Goal: Task Accomplishment & Management: Manage account settings

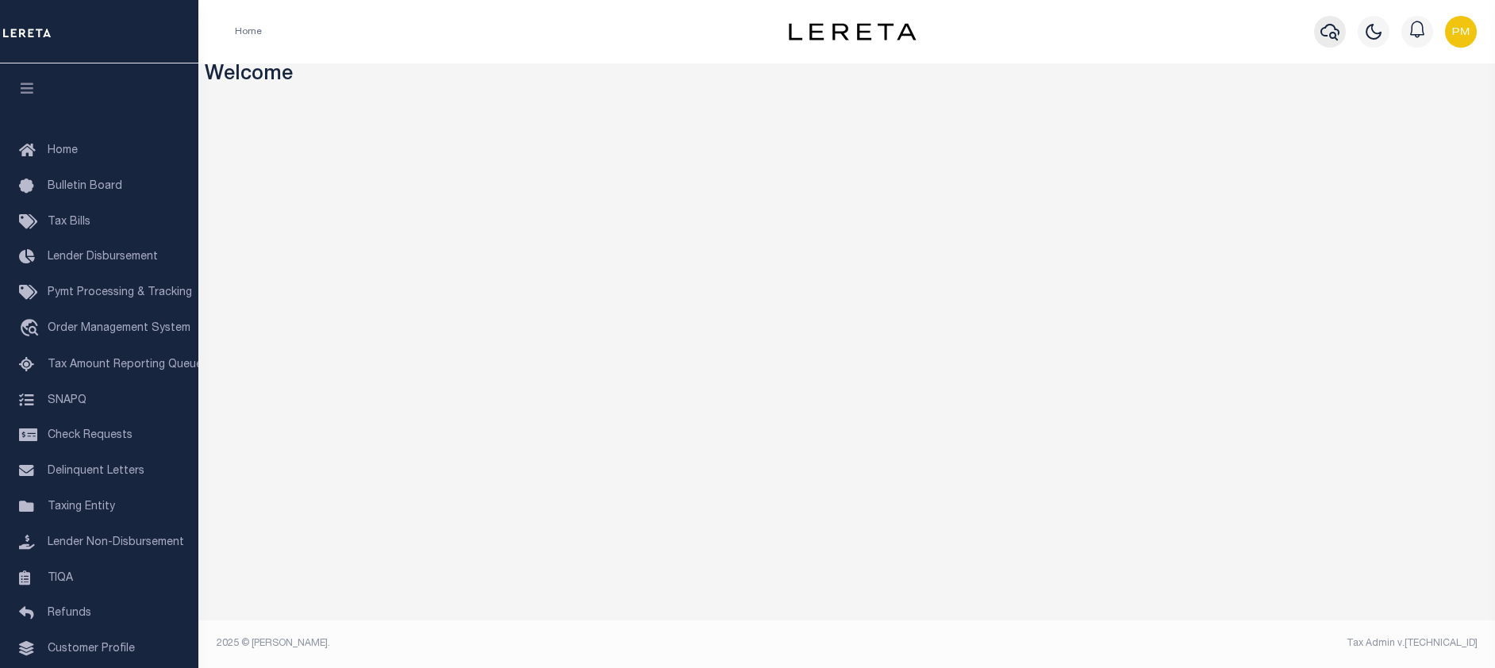
click at [1328, 36] on icon "button" at bounding box center [1330, 31] width 19 height 19
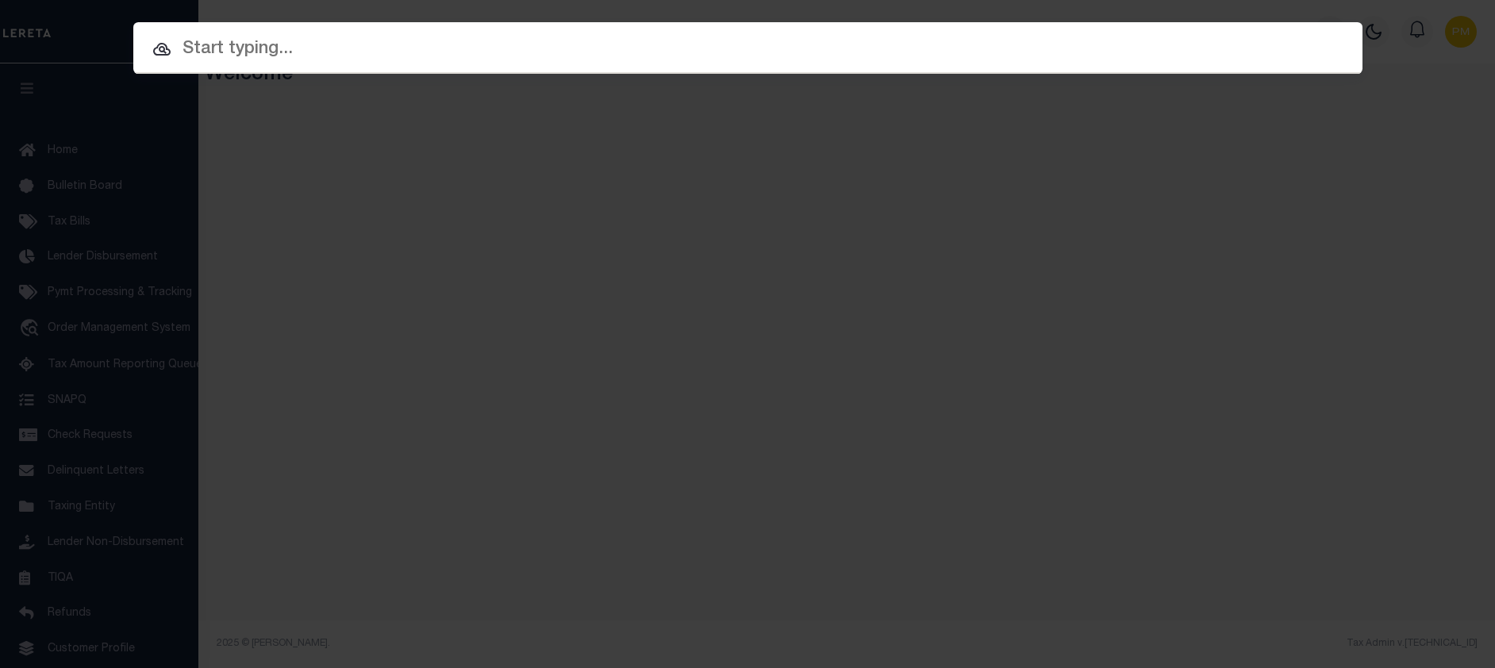
paste input "17 -0089-0010-001-4"
type input "17 -0089-0010-001-4"
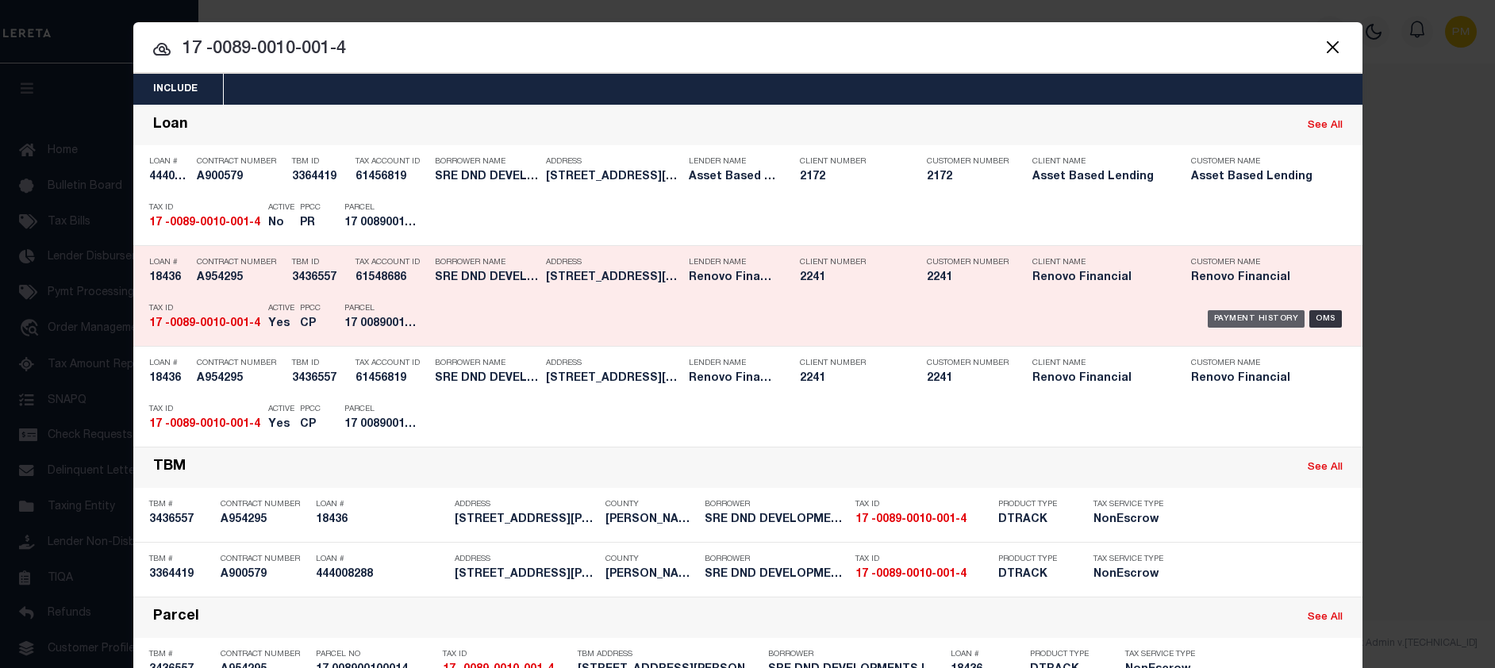
click at [1245, 314] on div "Payment History" at bounding box center [1257, 318] width 98 height 17
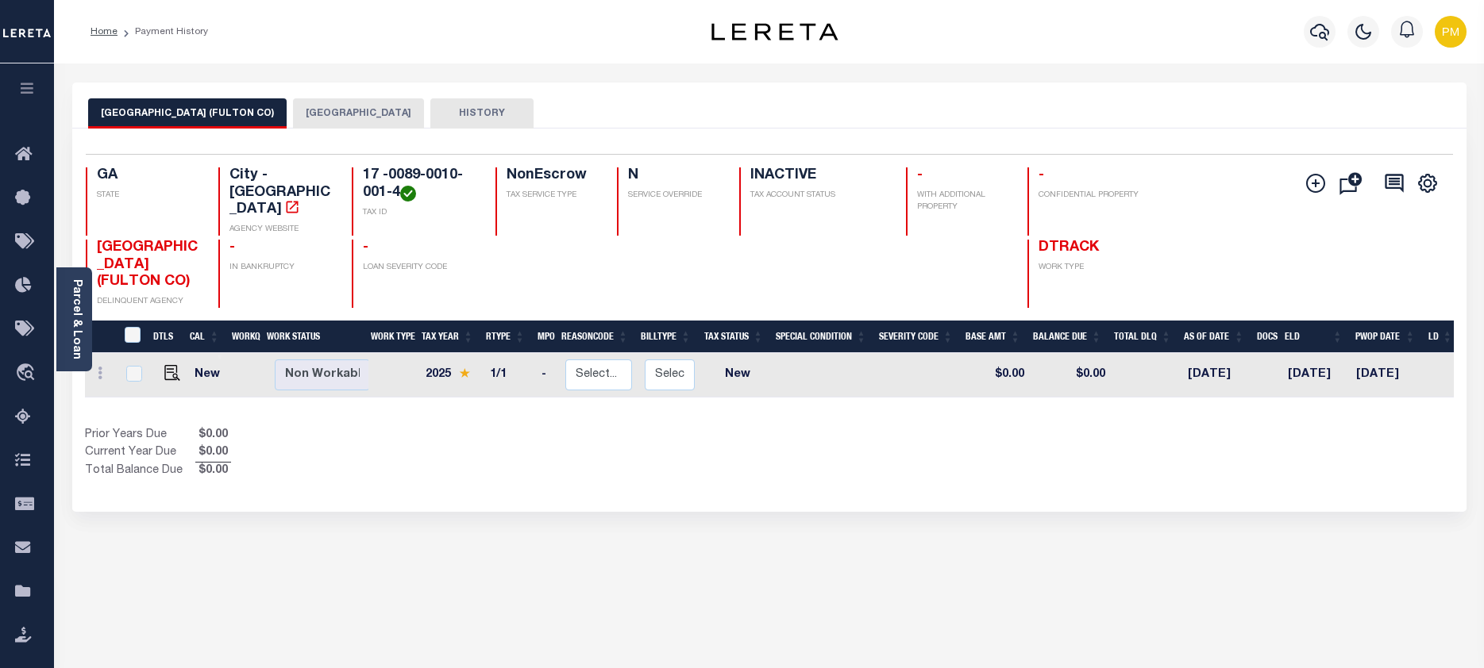
click at [309, 113] on button "FULTON COUNTY" at bounding box center [358, 113] width 131 height 30
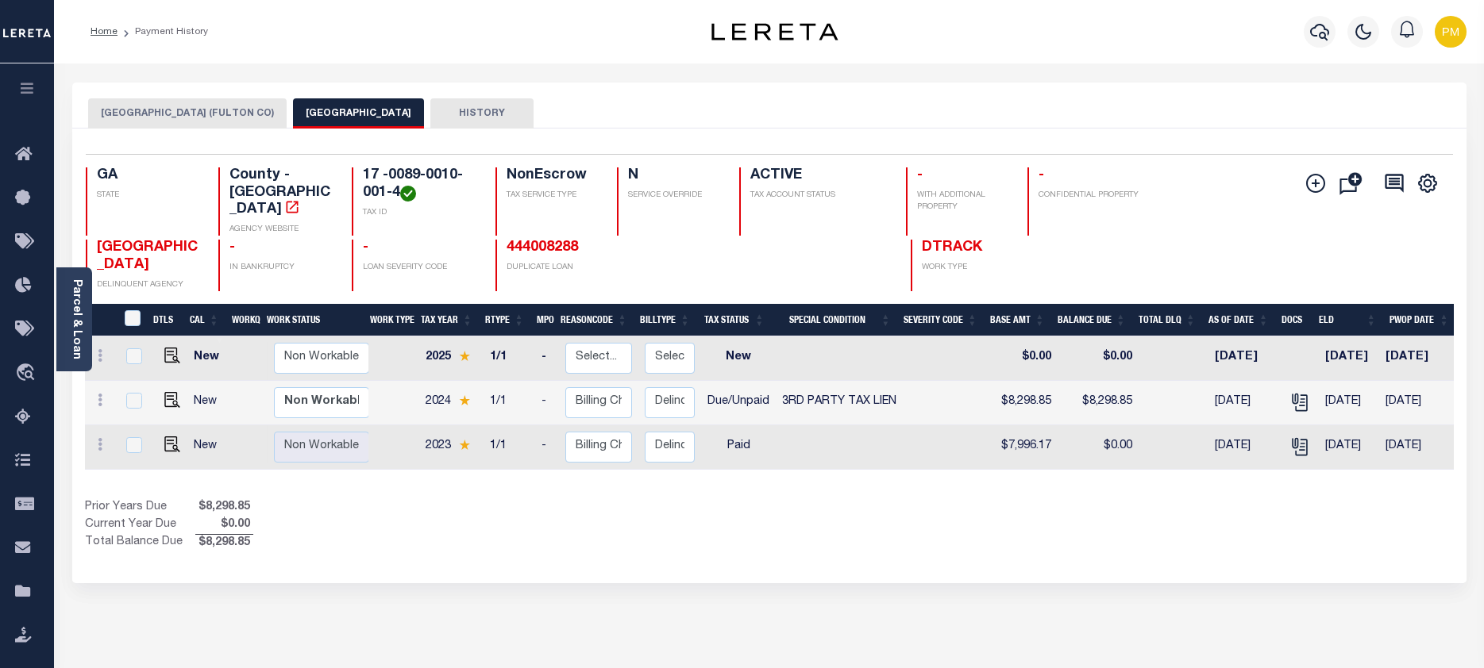
click at [605, 605] on div "ATLANTA CITY (FULTON CO) FULTON COUNTY HISTORY Selected 3" at bounding box center [769, 539] width 1418 height 912
click at [1315, 31] on icon "button" at bounding box center [1319, 31] width 19 height 19
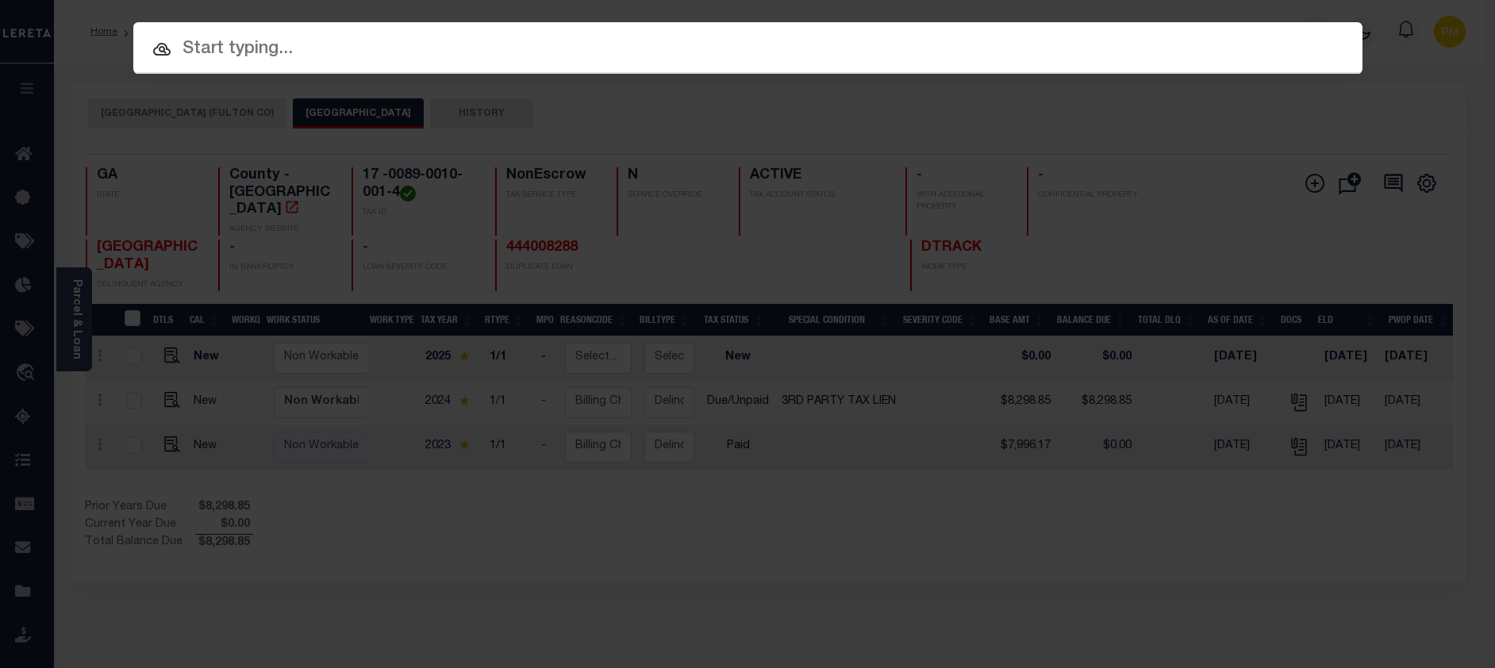
paste input "08009544."
type input "08009544."
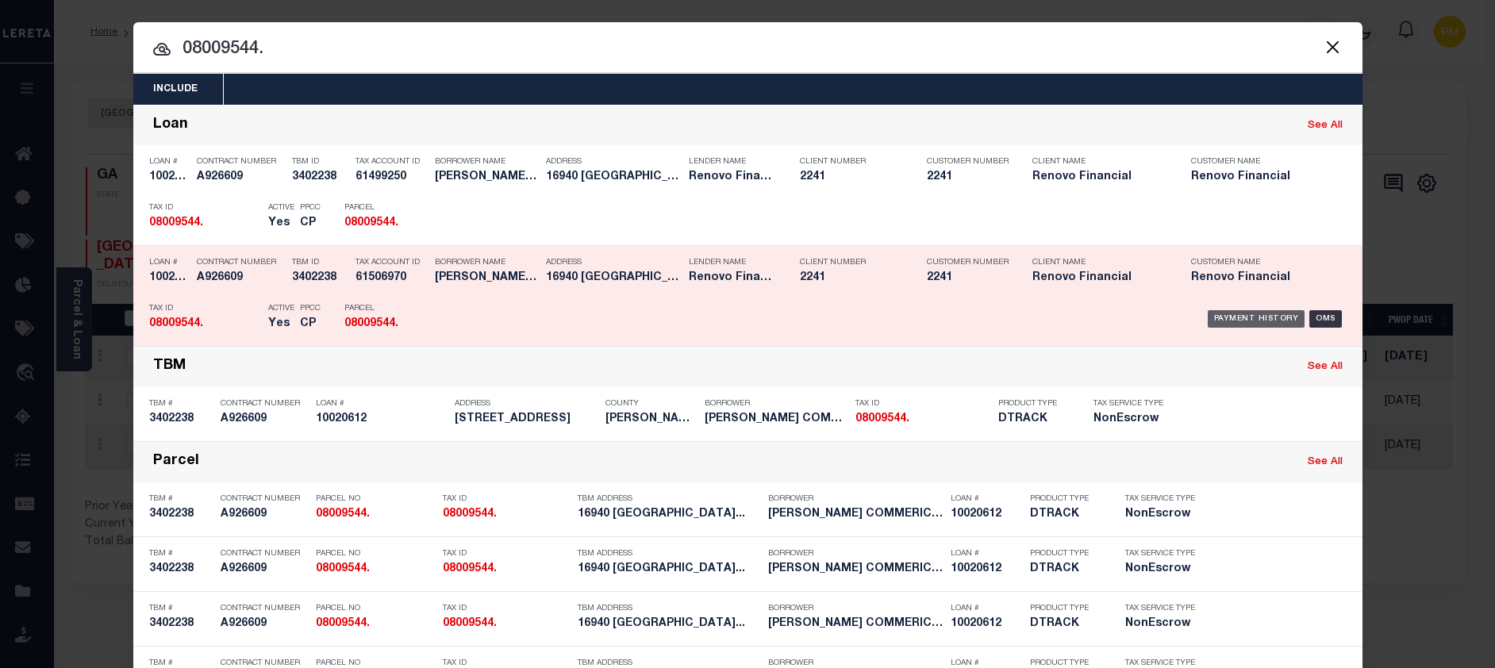
click at [1230, 312] on div "Payment History" at bounding box center [1257, 318] width 98 height 17
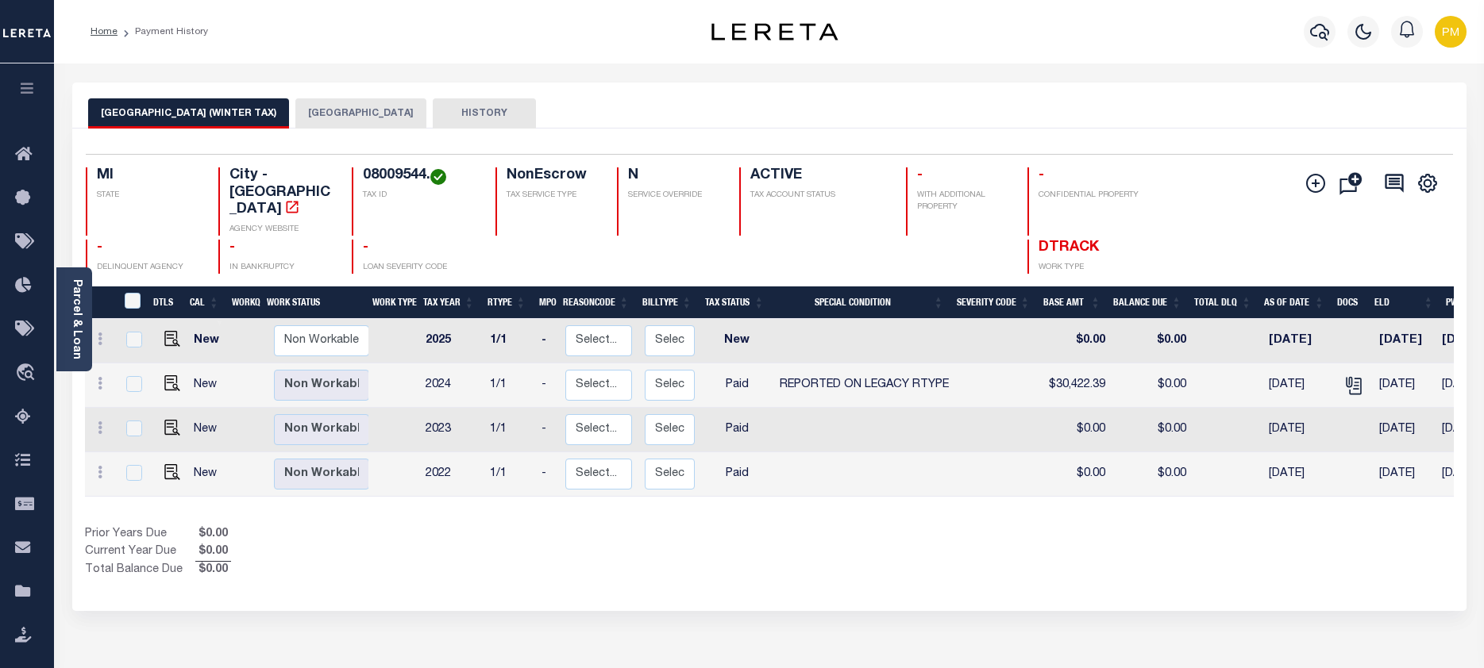
click at [329, 112] on button "DETROIT CITY" at bounding box center [360, 113] width 131 height 30
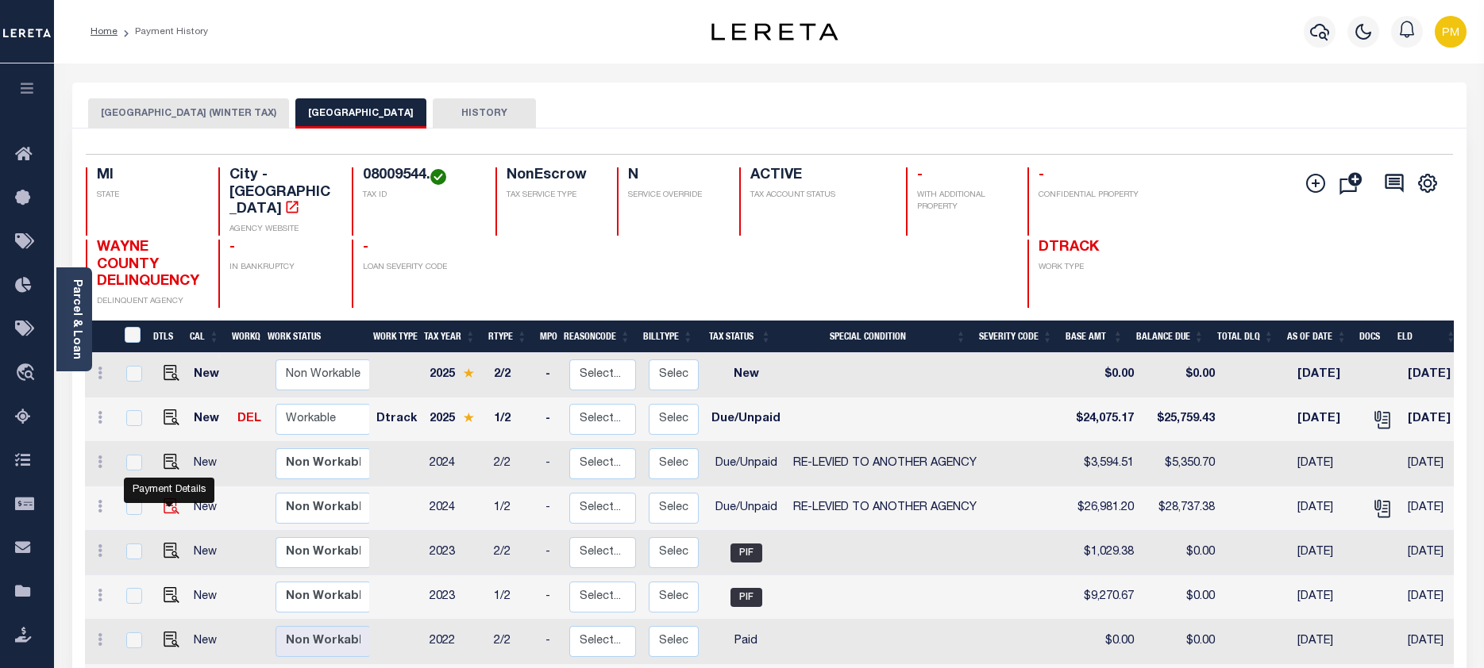
click at [171, 501] on img "" at bounding box center [172, 506] width 16 height 16
checkbox input "true"
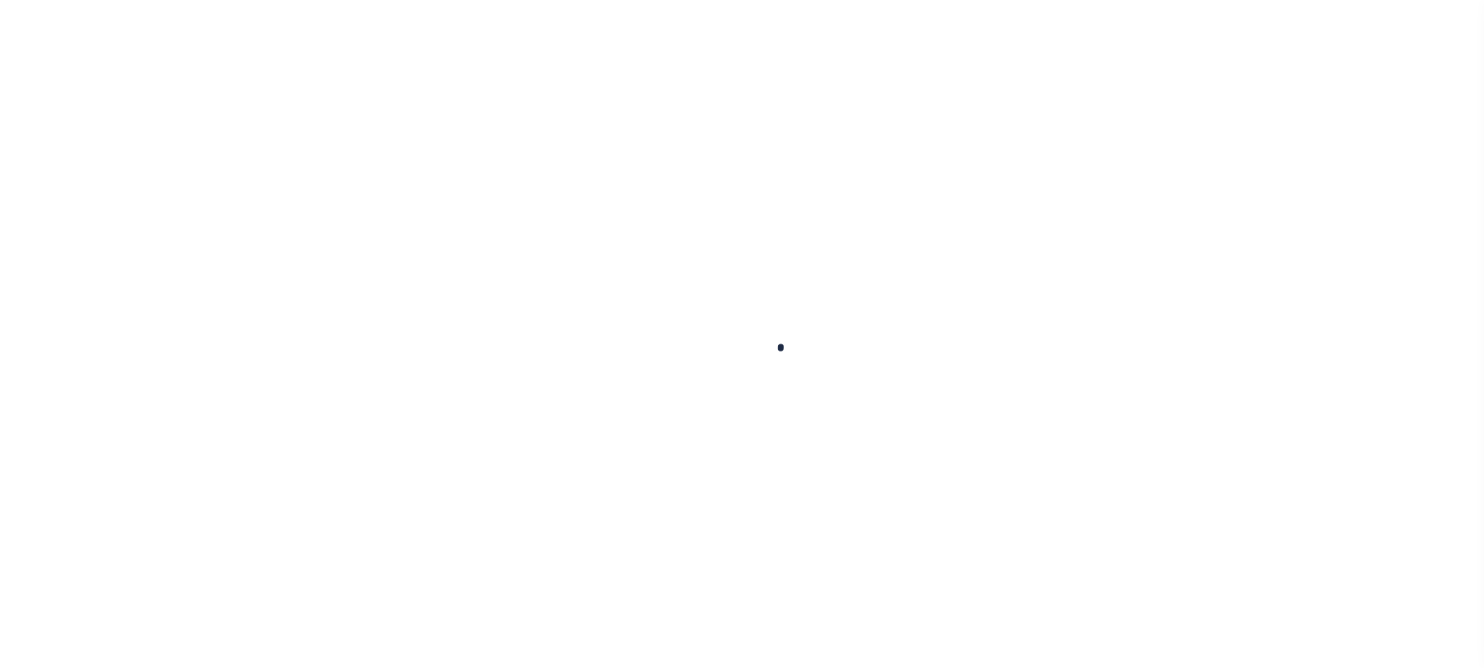
checkbox input "false"
type textarea "10/9/2025- The 2024 1/2 and 2/2 is transferred and payable to Wayne County Trea…"
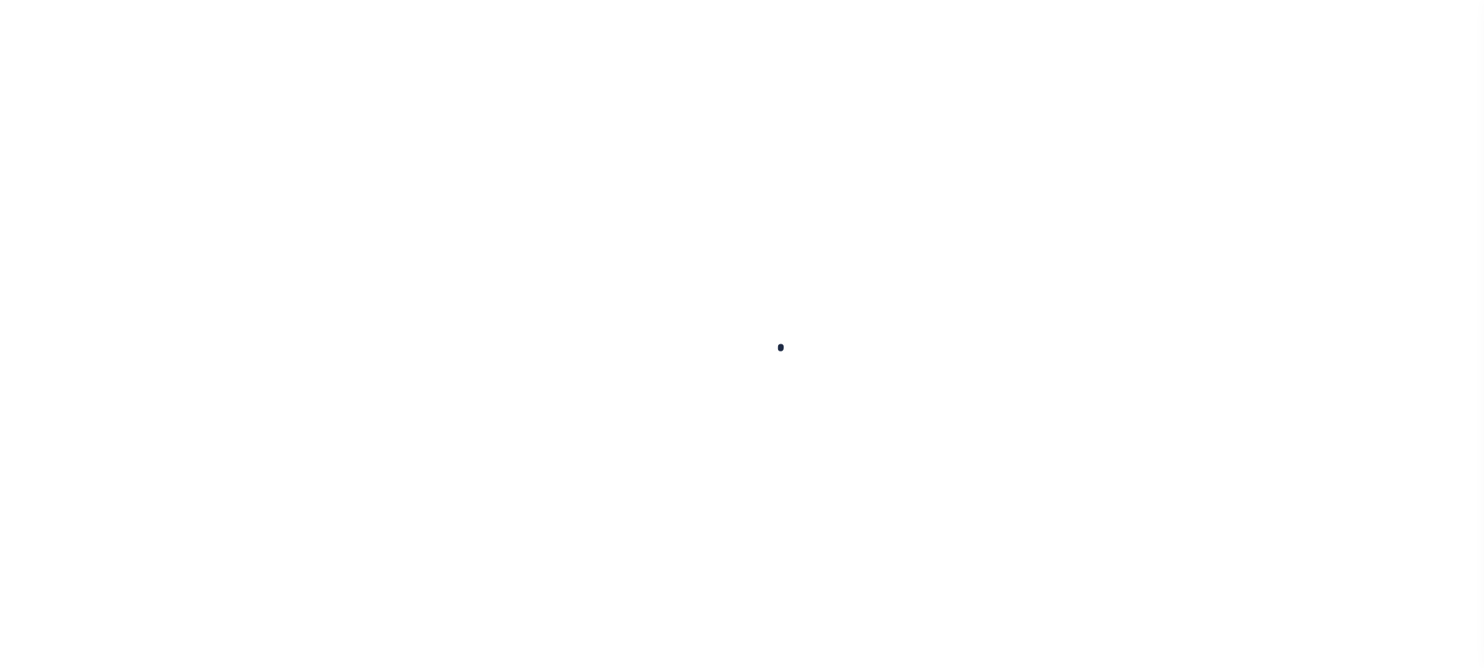
type input "Semi Annual"
type input "[DATE]"
type input "10/09/2025"
select select "DUE"
select select "31"
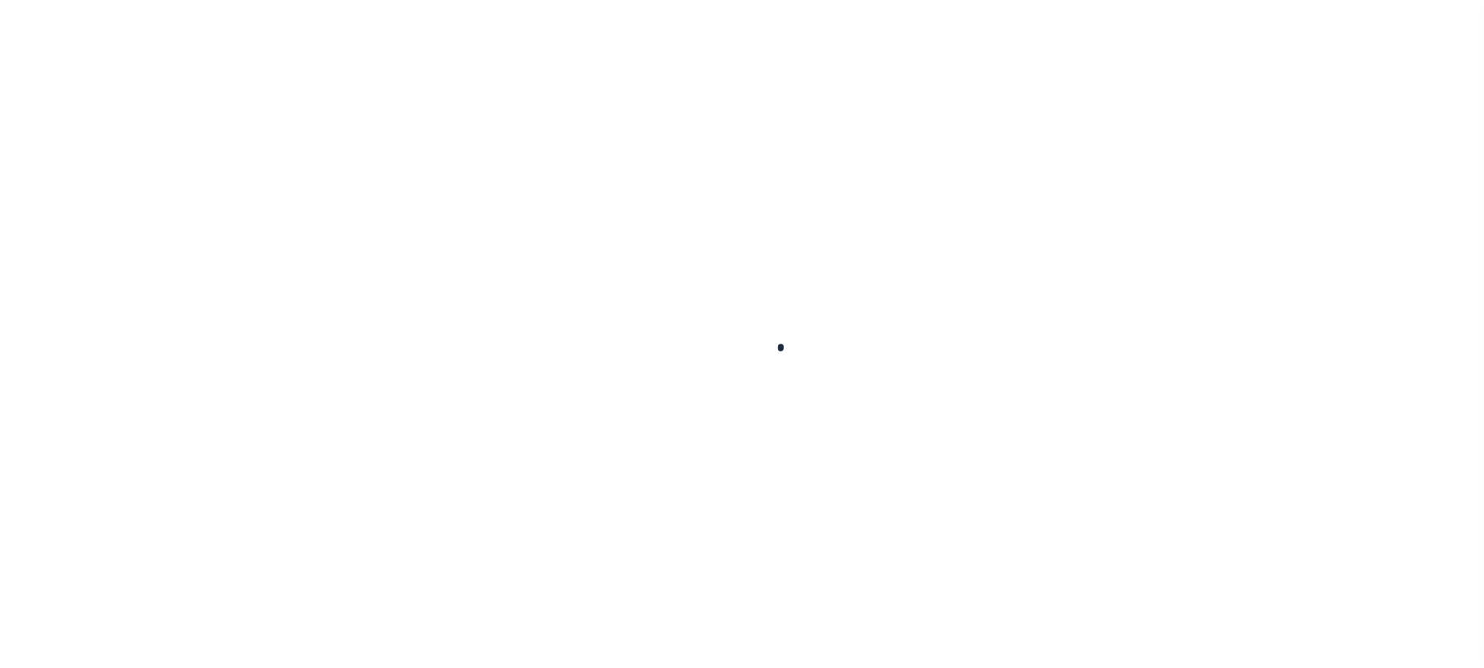
type input "$26,981.2"
type input "$1,756.18"
type input "$28,737.38"
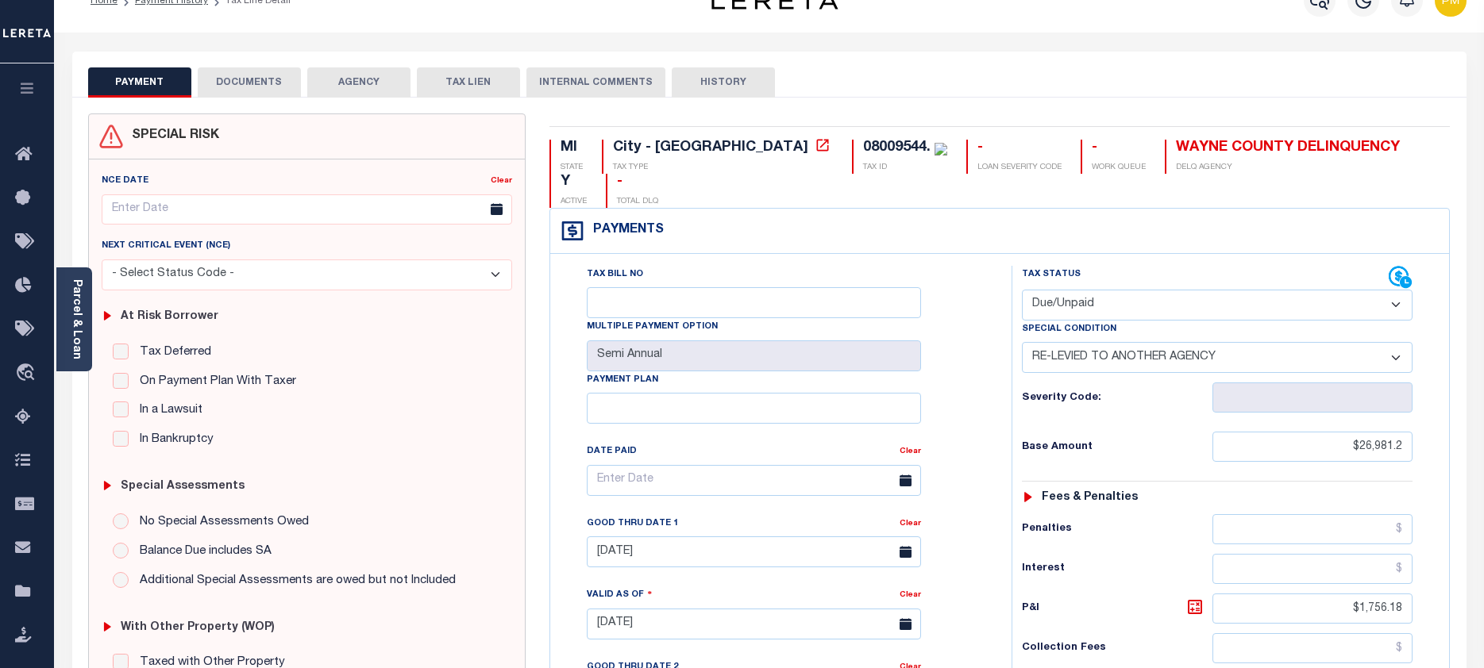
scroll to position [24, 0]
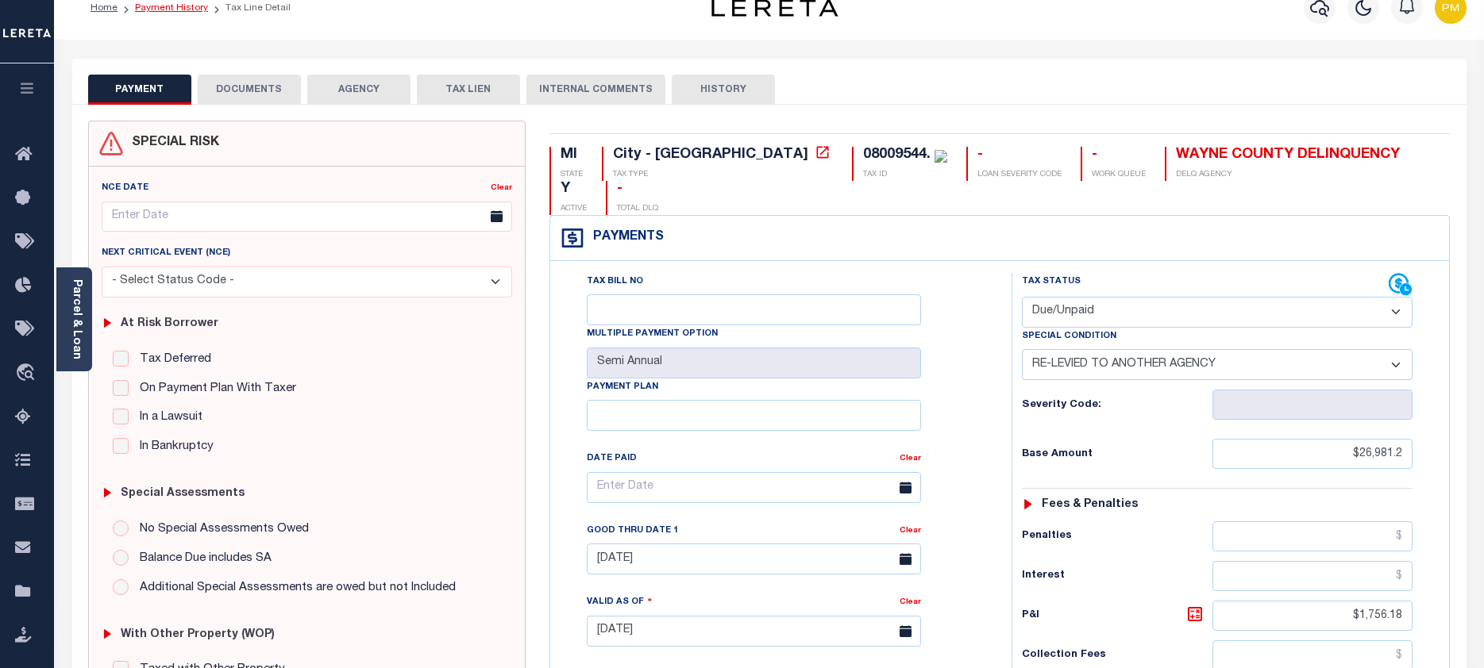
click at [162, 6] on link "Payment History" at bounding box center [171, 8] width 73 height 10
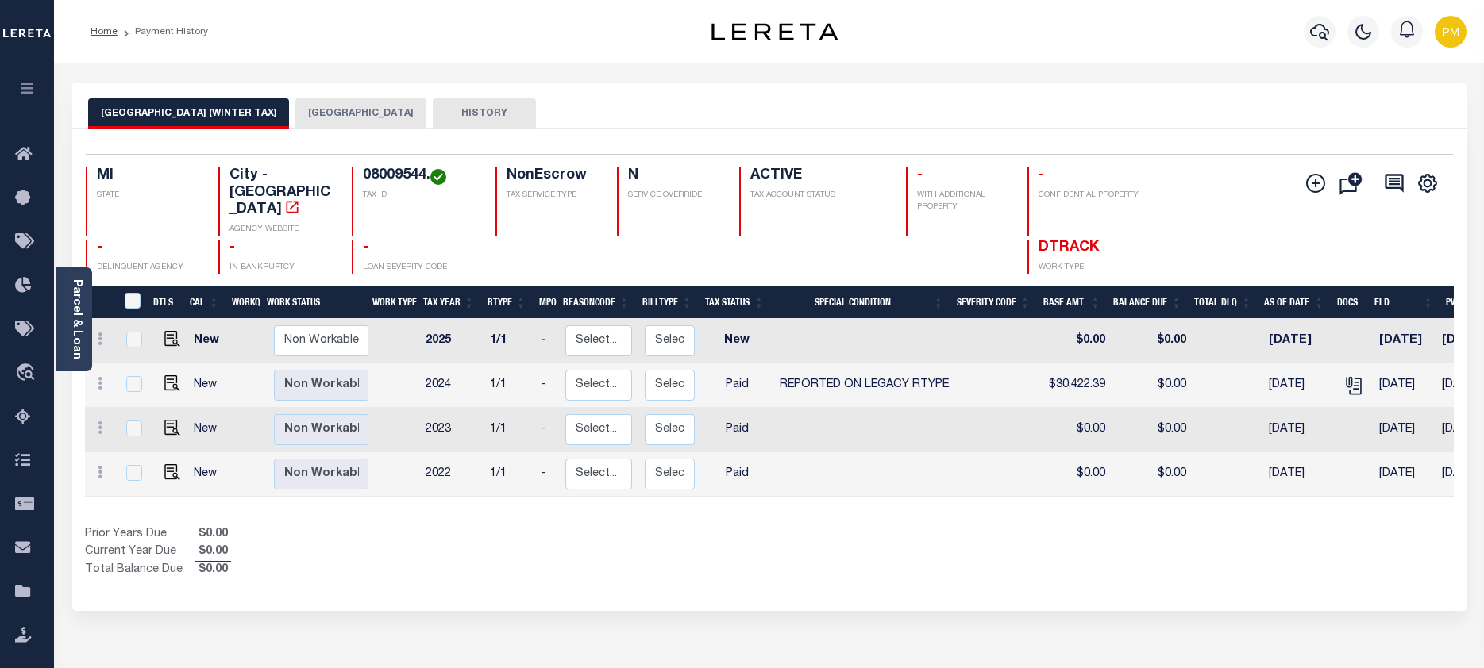
click at [312, 113] on button "DETROIT CITY" at bounding box center [360, 113] width 131 height 30
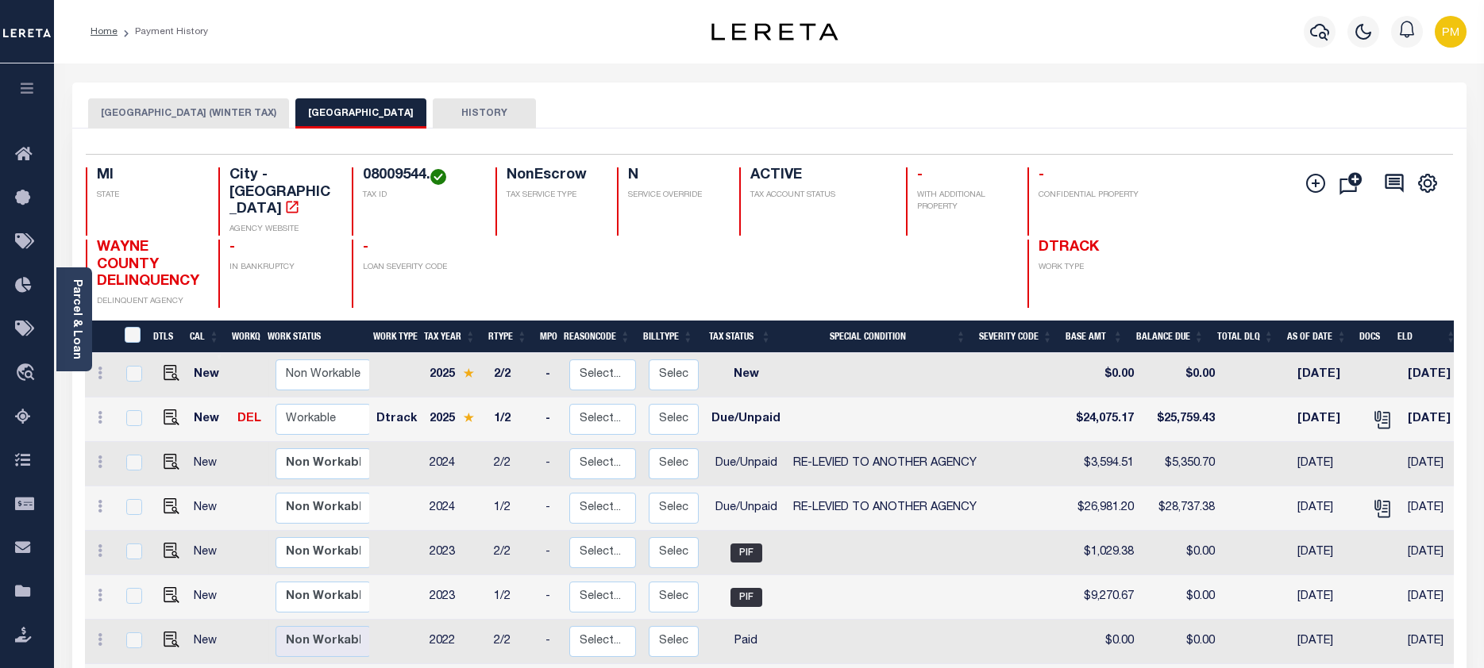
click at [166, 116] on button "DETROIT CITY (WINTER TAX)" at bounding box center [188, 113] width 201 height 30
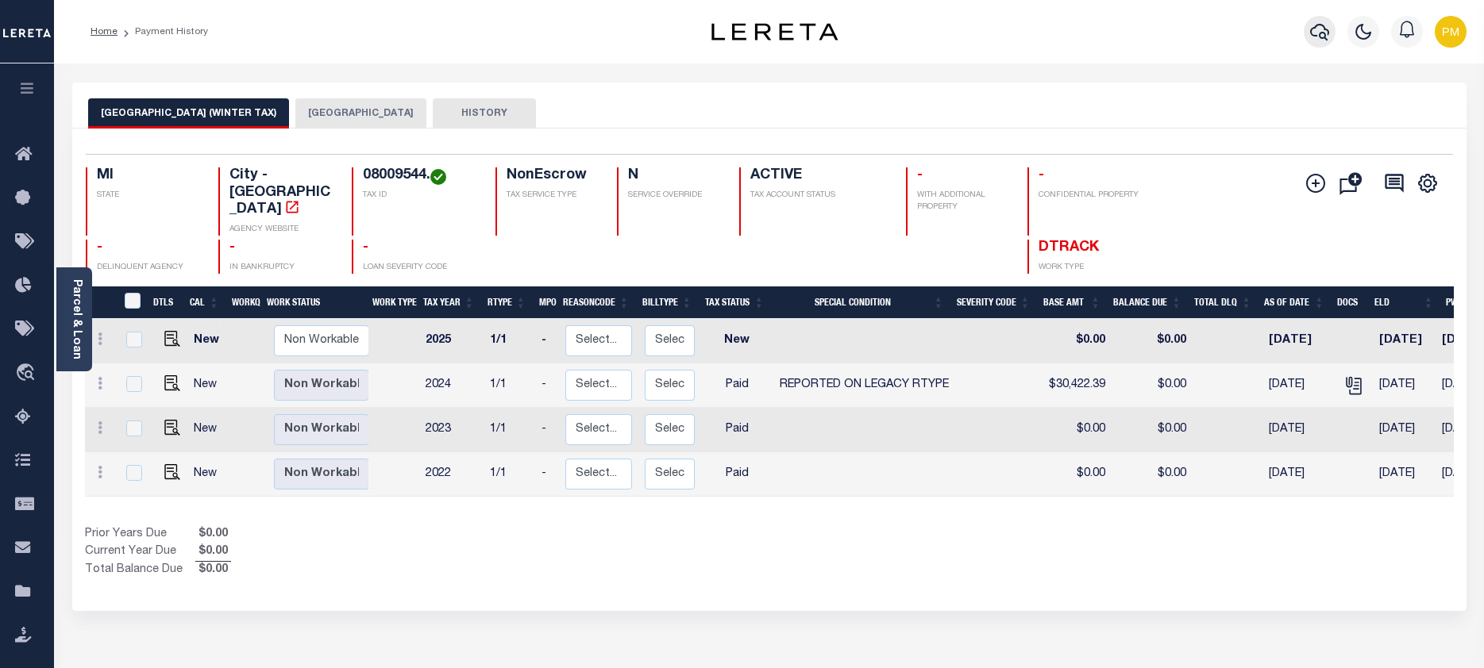
click at [1315, 37] on icon "button" at bounding box center [1319, 31] width 19 height 19
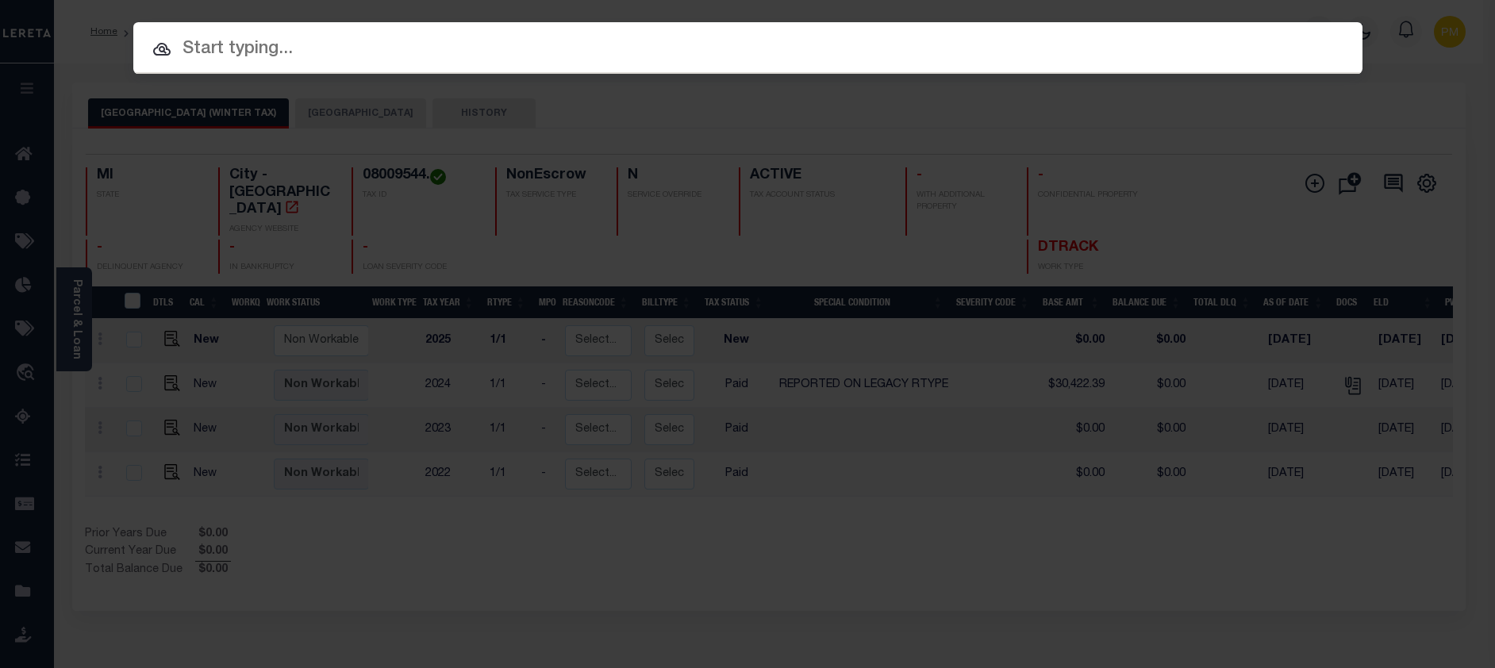
paste input "• 6620100006-1"
drag, startPoint x: 220, startPoint y: 51, endPoint x: 26, endPoint y: 50, distance: 193.7
click at [29, 49] on div "Include Loans TBM Customers Borrowers Payments (Lender Non-Disb) Payments (Lend…" at bounding box center [747, 334] width 1495 height 668
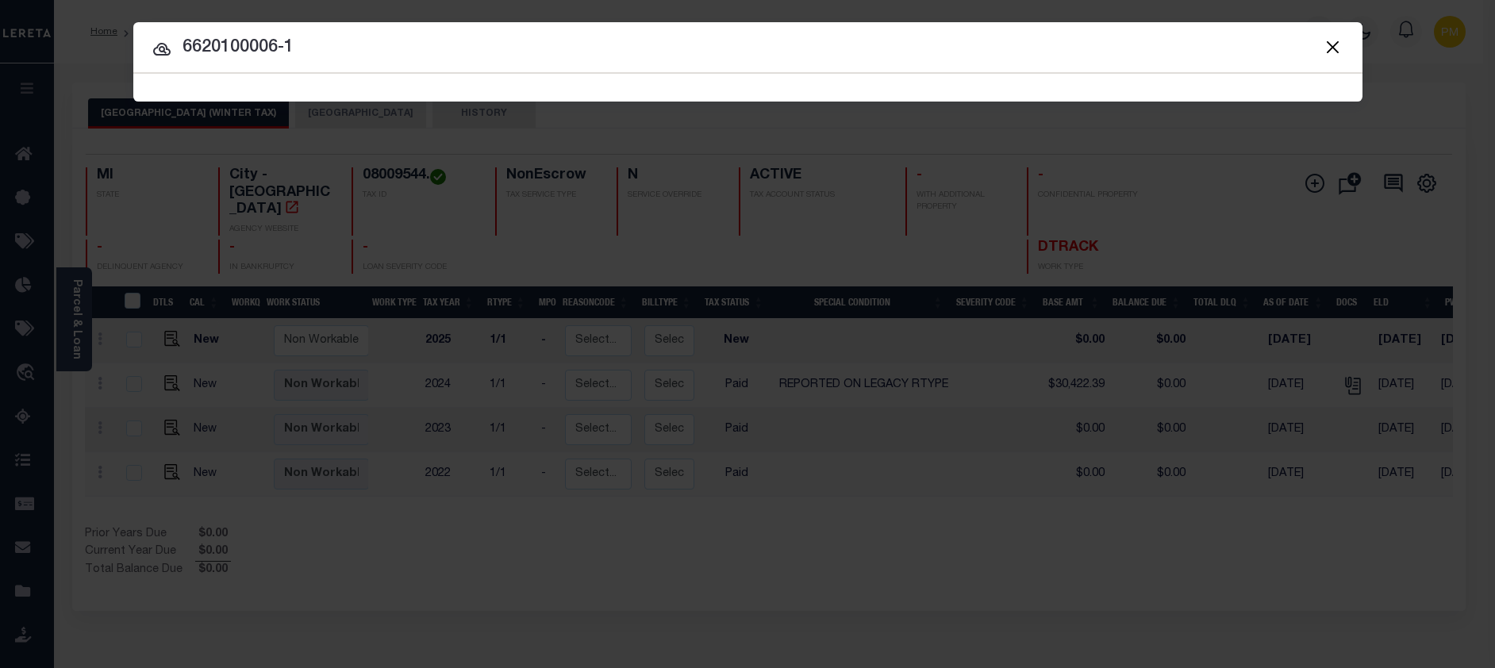
type input "6620100006-1"
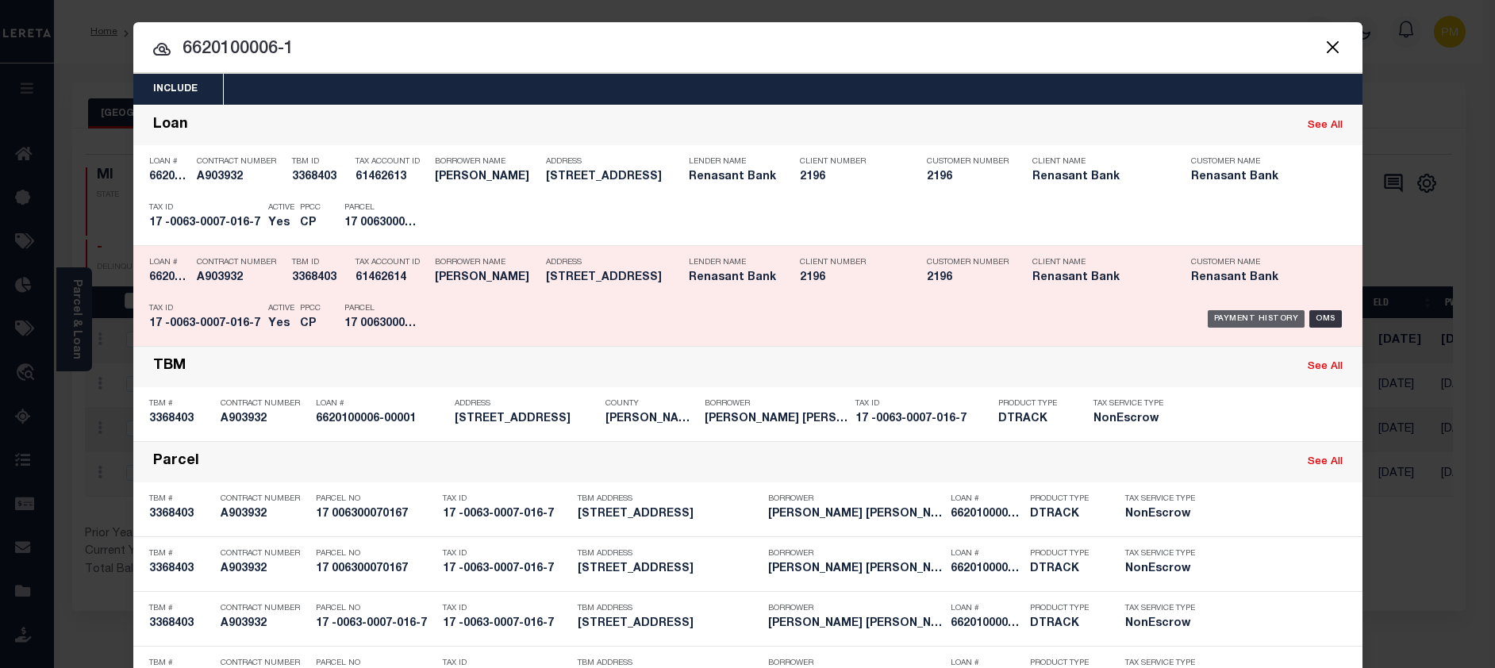
click at [1218, 314] on div "Payment History" at bounding box center [1257, 318] width 98 height 17
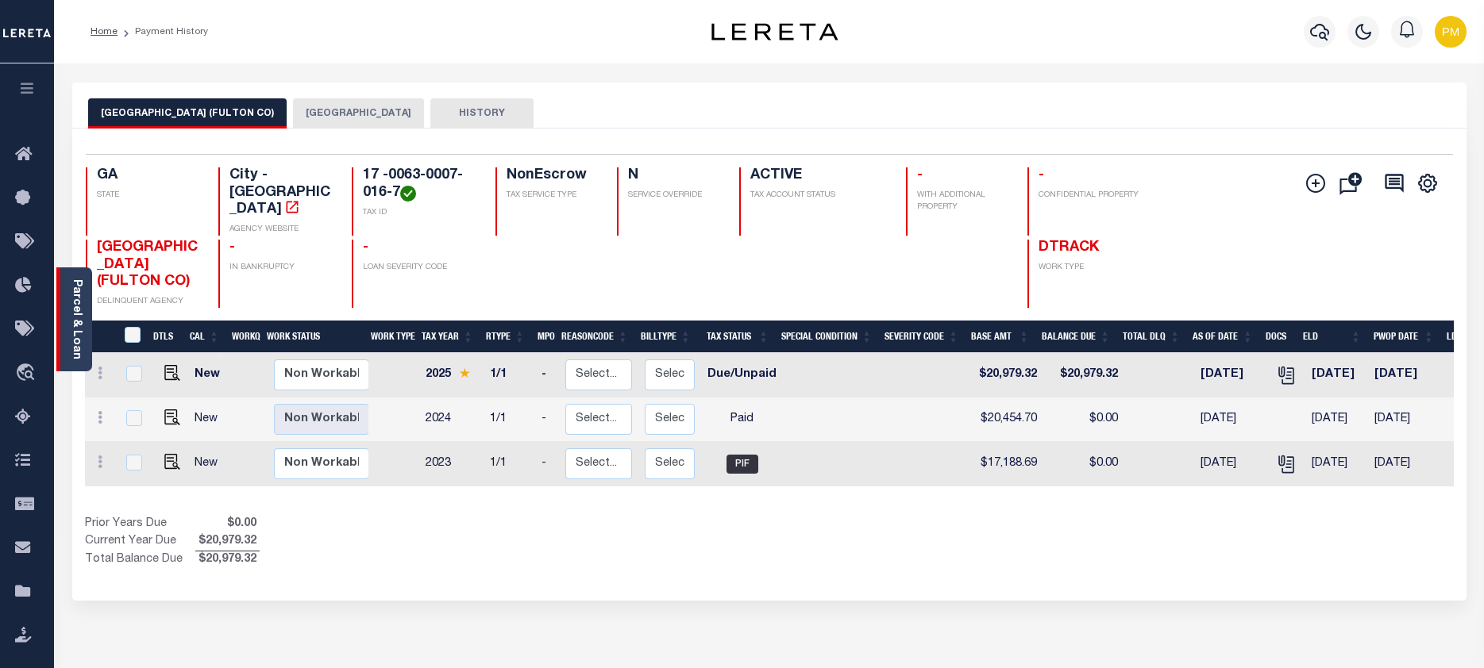
click at [86, 317] on div "Parcel & Loan" at bounding box center [74, 320] width 36 height 104
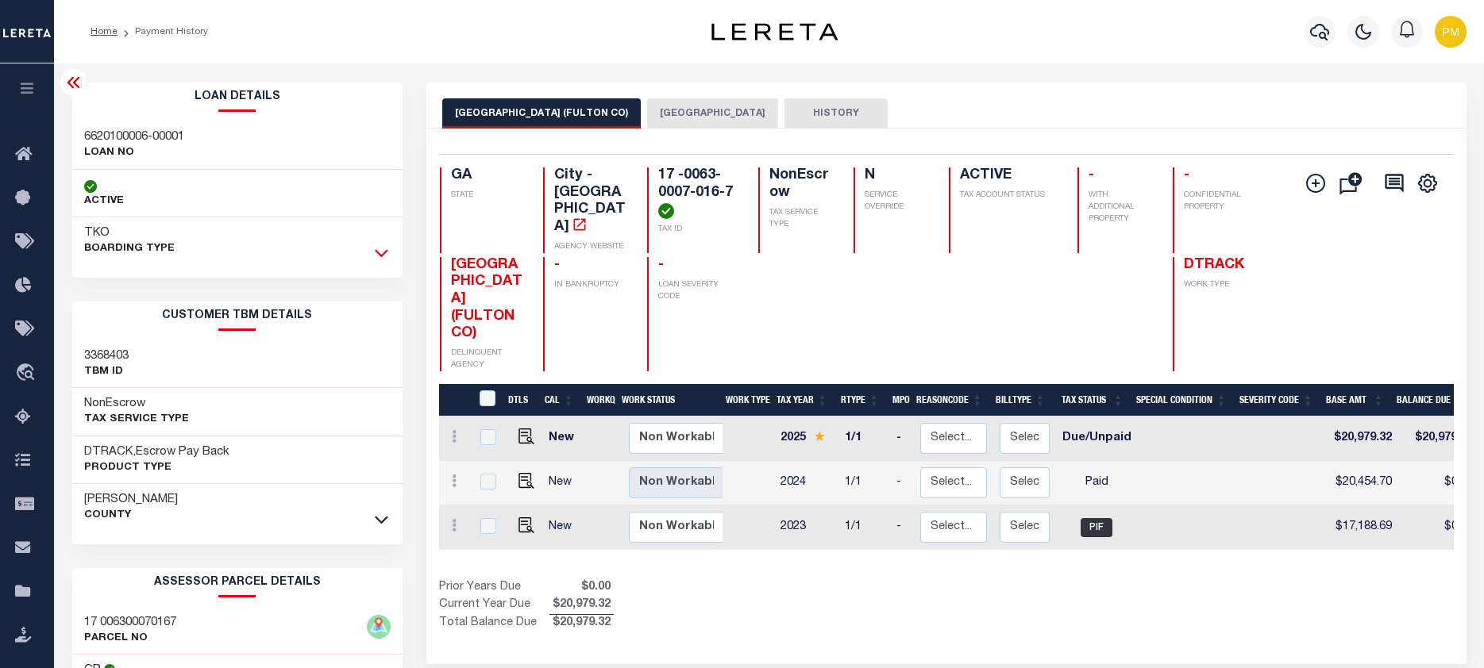
click at [377, 252] on icon at bounding box center [381, 252] width 13 height 17
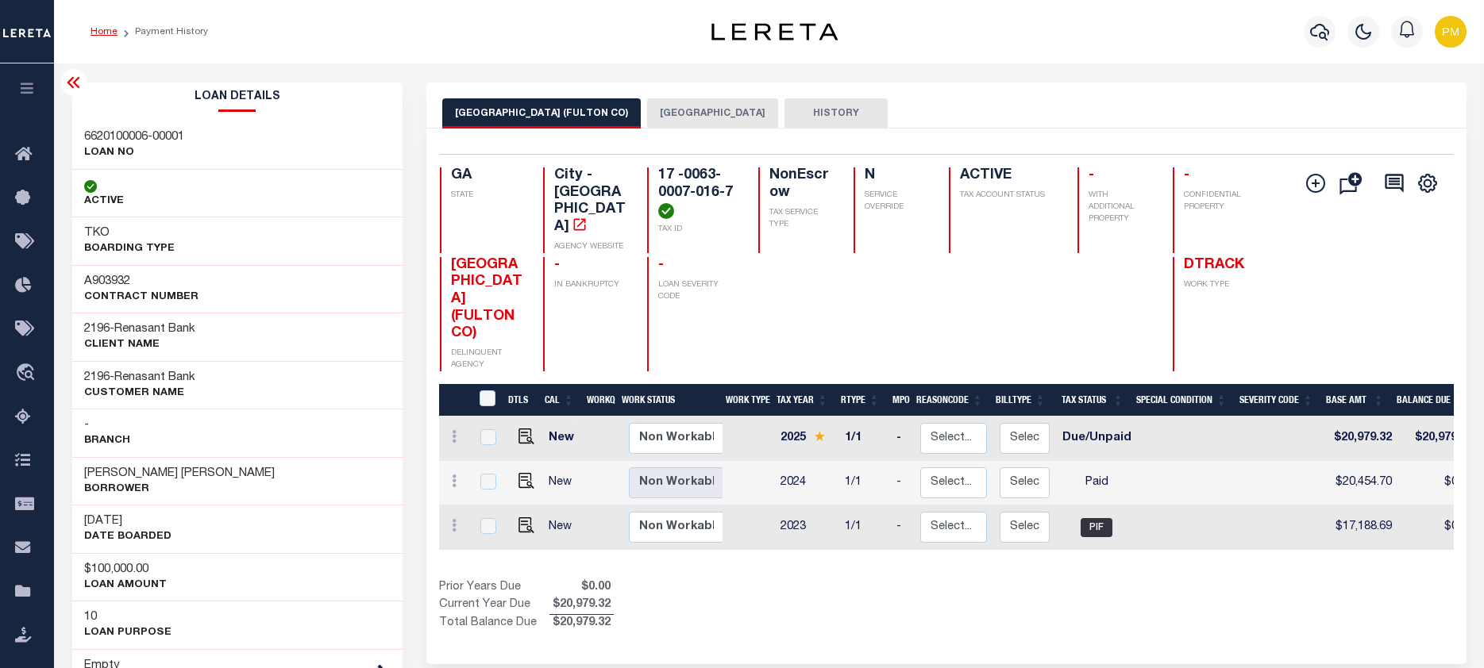
click at [100, 27] on link "Home" at bounding box center [103, 32] width 27 height 10
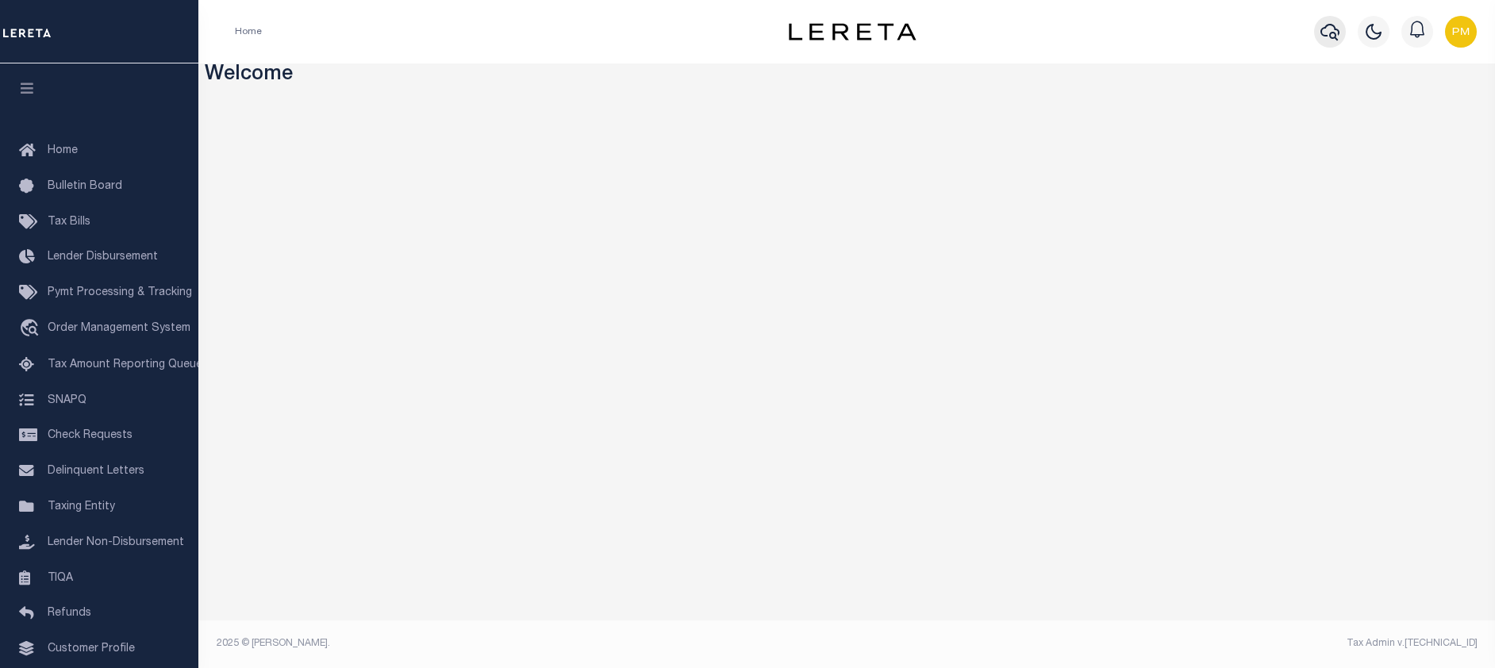
click at [1323, 35] on icon "button" at bounding box center [1330, 32] width 19 height 17
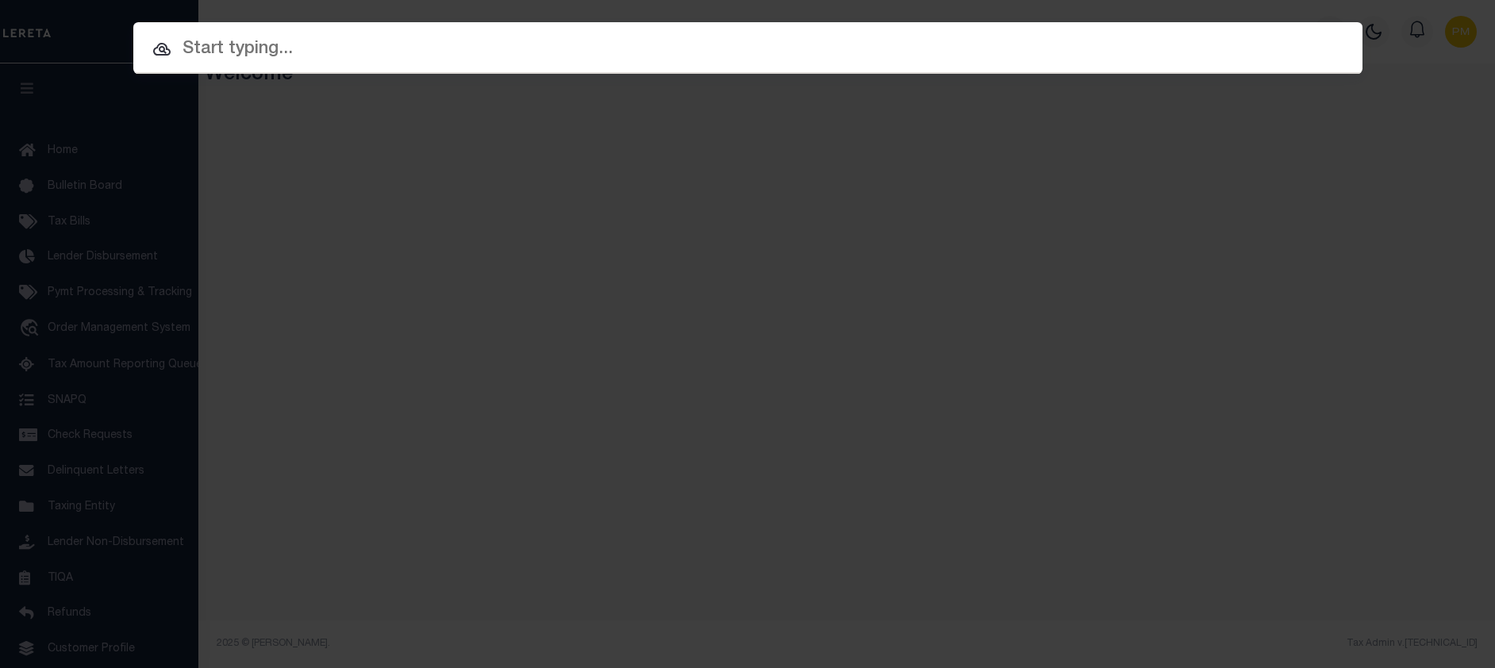
paste input "• 6620100006-1"
drag, startPoint x: 221, startPoint y: 49, endPoint x: 124, endPoint y: 29, distance: 98.9
click at [125, 29] on div "Include Loans TBM Customers Borrowers Payments (Lender Non-Disb) Payments (Lend…" at bounding box center [747, 334] width 1495 height 668
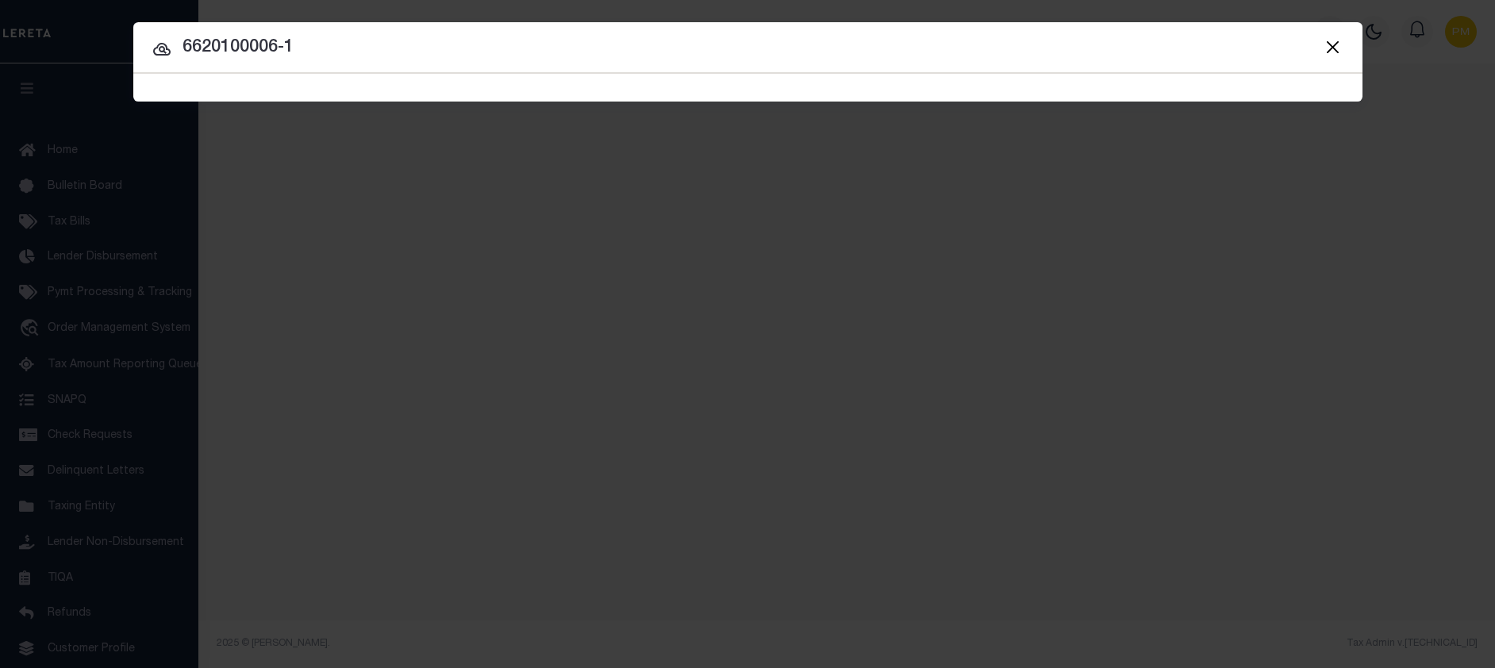
type input "6620100006-1"
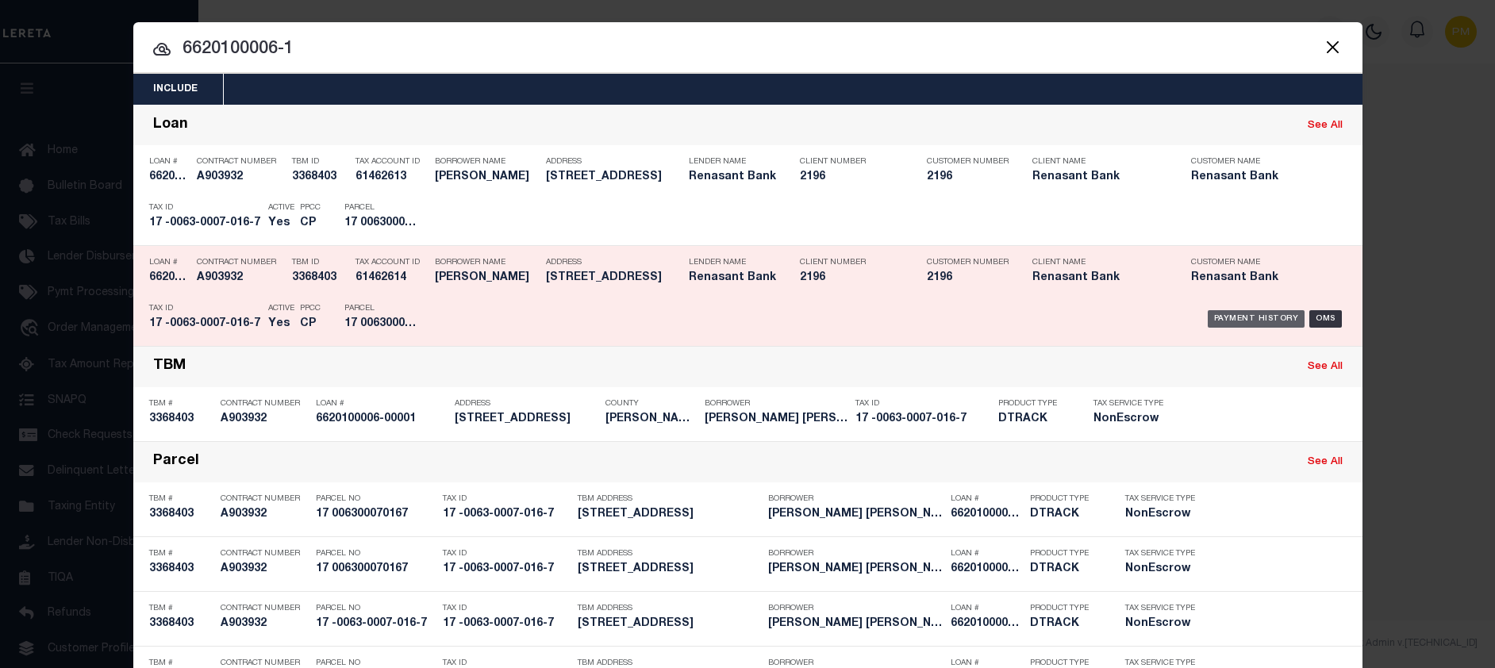
click at [1249, 321] on div "Payment History" at bounding box center [1257, 318] width 98 height 17
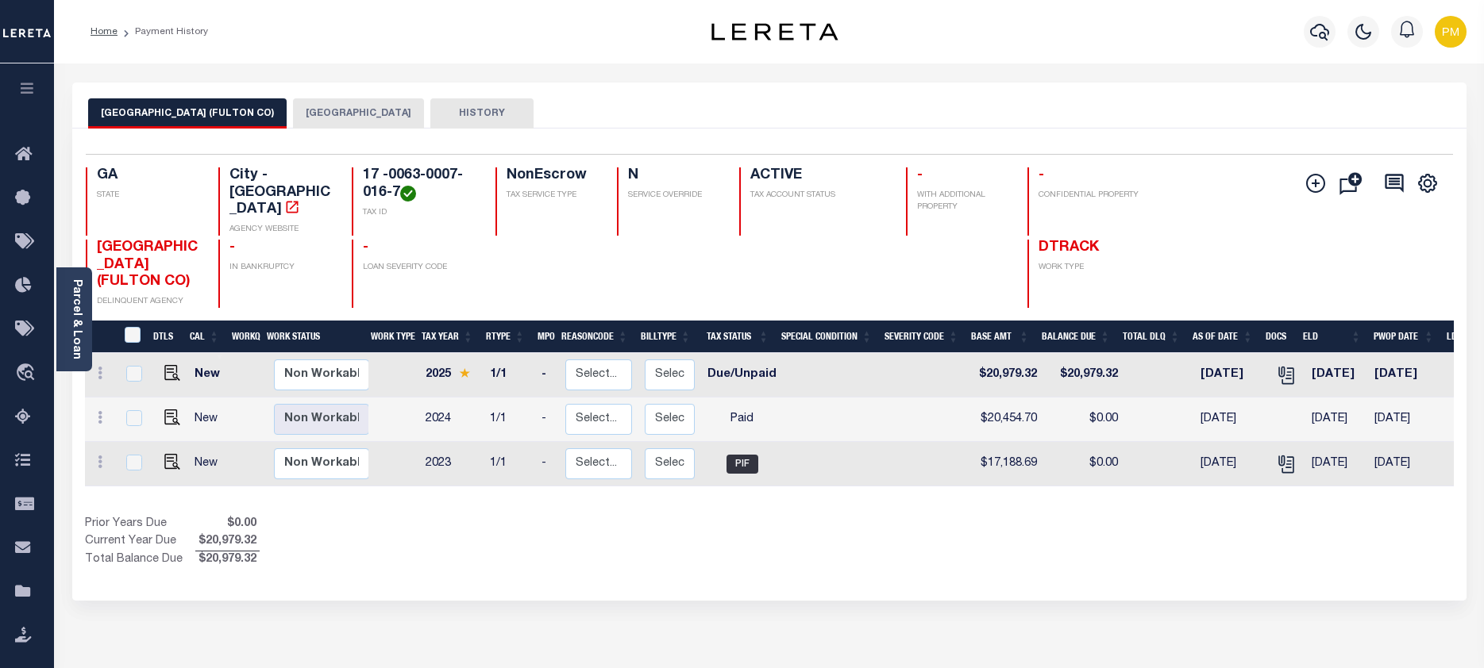
click at [298, 114] on button "FULTON COUNTY" at bounding box center [358, 113] width 131 height 30
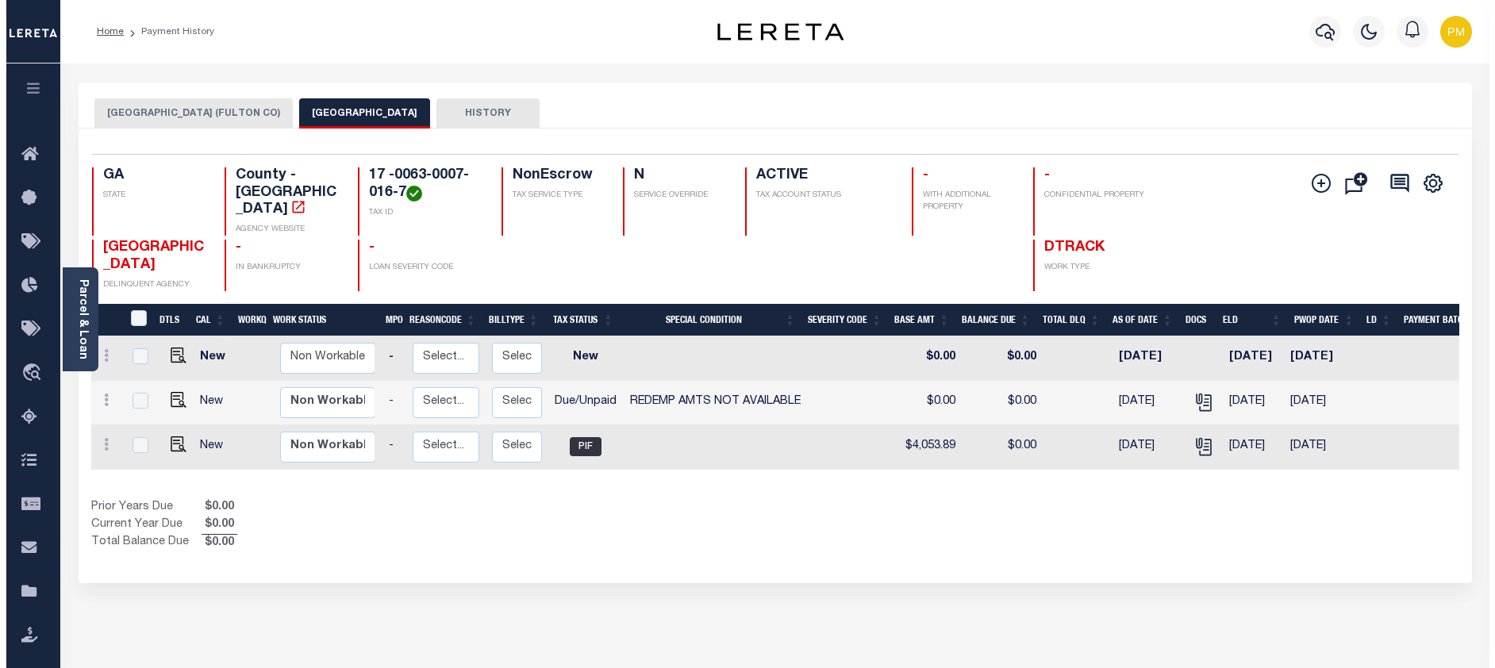
scroll to position [0, 164]
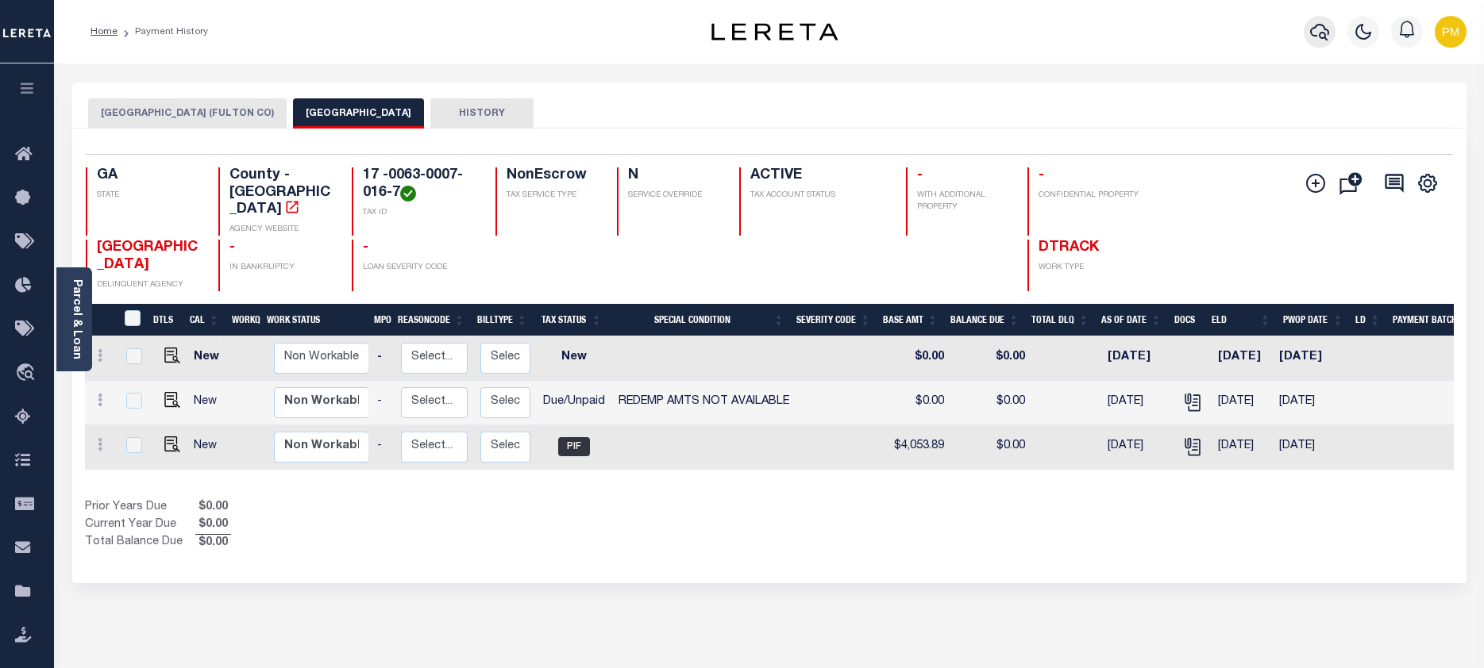
click at [1320, 35] on icon "button" at bounding box center [1319, 32] width 19 height 17
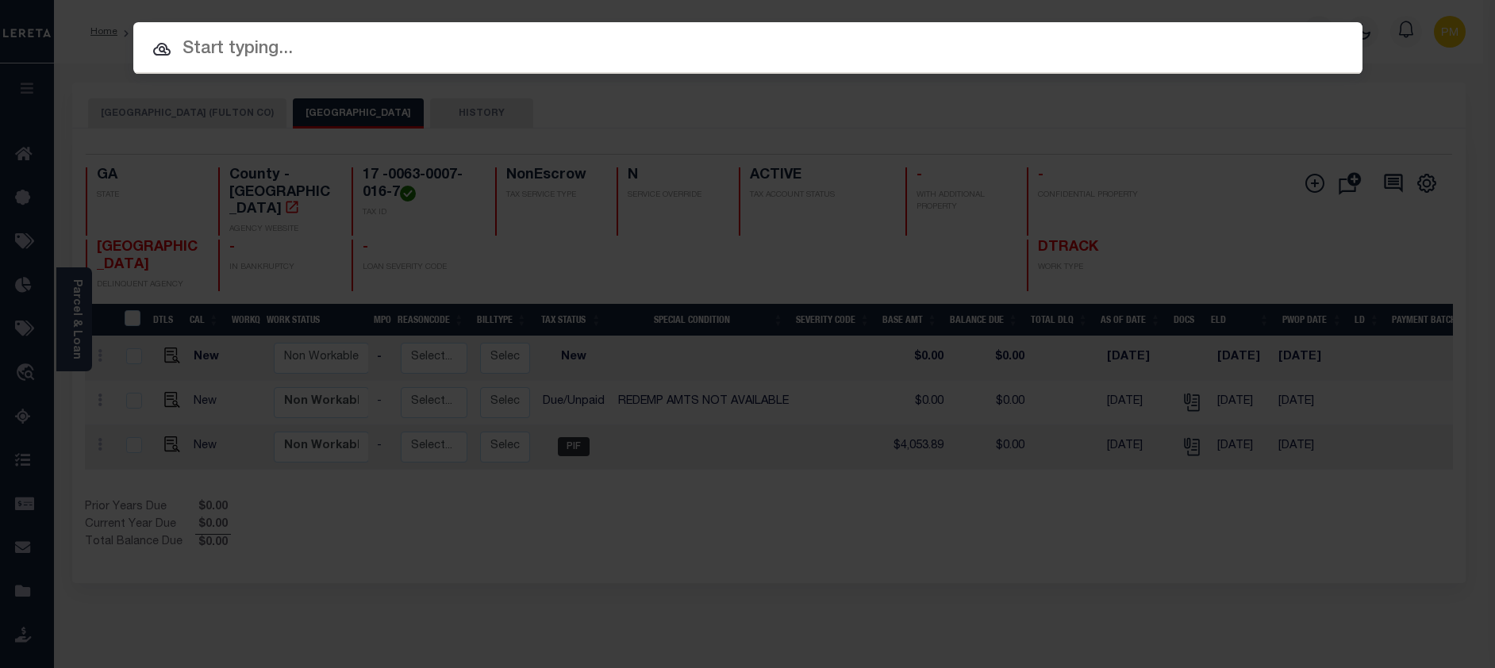
paste input "1001466401"
type input "1001466401"
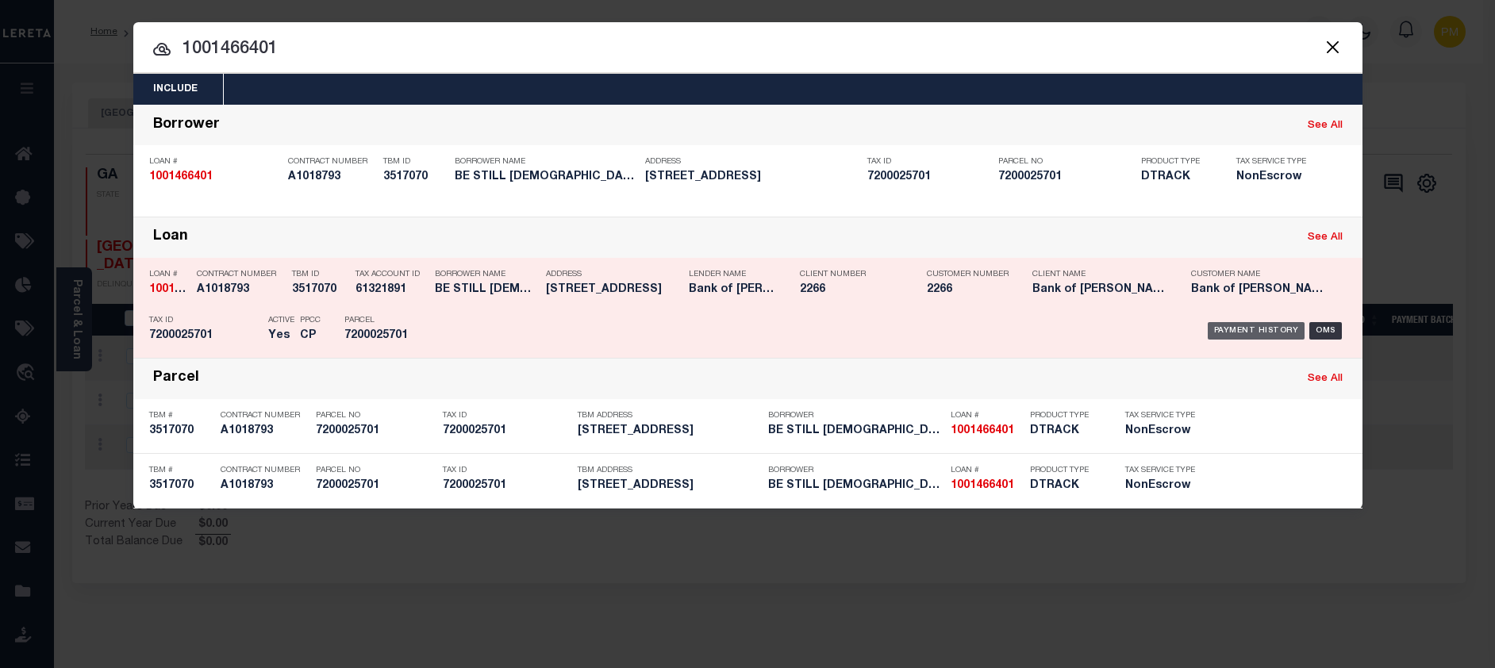
click at [1272, 332] on div "Payment History" at bounding box center [1257, 330] width 98 height 17
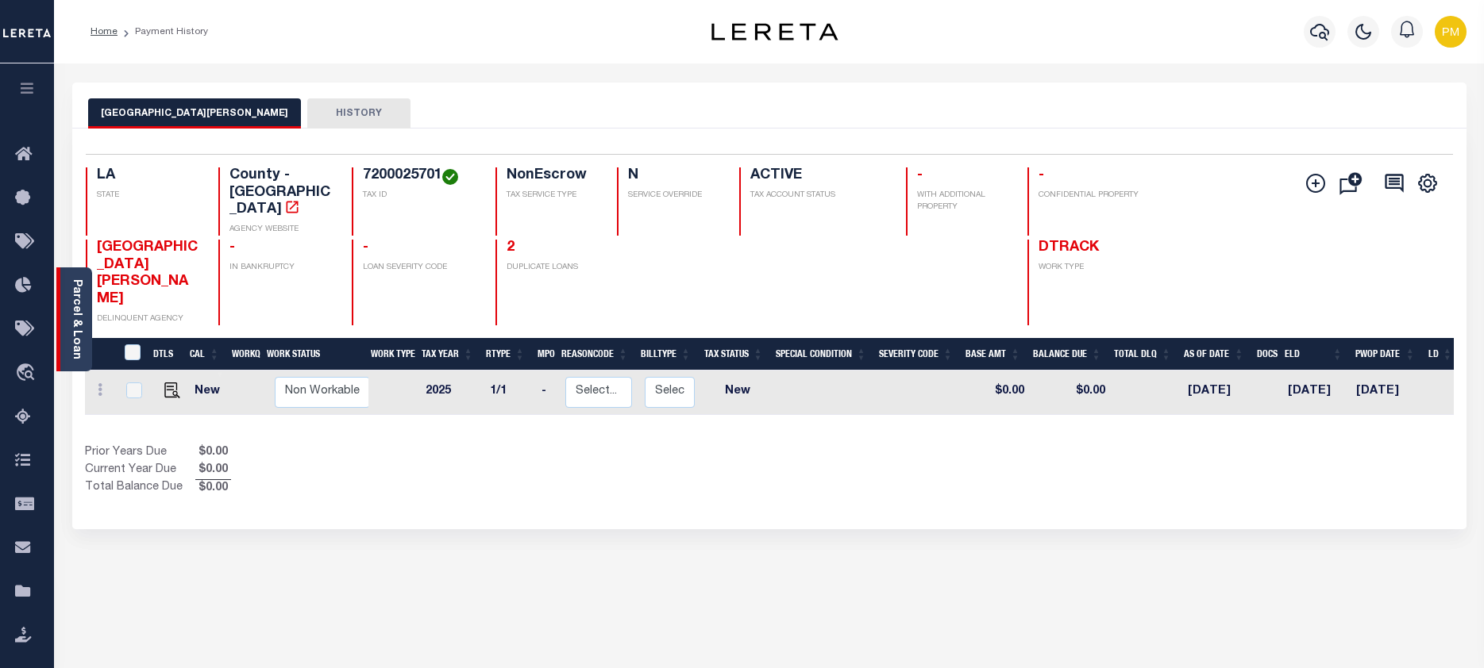
click at [81, 347] on link "Parcel & Loan" at bounding box center [76, 319] width 11 height 80
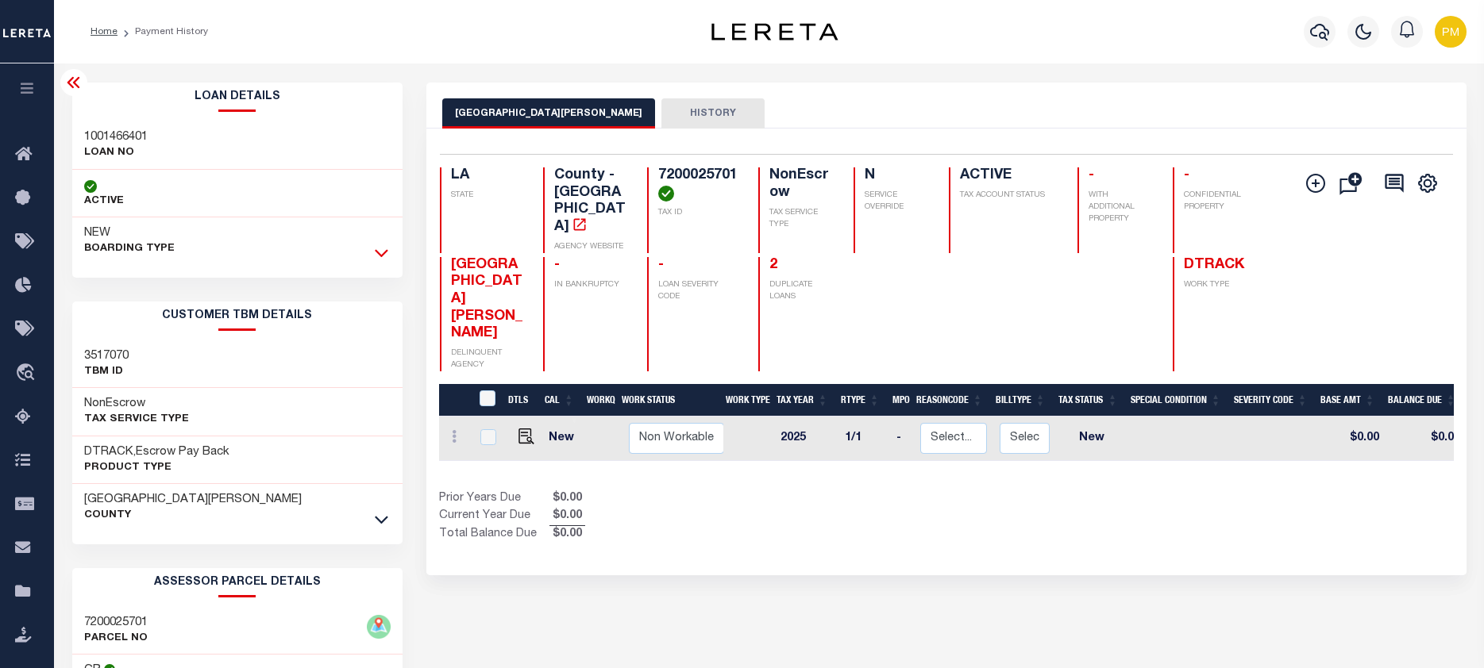
click at [383, 251] on icon at bounding box center [381, 252] width 13 height 17
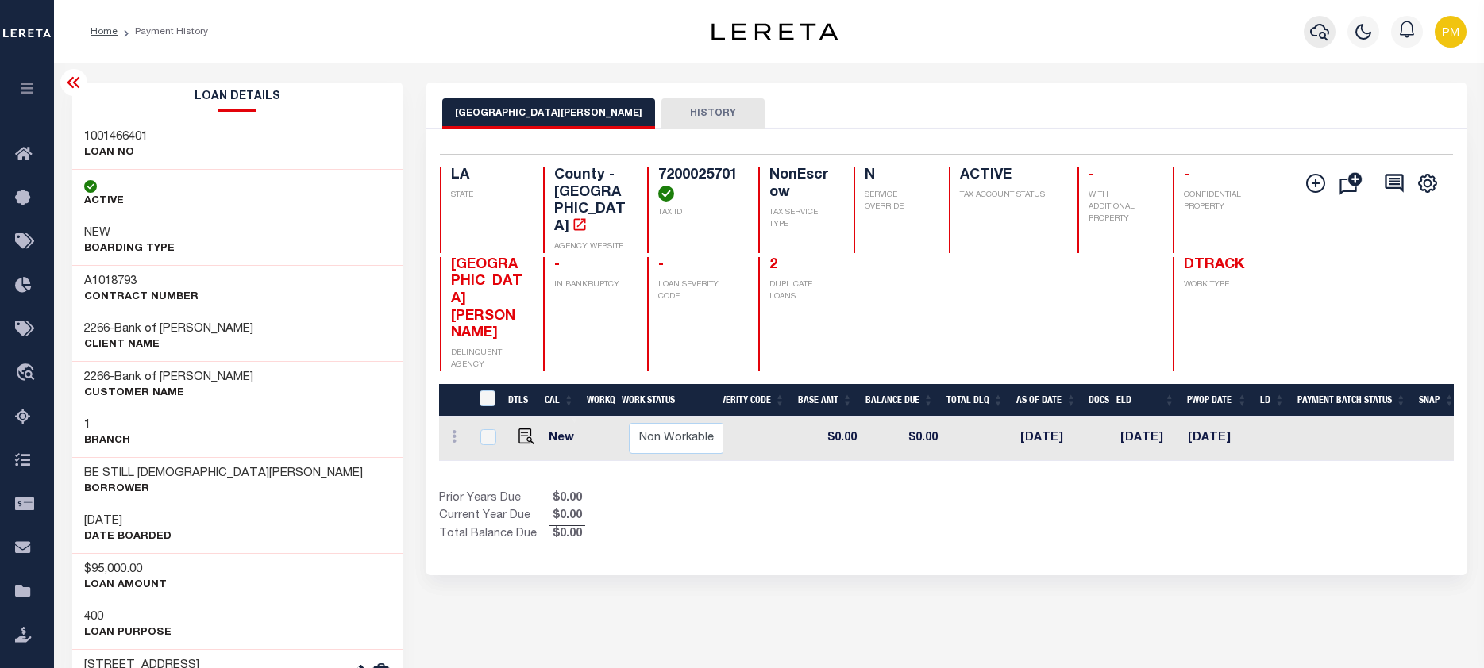
click at [1324, 35] on icon "button" at bounding box center [1319, 32] width 19 height 17
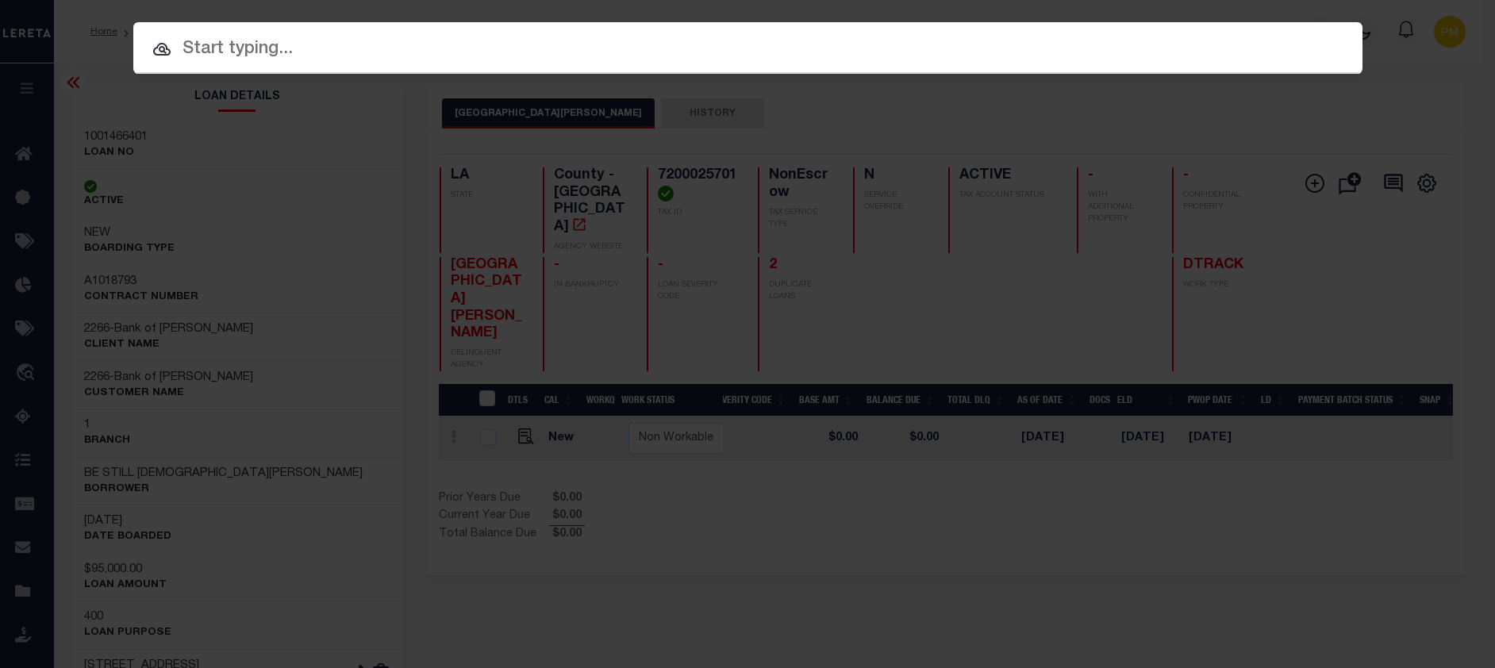
paste input "01101 00009"
type input "01101 00009"
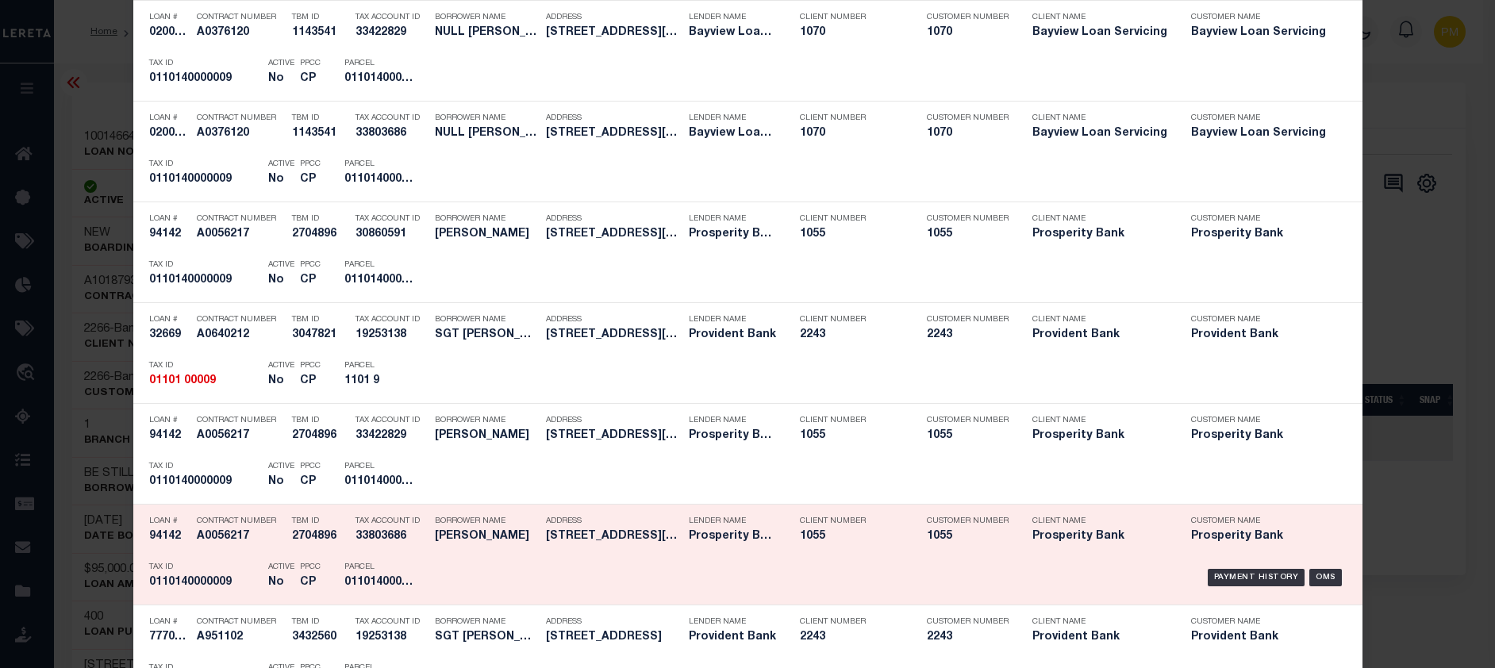
scroll to position [318, 0]
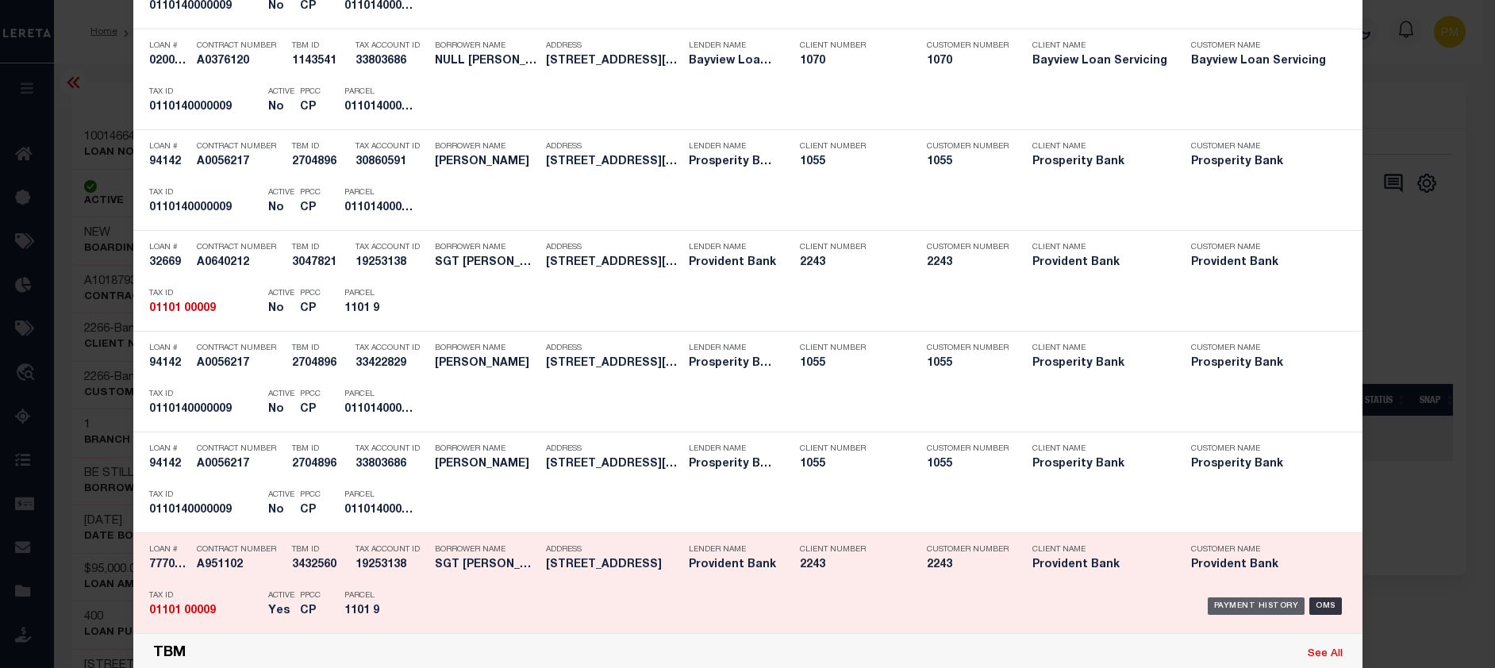
click at [1240, 606] on div "Payment History" at bounding box center [1257, 606] width 98 height 17
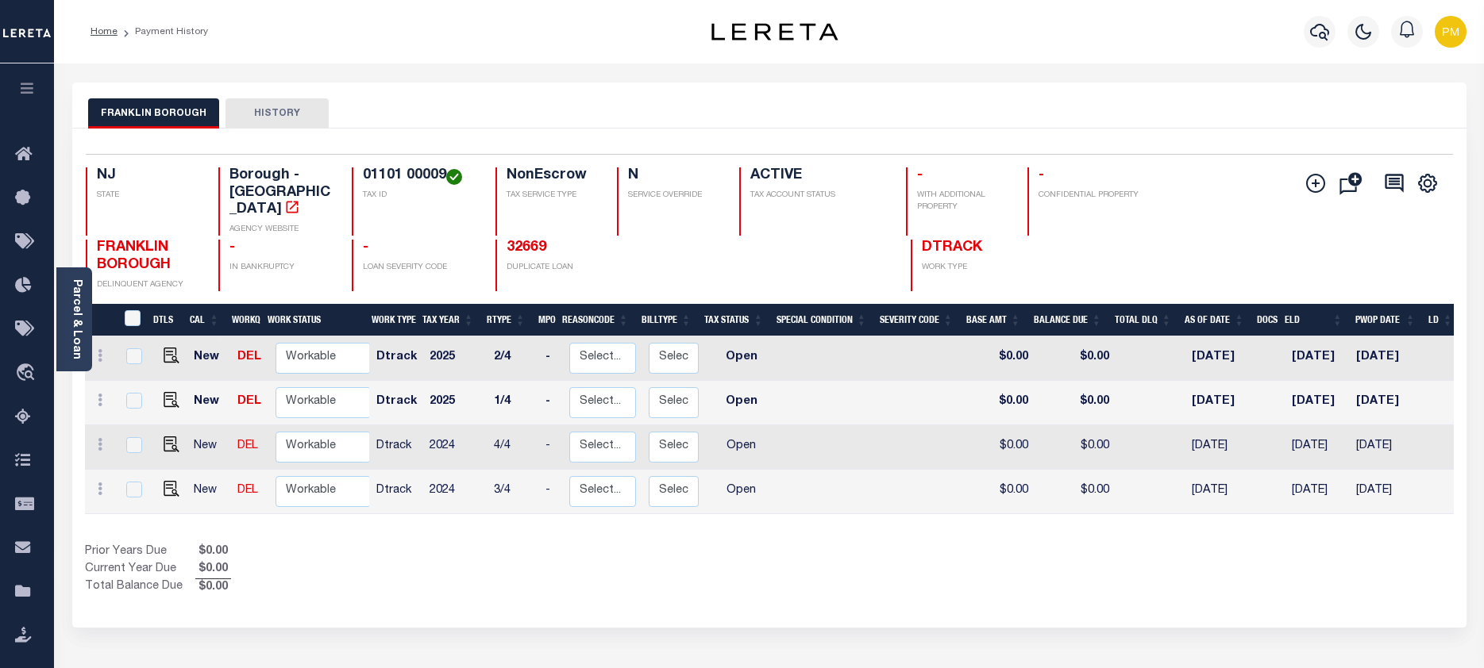
click at [83, 316] on div "Parcel & Loan" at bounding box center [74, 320] width 36 height 104
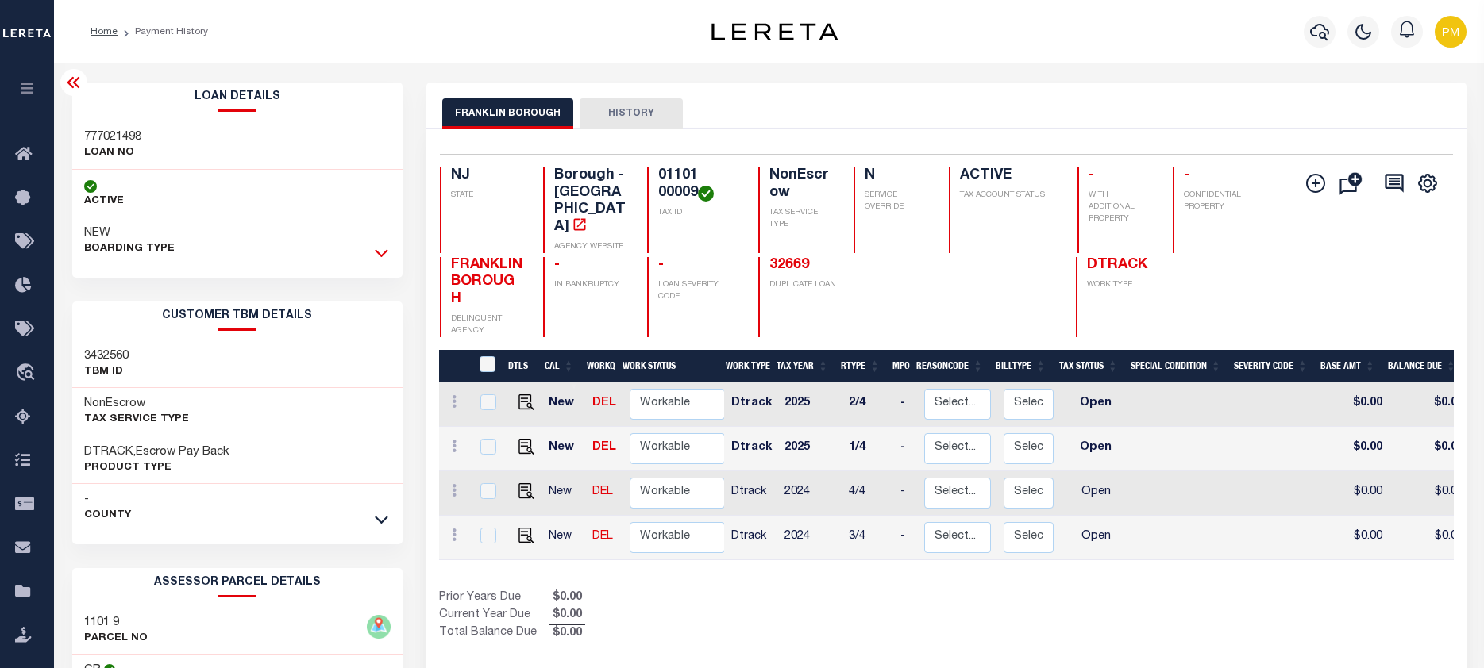
click at [375, 252] on icon at bounding box center [381, 252] width 13 height 17
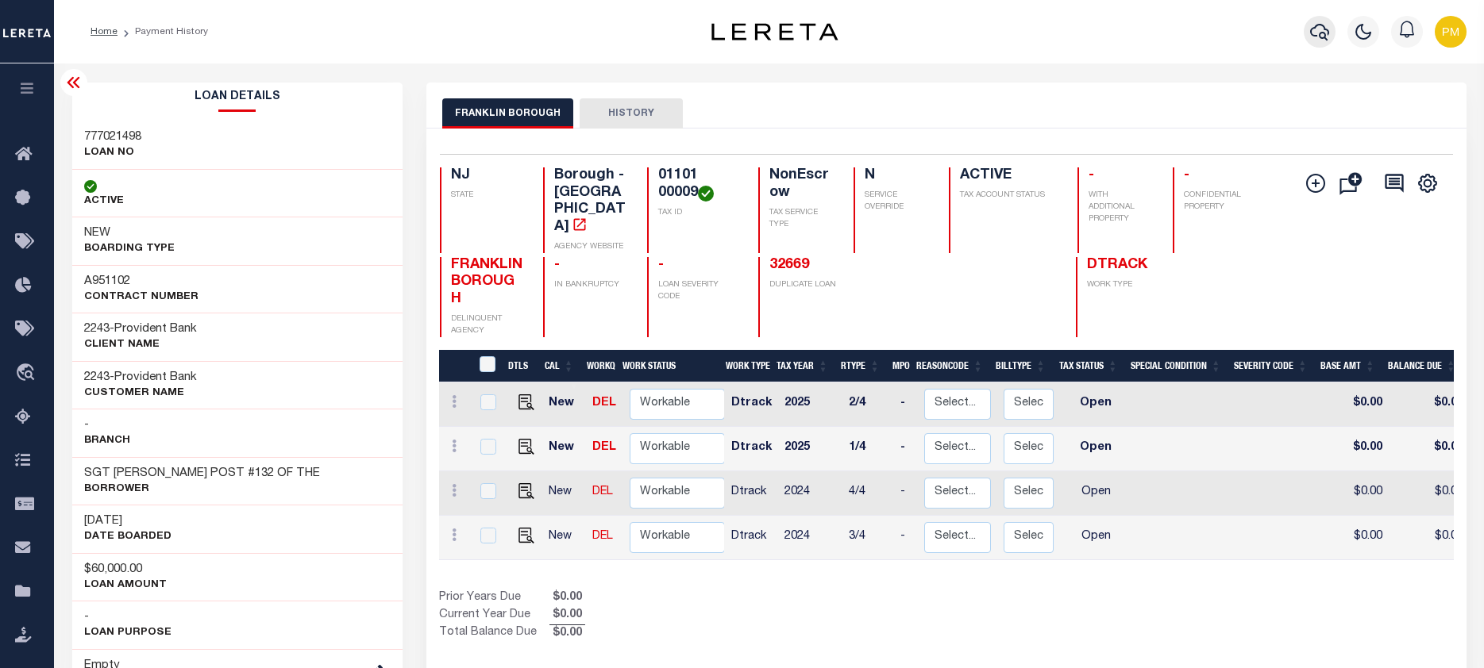
click at [1315, 33] on icon "button" at bounding box center [1319, 31] width 19 height 19
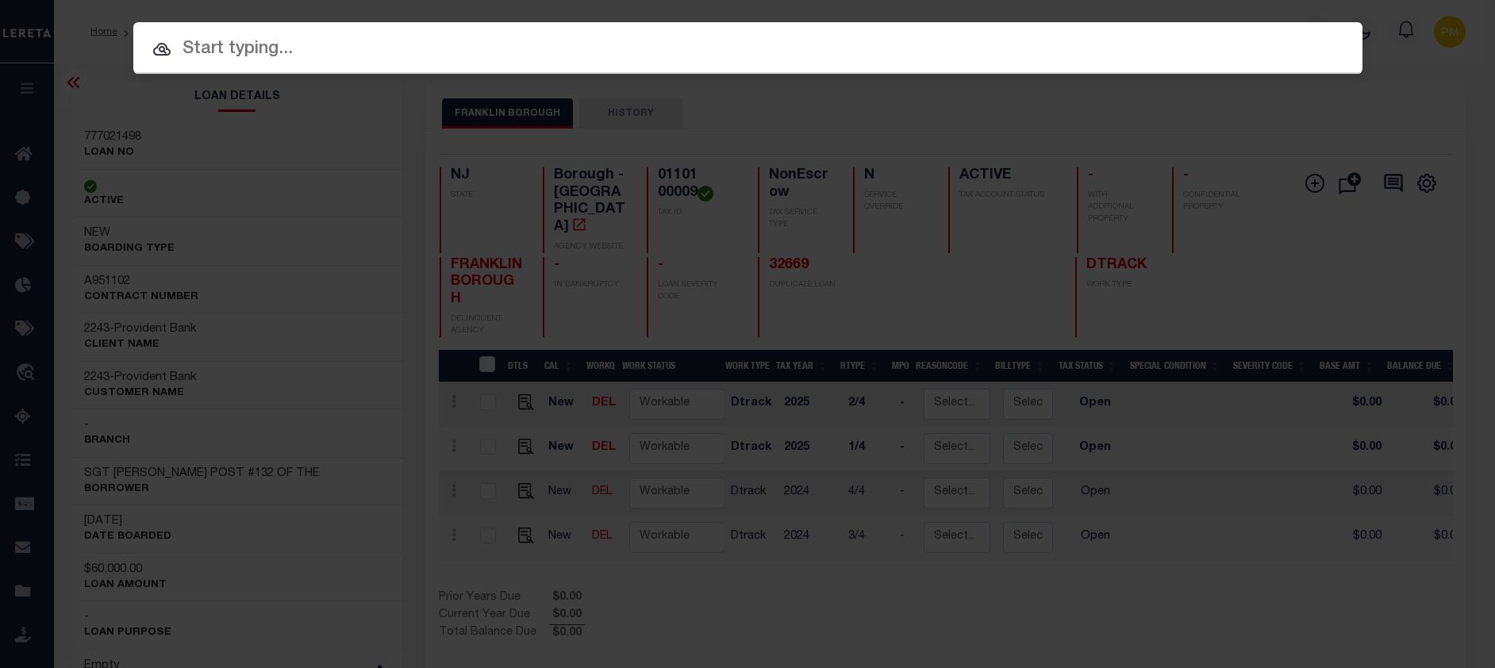
paste input "270100-55.41-2-35"
type input "270100-55.41-2-35"
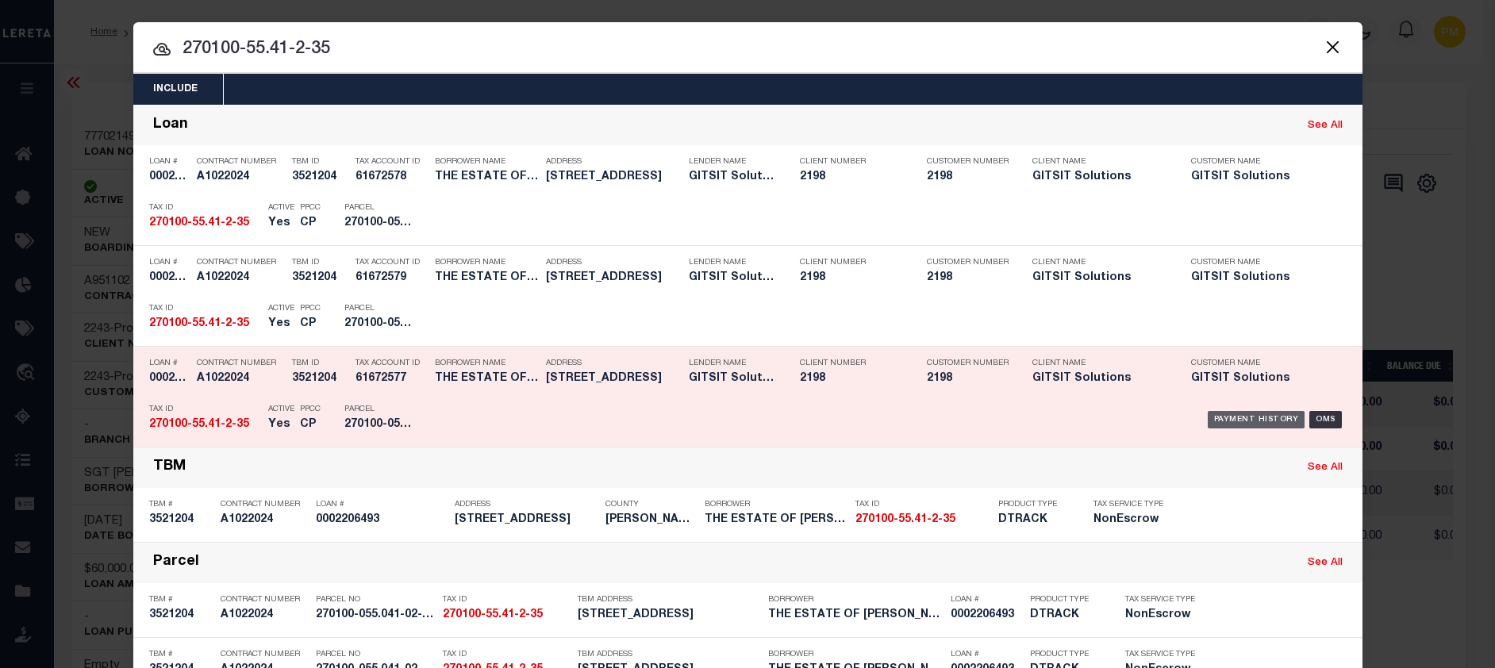
click at [1252, 423] on div "Payment History" at bounding box center [1257, 419] width 98 height 17
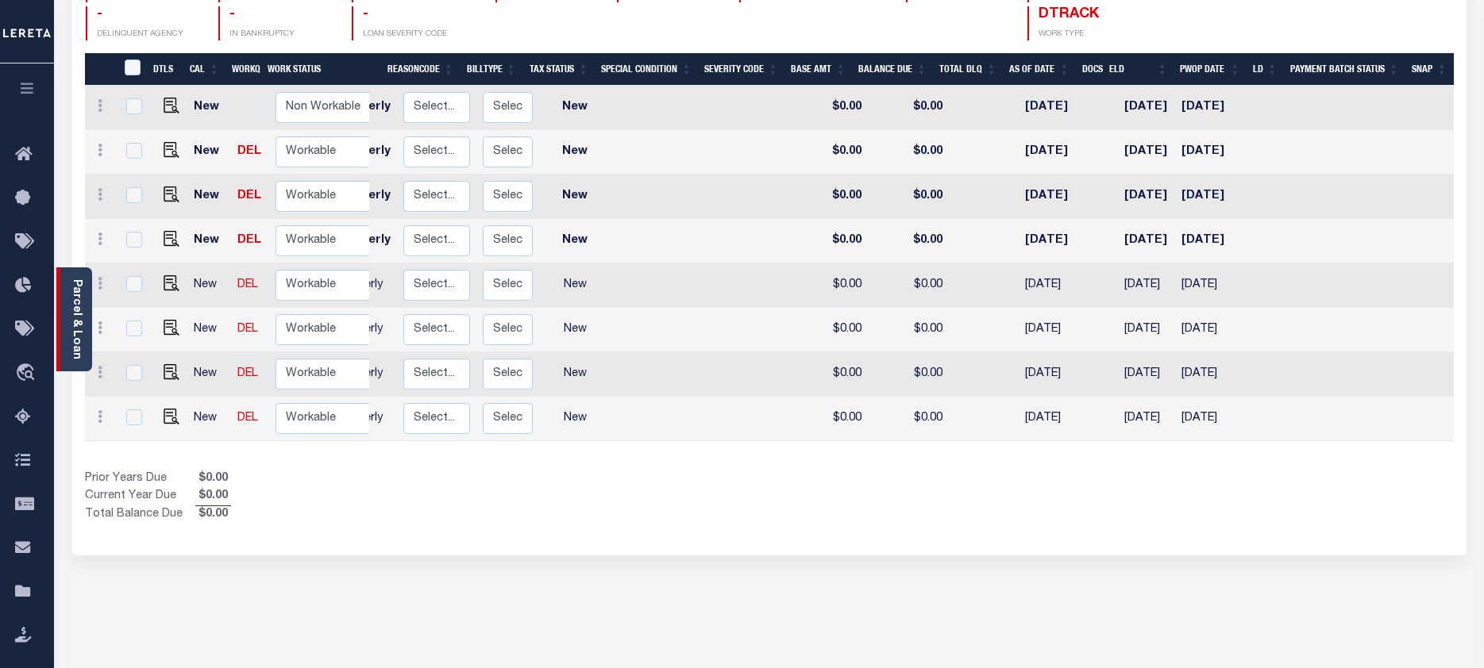
click at [84, 306] on div "Parcel & Loan" at bounding box center [74, 320] width 36 height 104
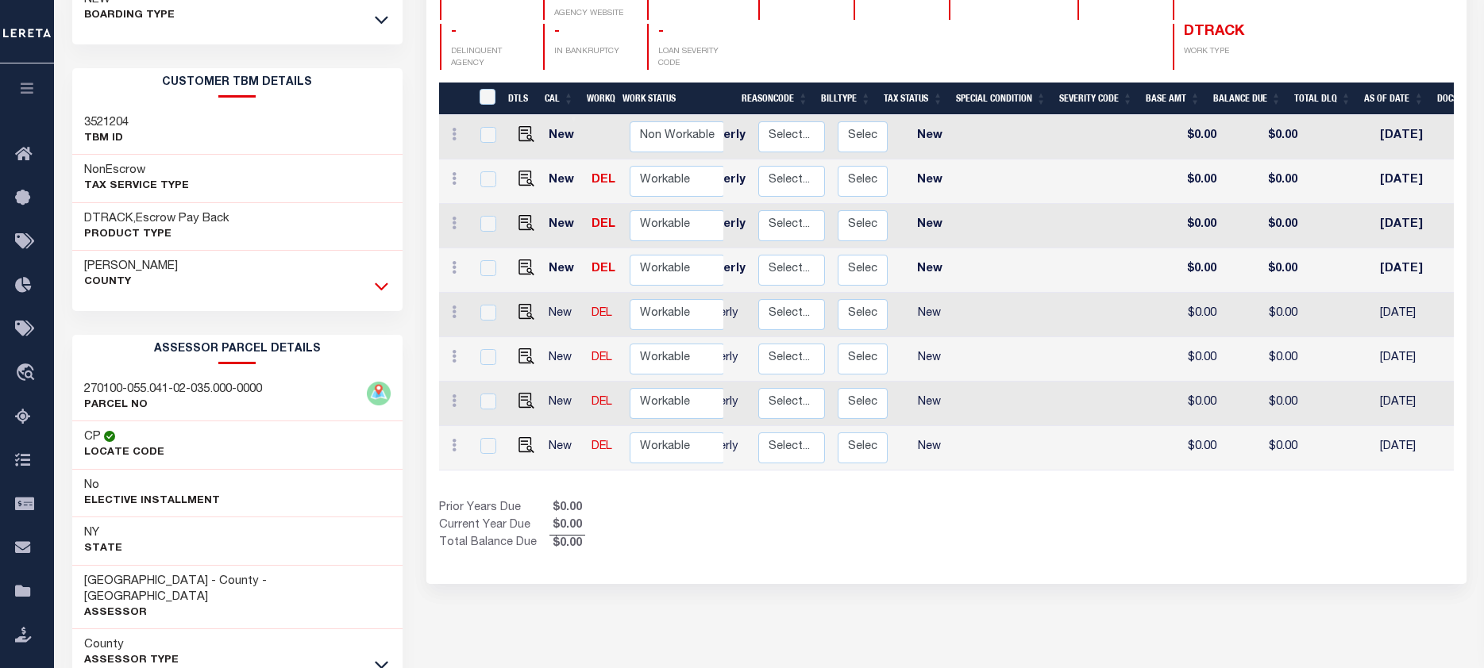
click at [382, 286] on icon at bounding box center [381, 286] width 13 height 17
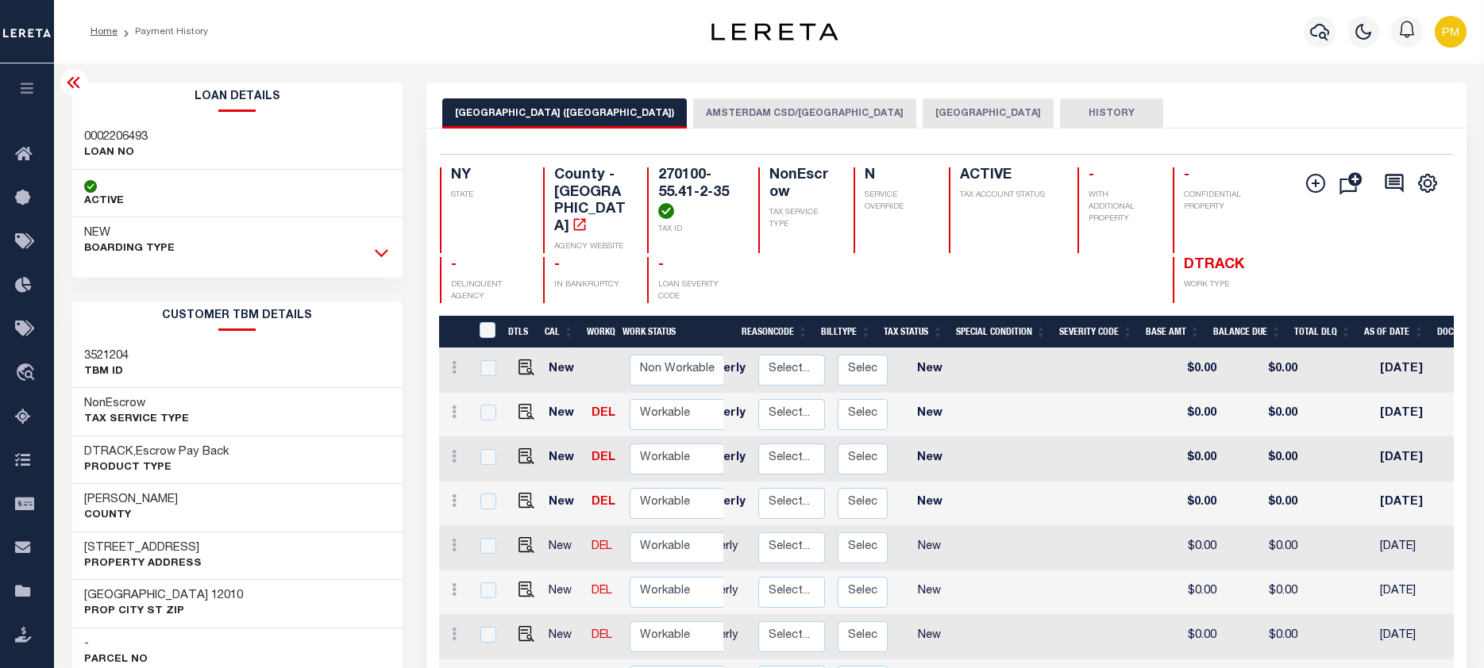
click at [384, 253] on icon at bounding box center [381, 252] width 13 height 17
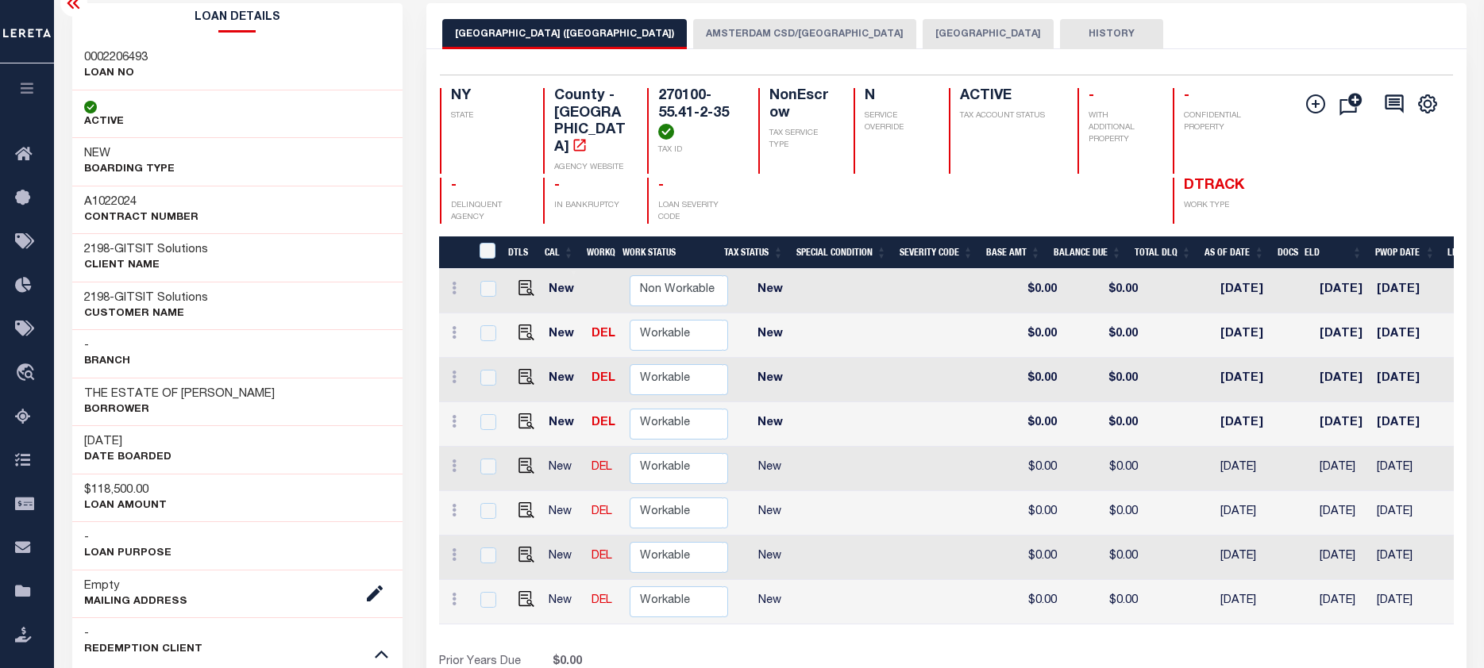
scroll to position [0, 406]
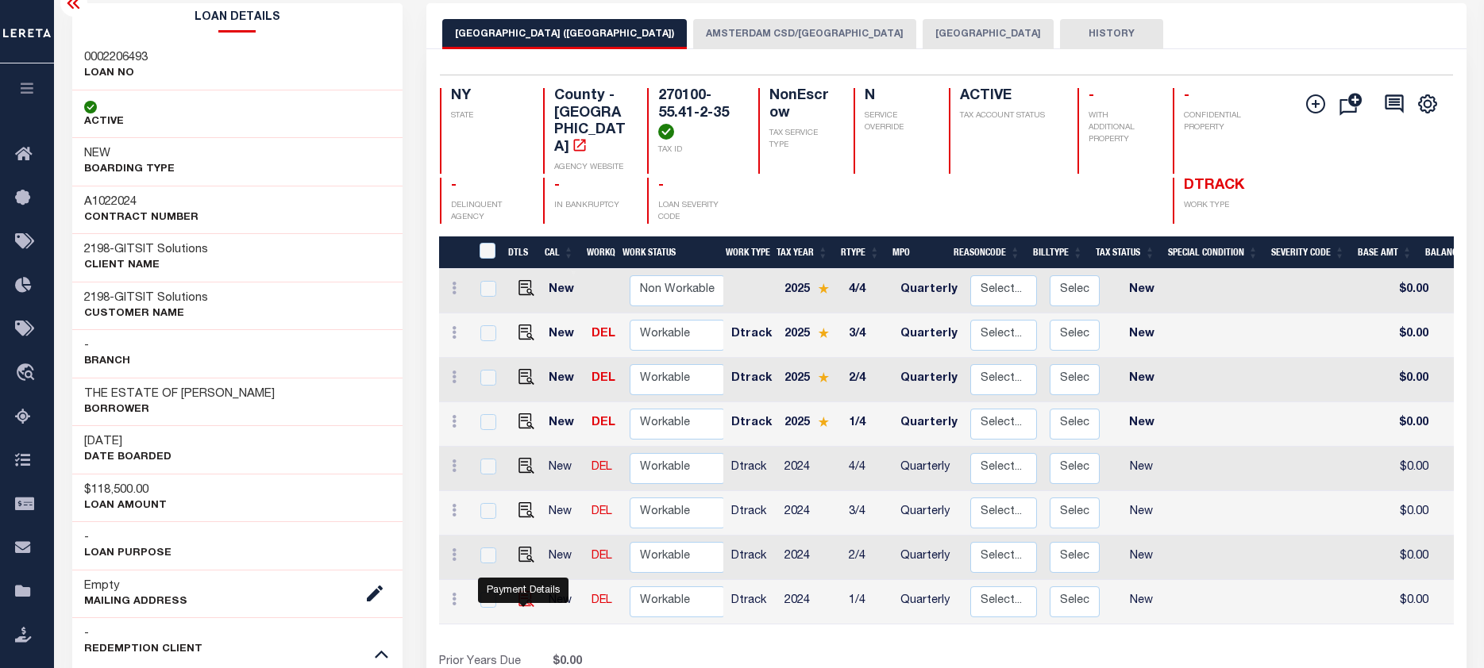
click at [522, 591] on img "" at bounding box center [526, 599] width 16 height 16
checkbox input "true"
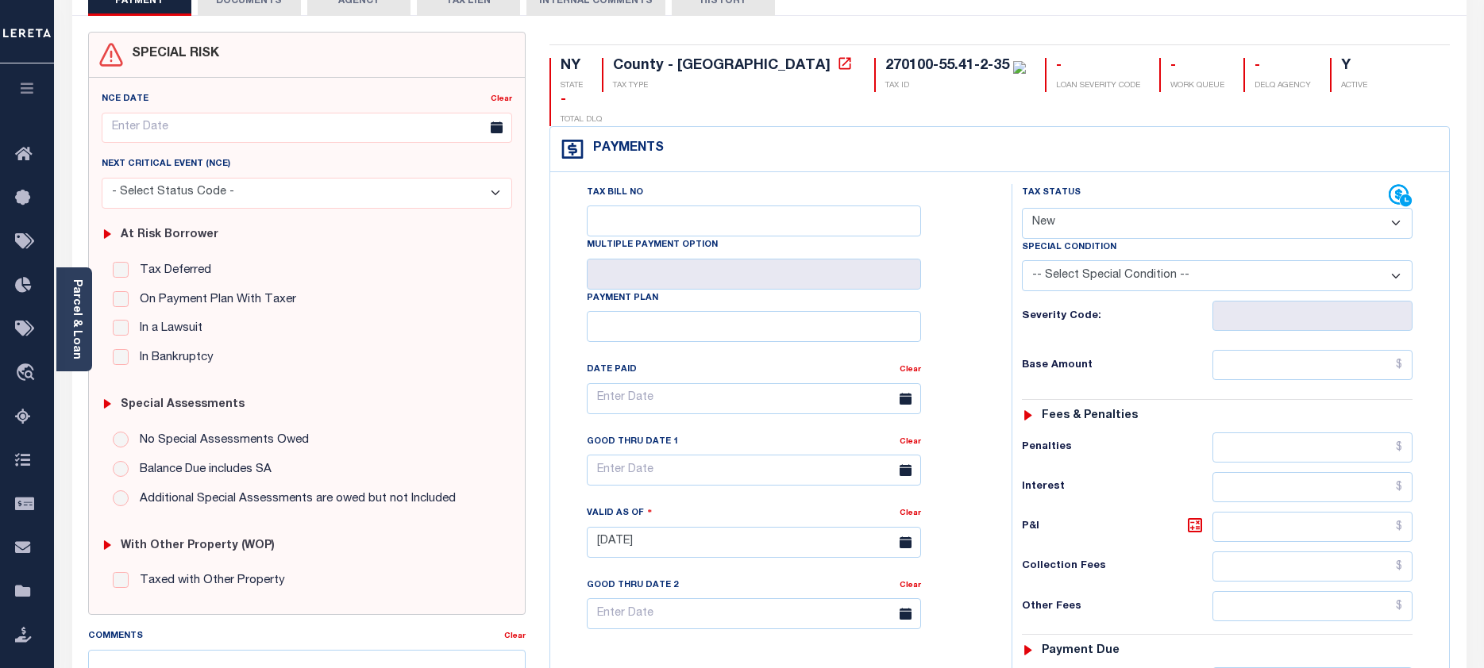
scroll to position [159, 0]
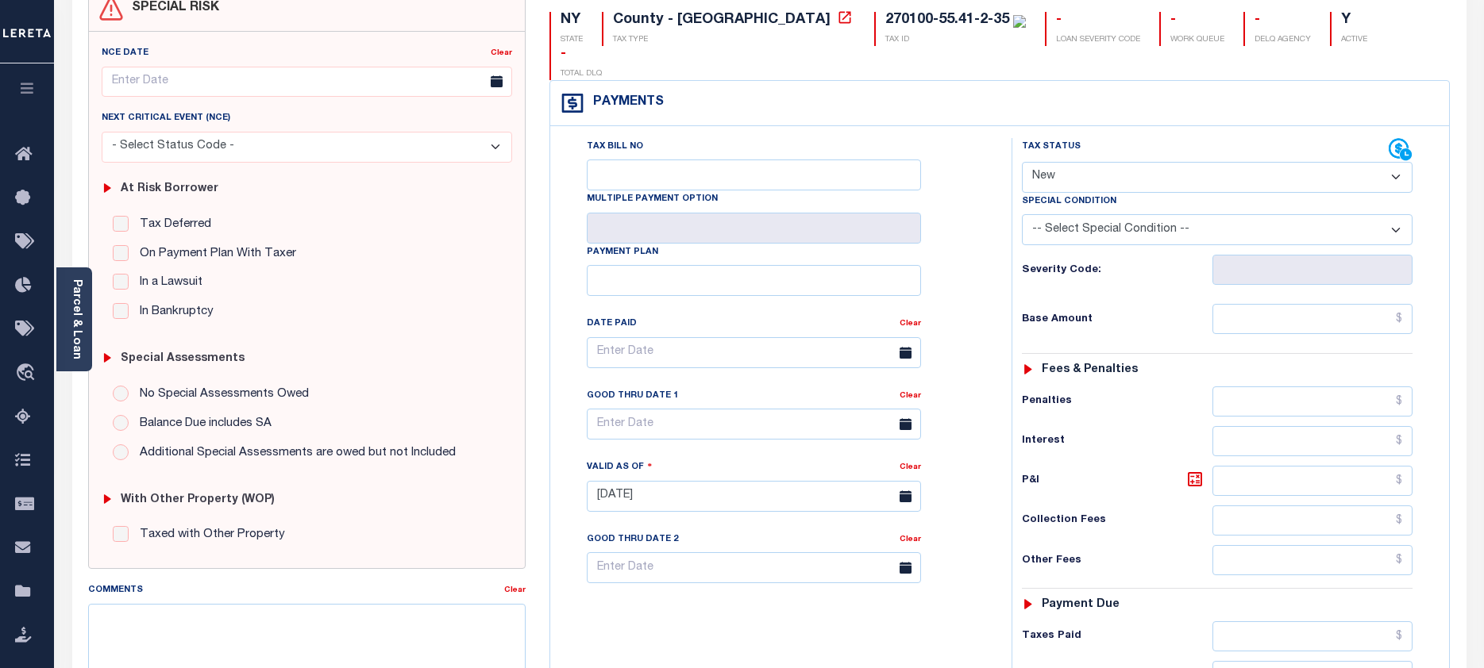
click at [1400, 162] on select "- Select Status Code - Open Due/Unpaid Paid Incomplete No Tax Due Internal Refu…" at bounding box center [1217, 177] width 391 height 31
select select "NTX"
click at [1022, 162] on select "- Select Status Code - Open Due/Unpaid Paid Incomplete No Tax Due Internal Refu…" at bounding box center [1217, 177] width 391 height 31
type input "[DATE]"
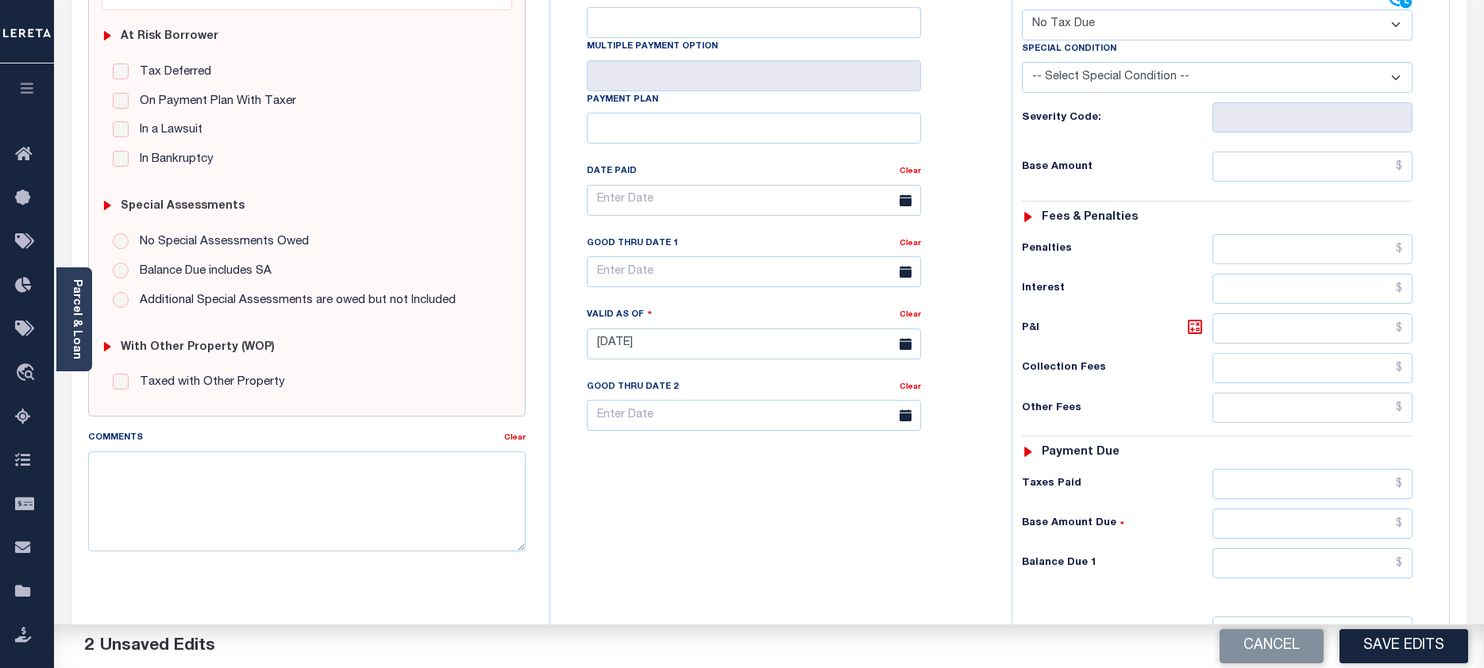
scroll to position [318, 0]
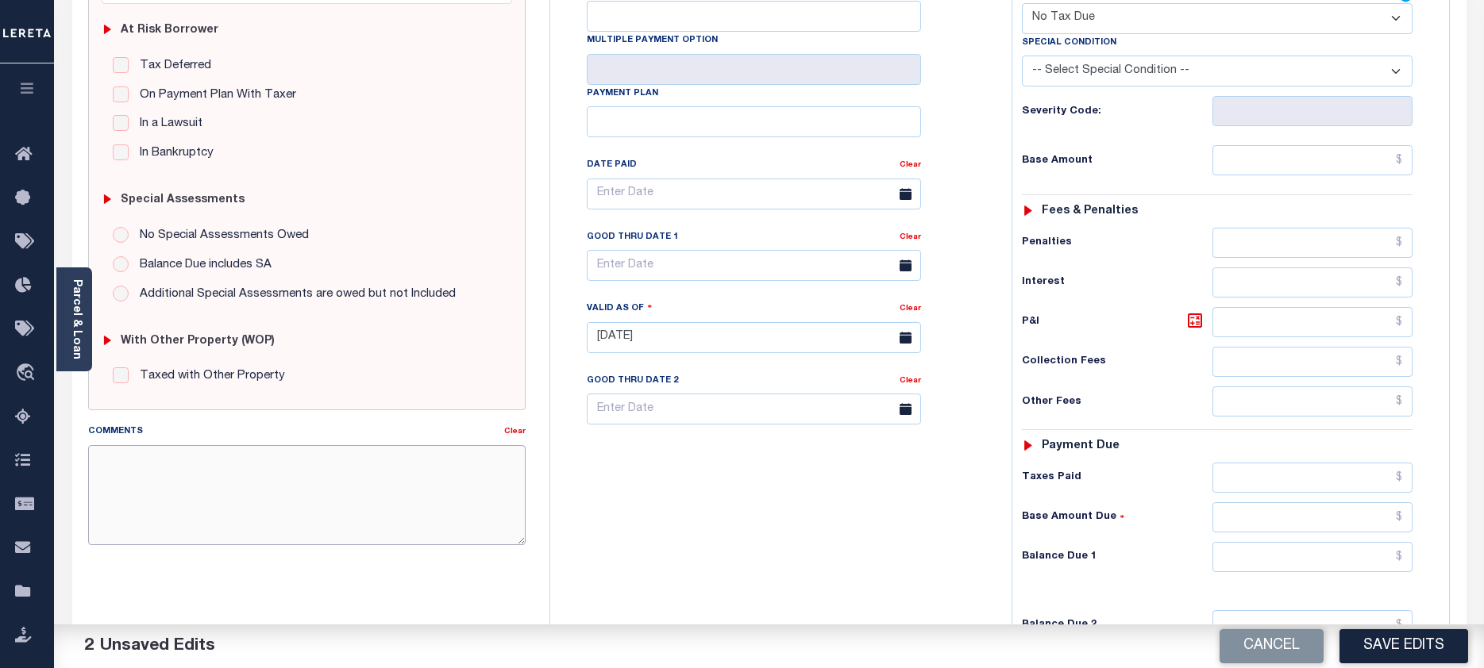
click at [144, 467] on textarea "Comments" at bounding box center [307, 495] width 438 height 100
click at [102, 458] on textarea "Comments" at bounding box center [307, 495] width 438 height 100
paste textarea "Taxes due prior to the loan boarding."
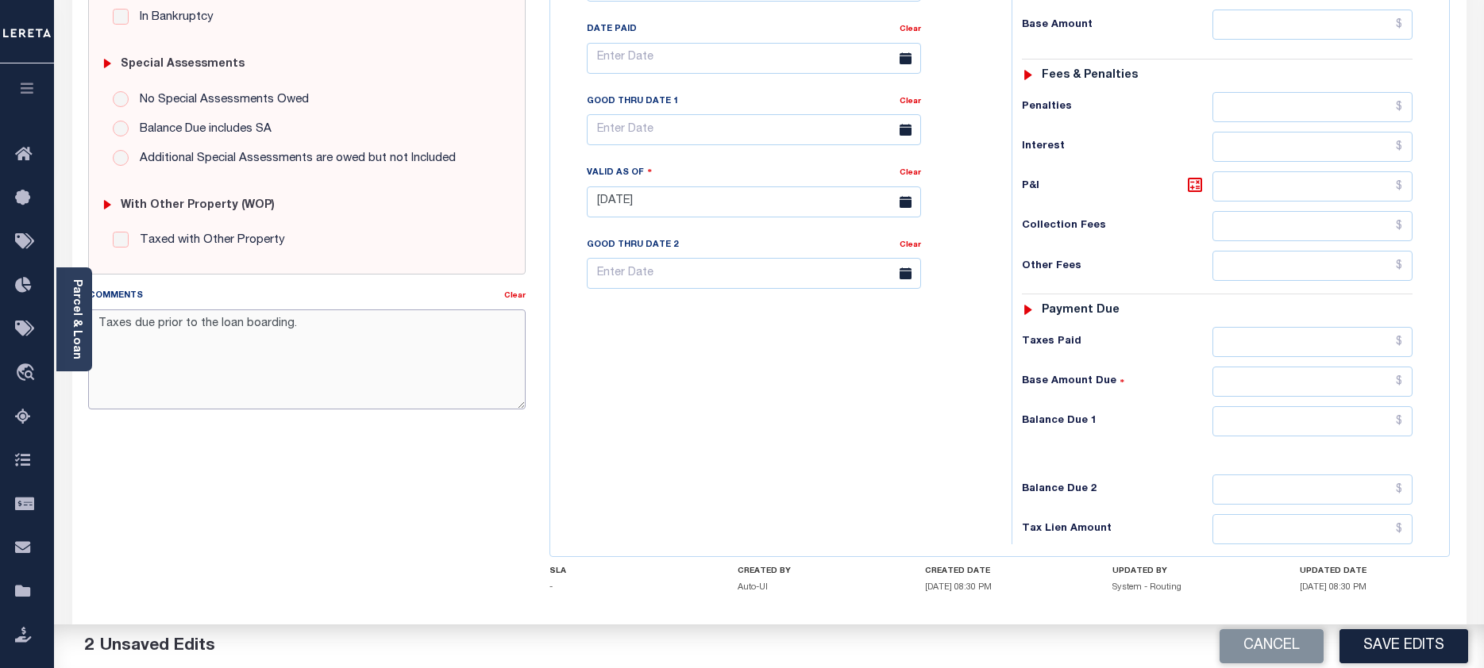
scroll to position [500, 0]
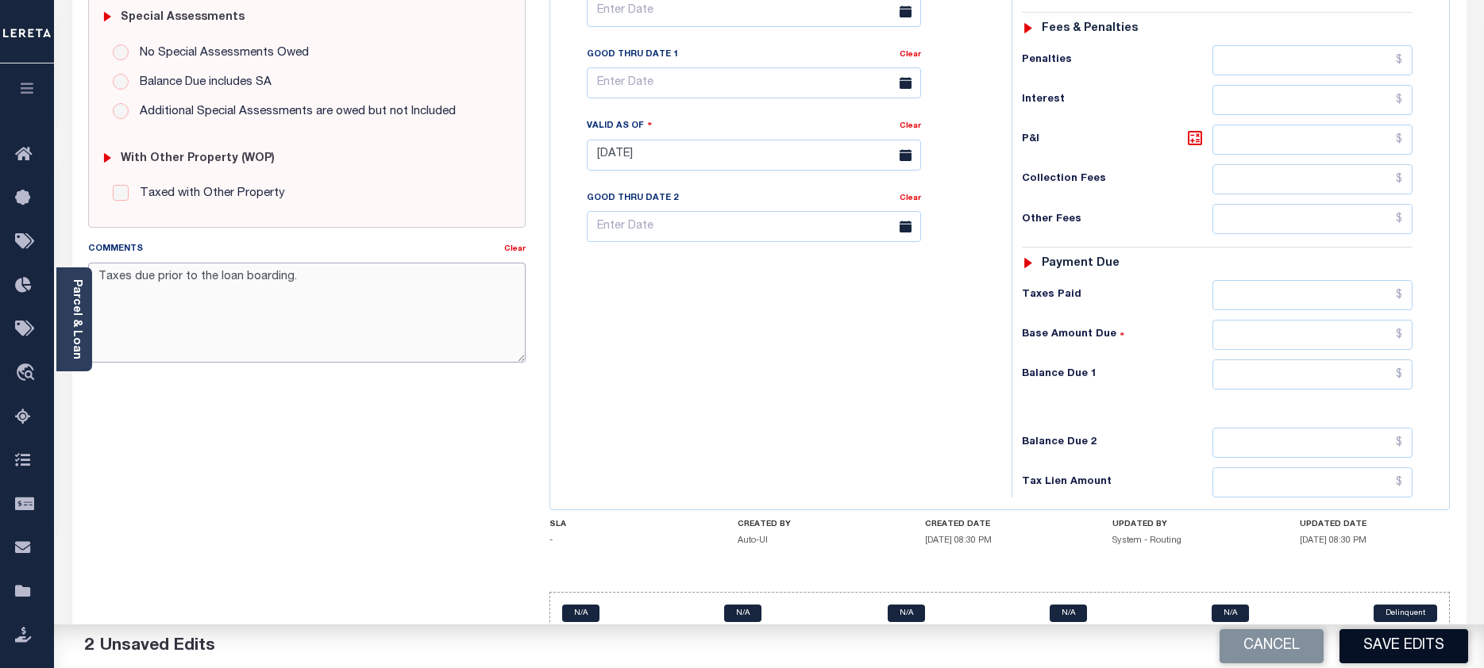
type textarea "Taxes due prior to the loan boarding."
click at [1400, 649] on button "Save Edits" at bounding box center [1403, 646] width 129 height 34
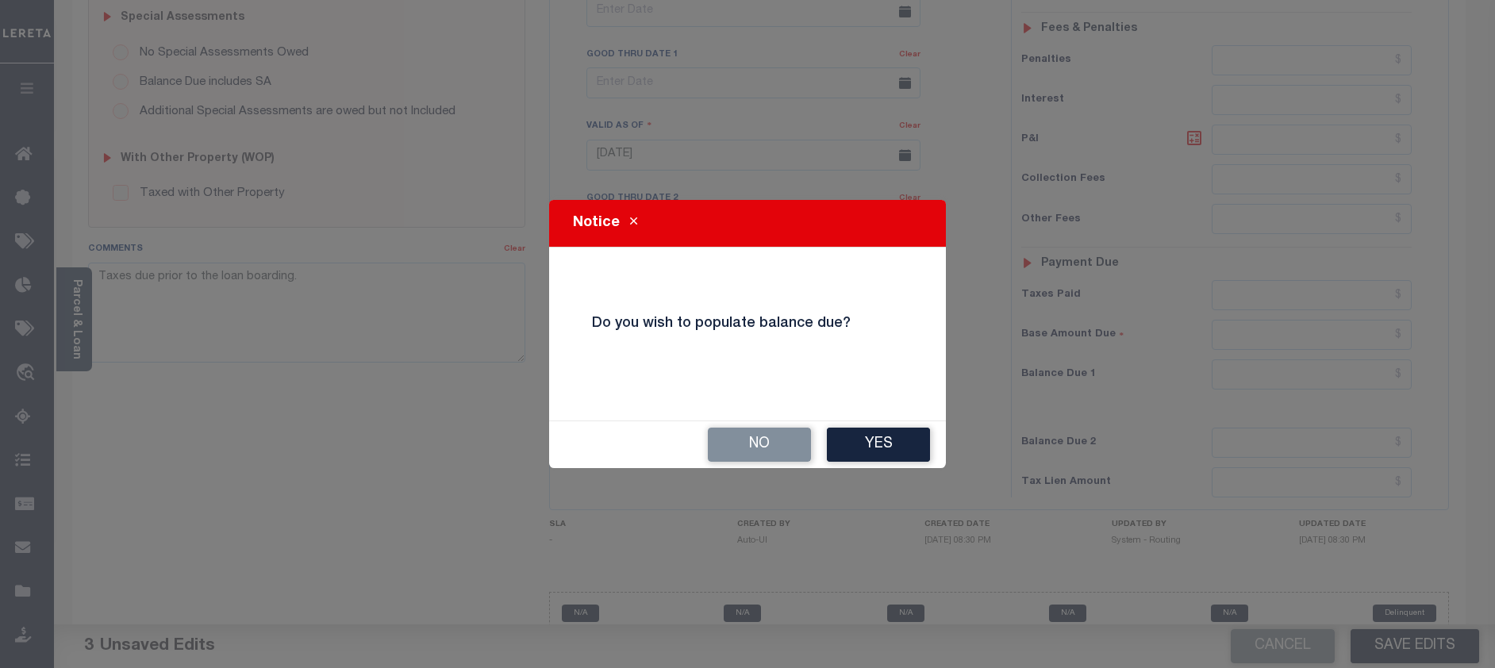
click at [749, 443] on button "No" at bounding box center [759, 445] width 103 height 34
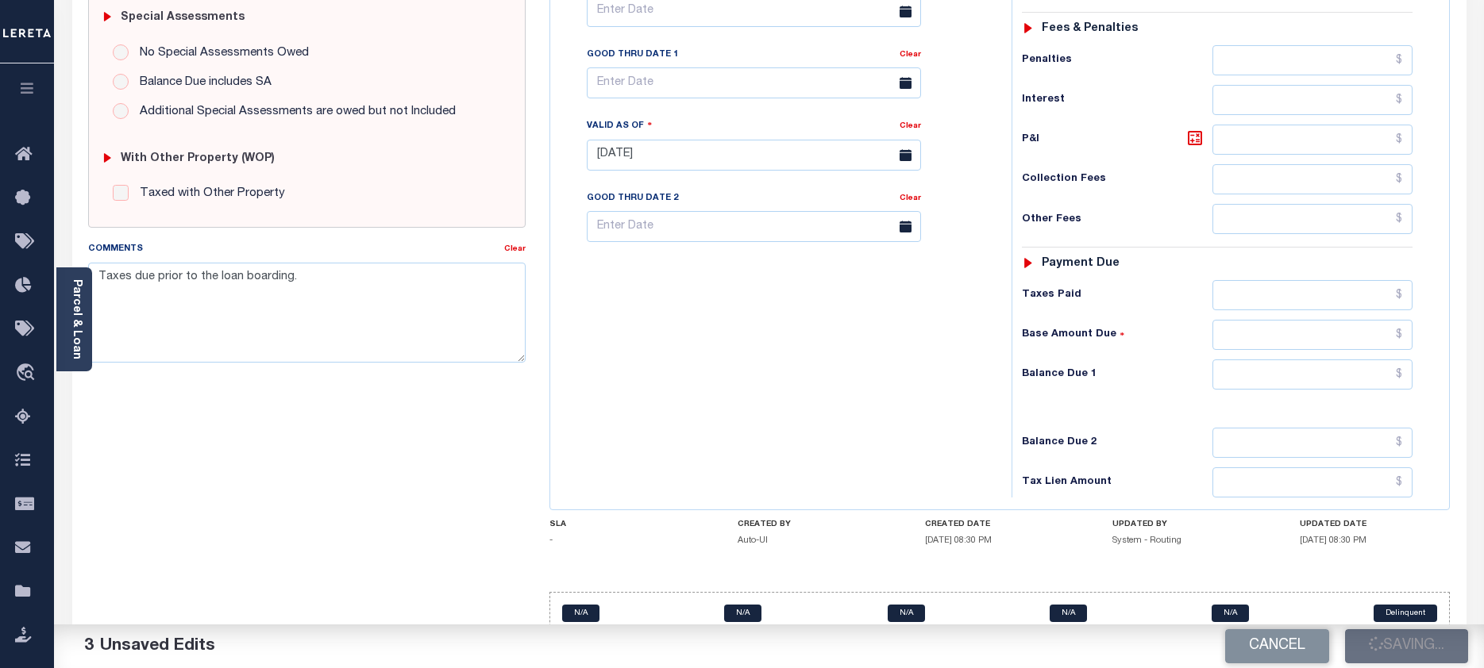
checkbox input "false"
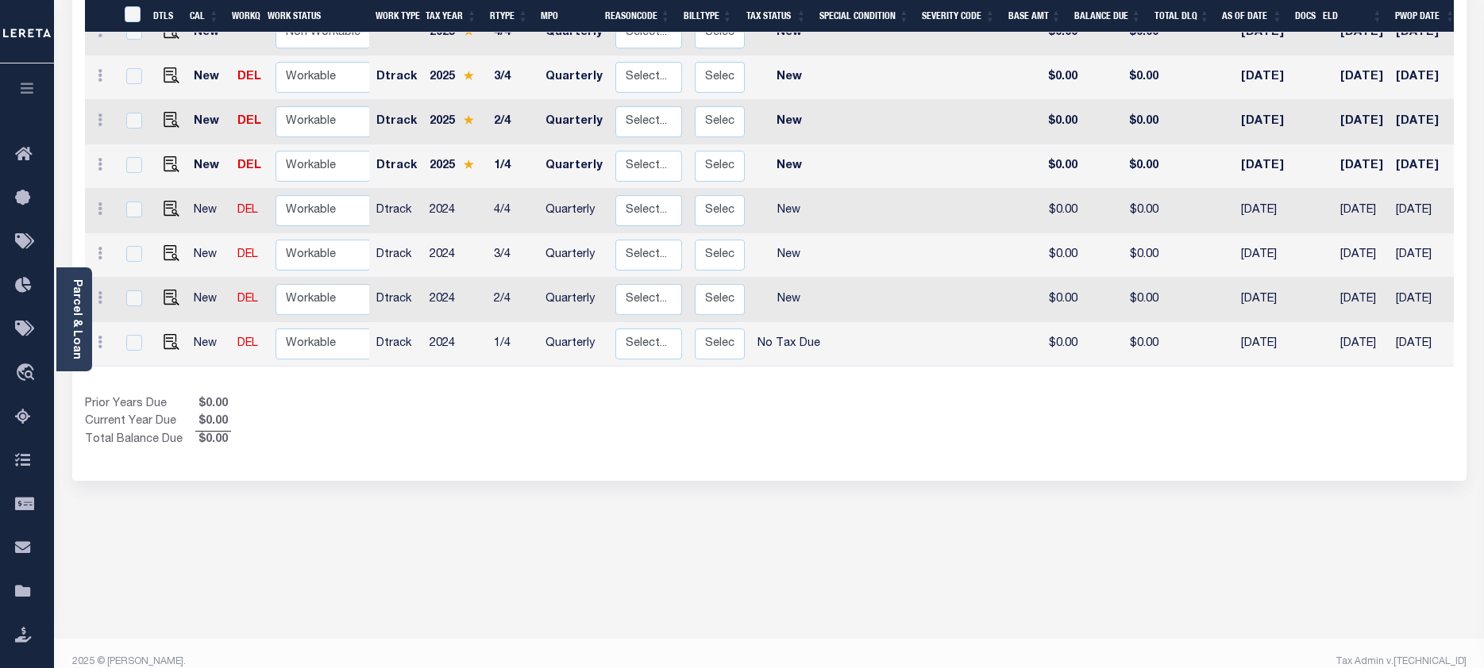
scroll to position [313, 0]
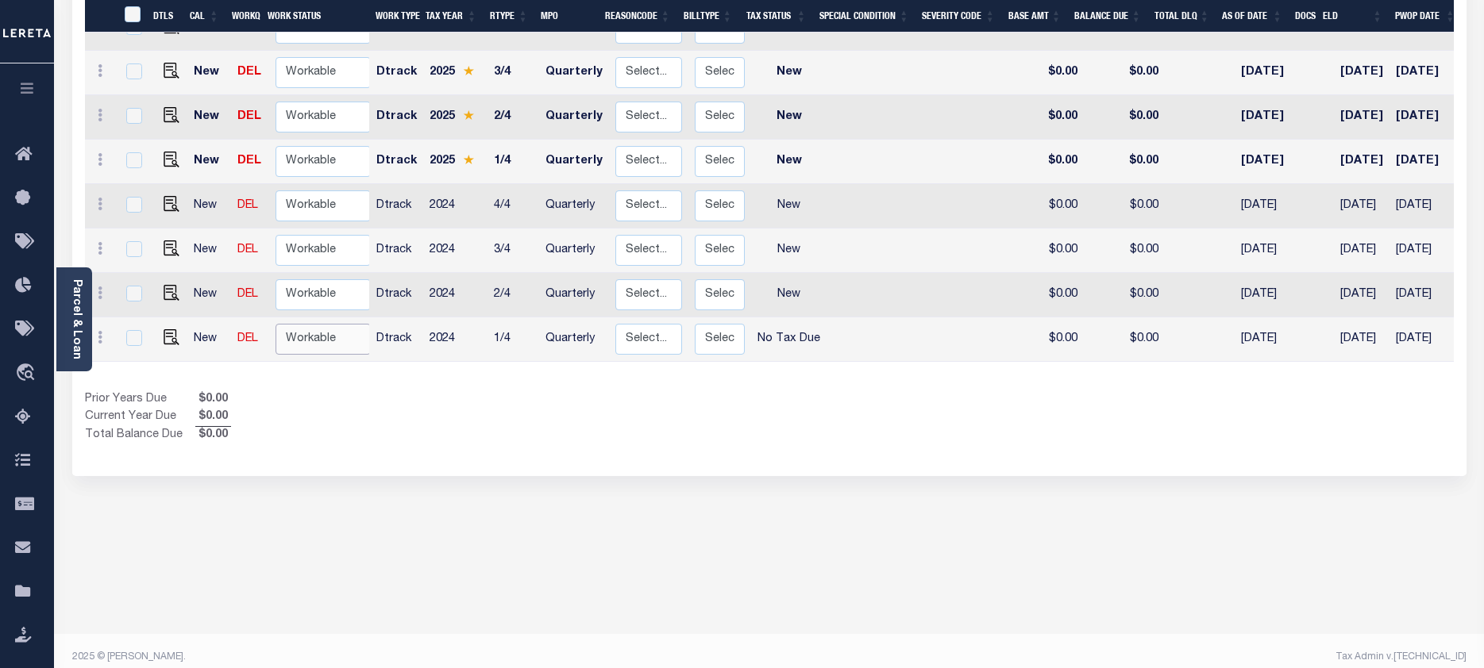
click at [302, 325] on select "Non Workable Workable" at bounding box center [322, 339] width 95 height 31
checkbox input "true"
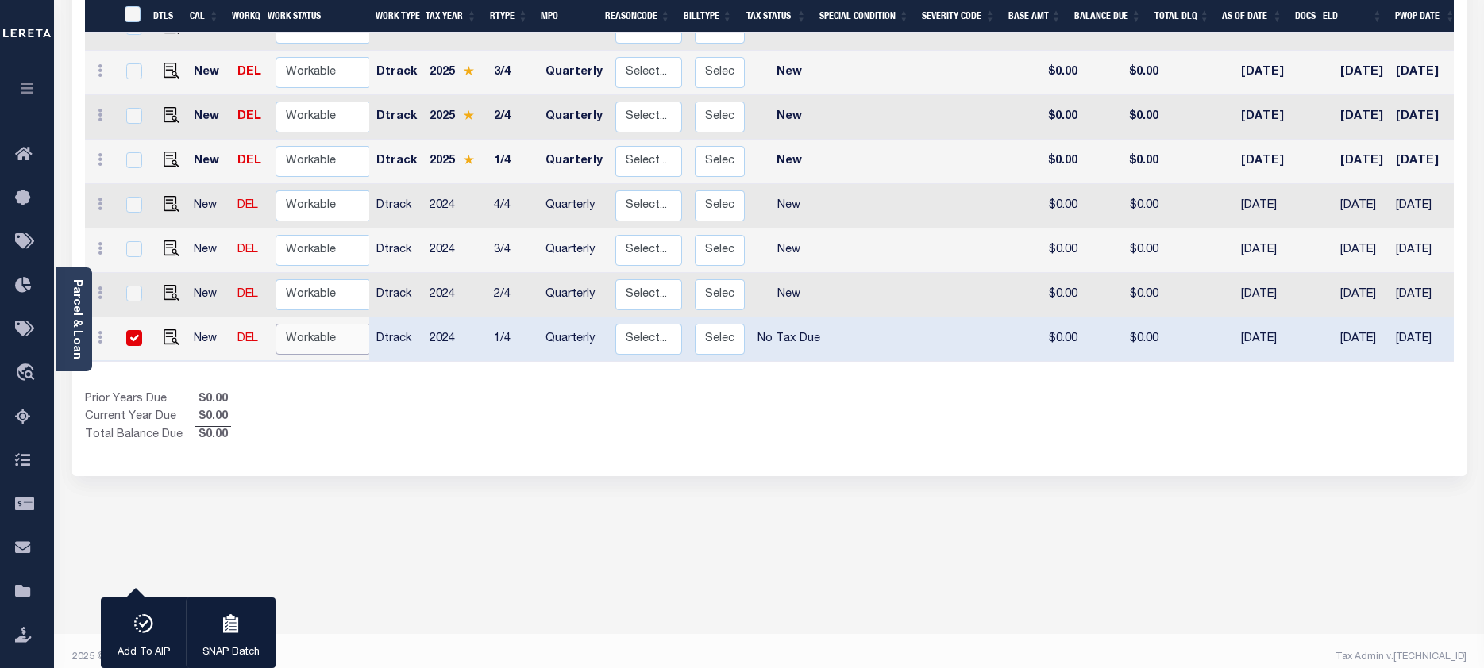
select select "true"
click at [275, 324] on select "Non Workable Workable" at bounding box center [322, 339] width 95 height 31
checkbox input "false"
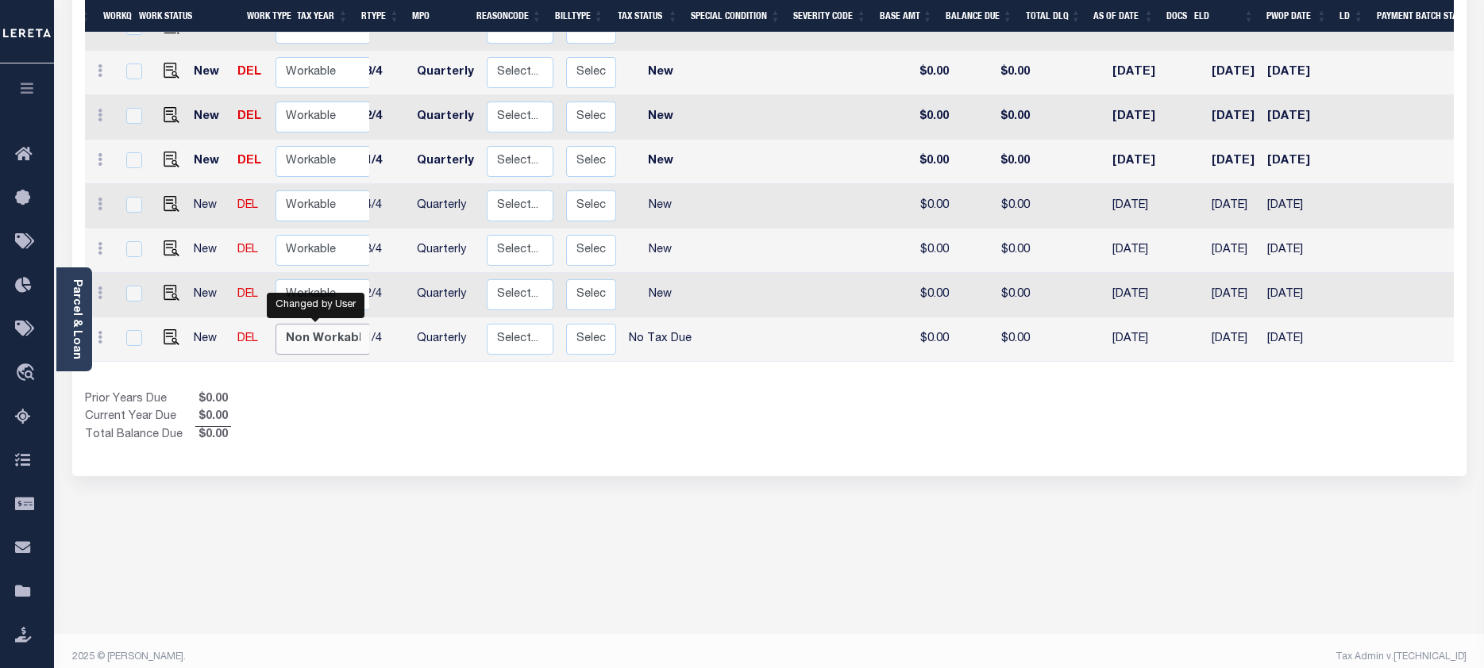
scroll to position [0, 0]
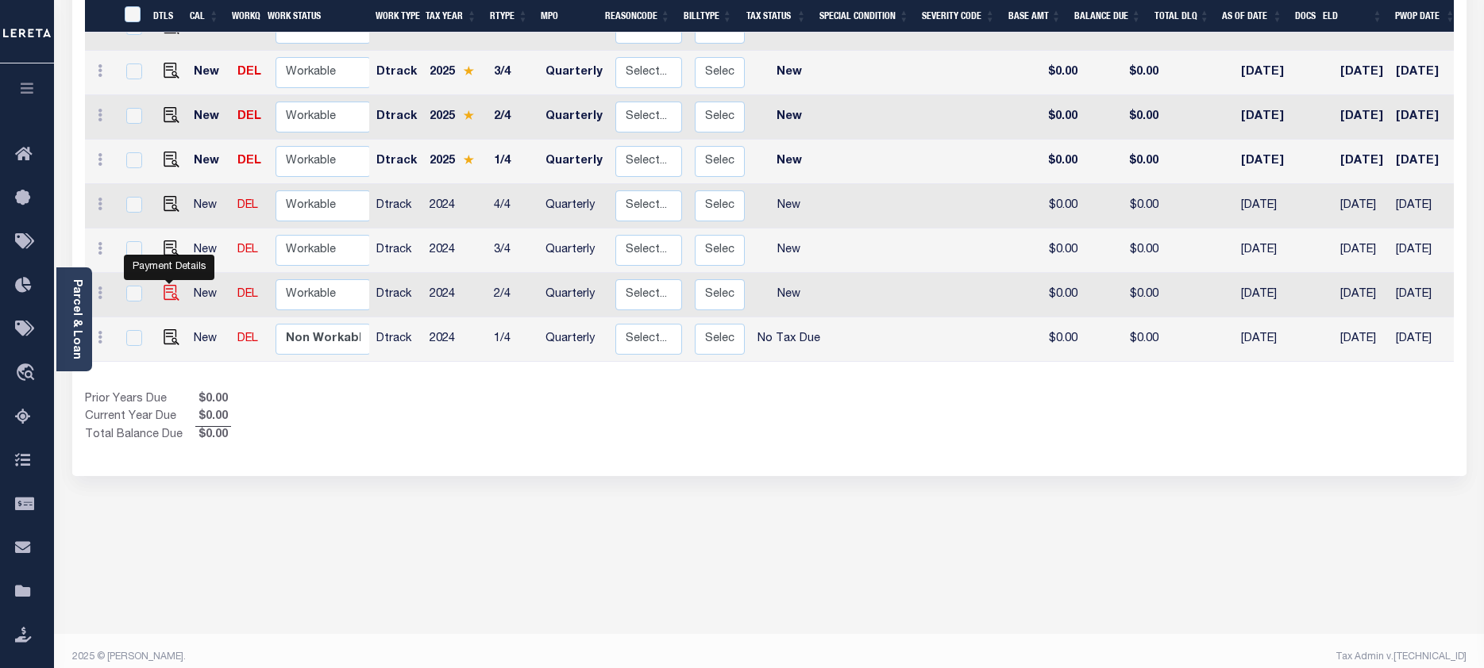
click at [167, 285] on img "" at bounding box center [172, 293] width 16 height 16
checkbox input "true"
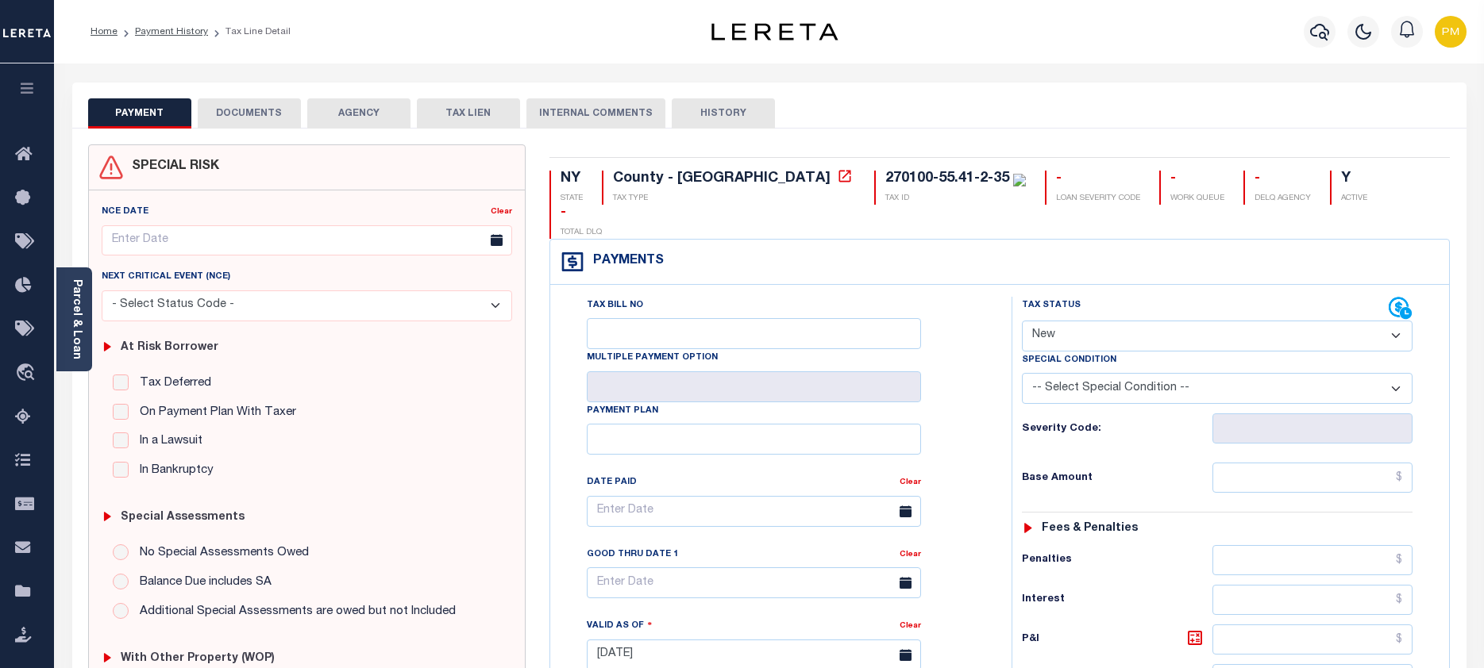
click at [1395, 321] on select "- Select Status Code - Open Due/Unpaid Paid Incomplete No Tax Due Internal Refu…" at bounding box center [1217, 336] width 391 height 31
select select "NTX"
click at [1022, 321] on select "- Select Status Code - Open Due/Unpaid Paid Incomplete No Tax Due Internal Refu…" at bounding box center [1217, 336] width 391 height 31
type input "[DATE]"
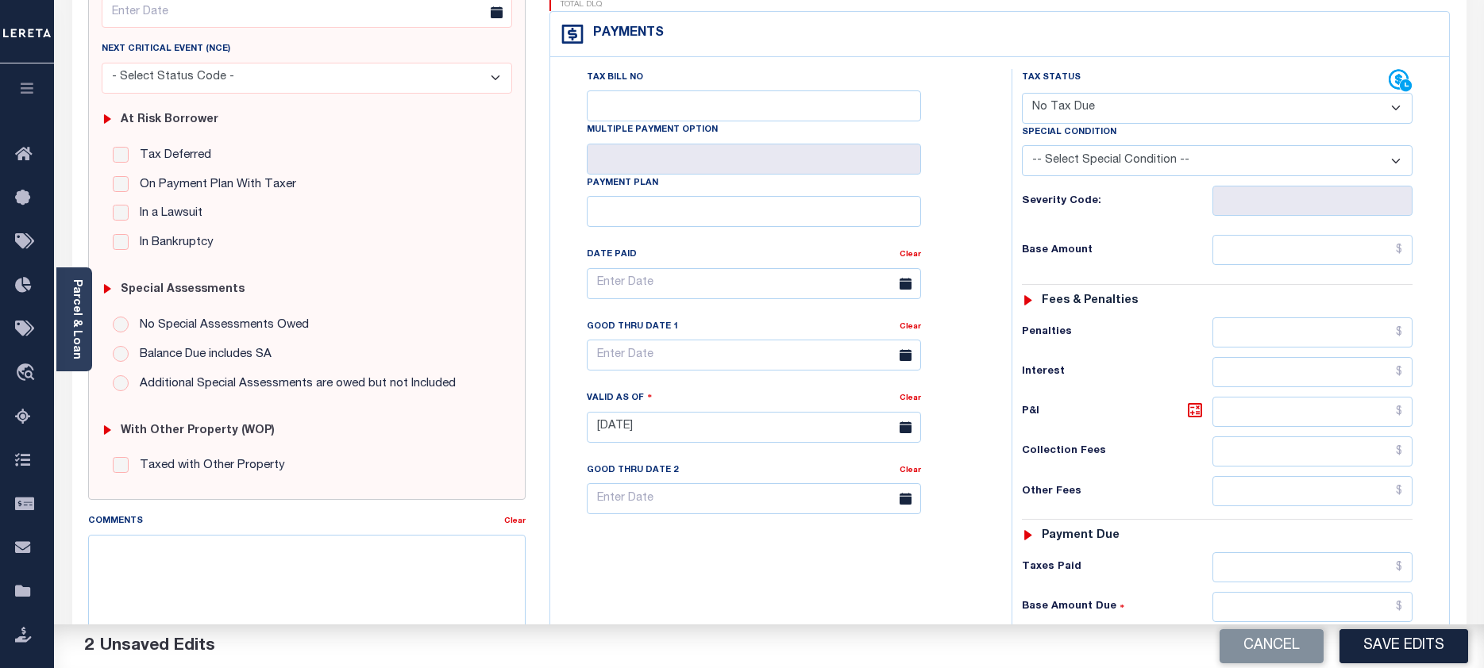
scroll to position [318, 0]
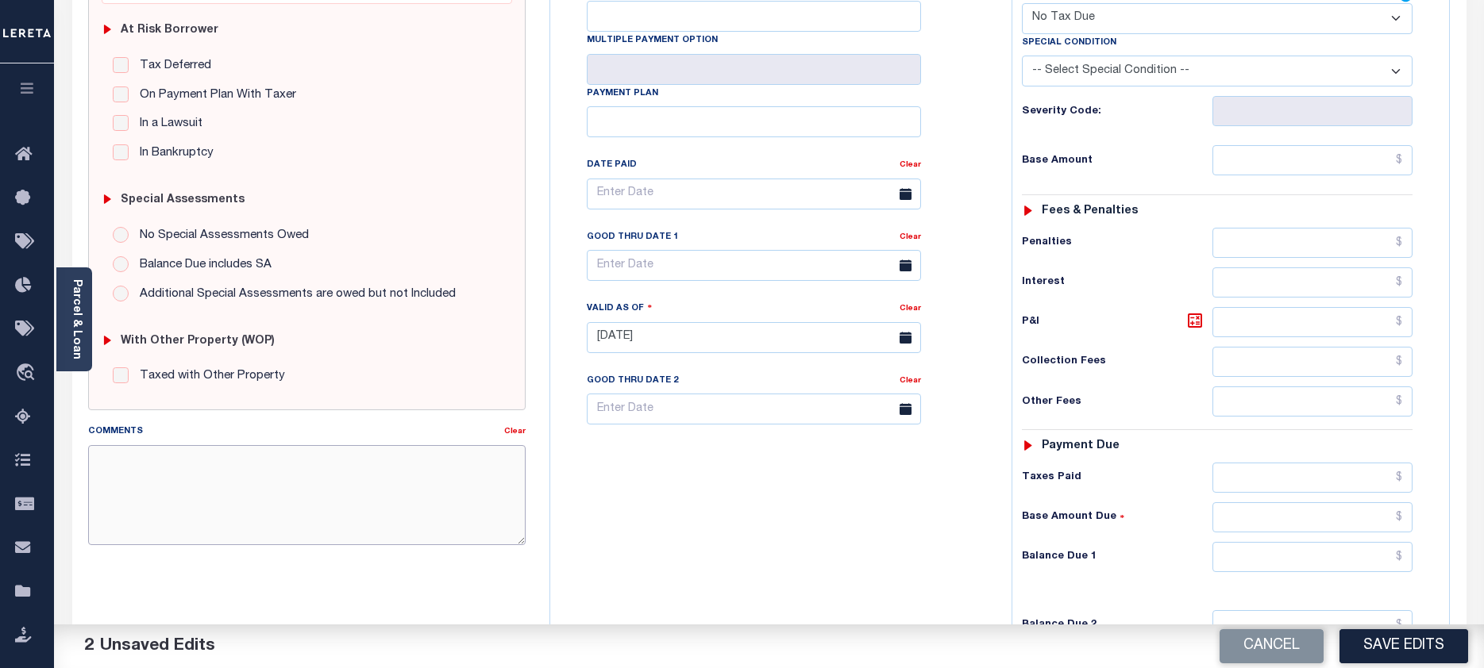
click at [105, 457] on textarea "Comments" at bounding box center [307, 495] width 438 height 100
paste textarea "Taxes due prior to the loan boarding."
type textarea "Taxes due prior to the loan boarding."
click at [1384, 648] on button "Save Edits" at bounding box center [1403, 646] width 129 height 34
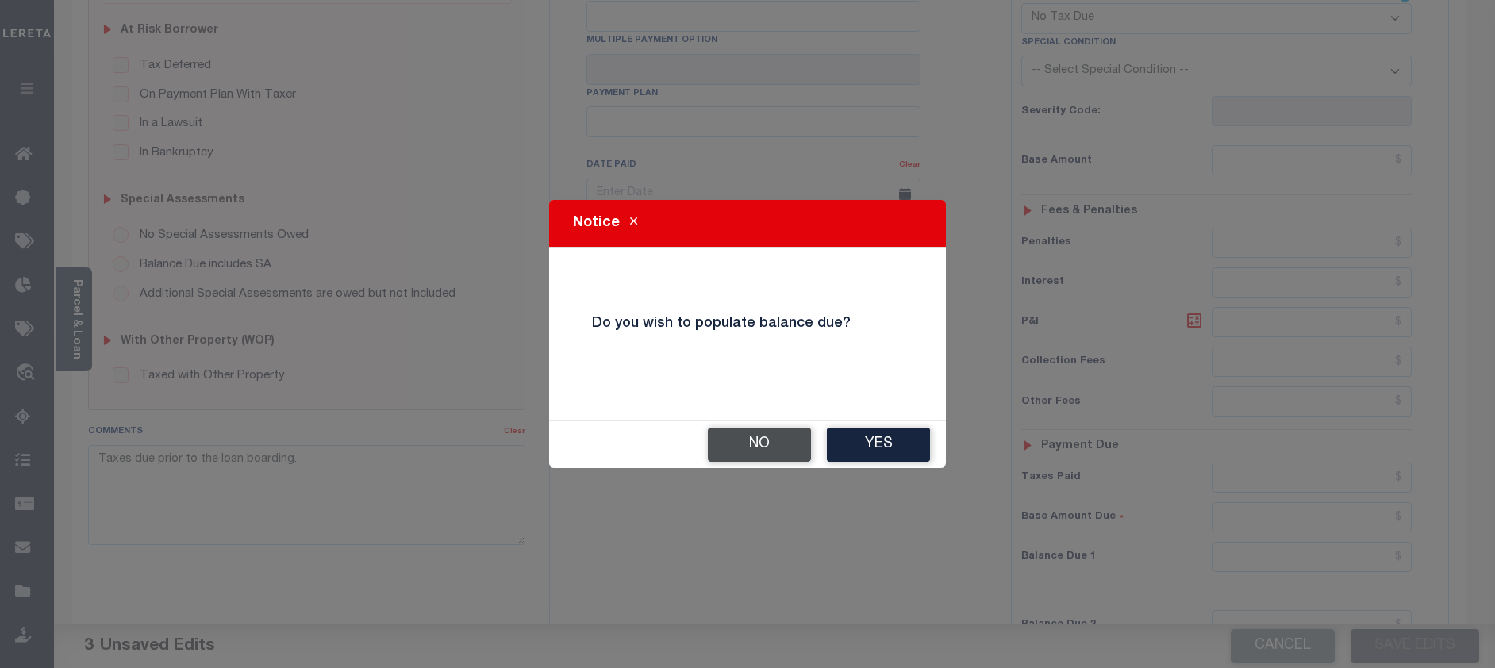
click at [763, 443] on button "No" at bounding box center [759, 445] width 103 height 34
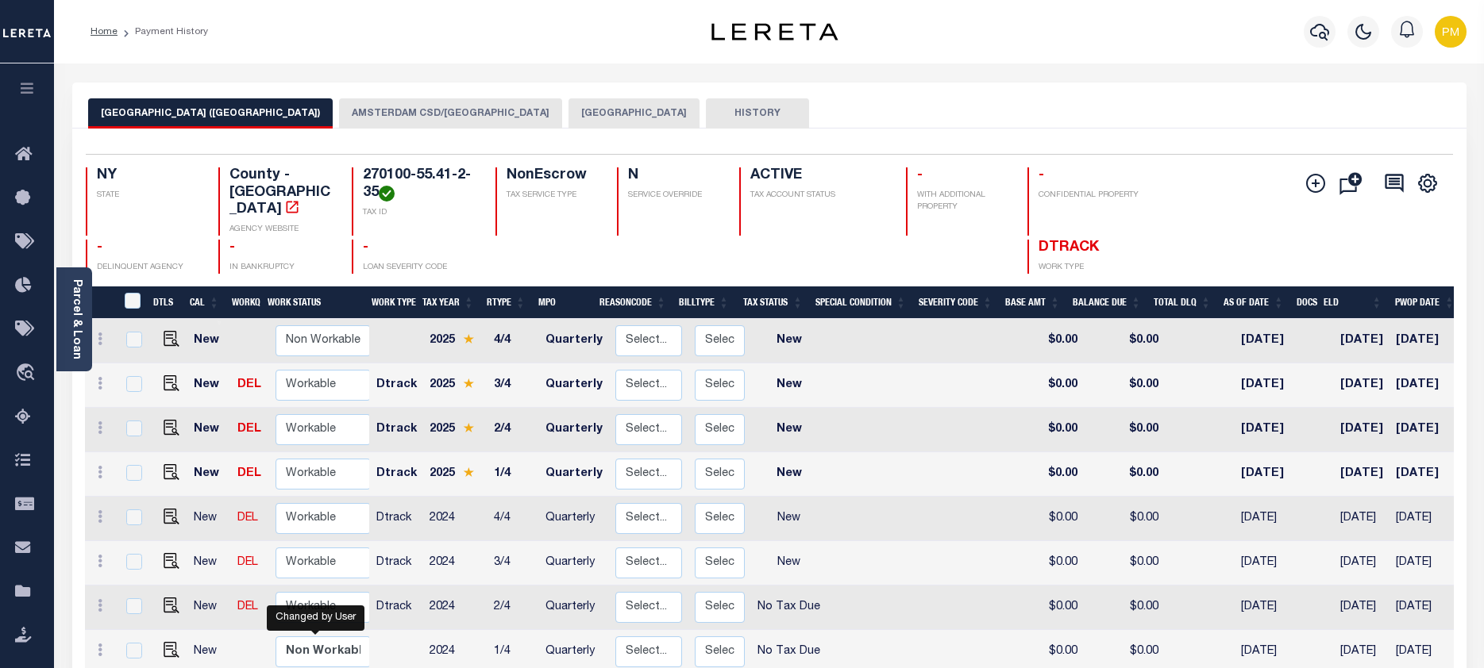
scroll to position [159, 0]
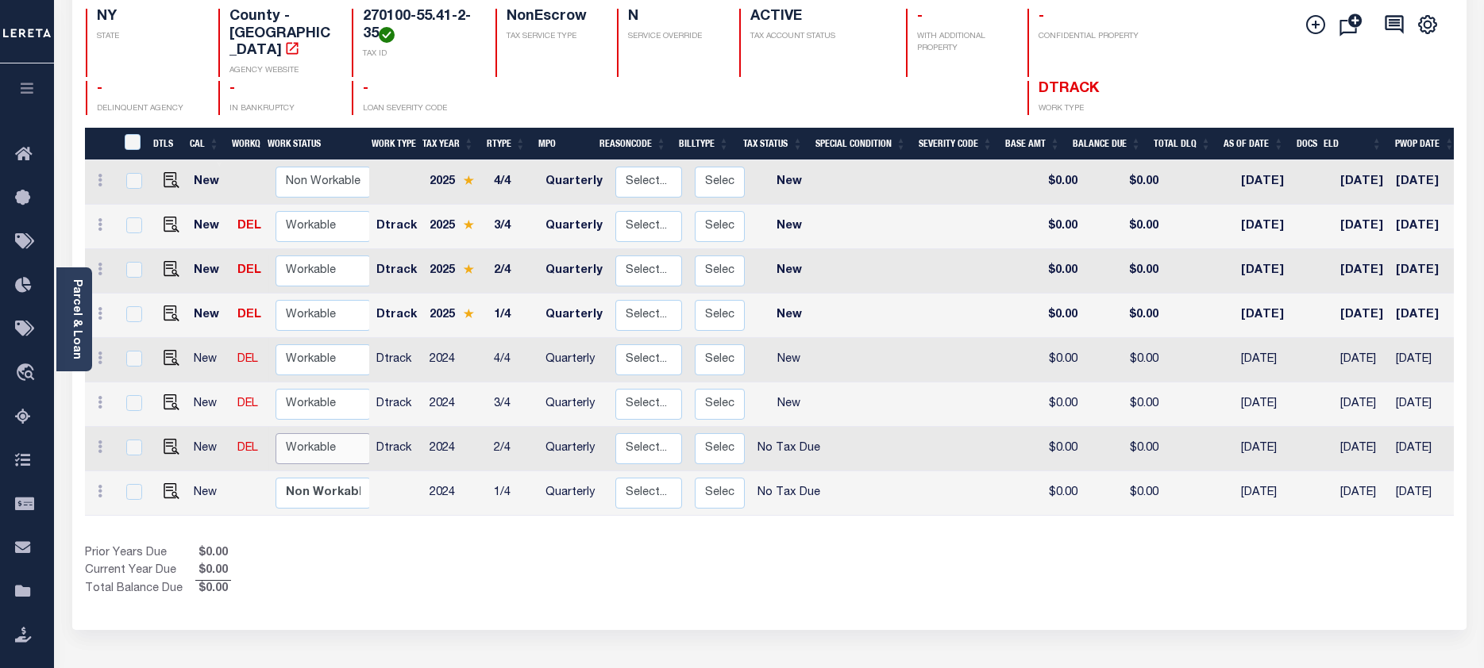
click at [306, 435] on select "Non Workable Workable" at bounding box center [322, 448] width 95 height 31
checkbox input "true"
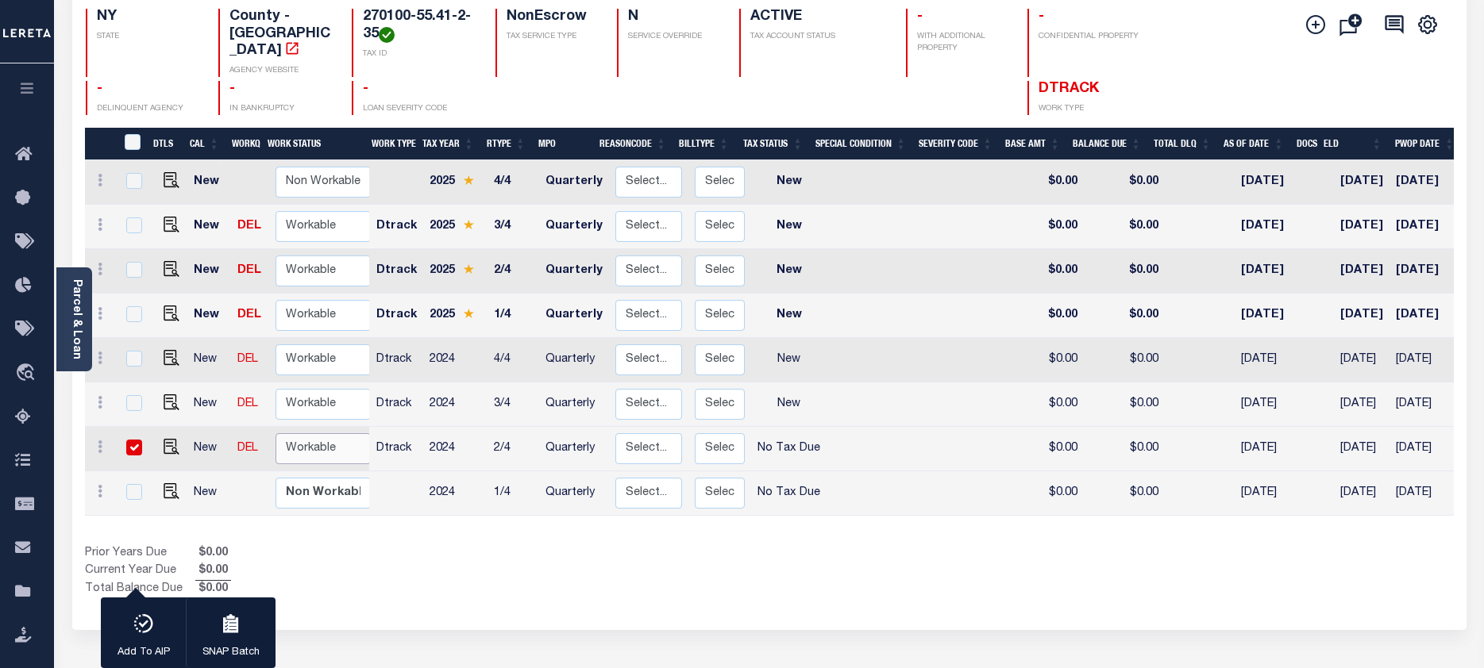
select select "true"
click at [275, 433] on select "Non Workable Workable" at bounding box center [322, 448] width 95 height 31
checkbox input "false"
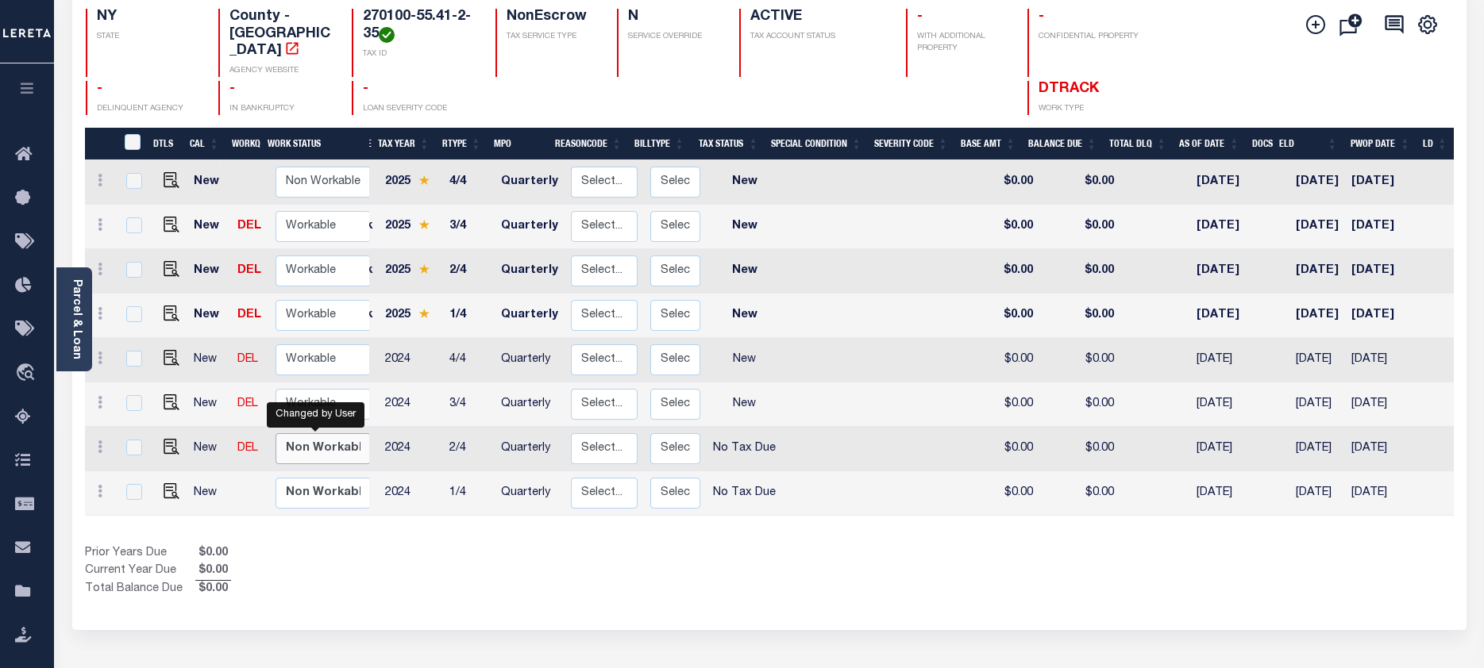
scroll to position [0, 0]
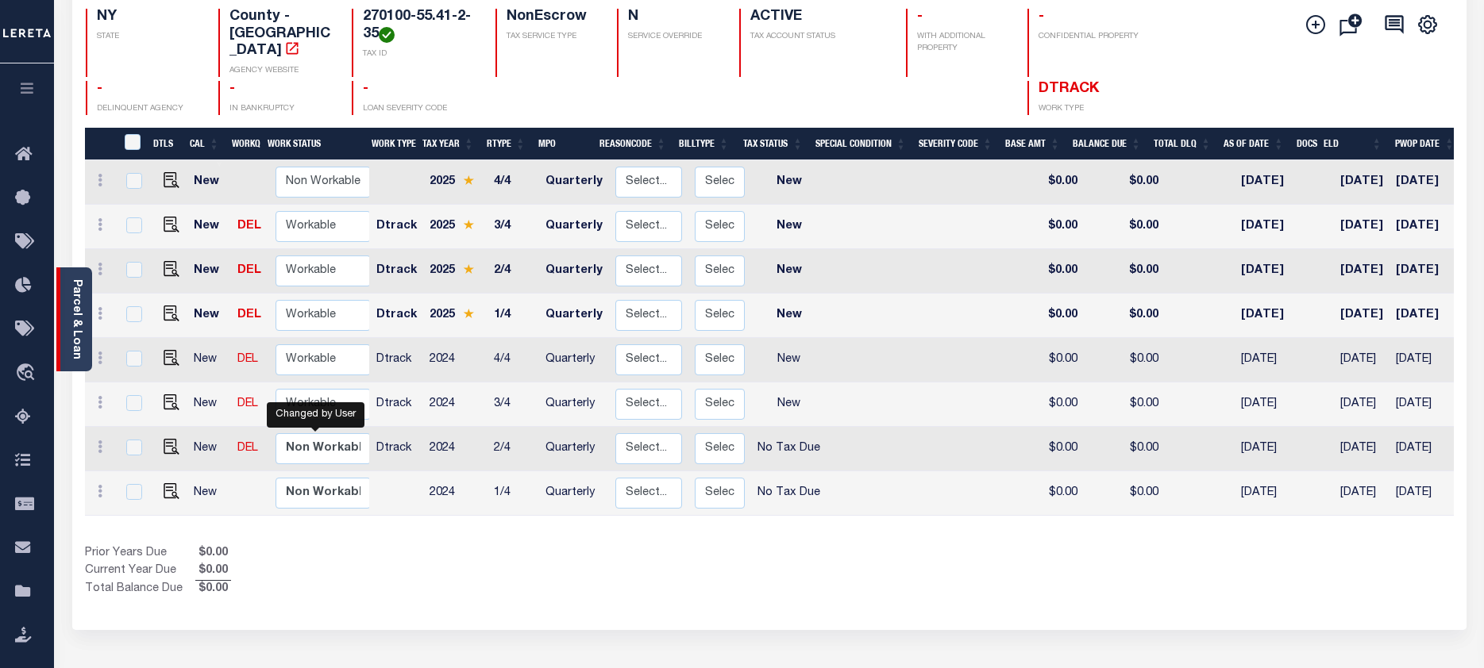
click at [64, 313] on div "Parcel & Loan" at bounding box center [74, 320] width 36 height 104
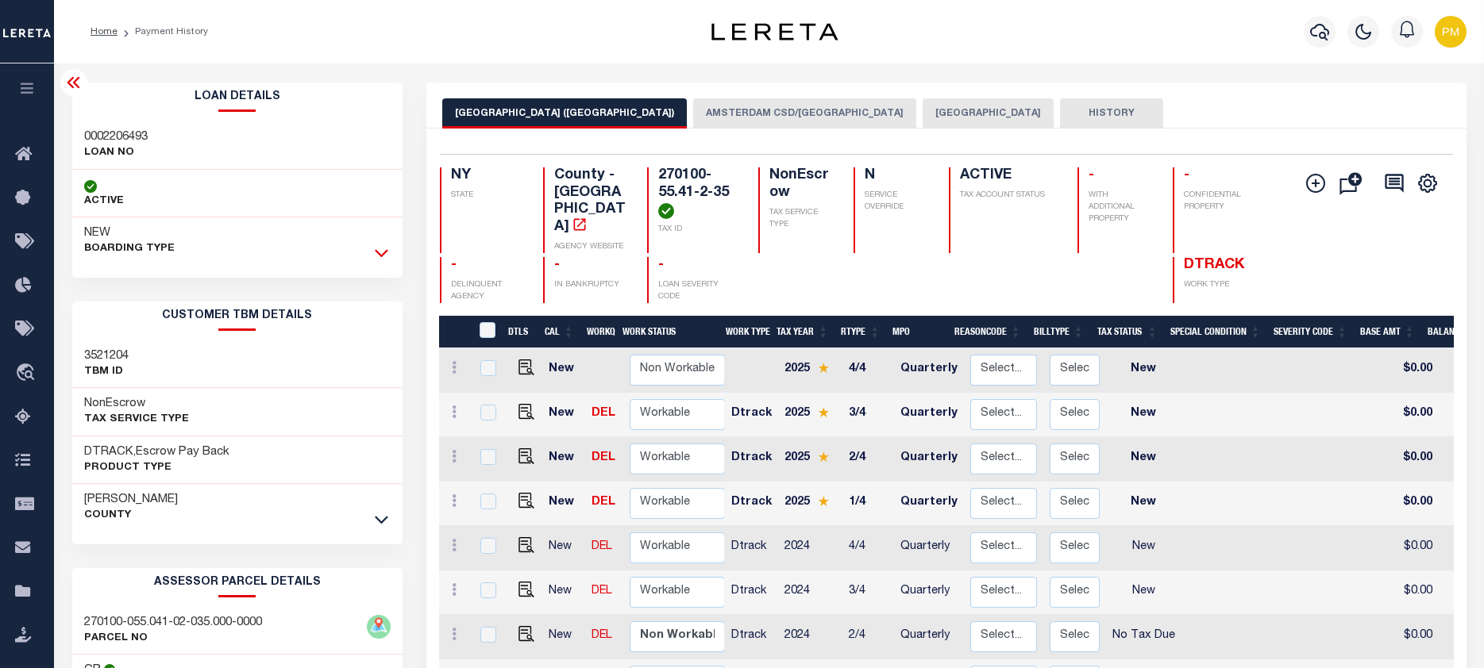
click at [381, 252] on icon at bounding box center [381, 252] width 13 height 17
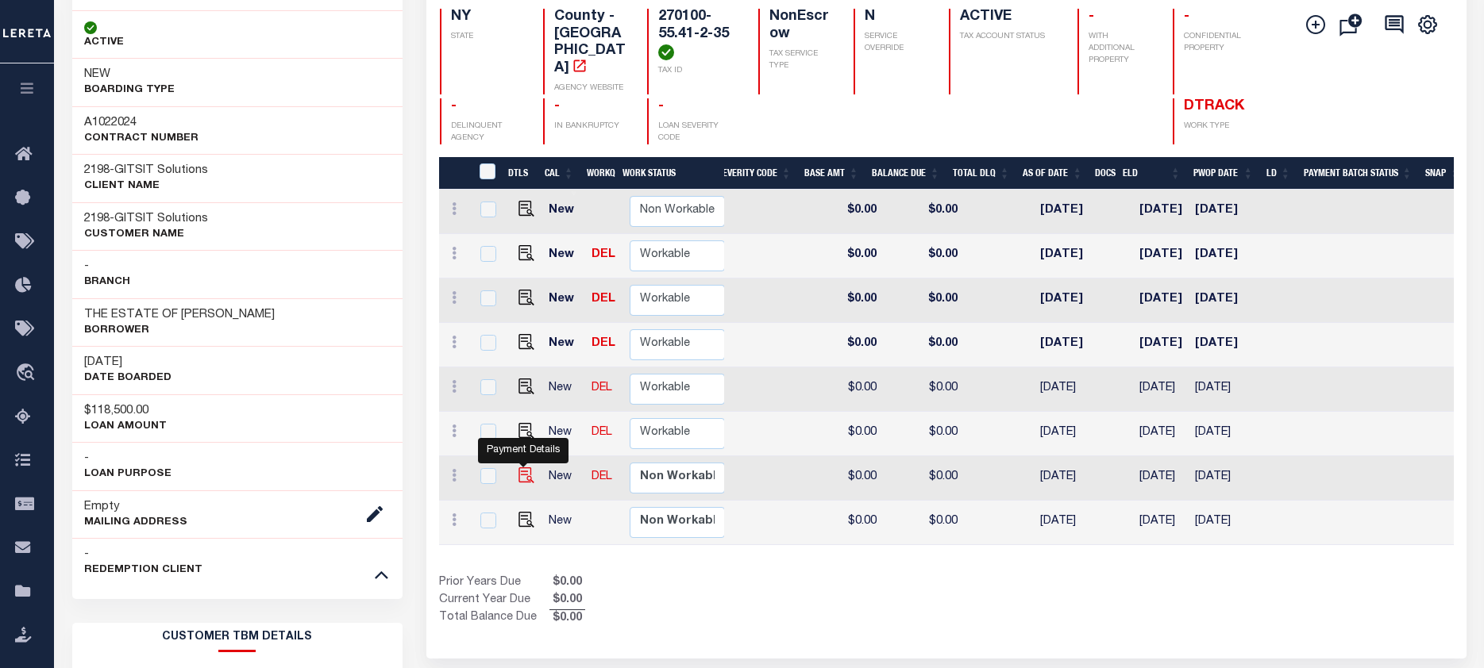
click at [521, 468] on img "" at bounding box center [526, 476] width 16 height 16
checkbox input "true"
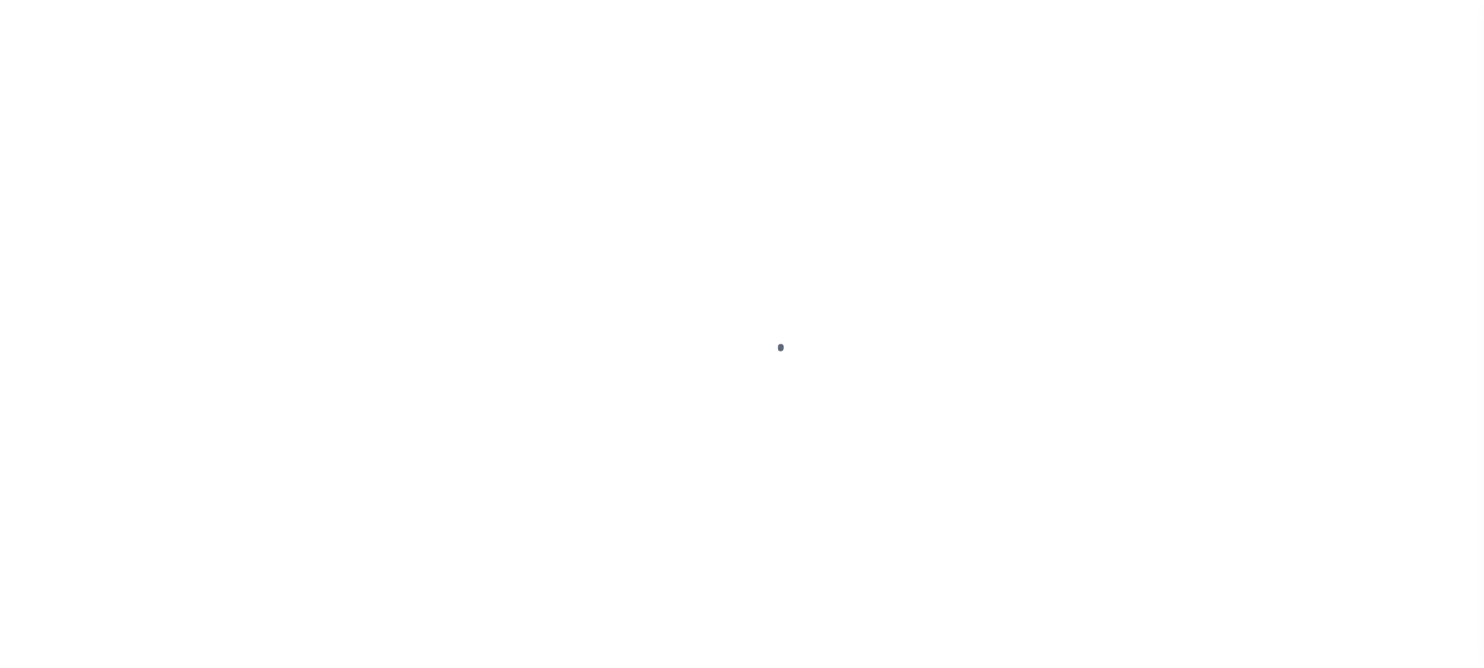
checkbox input "false"
type textarea "Taxes due prior to the loan boarding."
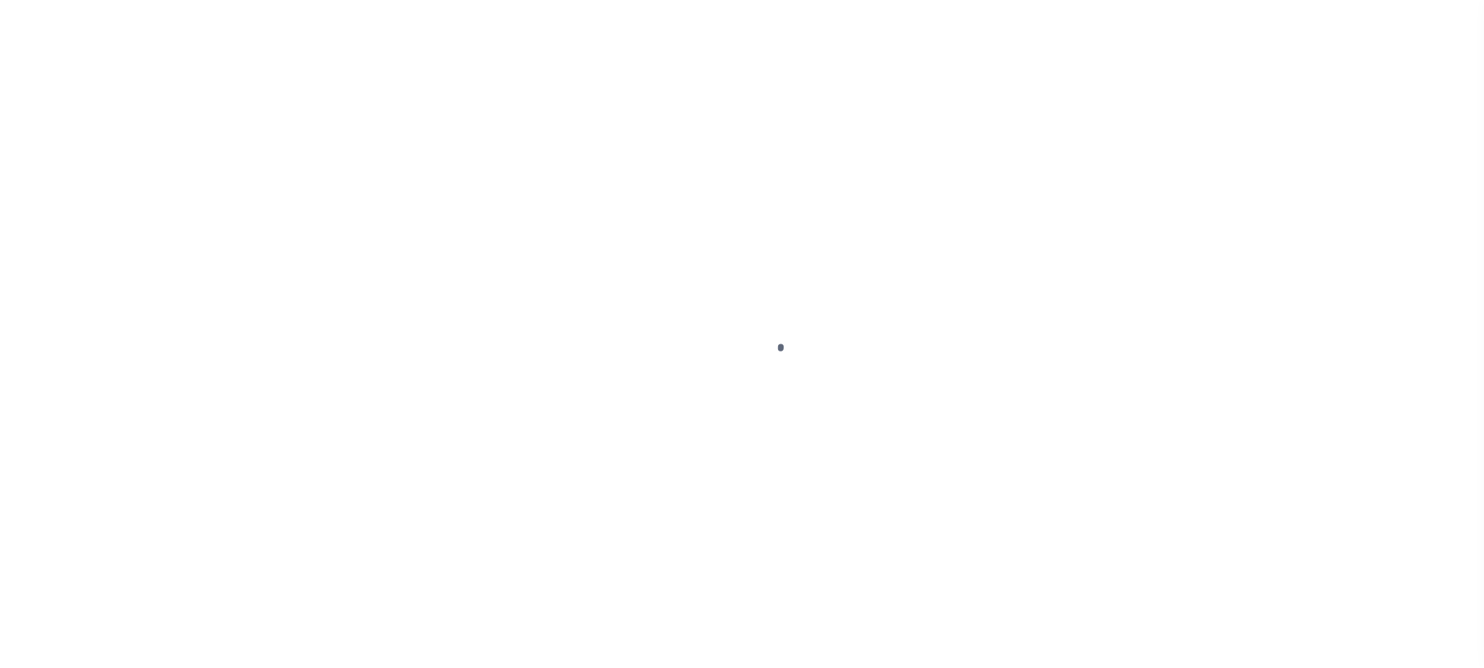
type input "[DATE]"
select select "NTX"
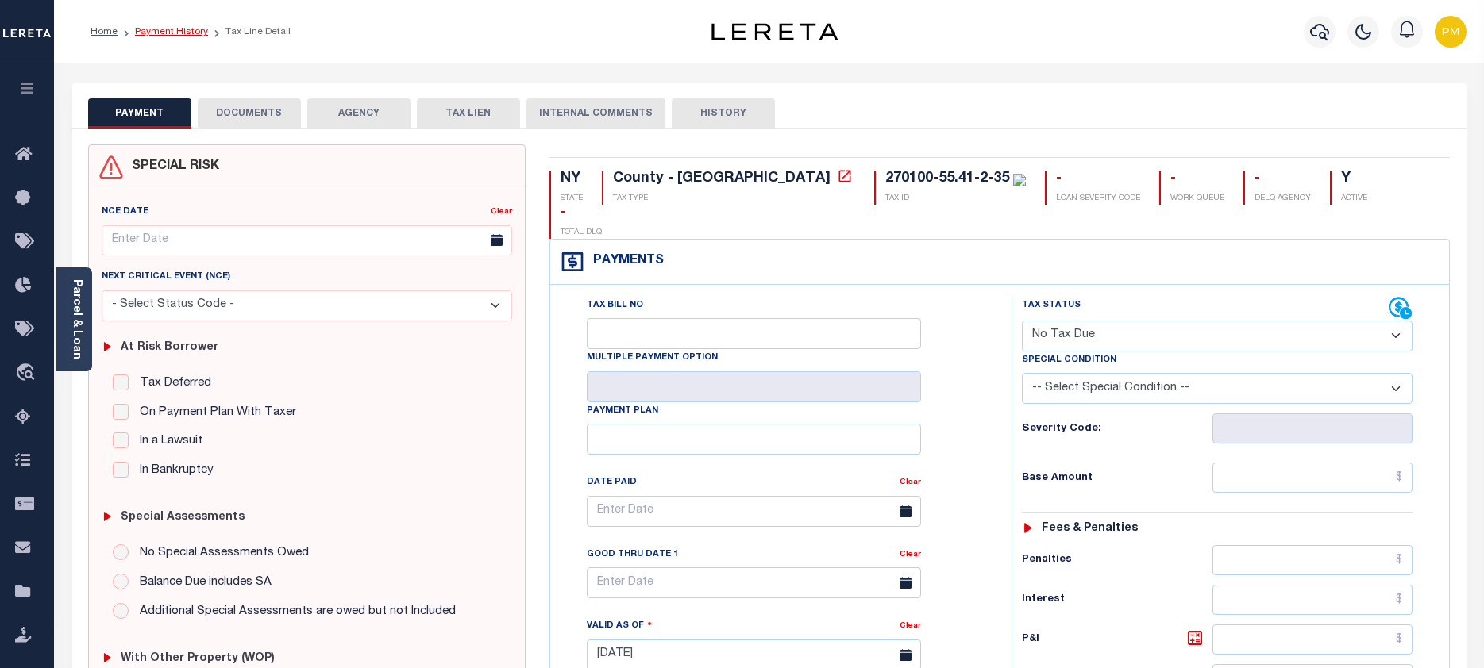
click at [173, 31] on link "Payment History" at bounding box center [171, 32] width 73 height 10
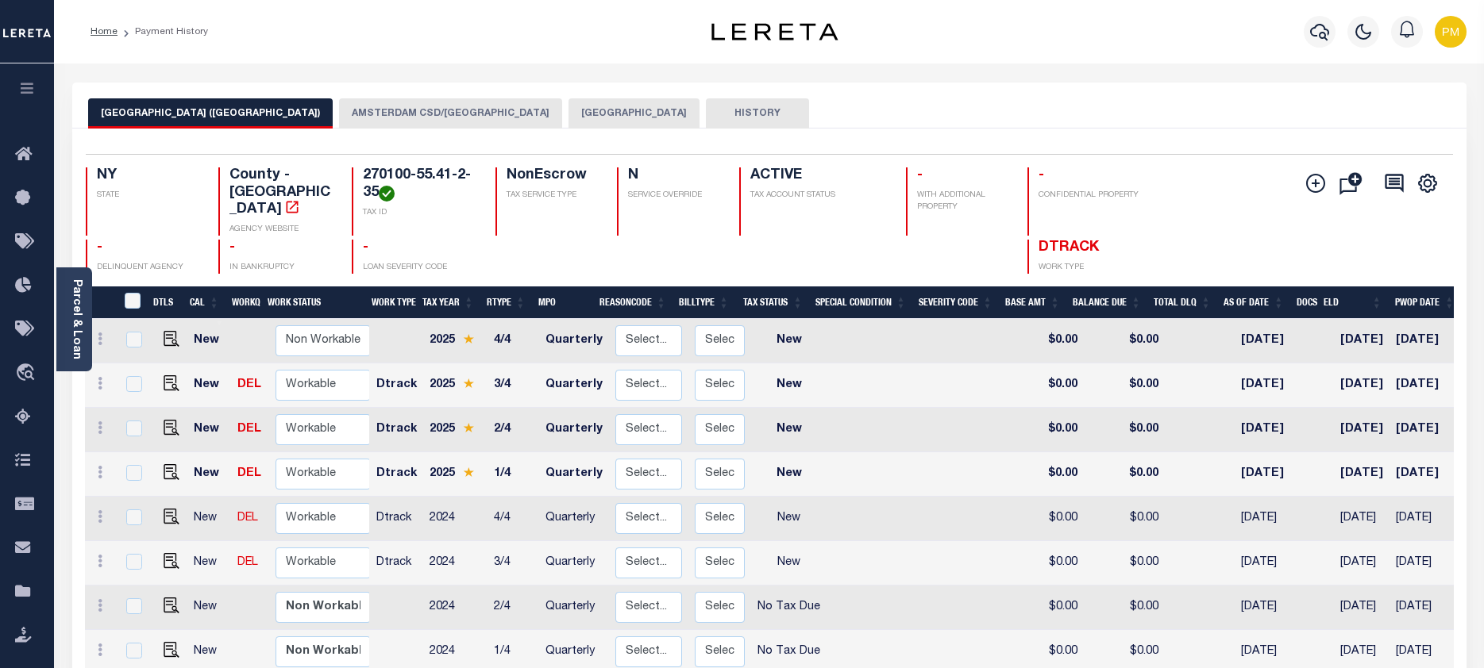
click at [462, 109] on button "AMSTERDAM CSD/[GEOGRAPHIC_DATA]" at bounding box center [450, 113] width 223 height 30
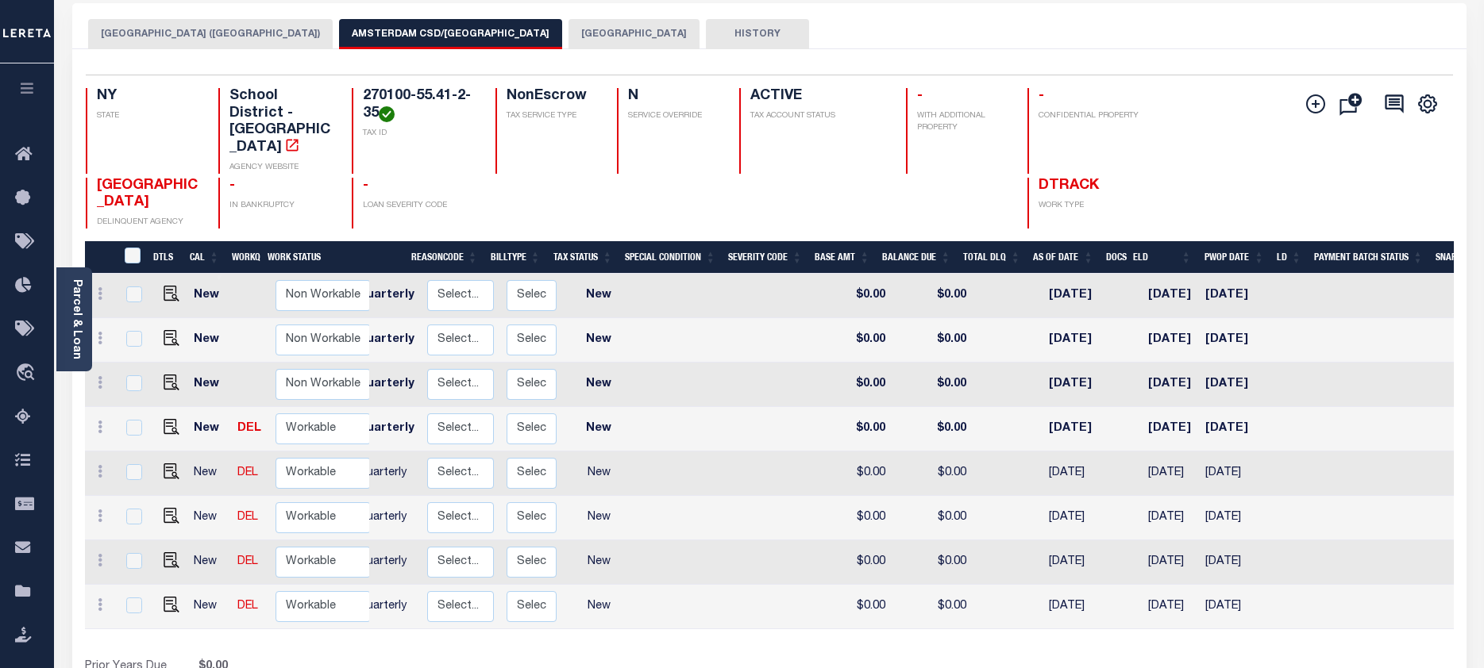
scroll to position [0, 206]
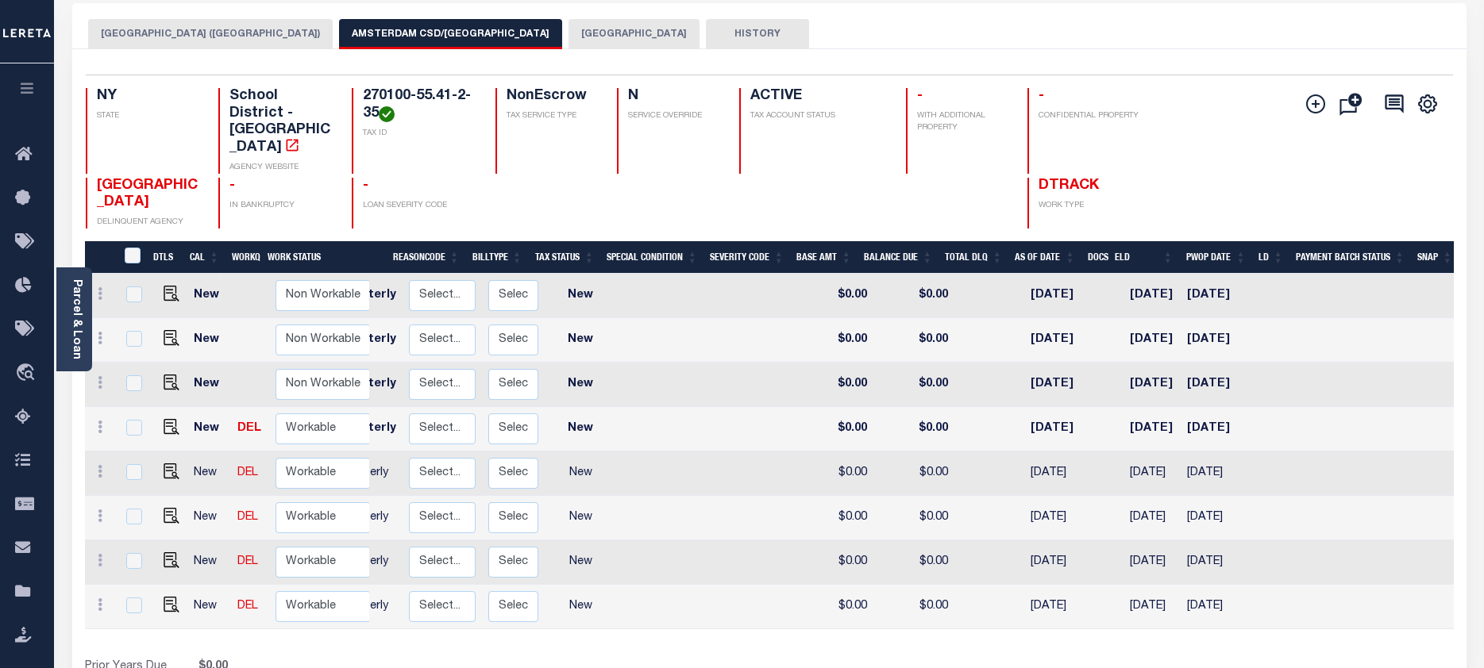
click at [570, 33] on button "[GEOGRAPHIC_DATA]" at bounding box center [633, 34] width 131 height 30
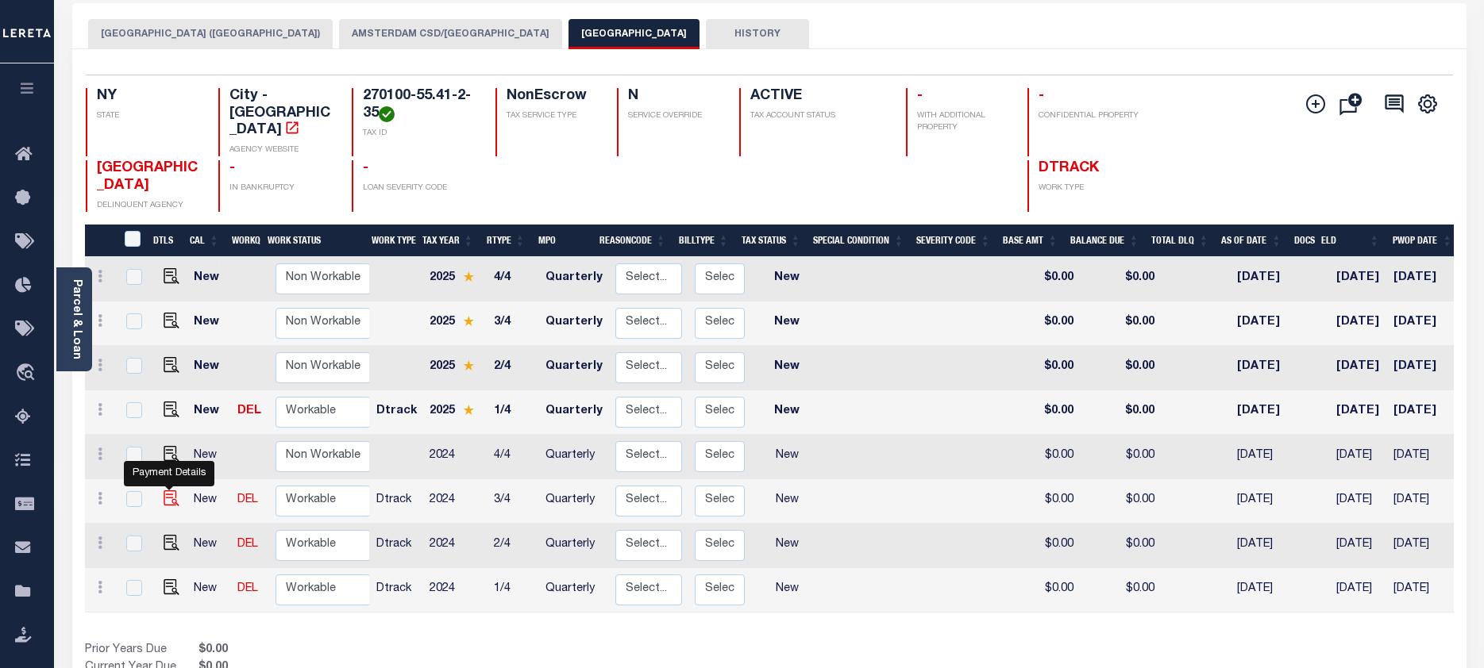
click at [168, 491] on img "" at bounding box center [172, 499] width 16 height 16
checkbox input "true"
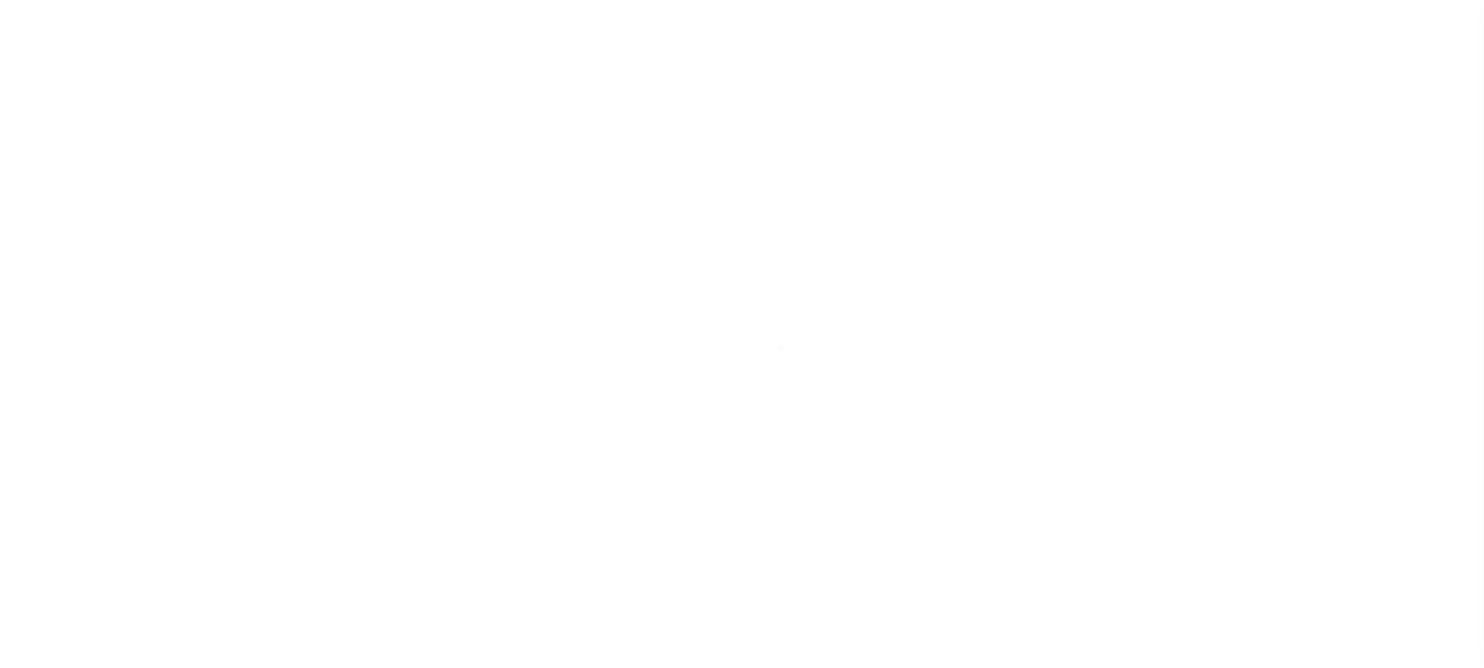
select select "NW2"
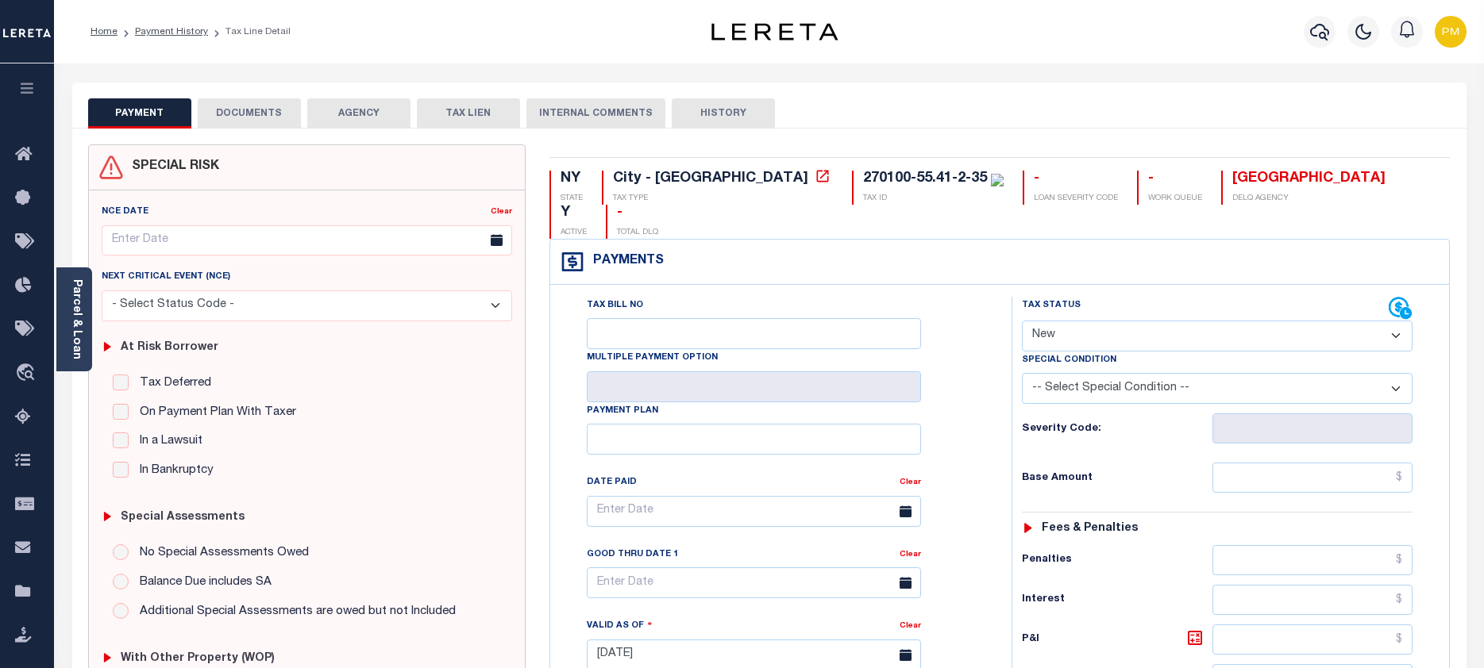
click at [1391, 321] on select "- Select Status Code - Open Due/Unpaid Paid Incomplete No Tax Due Internal Refu…" at bounding box center [1217, 336] width 391 height 31
click at [1199, 321] on select "- Select Status Code - Open Due/Unpaid Paid Incomplete No Tax Due Internal Refu…" at bounding box center [1217, 336] width 391 height 31
drag, startPoint x: 1394, startPoint y: 354, endPoint x: 1368, endPoint y: 375, distance: 33.2
click at [1394, 373] on select "-- Select Special Condition -- 3RD PARTY TAX LIEN AGENCY TAX LIEN (A.K.A Inside…" at bounding box center [1217, 388] width 391 height 31
click at [187, 31] on link "Payment History" at bounding box center [171, 32] width 73 height 10
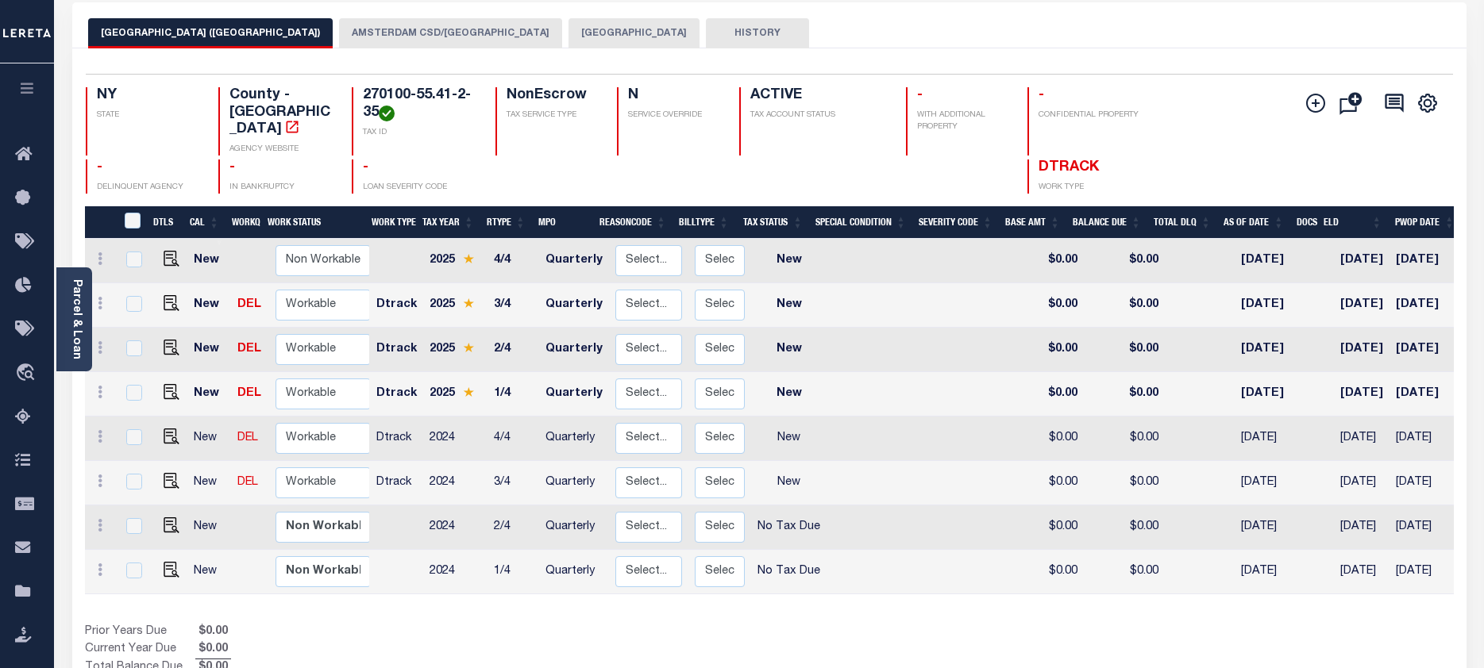
scroll to position [79, 0]
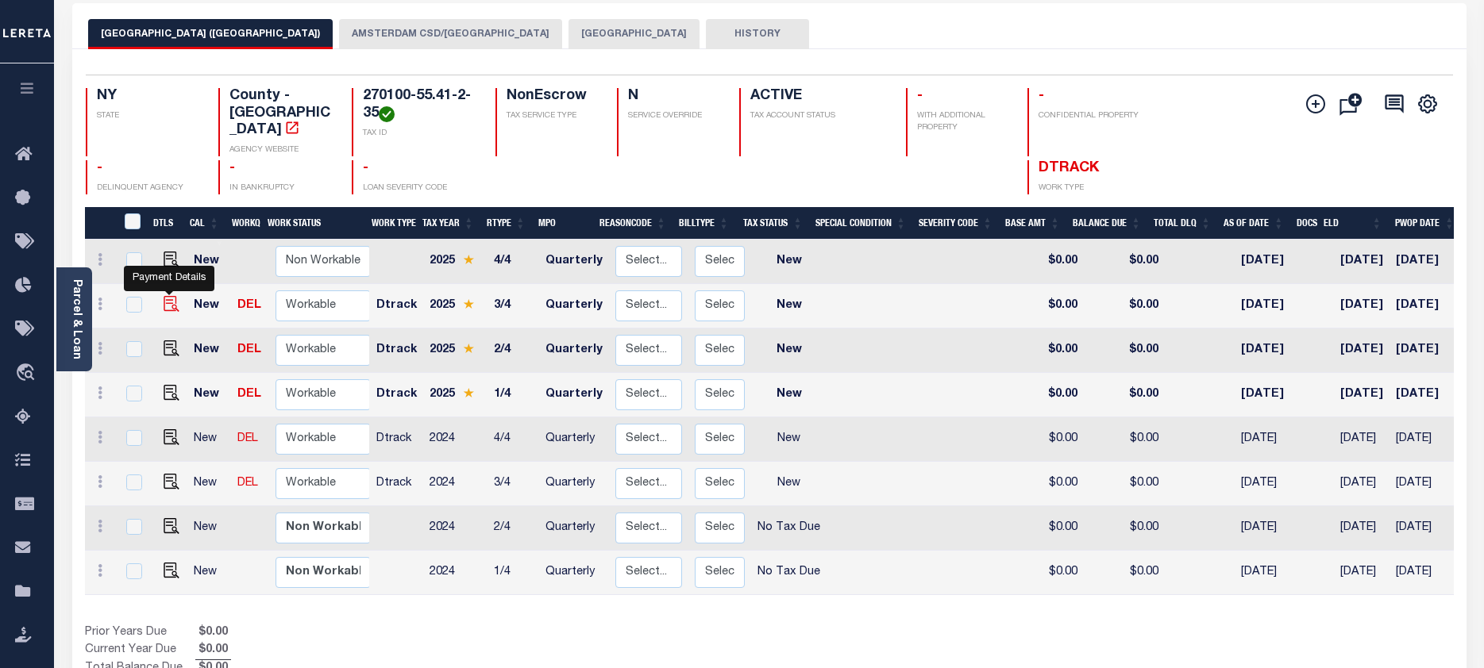
click at [170, 296] on img "" at bounding box center [172, 304] width 16 height 16
checkbox input "true"
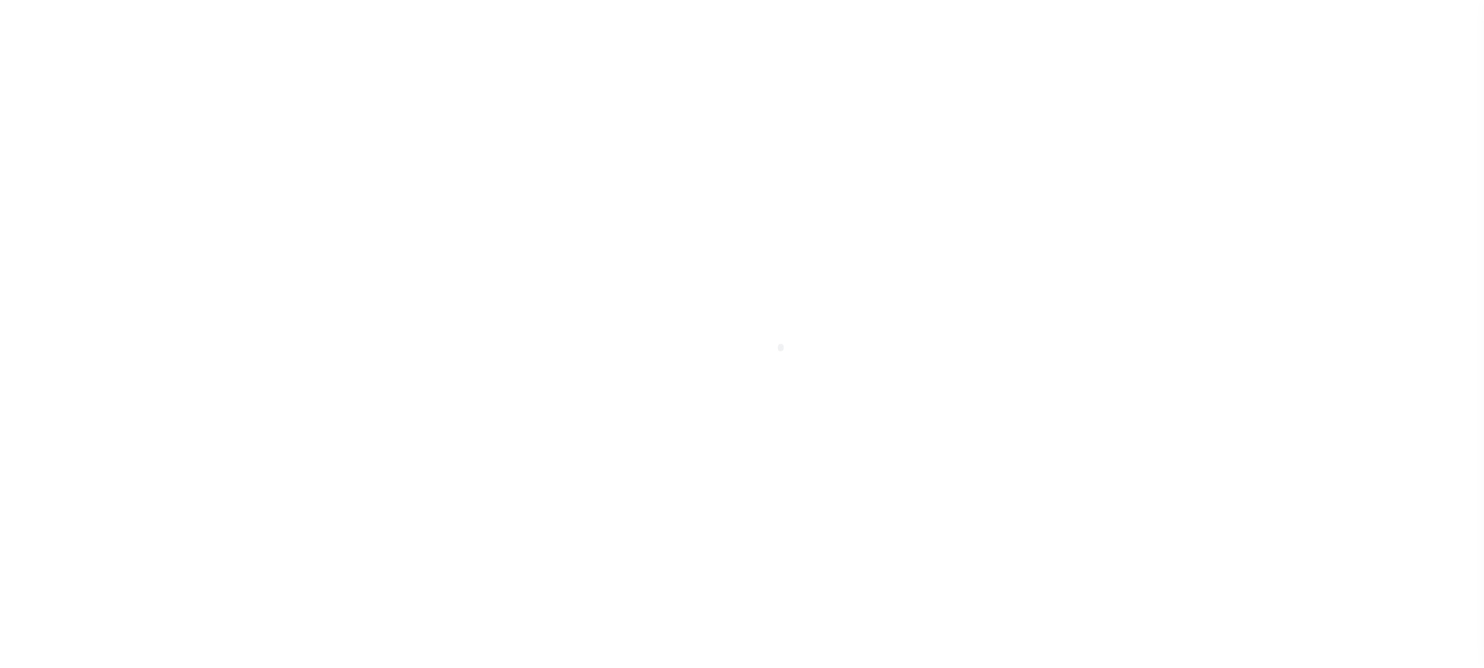
select select "NW2"
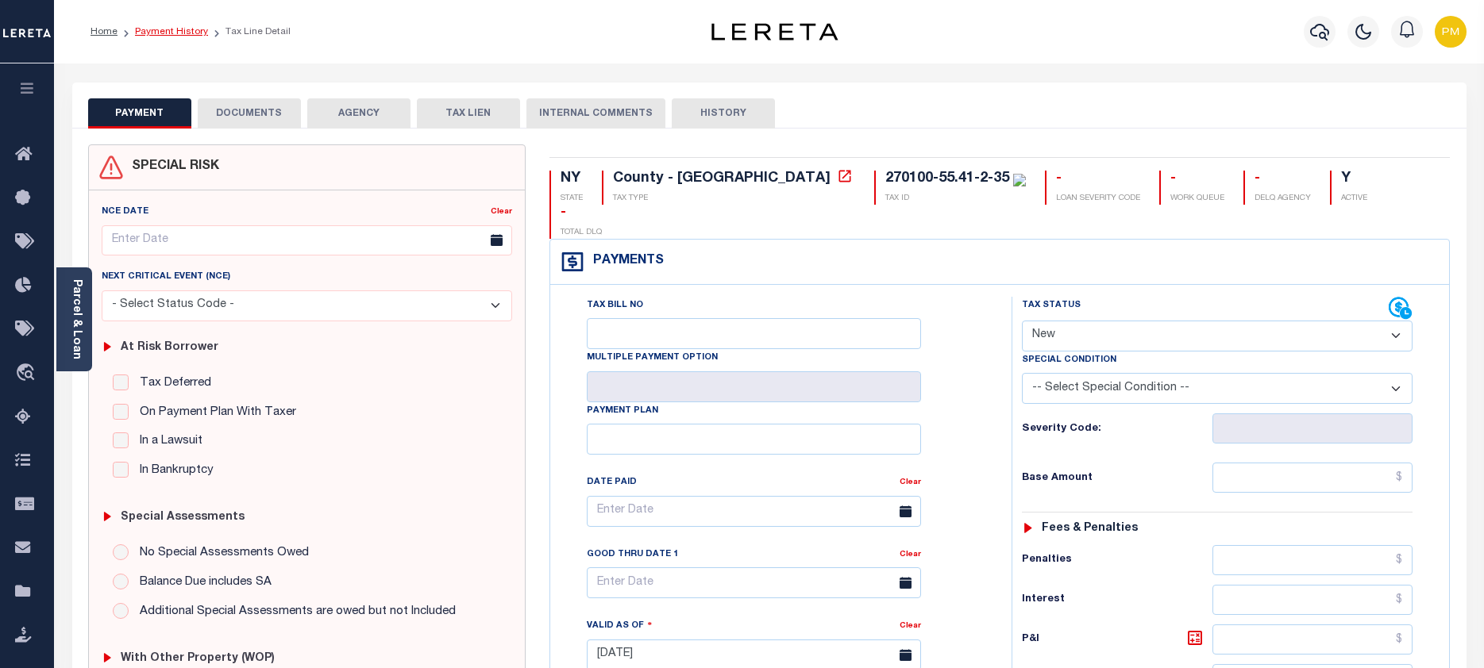
click at [185, 30] on link "Payment History" at bounding box center [171, 32] width 73 height 10
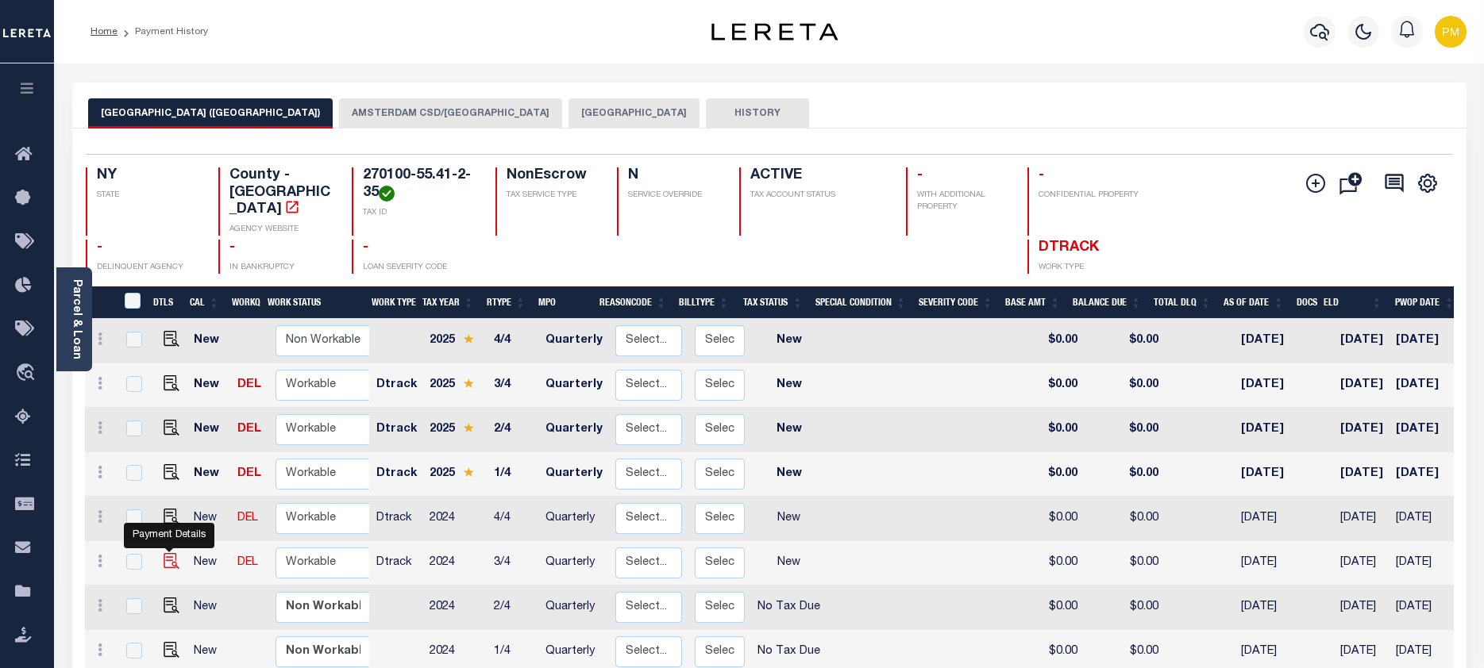
click at [166, 553] on img "" at bounding box center [172, 561] width 16 height 16
checkbox input "true"
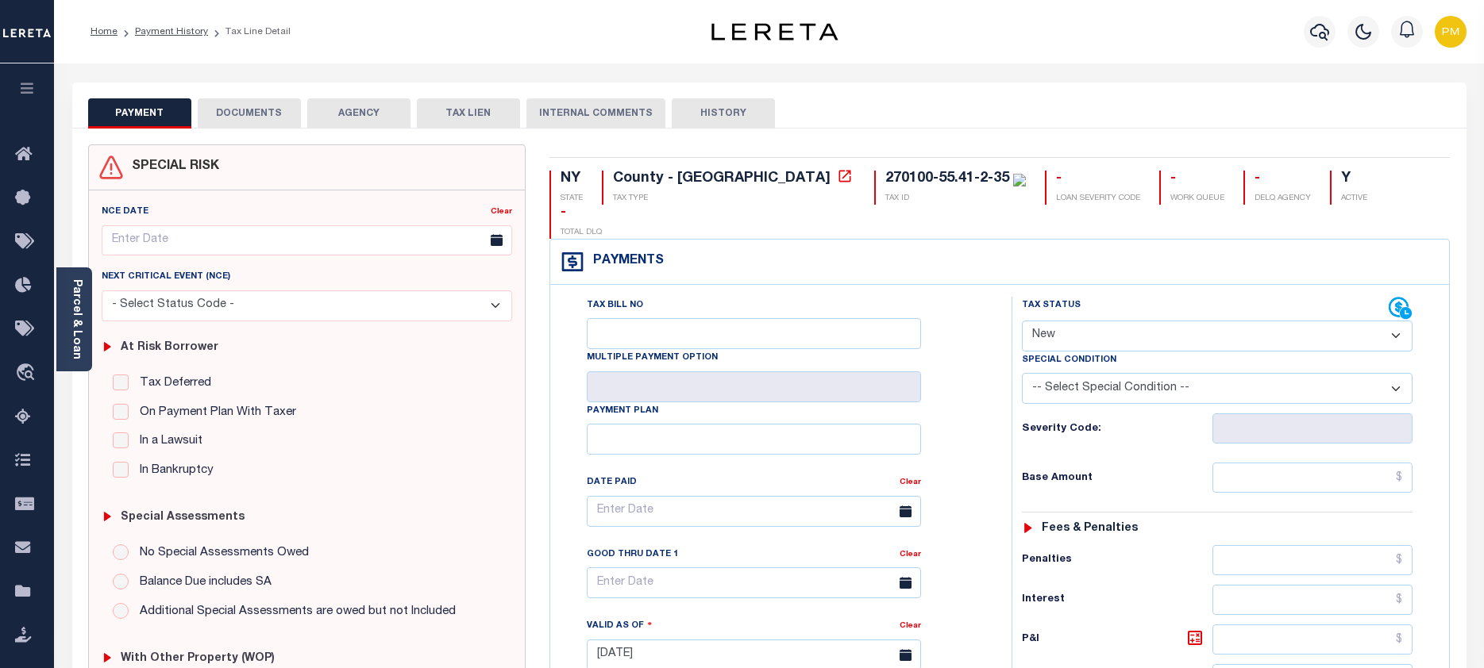
click at [1399, 321] on select "- Select Status Code - Open Due/Unpaid Paid Incomplete No Tax Due Internal Refu…" at bounding box center [1217, 336] width 391 height 31
select select "NTX"
click at [1022, 321] on select "- Select Status Code - Open Due/Unpaid Paid Incomplete No Tax Due Internal Refu…" at bounding box center [1217, 336] width 391 height 31
type input "[DATE]"
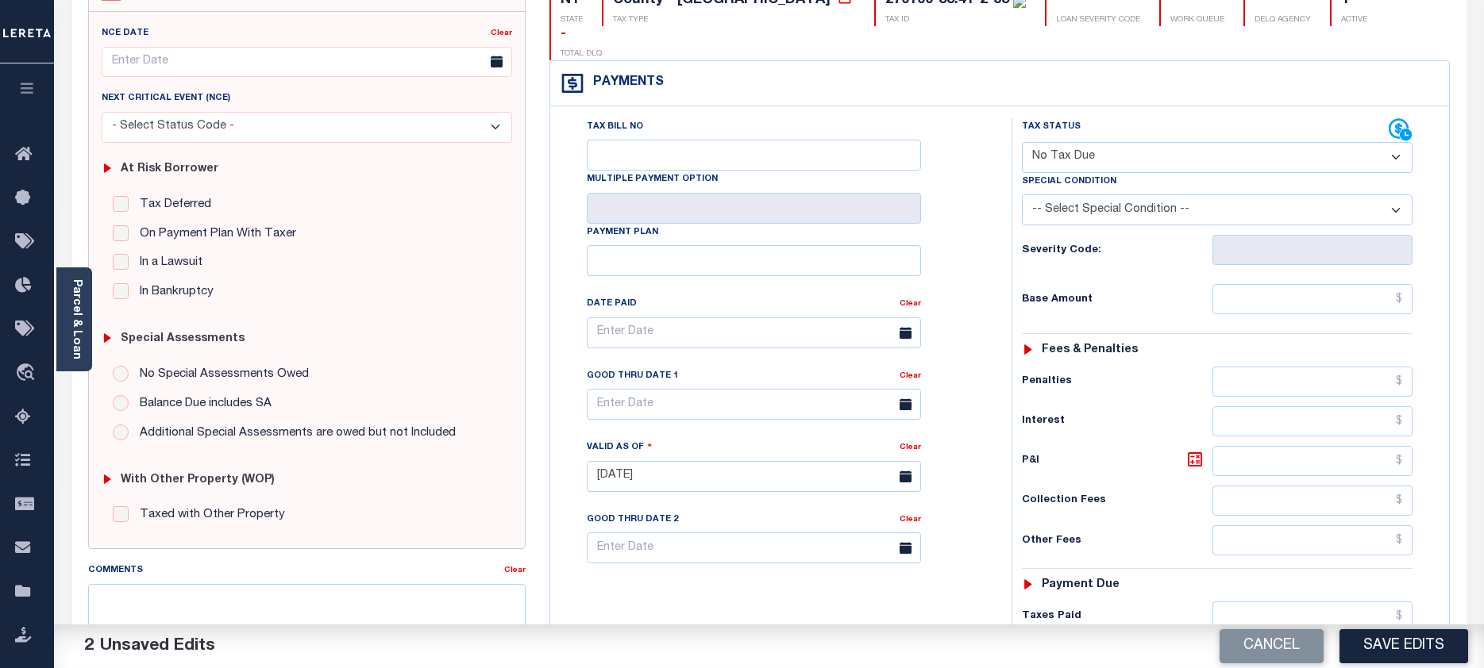
scroll to position [238, 0]
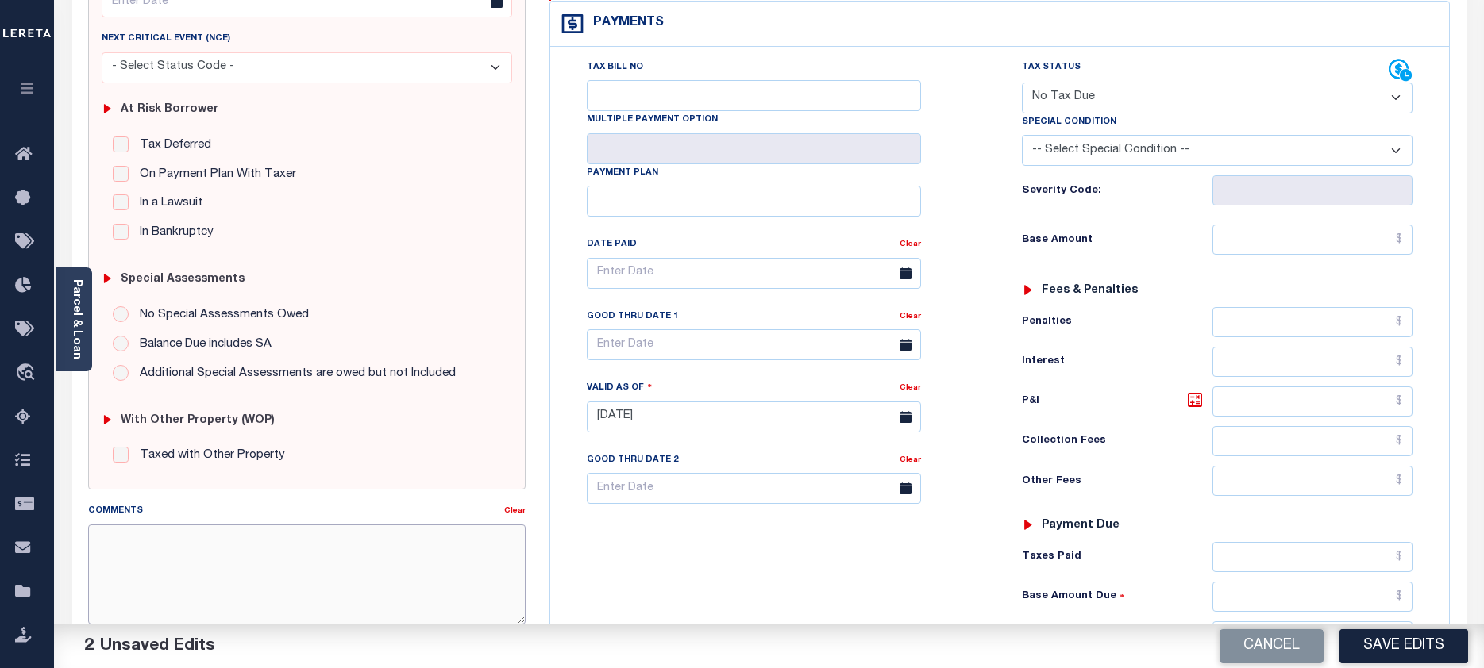
click at [102, 541] on textarea "Comments" at bounding box center [307, 575] width 438 height 100
click at [104, 533] on textarea "Comments" at bounding box center [307, 575] width 438 height 100
paste textarea "Taxes due prior to the loan boarding."
type textarea "Taxes due prior to the loan boarding."
click at [1396, 648] on button "Save Edits" at bounding box center [1403, 646] width 129 height 34
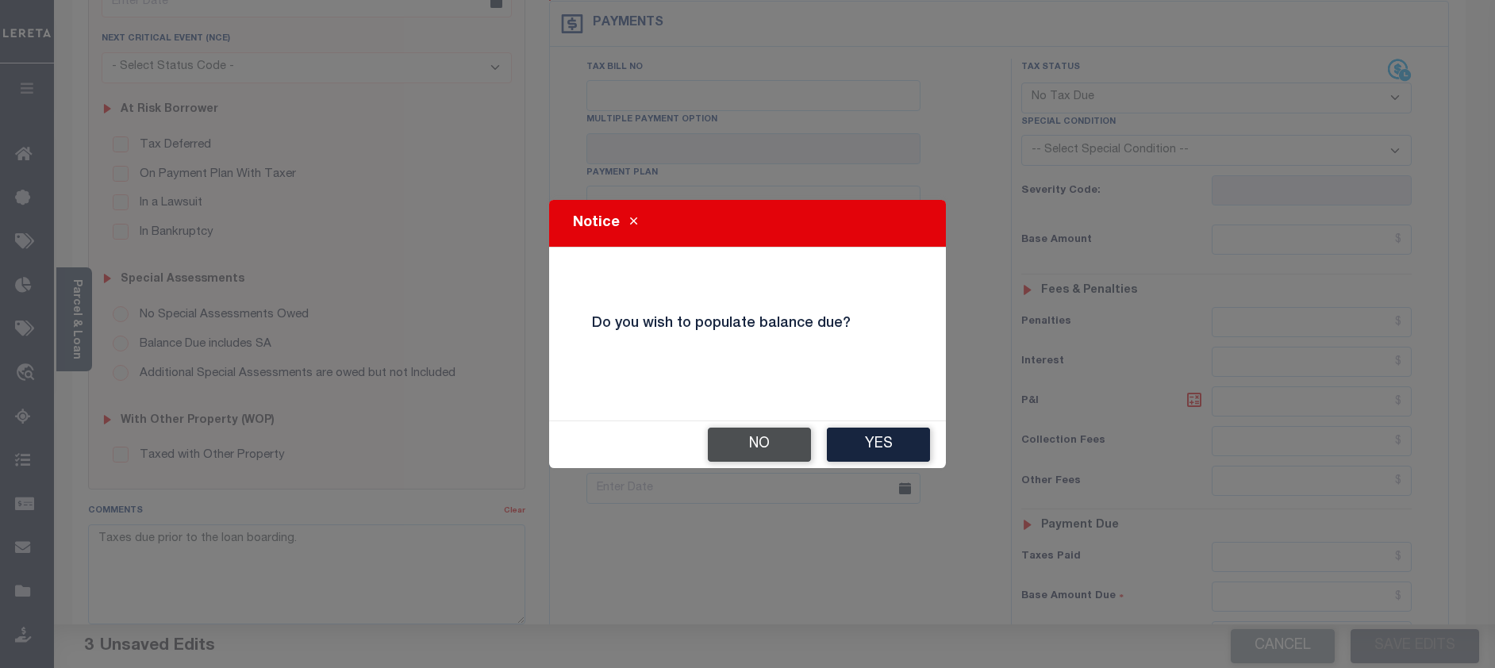
click at [758, 444] on button "No" at bounding box center [759, 445] width 103 height 34
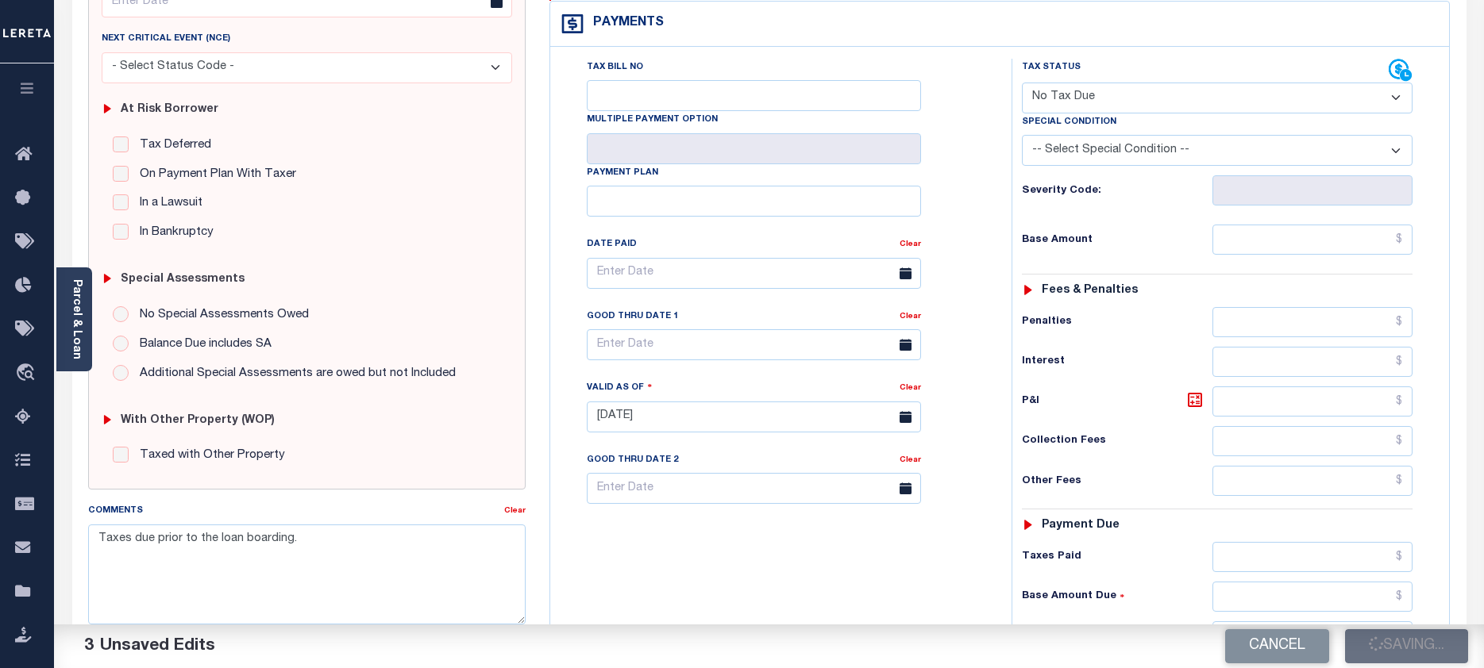
checkbox input "false"
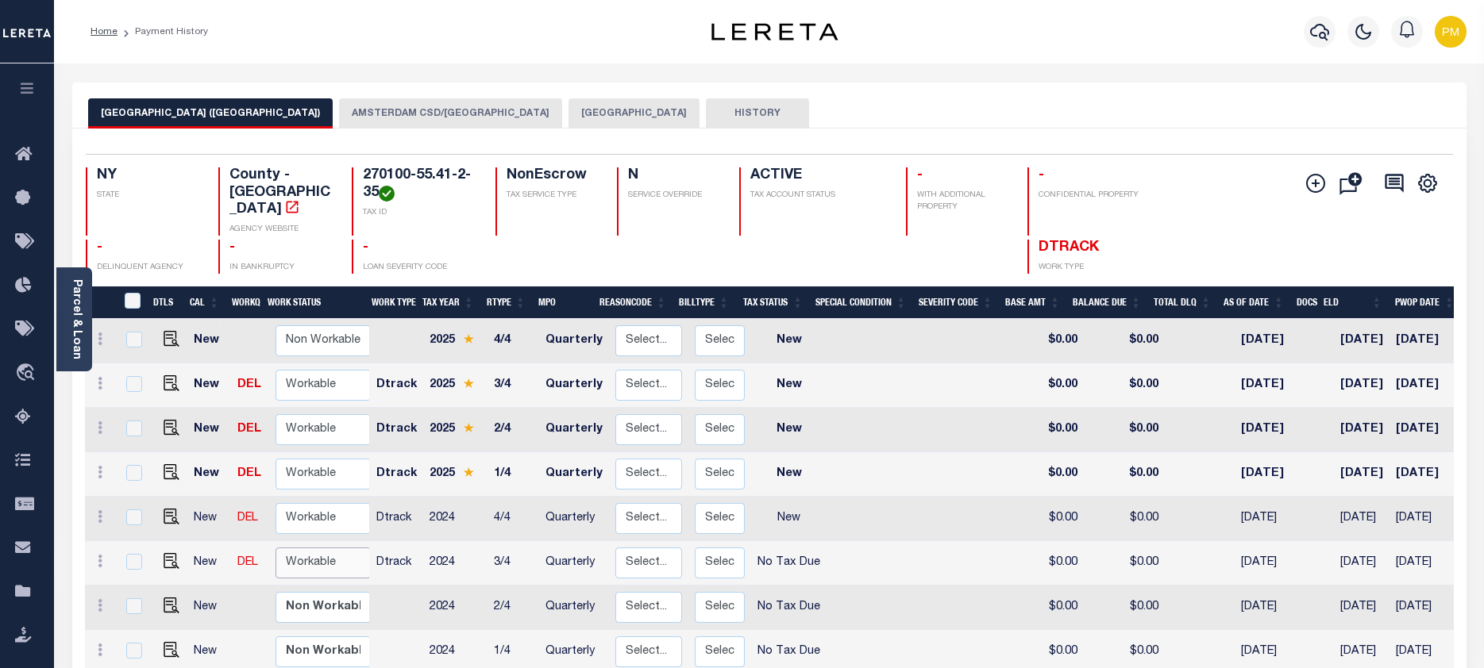
click at [311, 548] on select "Non Workable Workable" at bounding box center [322, 563] width 95 height 31
checkbox input "true"
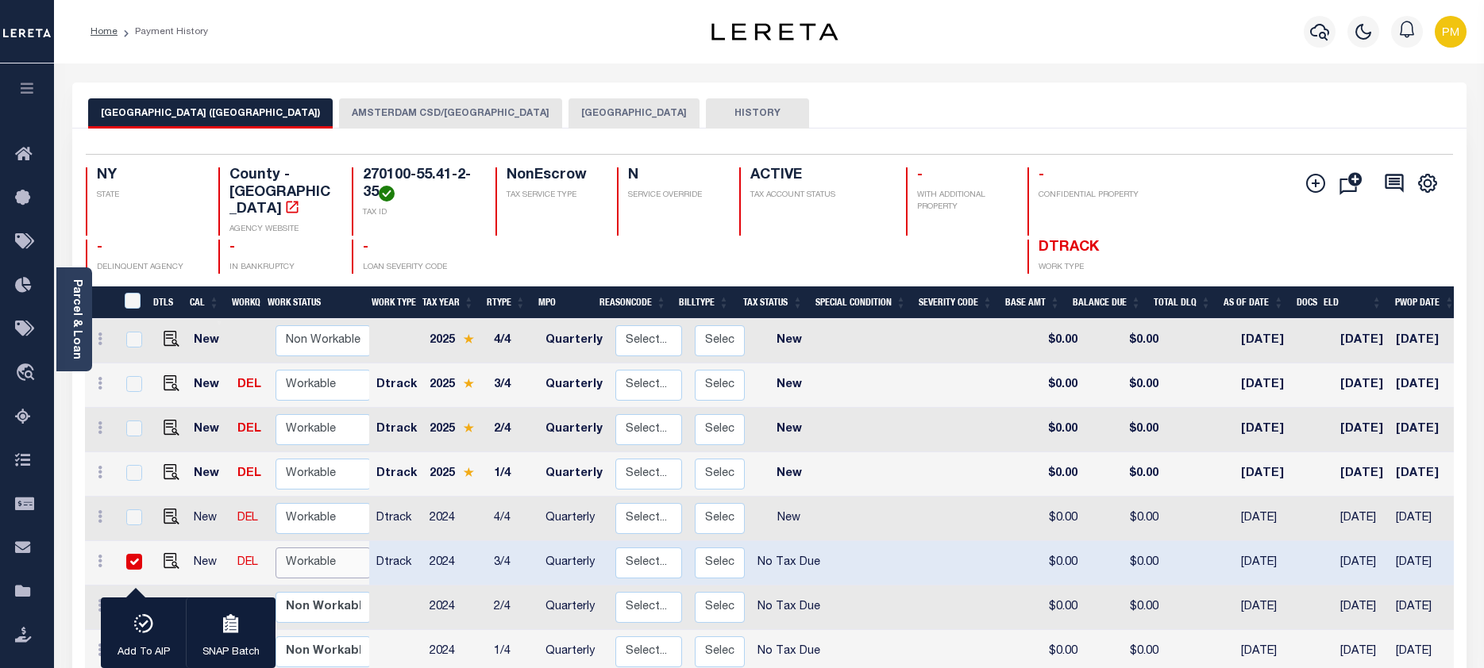
select select "true"
click at [275, 548] on select "Non Workable Workable" at bounding box center [322, 563] width 95 height 31
checkbox input "false"
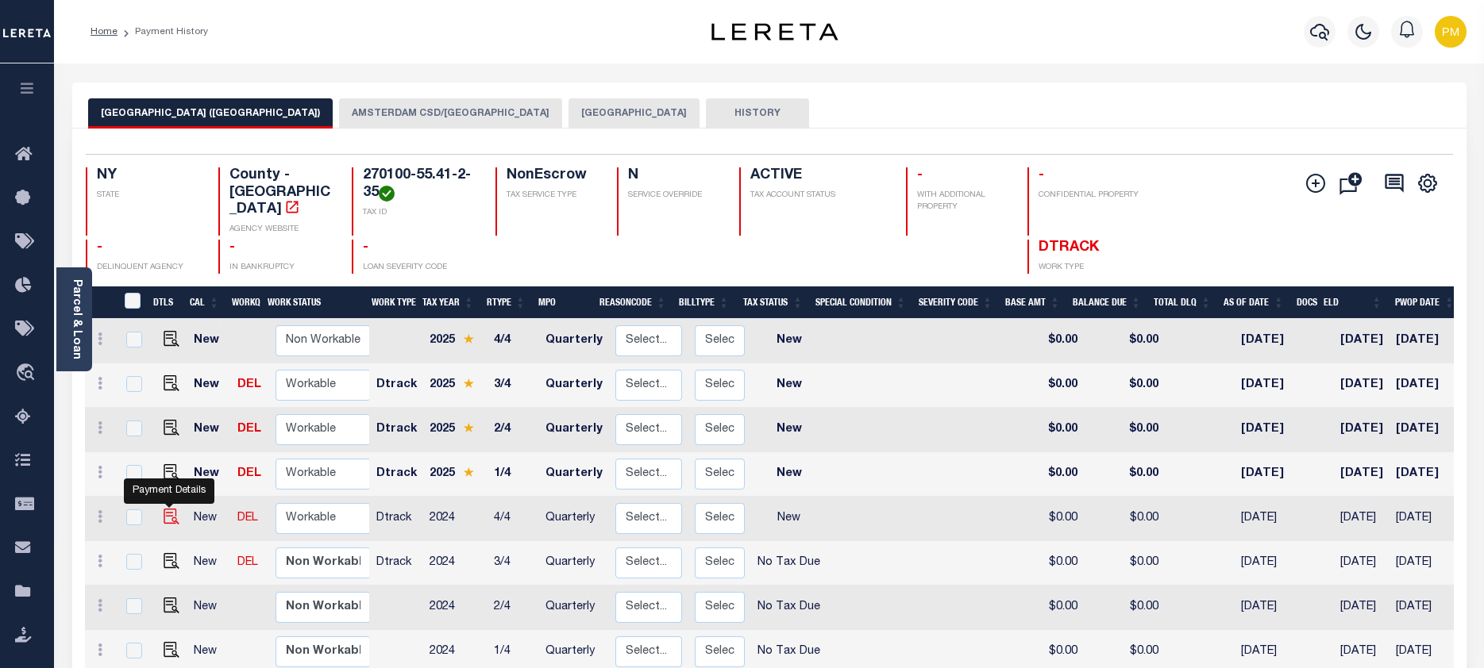
click at [167, 509] on img "" at bounding box center [172, 517] width 16 height 16
checkbox input "true"
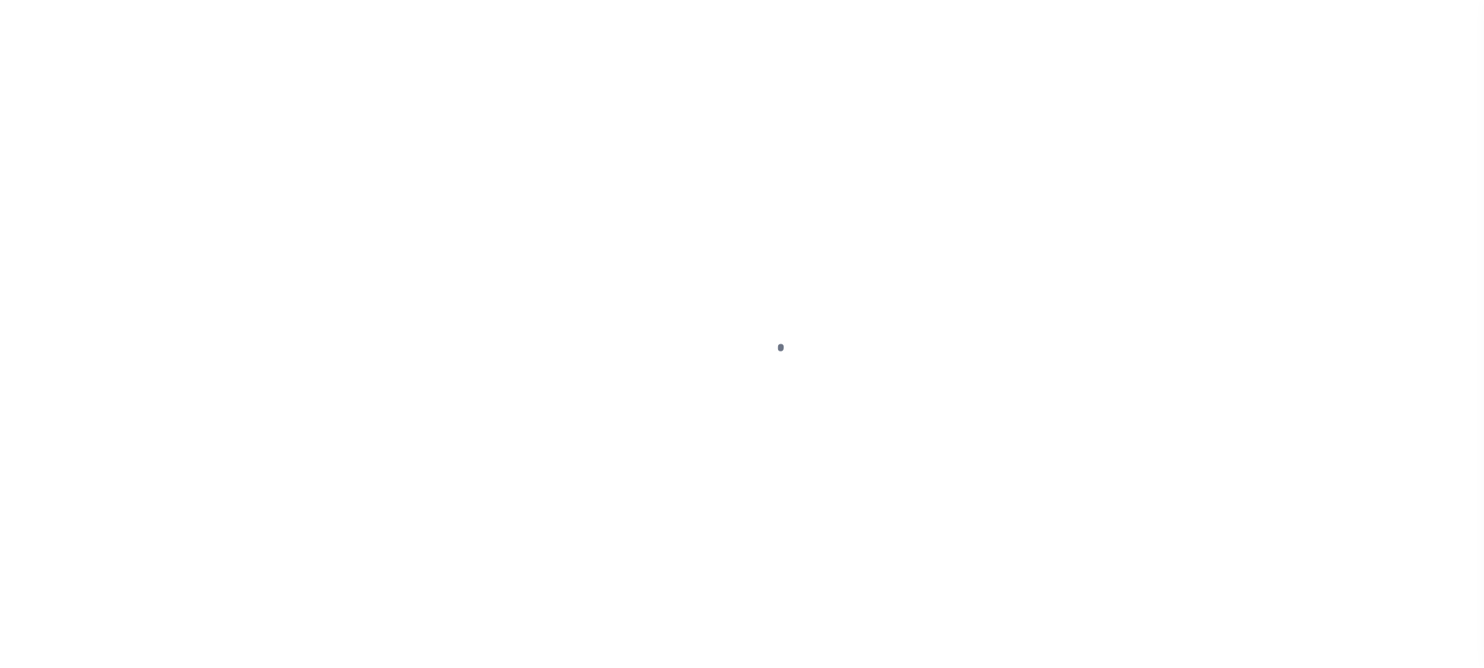
select select "NW2"
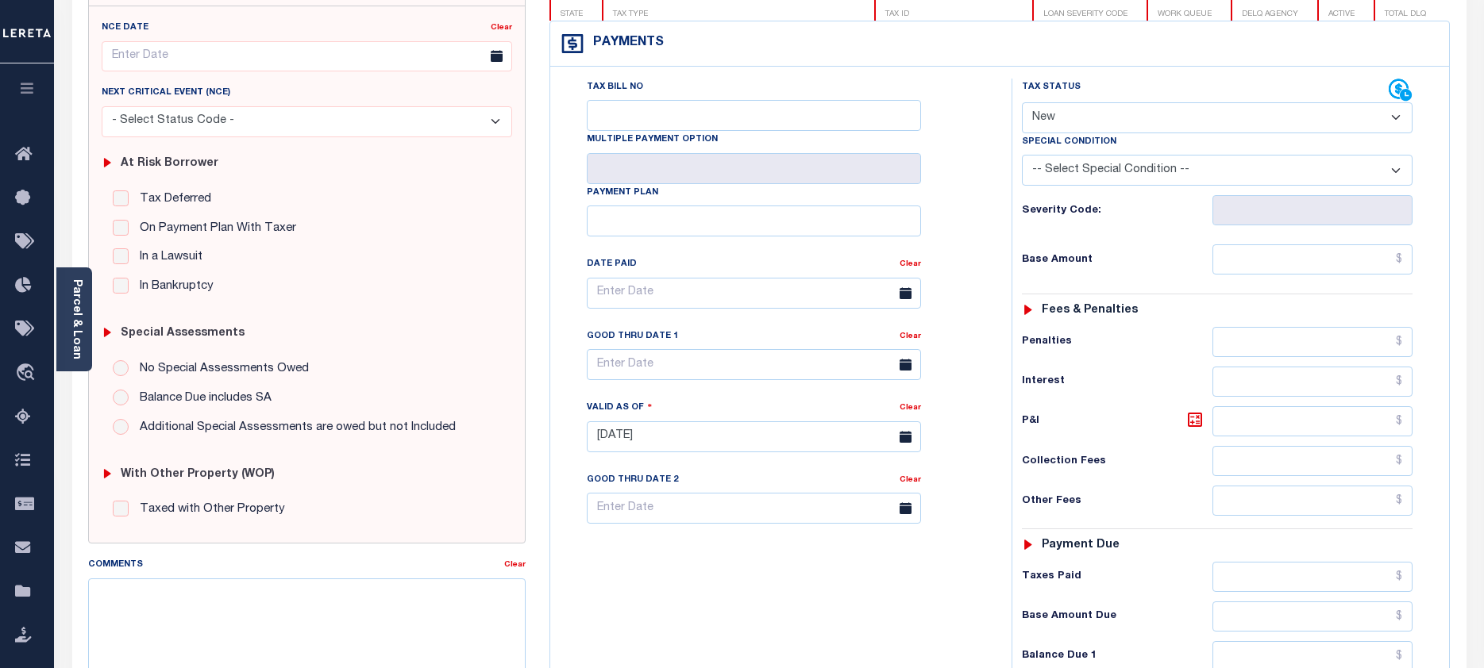
scroll to position [238, 0]
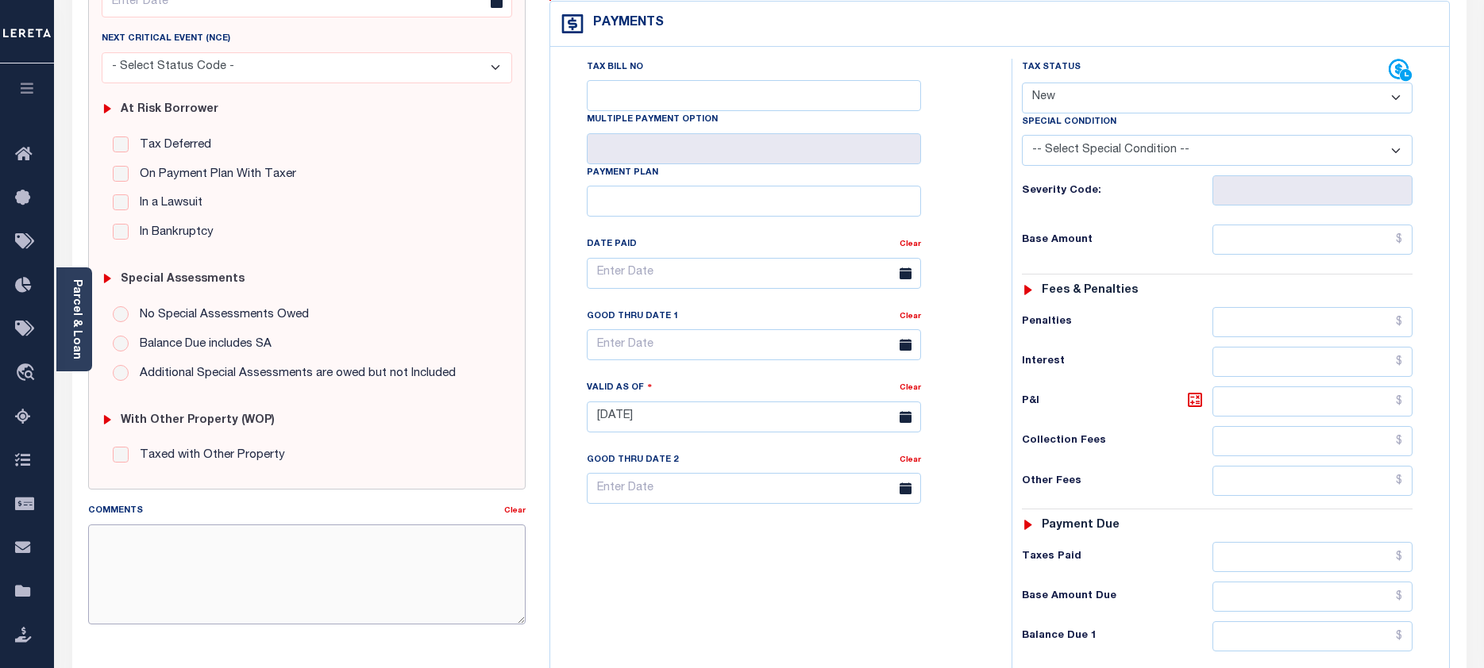
click at [113, 537] on textarea "Comments" at bounding box center [307, 575] width 438 height 100
paste textarea "Taxes due prior to the loan boarding."
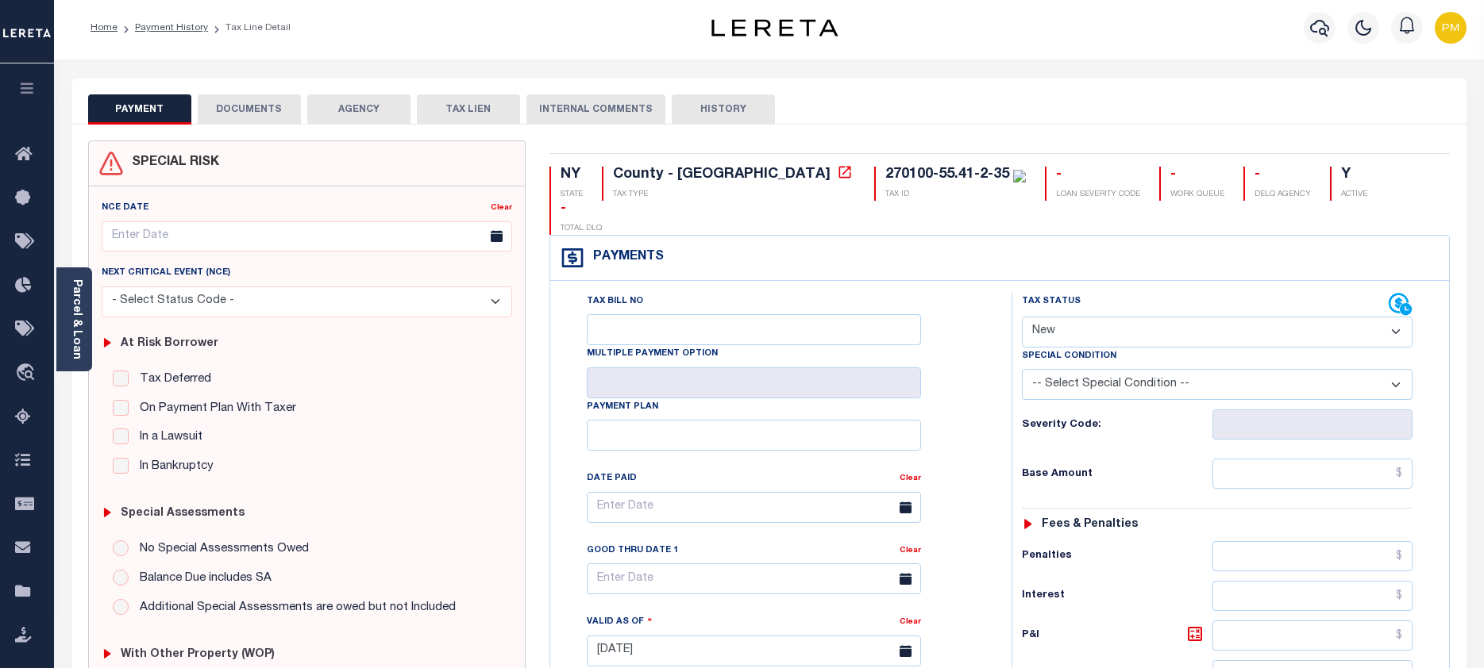
scroll to position [0, 0]
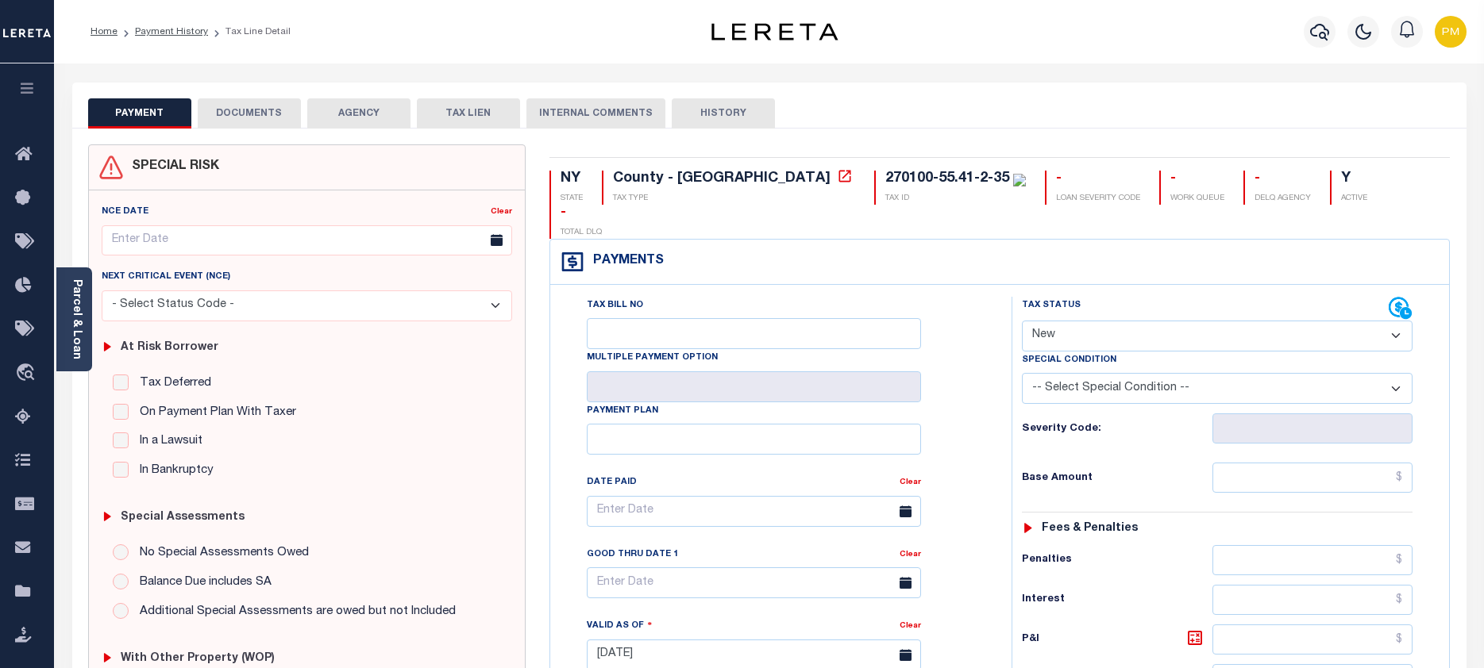
type textarea "Taxes due prior to the loan boarding."
type input "[DATE]"
click at [1397, 321] on select "- Select Status Code - Open Due/Unpaid Paid Incomplete No Tax Due Internal Refu…" at bounding box center [1217, 336] width 391 height 31
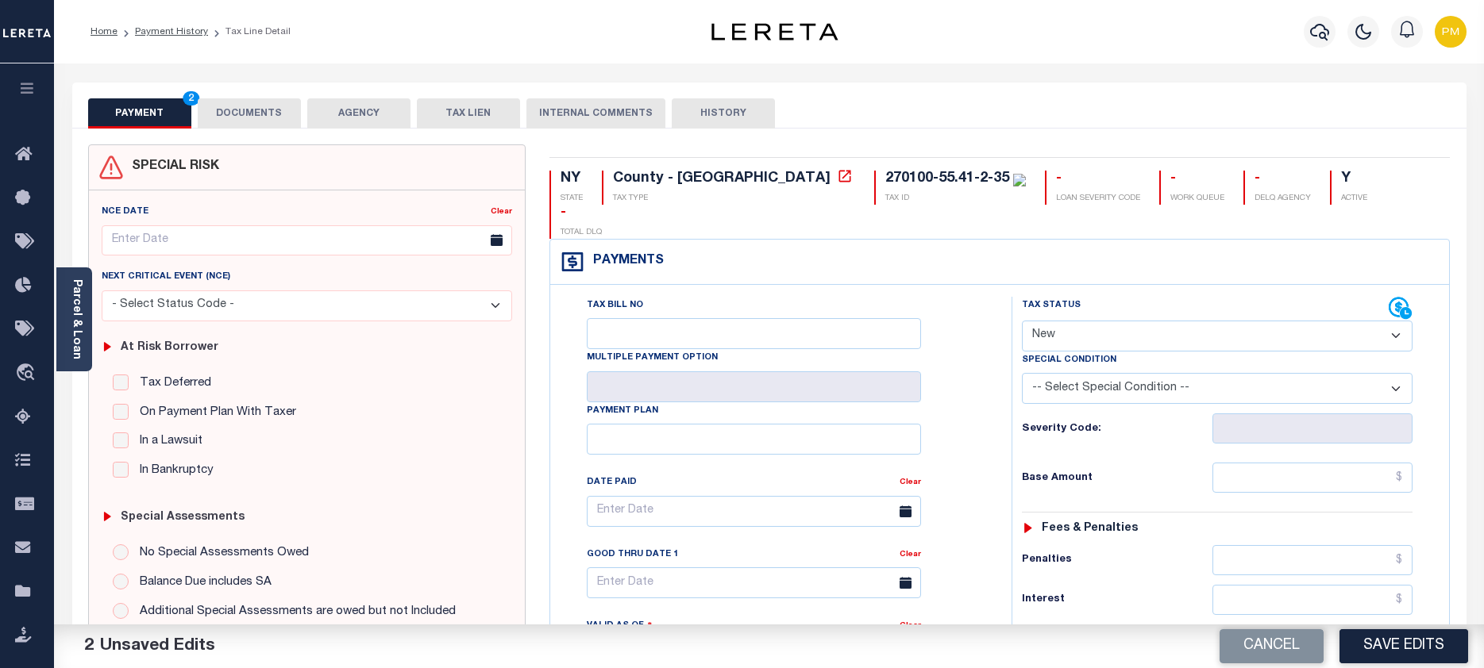
select select "NTX"
click at [1022, 321] on select "- Select Status Code - Open Due/Unpaid Paid Incomplete No Tax Due Internal Refu…" at bounding box center [1217, 336] width 391 height 31
click at [1406, 648] on button "Save Edits" at bounding box center [1403, 646] width 129 height 34
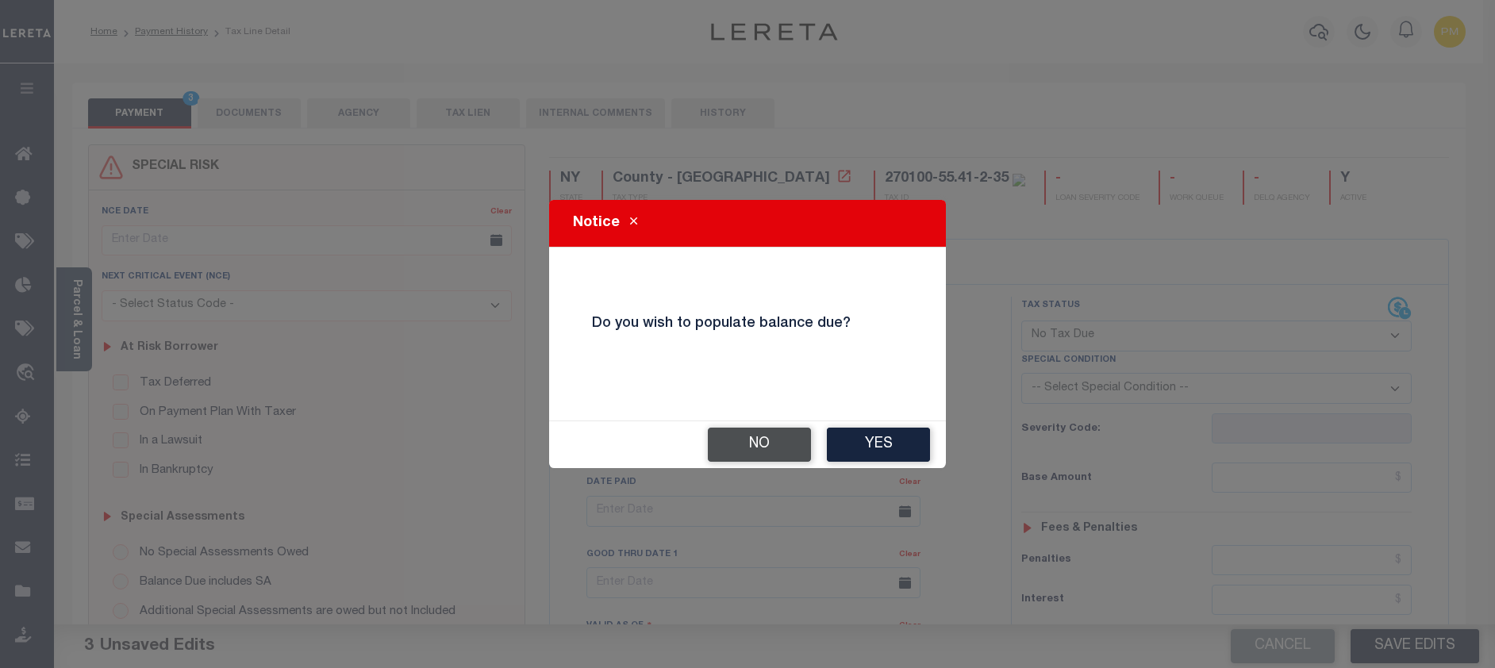
click at [767, 442] on button "No" at bounding box center [759, 445] width 103 height 34
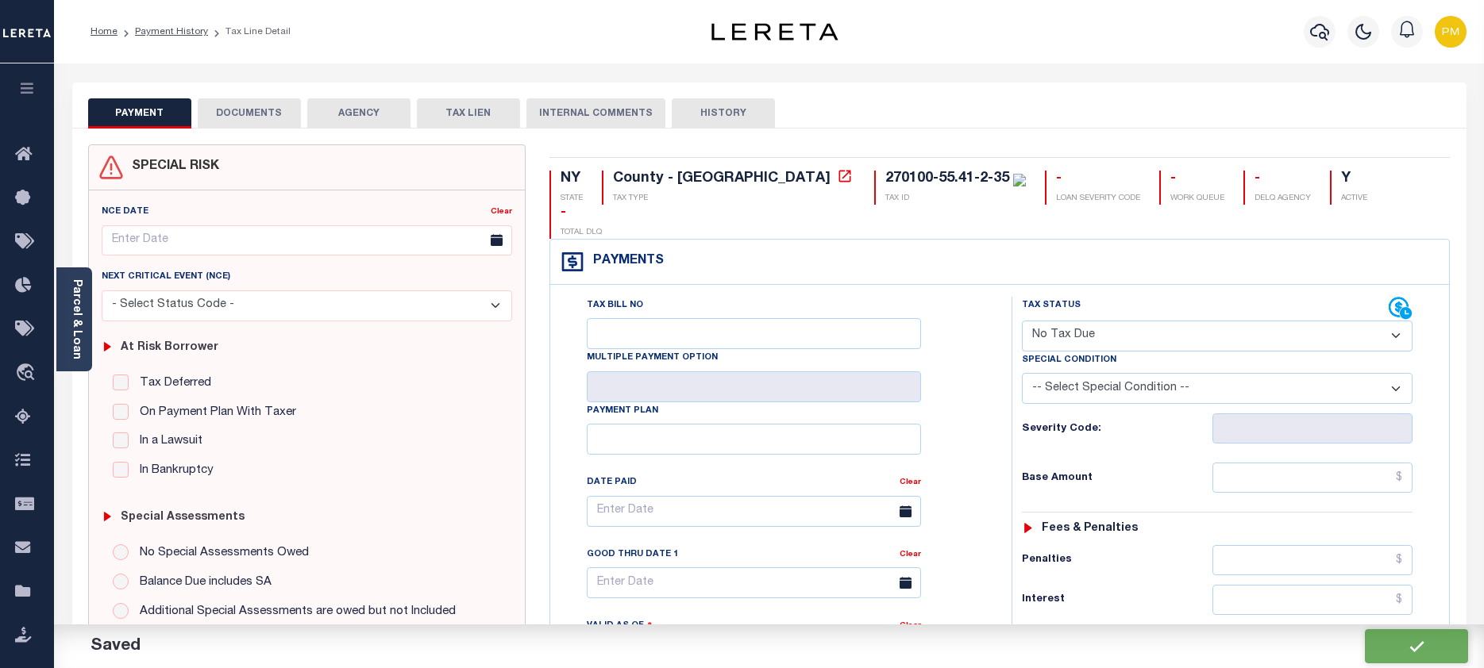
checkbox input "false"
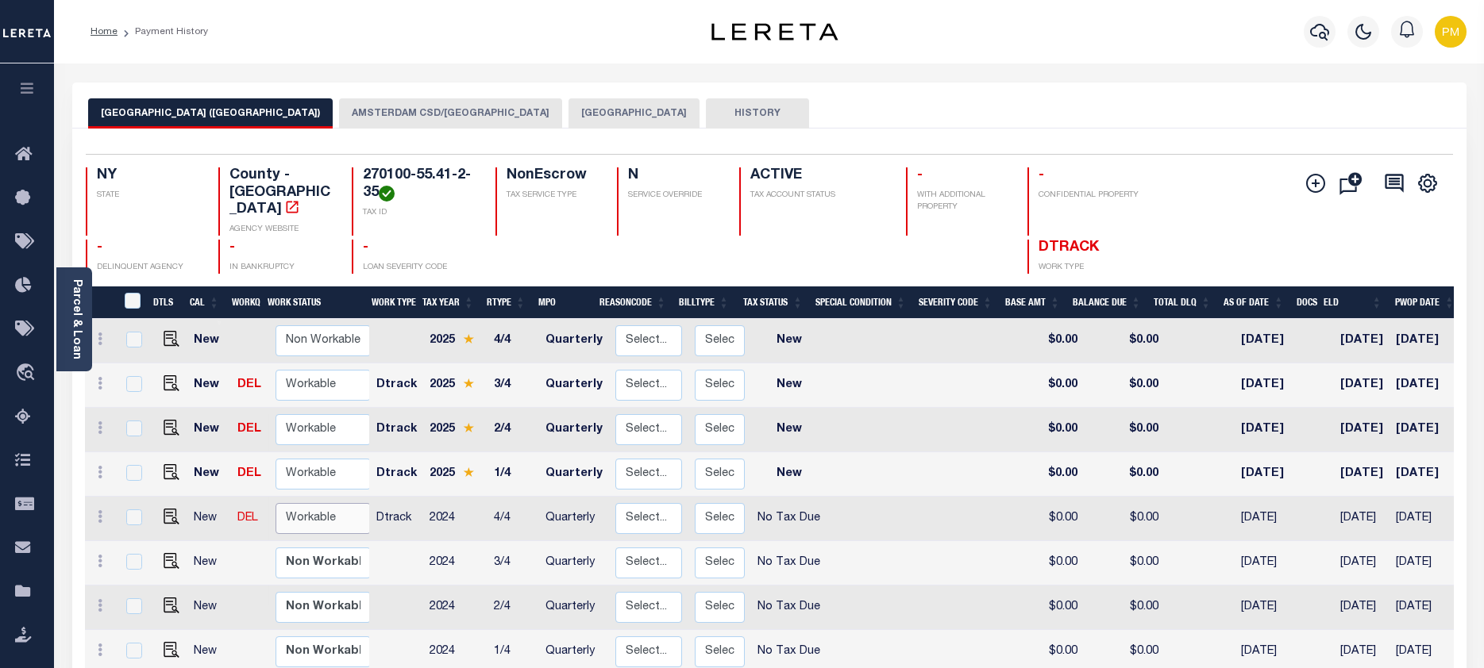
click at [318, 503] on select "Non Workable Workable" at bounding box center [322, 518] width 95 height 31
checkbox input "true"
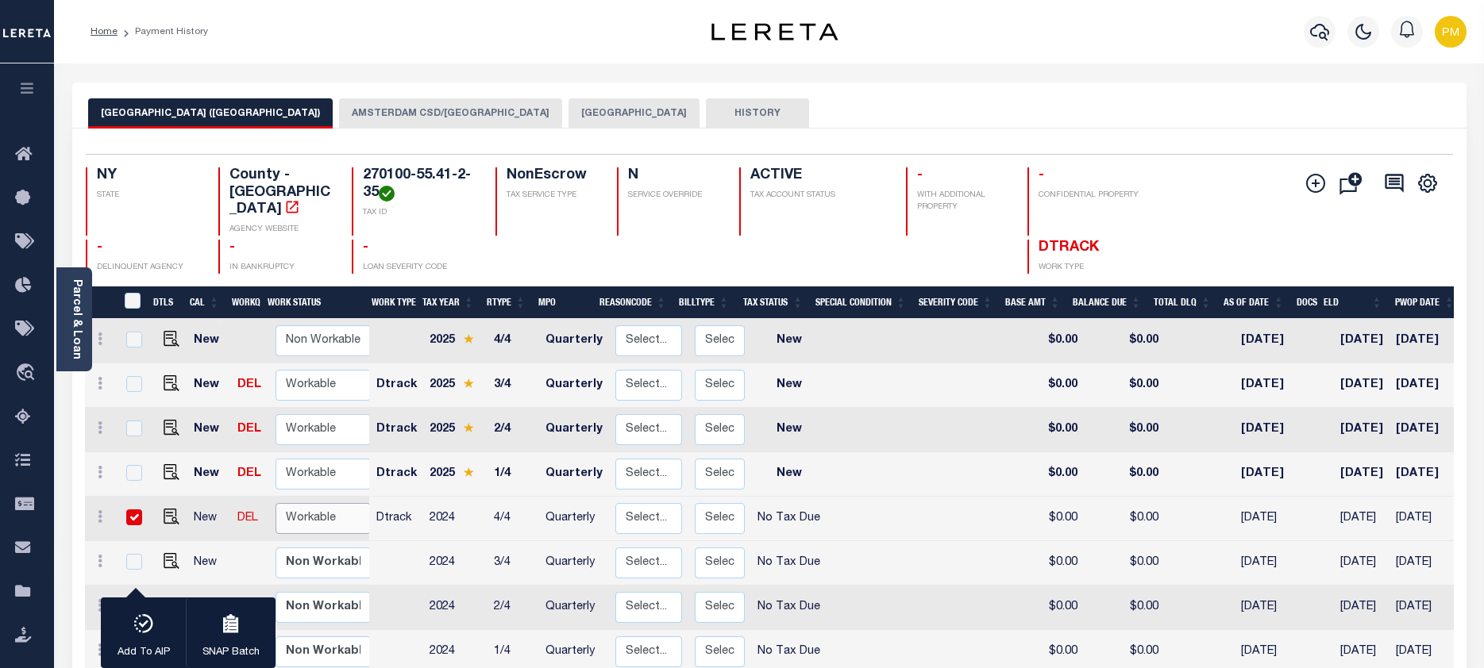
select select "true"
click at [275, 503] on select "Non Workable Workable" at bounding box center [322, 518] width 95 height 31
checkbox input "false"
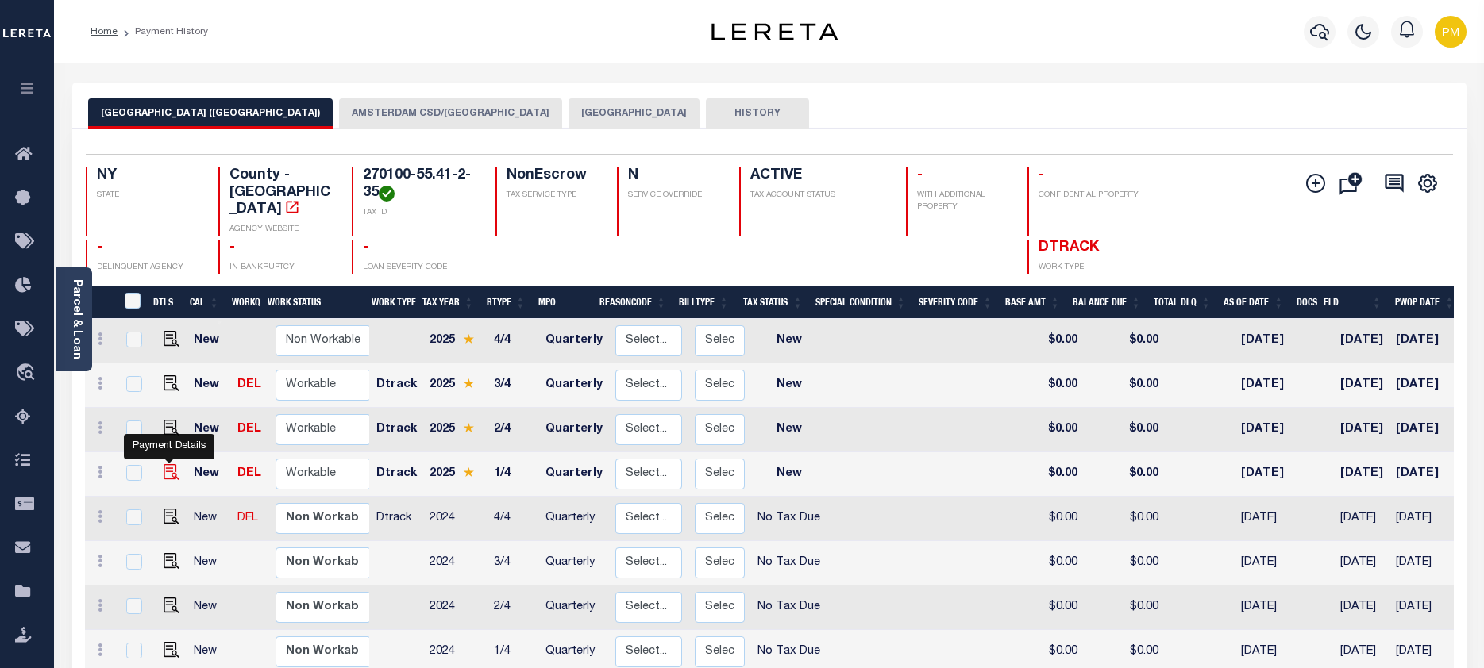
click at [167, 464] on img "" at bounding box center [172, 472] width 16 height 16
checkbox input "true"
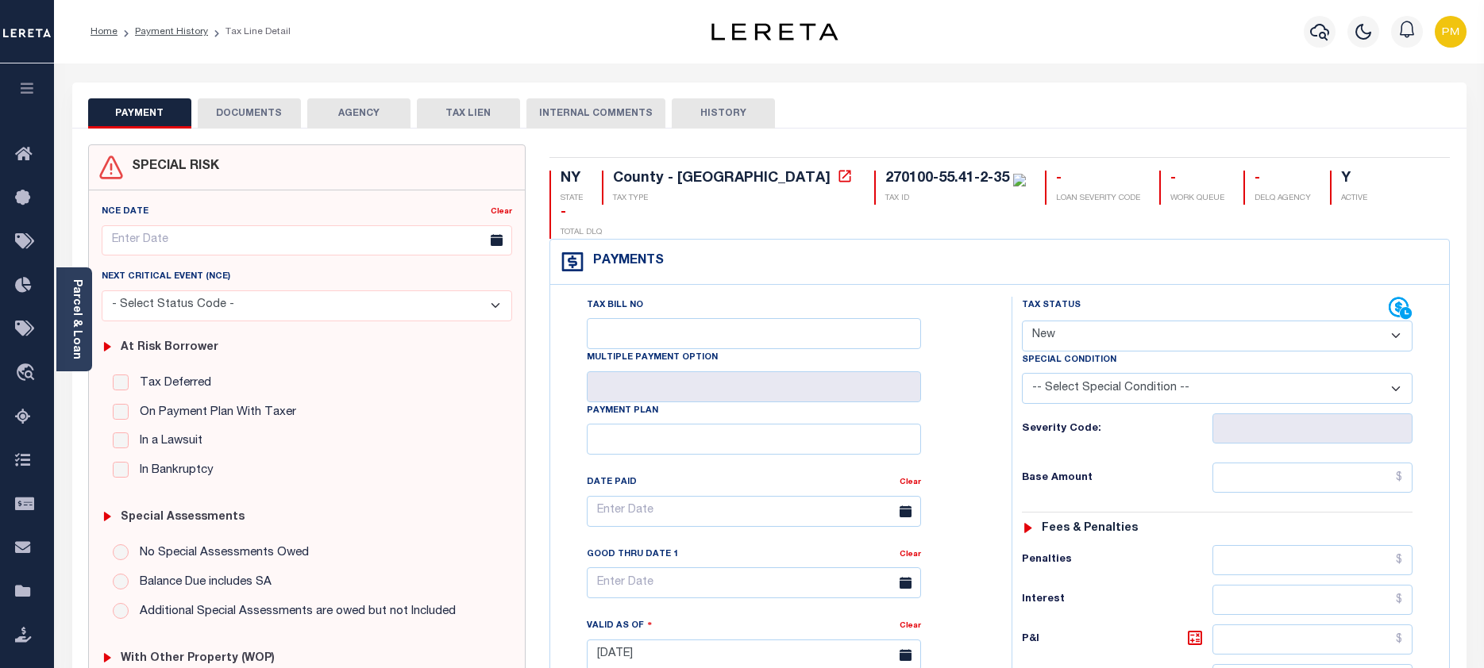
click at [1396, 321] on select "- Select Status Code - Open Due/Unpaid Paid Incomplete No Tax Due Internal Refu…" at bounding box center [1217, 336] width 391 height 31
select select "NTX"
click at [1022, 321] on select "- Select Status Code - Open Due/Unpaid Paid Incomplete No Tax Due Internal Refu…" at bounding box center [1217, 336] width 391 height 31
type input "[DATE]"
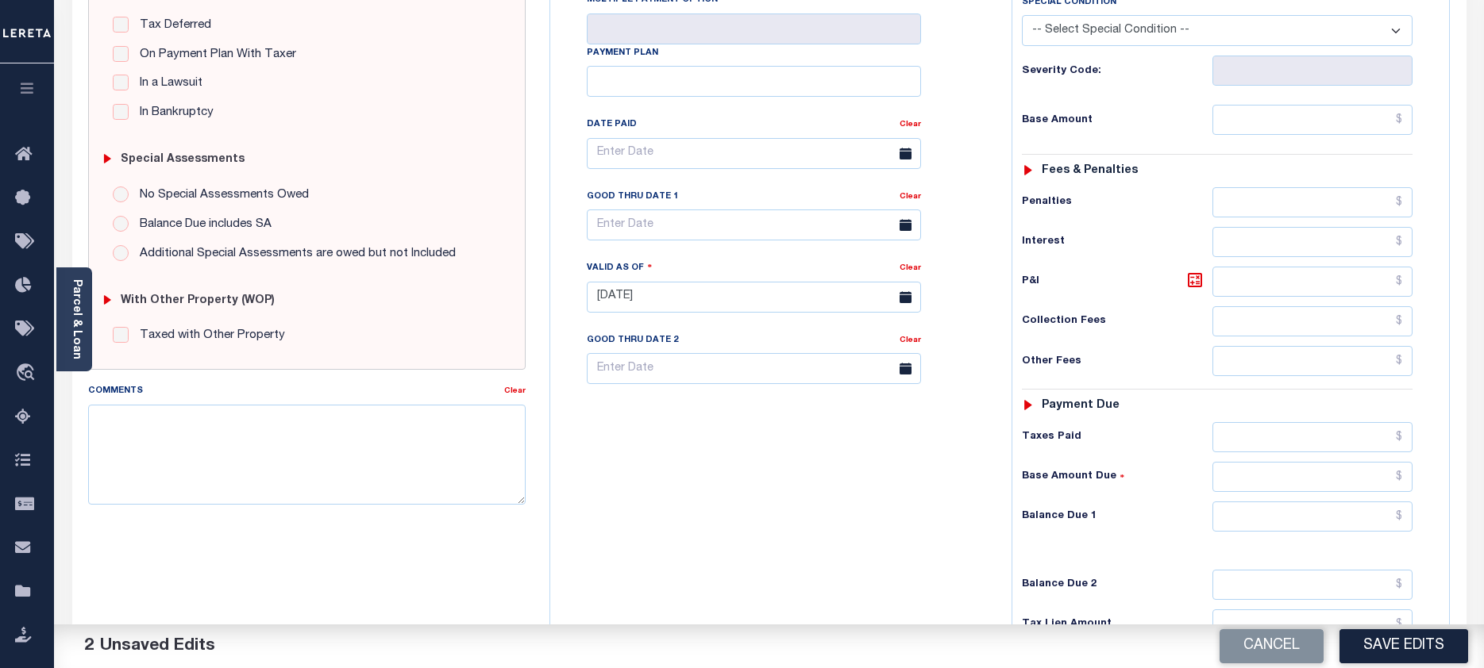
scroll to position [397, 0]
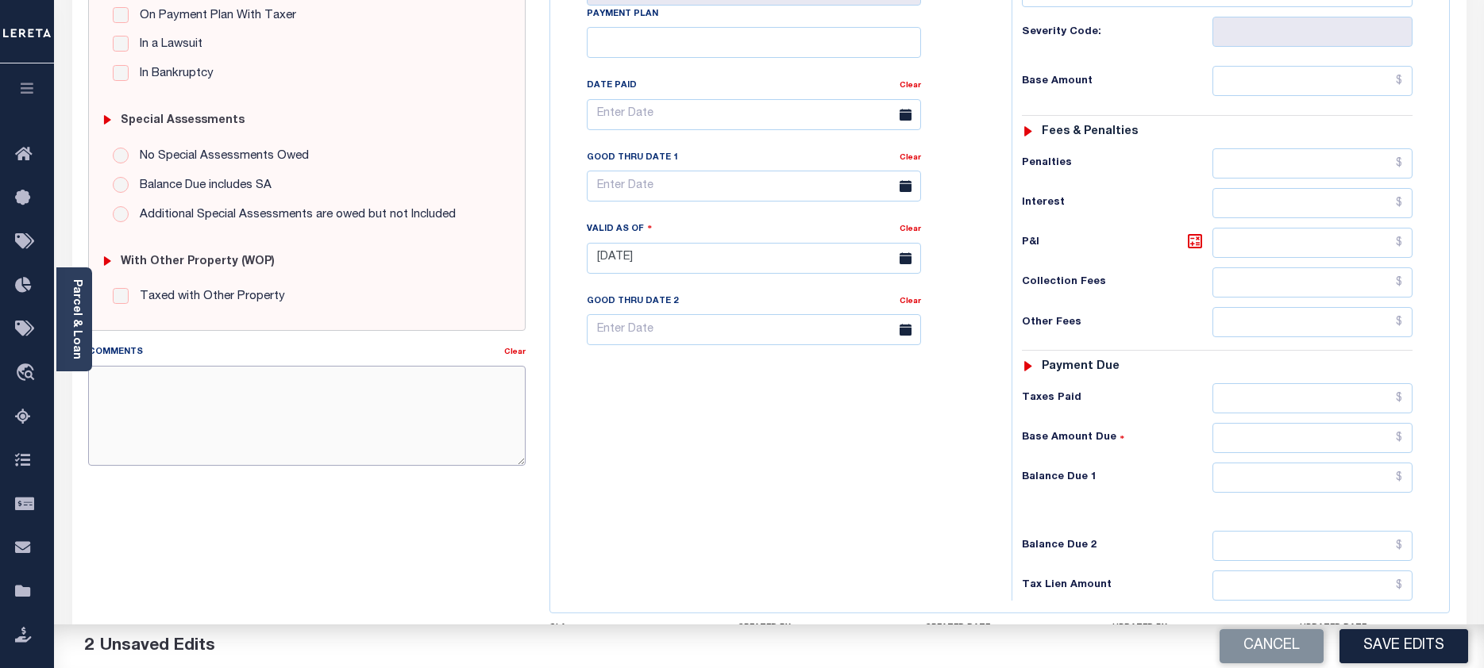
click at [104, 380] on textarea "Comments" at bounding box center [307, 416] width 438 height 100
paste textarea "Taxes due prior to the loan boarding."
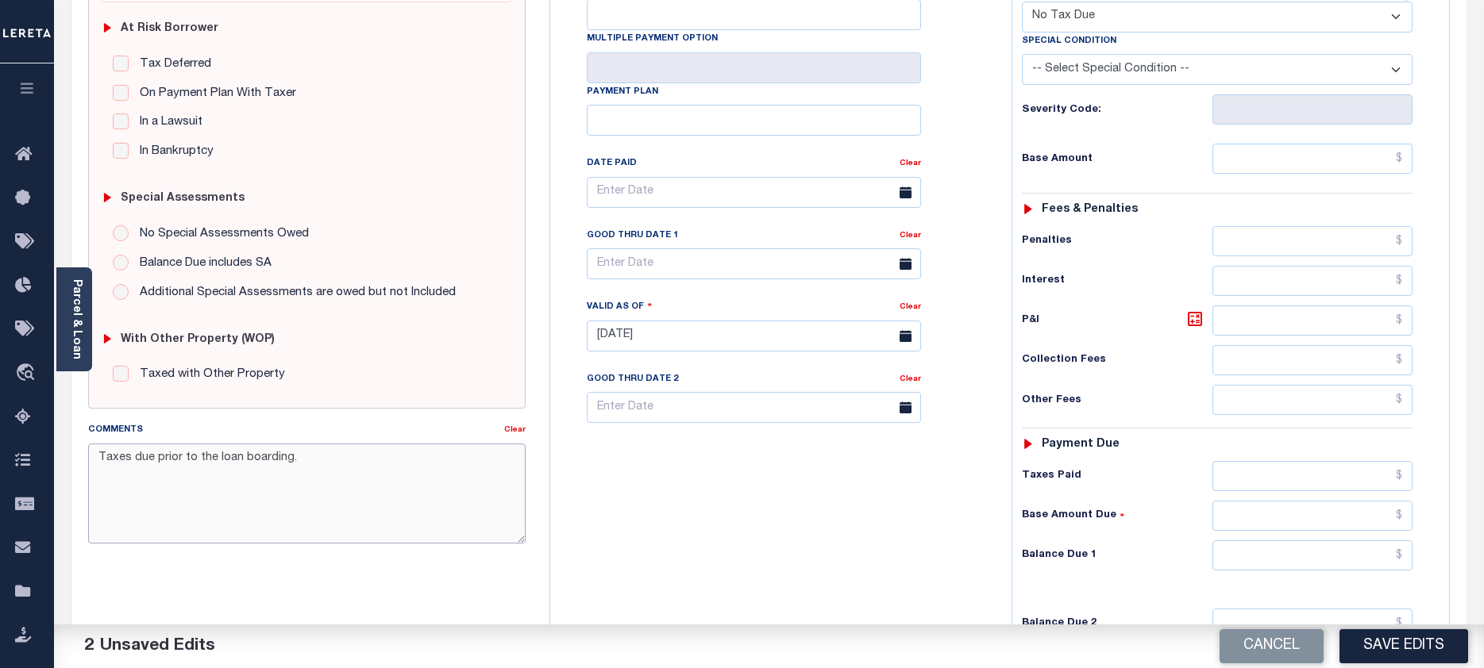
scroll to position [238, 0]
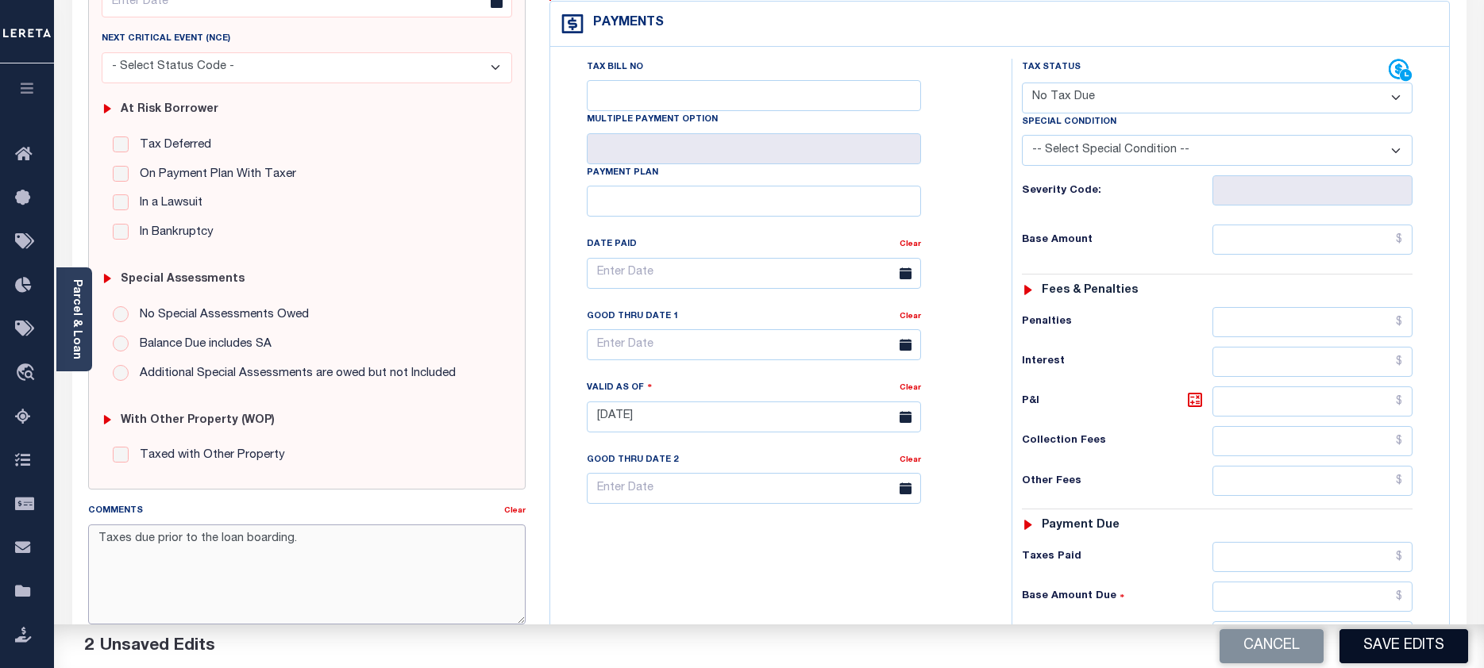
type textarea "Taxes due prior to the loan boarding."
click at [1390, 649] on button "Save Edits" at bounding box center [1403, 646] width 129 height 34
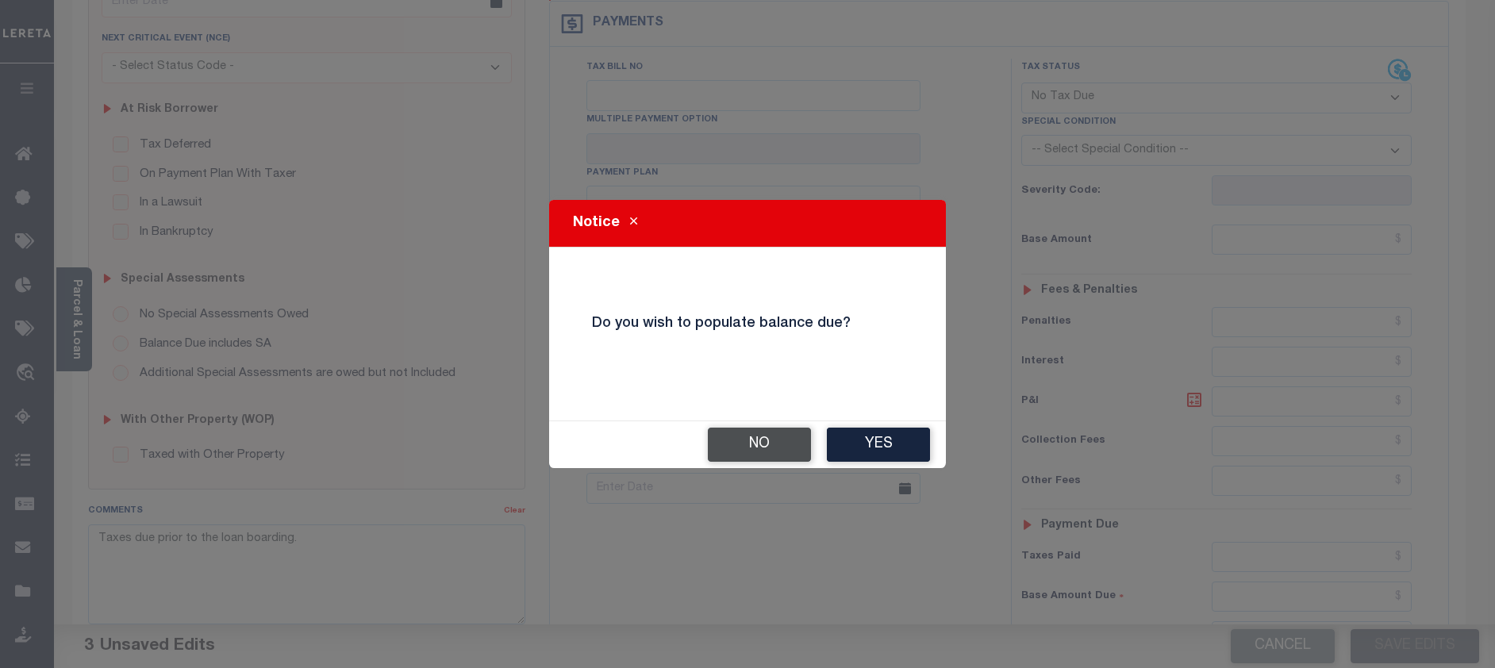
click at [765, 449] on button "No" at bounding box center [759, 445] width 103 height 34
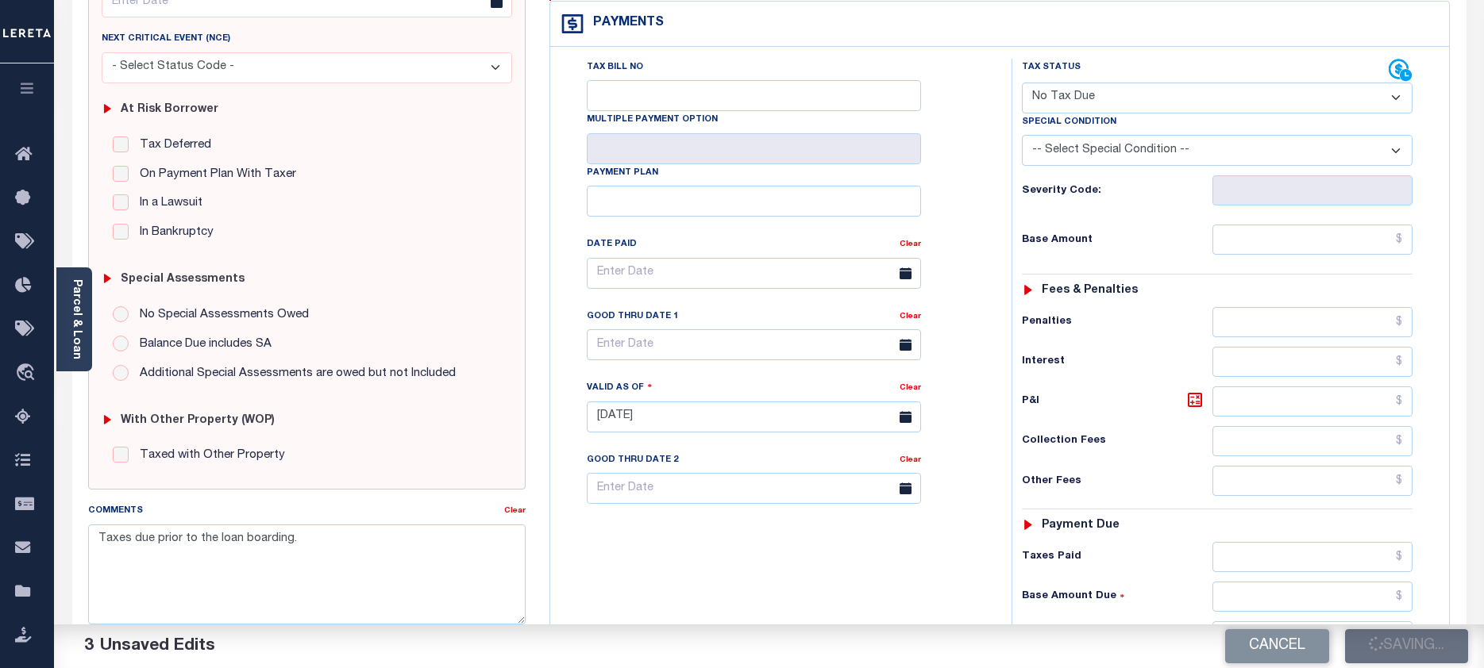
checkbox input "false"
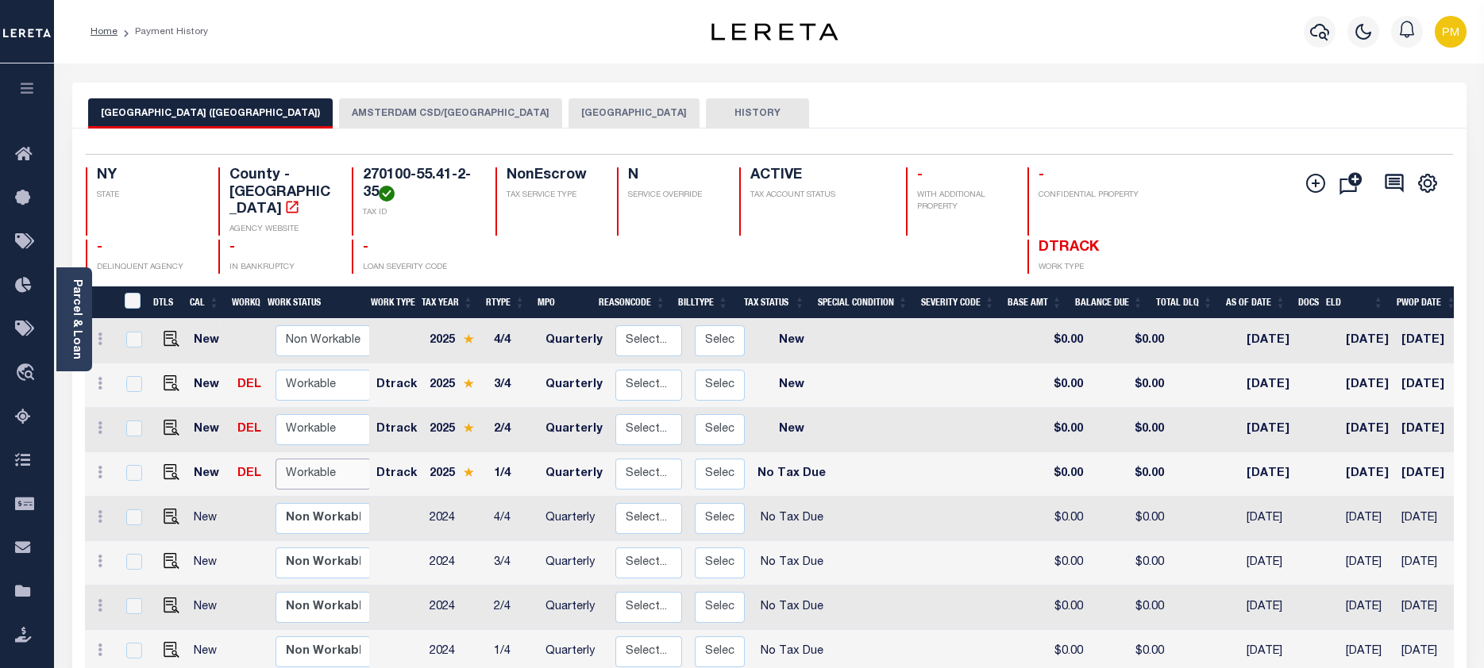
click at [306, 459] on select "Non Workable Workable" at bounding box center [322, 474] width 95 height 31
checkbox input "true"
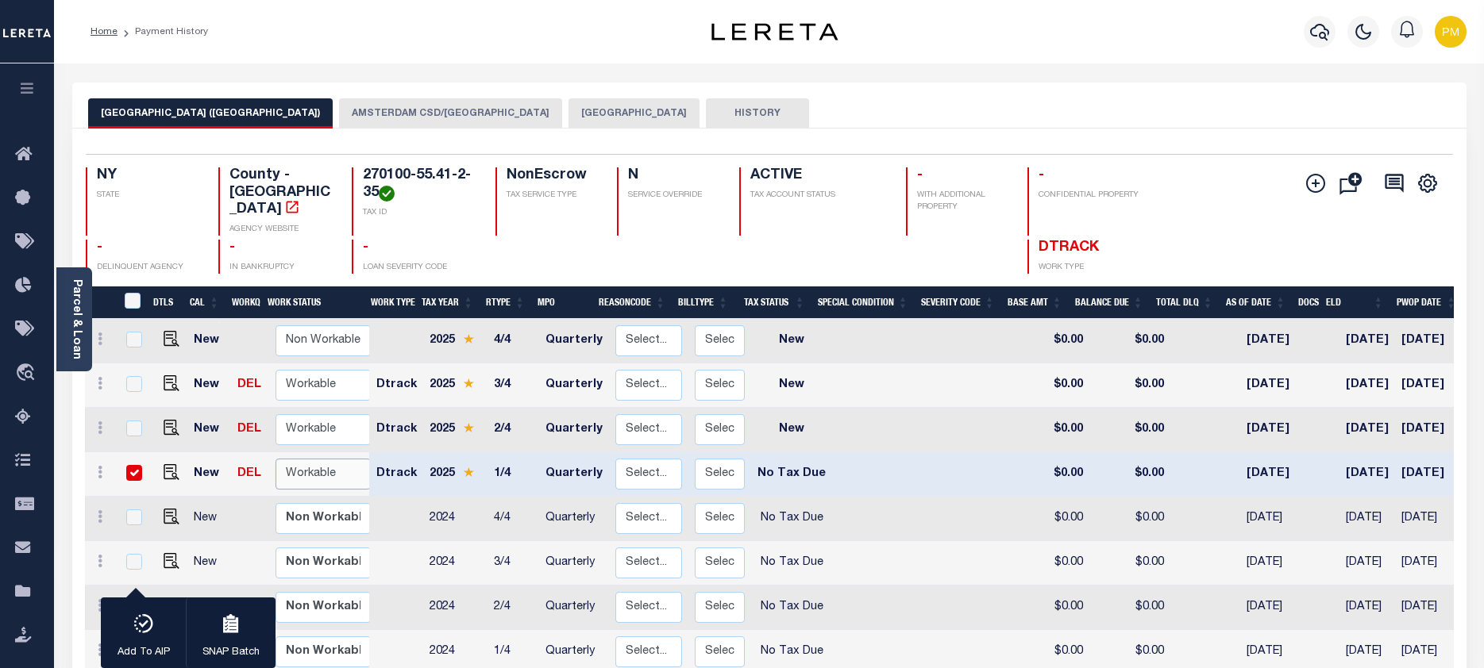
select select "true"
click at [275, 459] on select "Non Workable Workable" at bounding box center [322, 474] width 95 height 31
checkbox input "false"
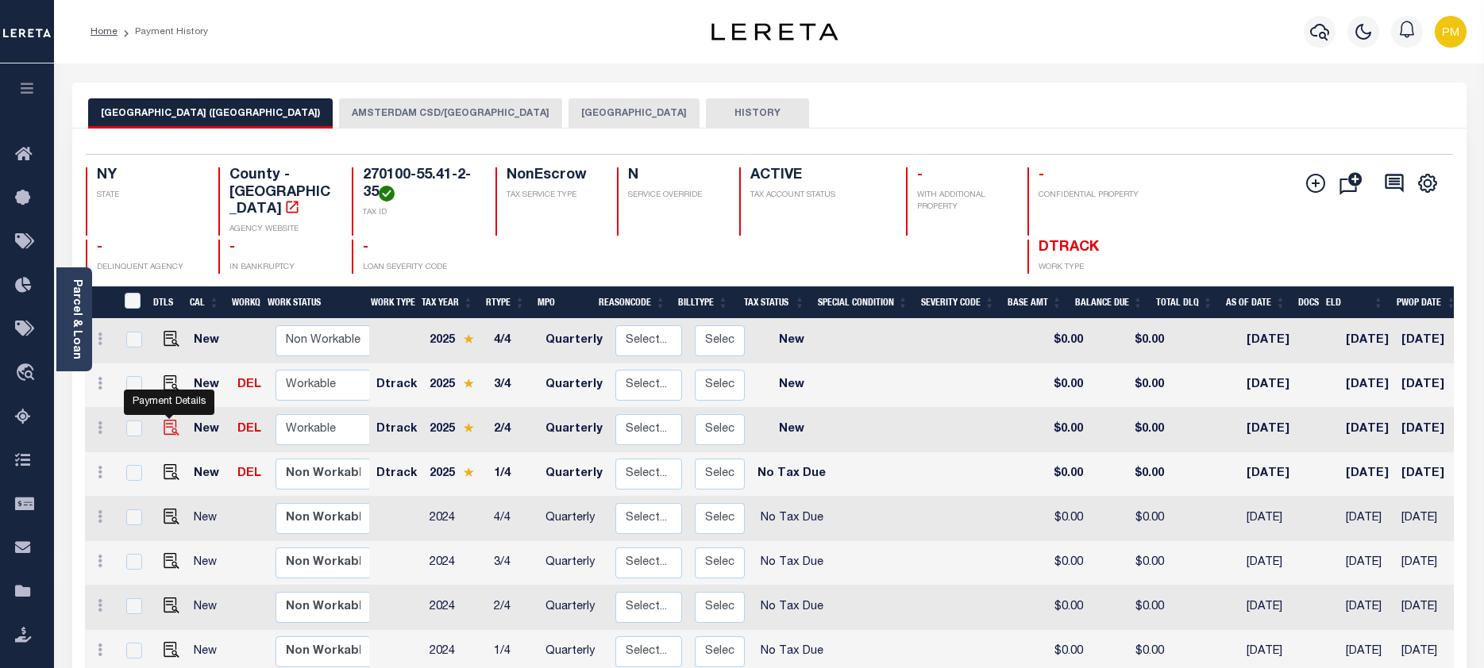
click at [167, 420] on img "" at bounding box center [172, 428] width 16 height 16
checkbox input "true"
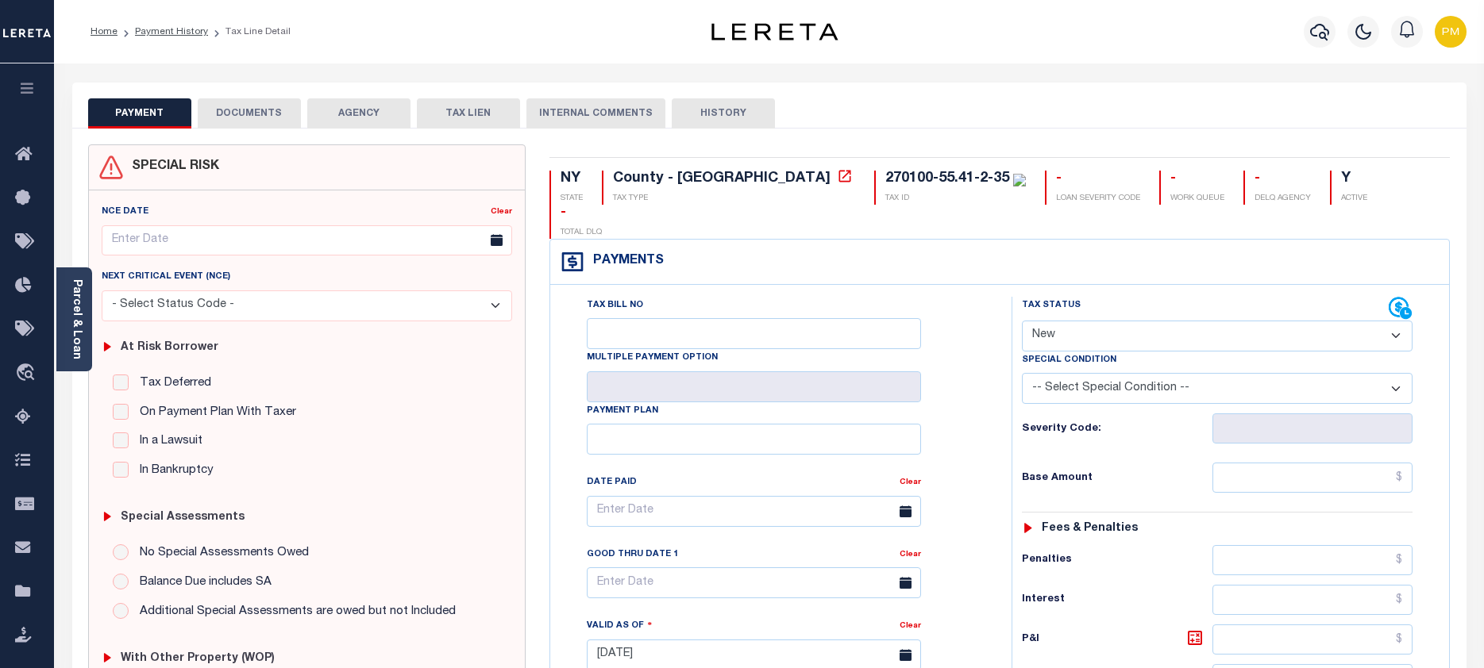
click at [1399, 321] on select "- Select Status Code - Open Due/Unpaid Paid Incomplete No Tax Due Internal Refu…" at bounding box center [1217, 336] width 391 height 31
select select "NTX"
click at [1022, 321] on select "- Select Status Code - Open Due/Unpaid Paid Incomplete No Tax Due Internal Refu…" at bounding box center [1217, 336] width 391 height 31
type input "[DATE]"
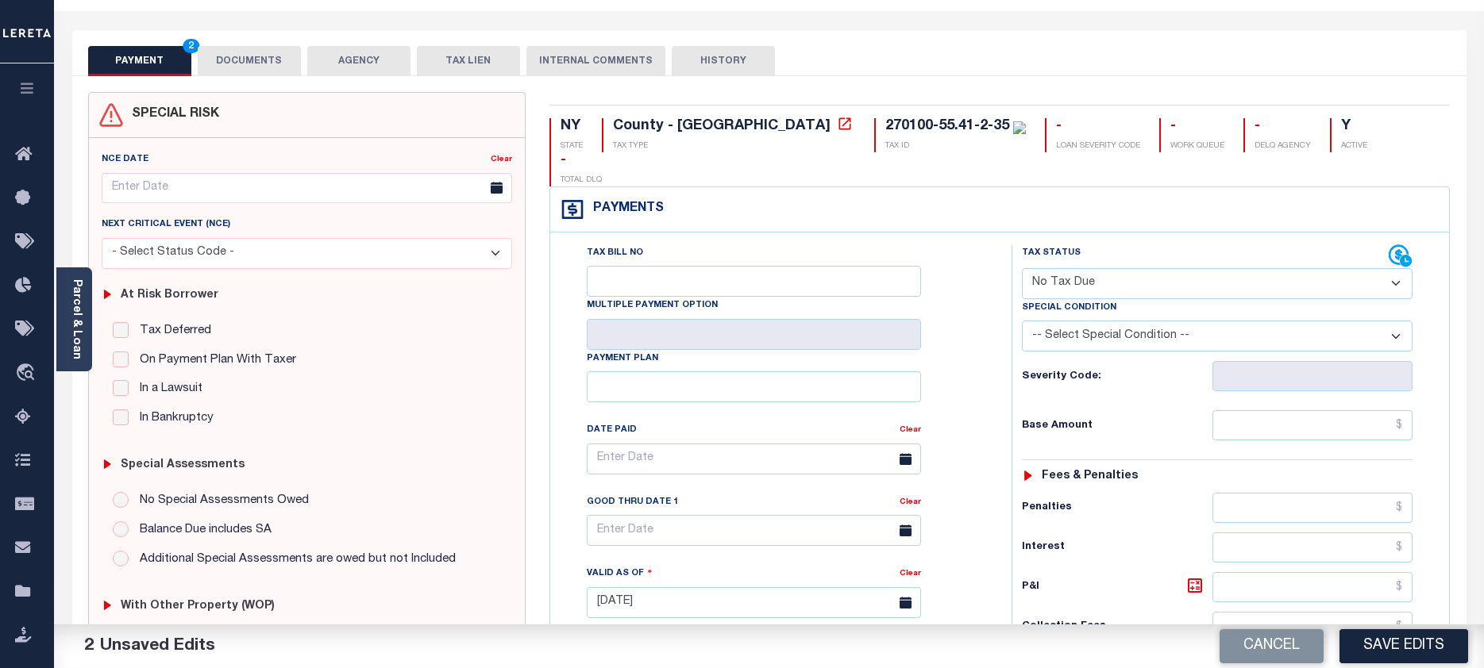
scroll to position [238, 0]
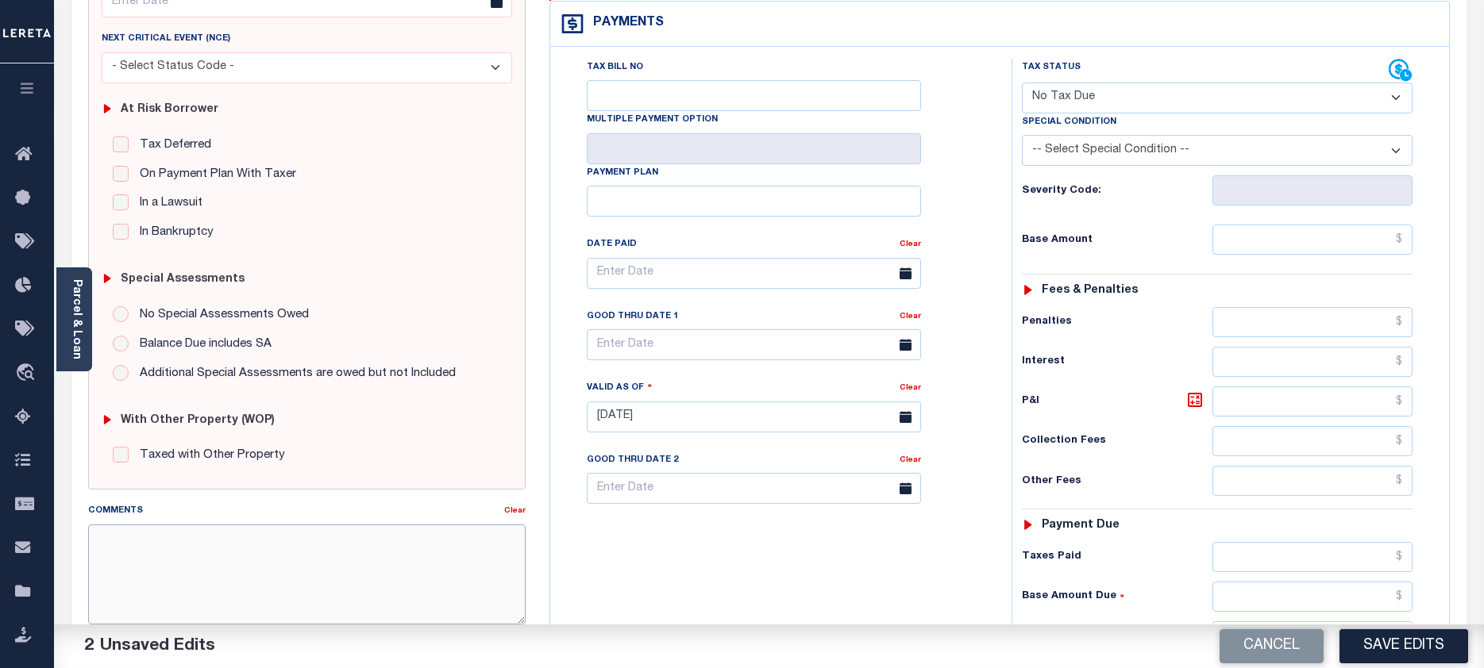
click at [111, 543] on textarea "Comments" at bounding box center [307, 575] width 438 height 100
paste textarea "Taxes due prior to the loan boarding."
type textarea "Taxes due prior to the loan boarding."
click at [1403, 643] on button "Save Edits" at bounding box center [1403, 646] width 129 height 34
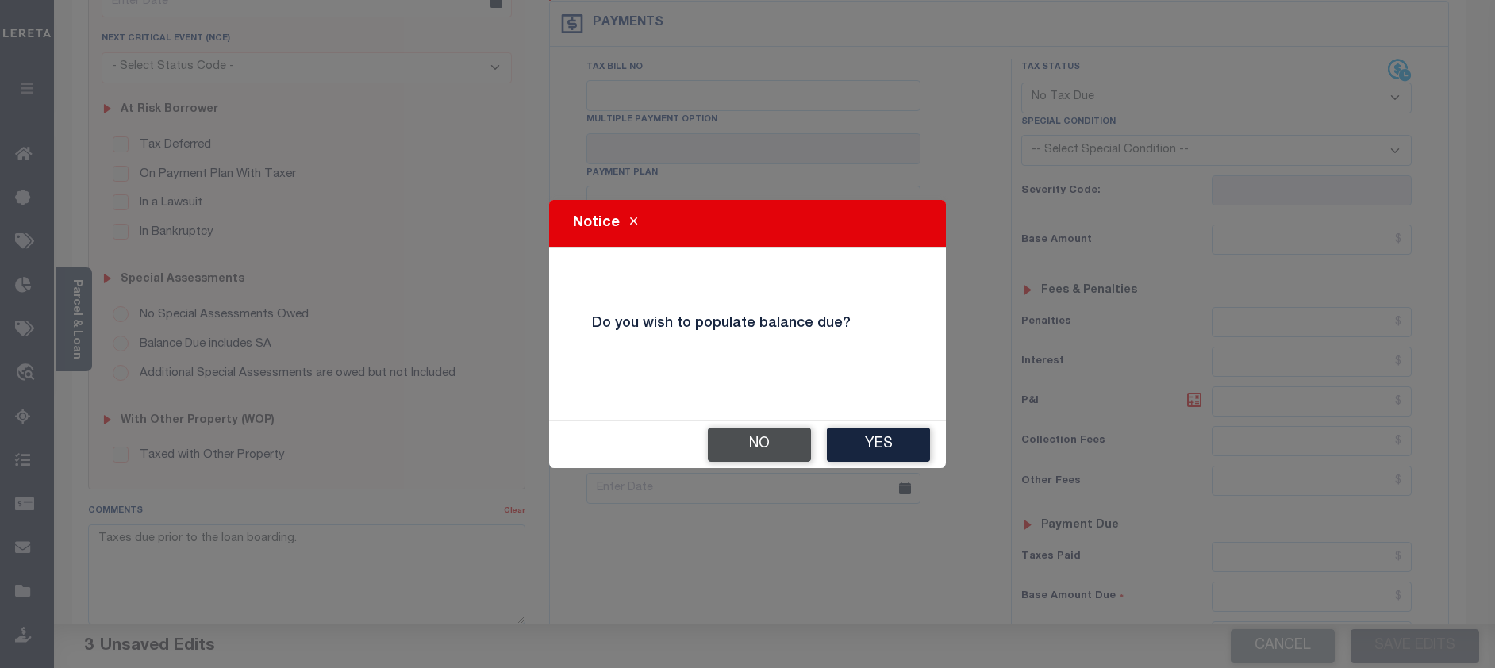
click at [756, 446] on button "No" at bounding box center [759, 445] width 103 height 34
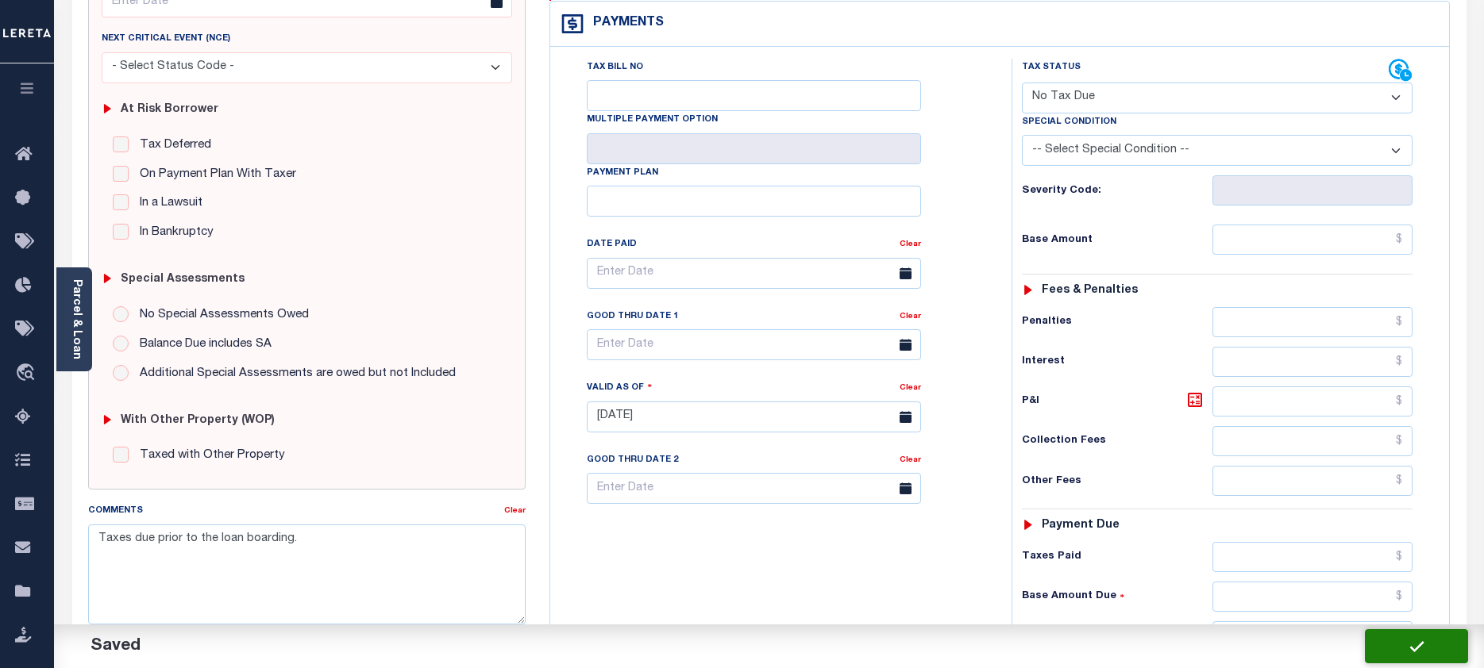
checkbox input "false"
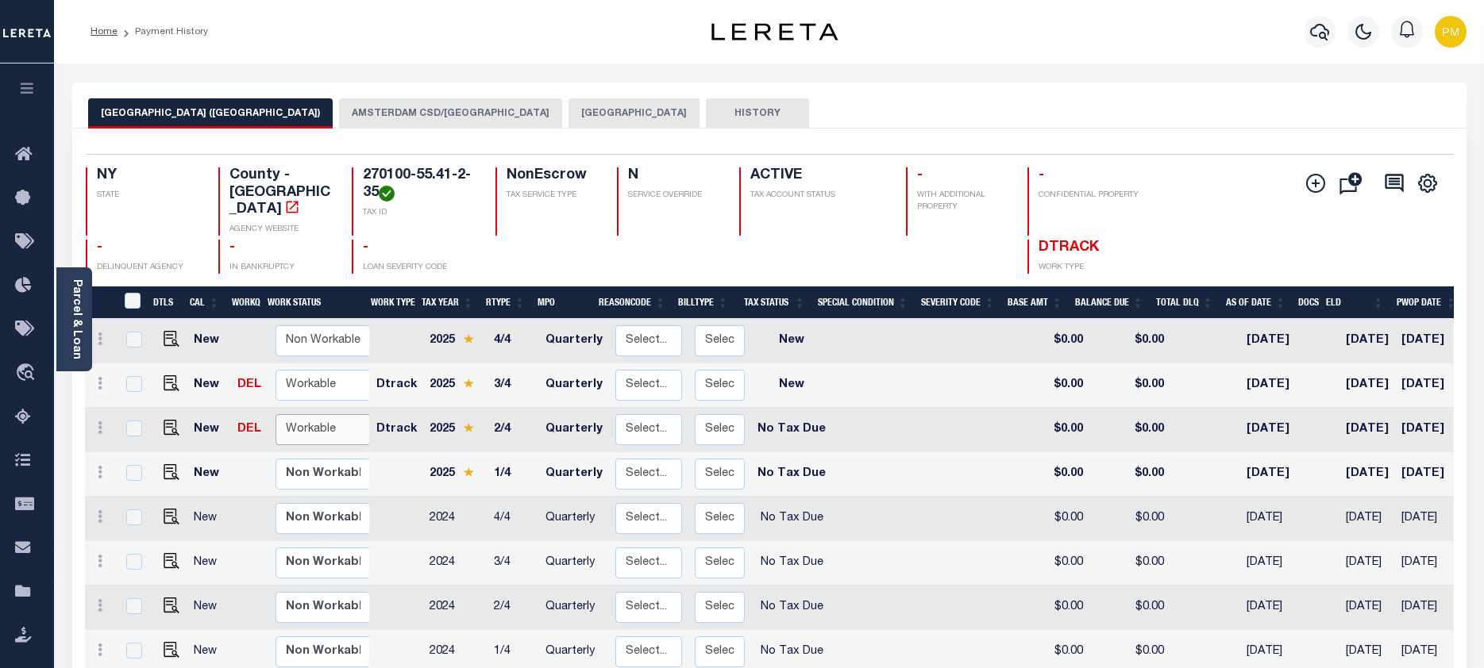
click at [328, 417] on select "Non Workable Workable" at bounding box center [322, 429] width 95 height 31
checkbox input "true"
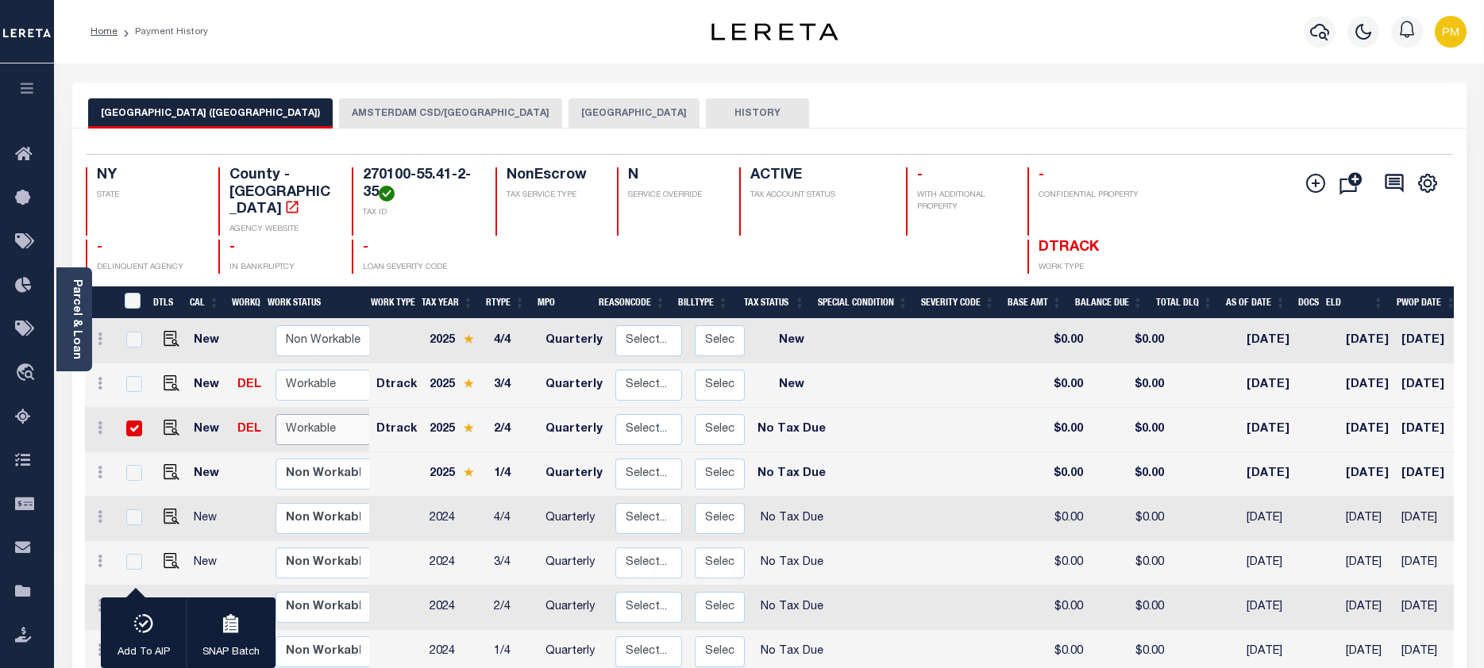
select select "true"
click at [275, 414] on select "Non Workable Workable" at bounding box center [322, 429] width 95 height 31
checkbox input "false"
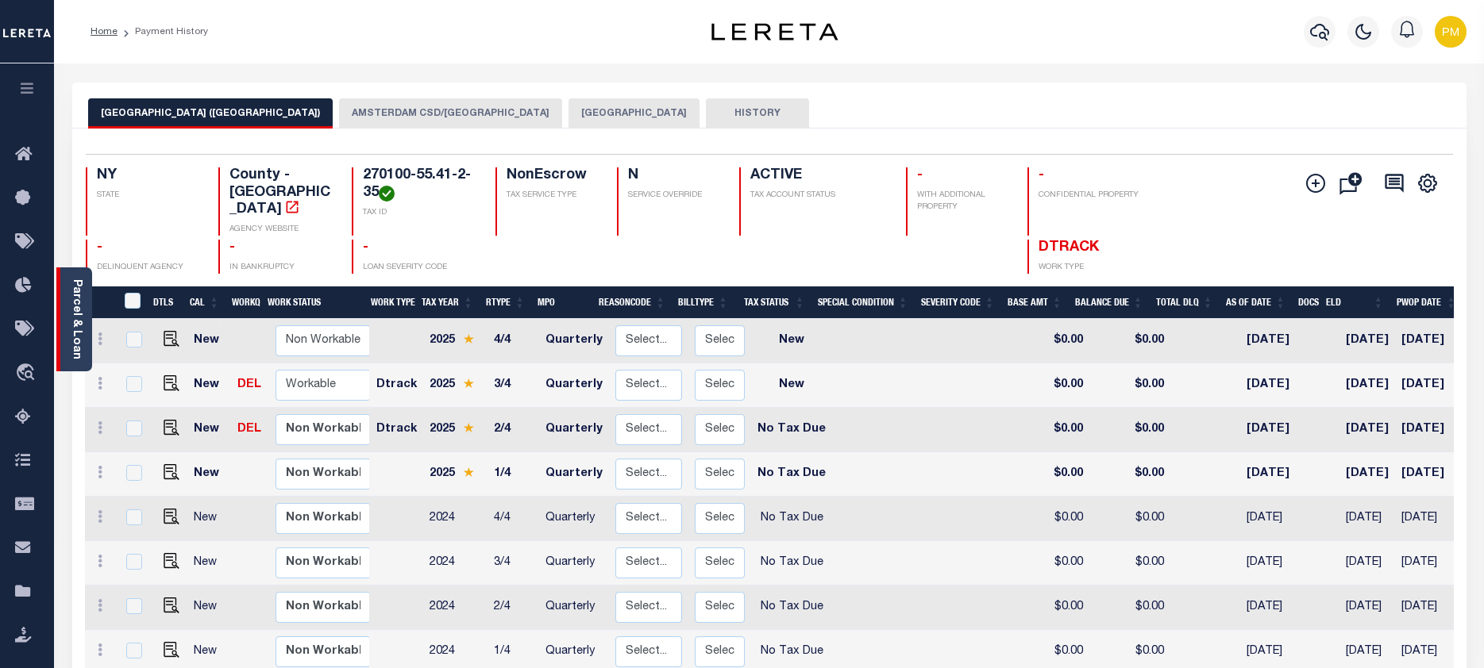
click at [79, 315] on link "Parcel & Loan" at bounding box center [76, 319] width 11 height 80
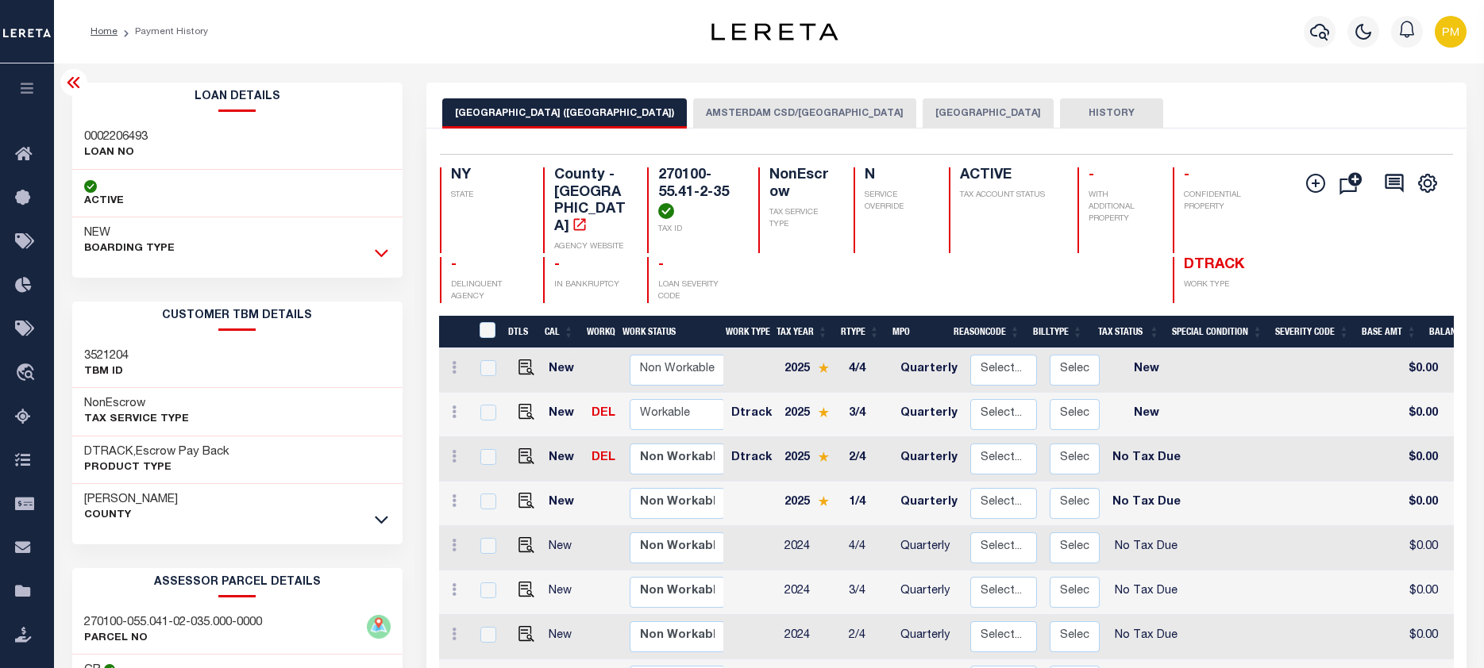
click at [384, 256] on icon at bounding box center [381, 254] width 13 height 8
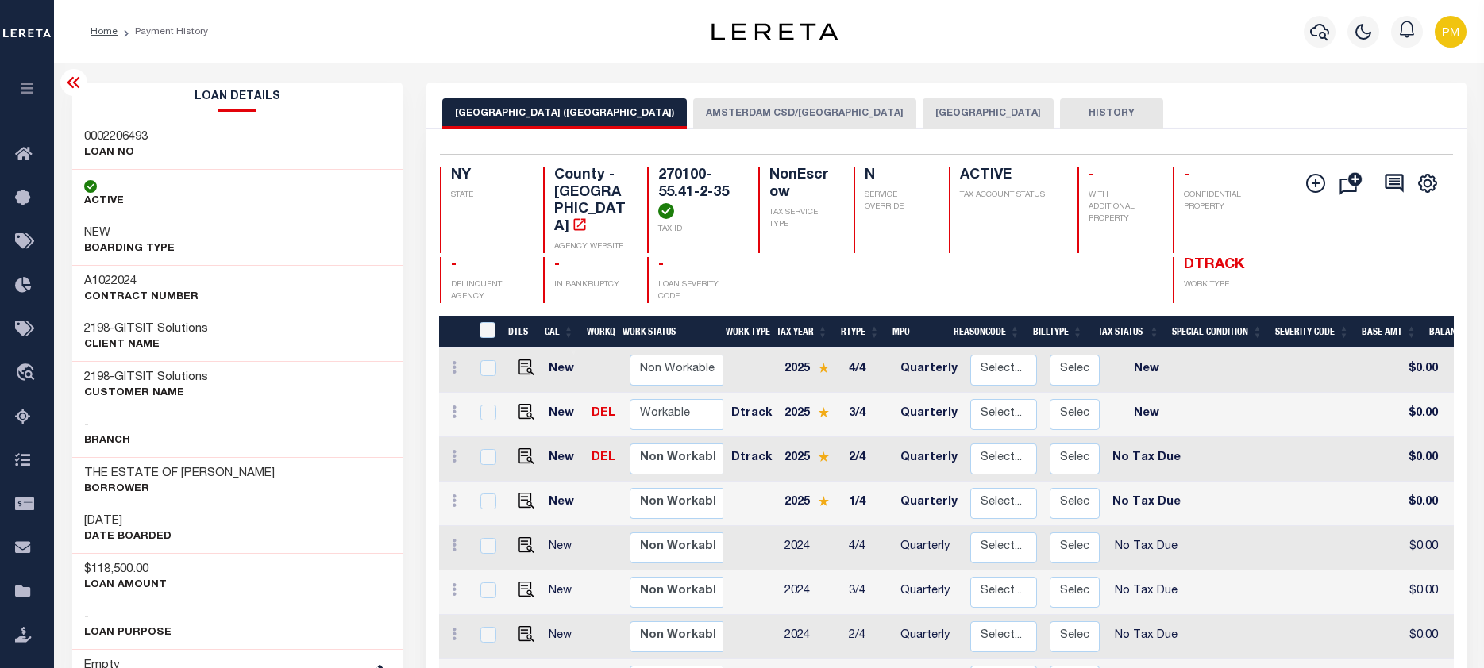
click at [78, 84] on icon at bounding box center [73, 82] width 19 height 19
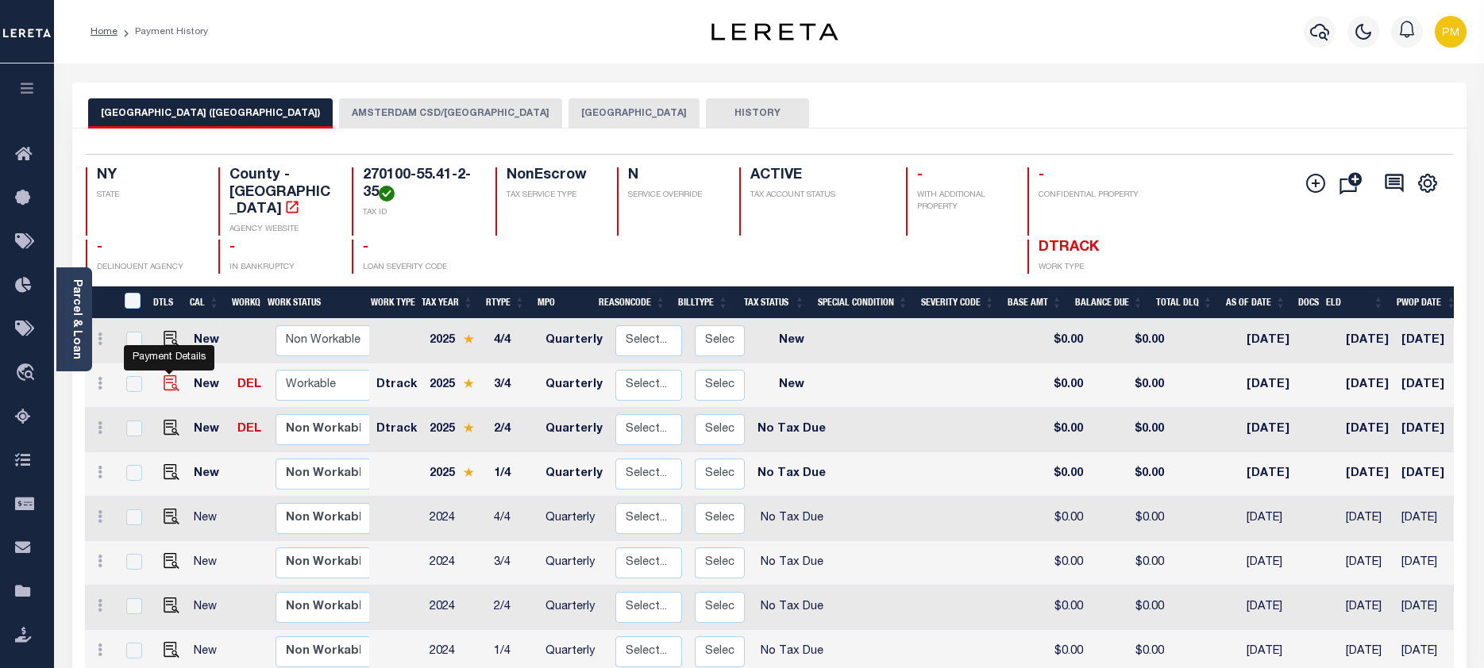
click at [169, 375] on img "" at bounding box center [172, 383] width 16 height 16
checkbox input "true"
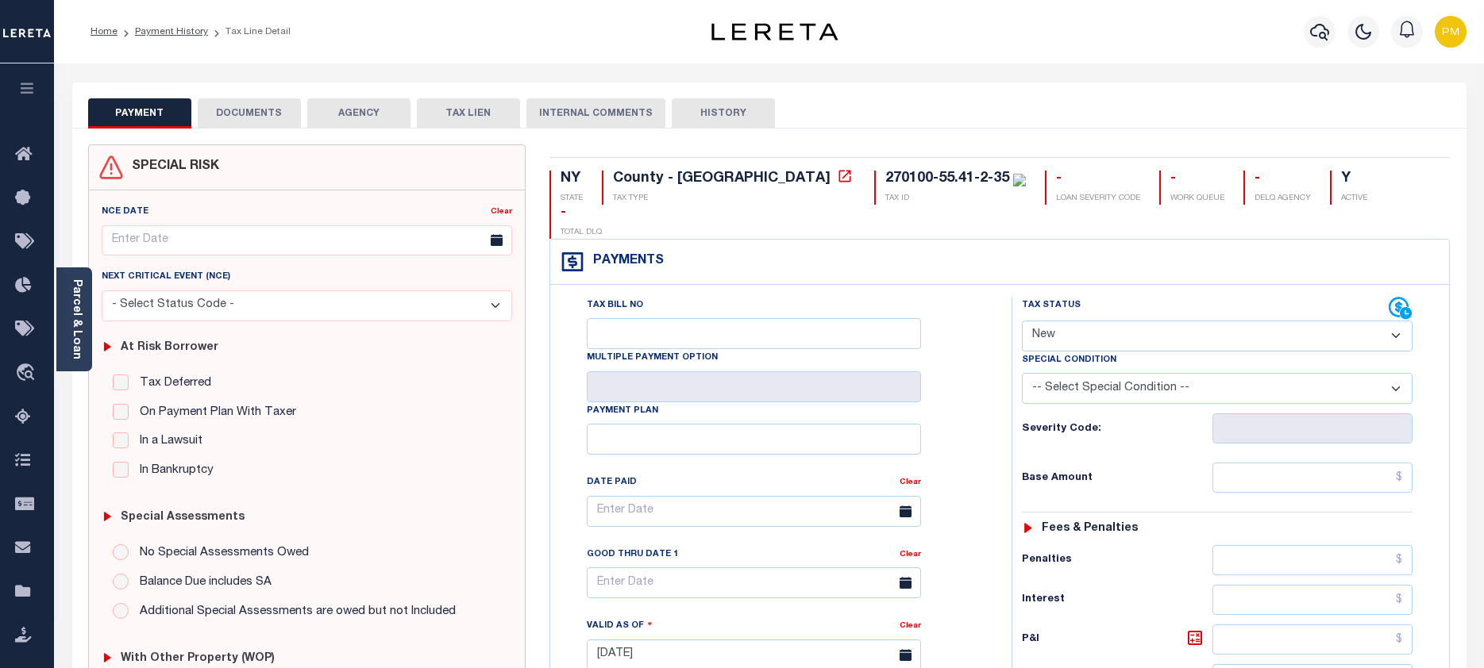
click at [1398, 321] on select "- Select Status Code - Open Due/Unpaid Paid Incomplete No Tax Due Internal Refu…" at bounding box center [1217, 336] width 391 height 31
select select "NTX"
click at [1022, 321] on select "- Select Status Code - Open Due/Unpaid Paid Incomplete No Tax Due Internal Refu…" at bounding box center [1217, 336] width 391 height 31
type input "[DATE]"
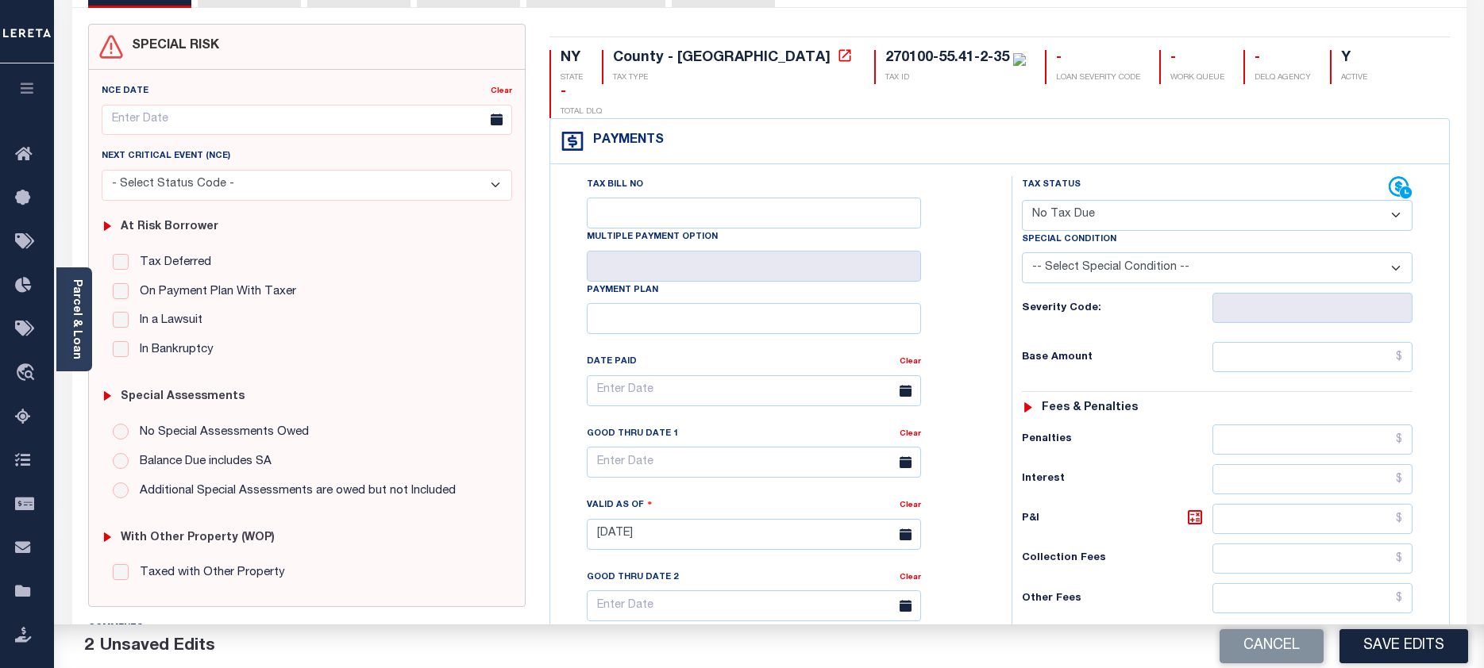
scroll to position [238, 0]
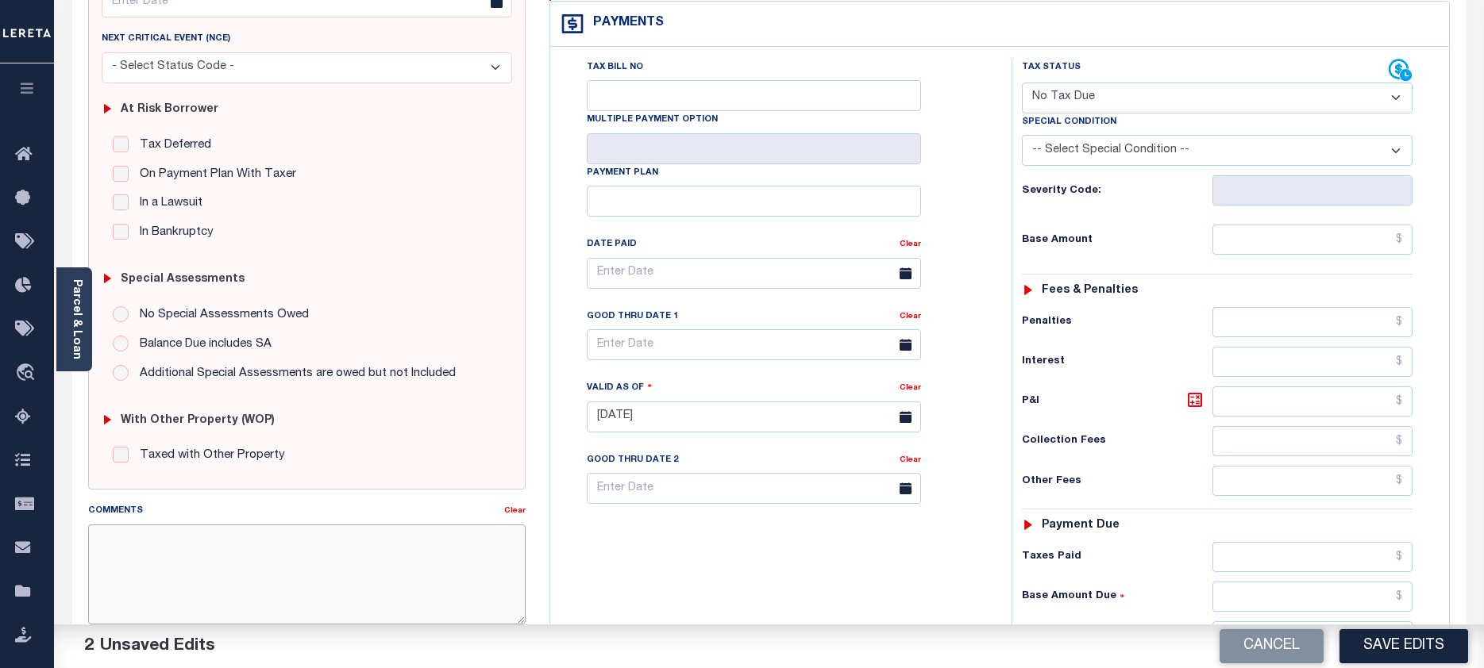
click at [99, 546] on textarea "Comments" at bounding box center [307, 575] width 438 height 100
paste textarea "Taxes due prior to the loan boarding."
type textarea "Taxes due prior to the loan boarding."
click at [1423, 644] on button "Save Edits" at bounding box center [1403, 646] width 129 height 34
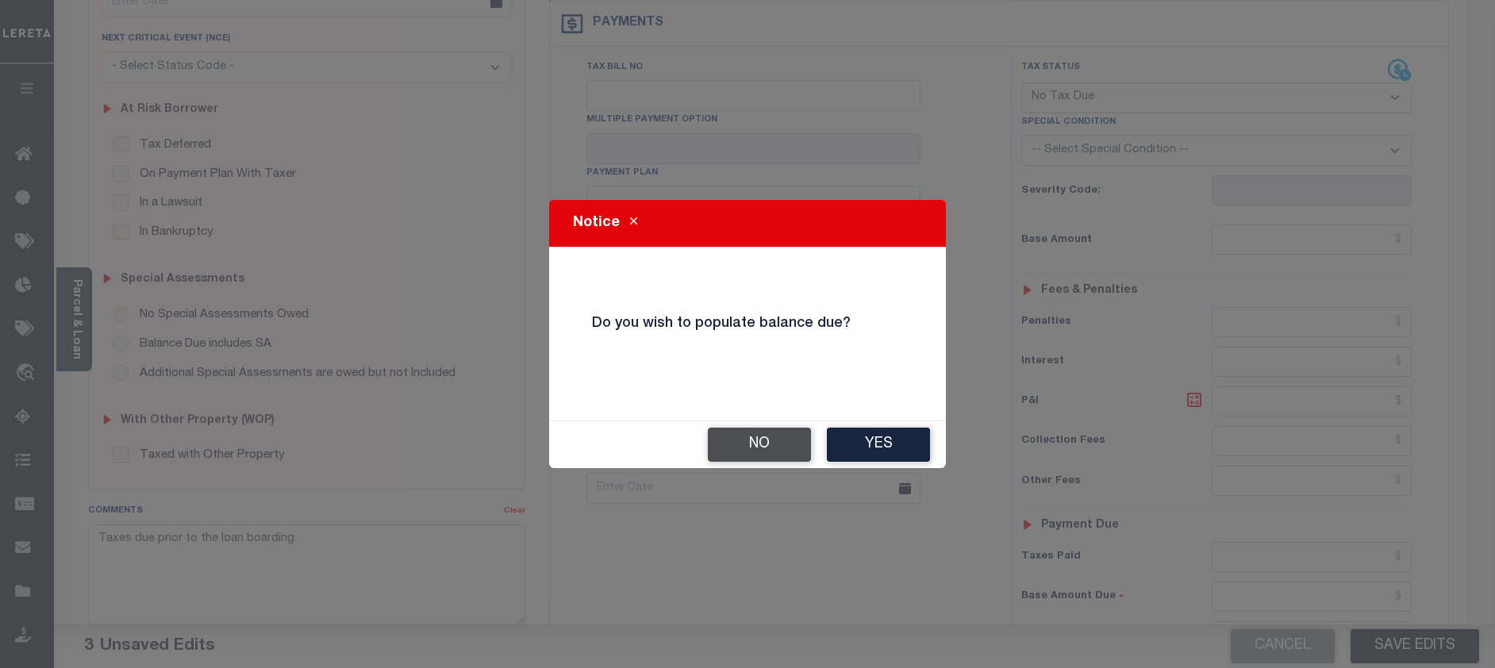
click at [770, 448] on button "No" at bounding box center [759, 445] width 103 height 34
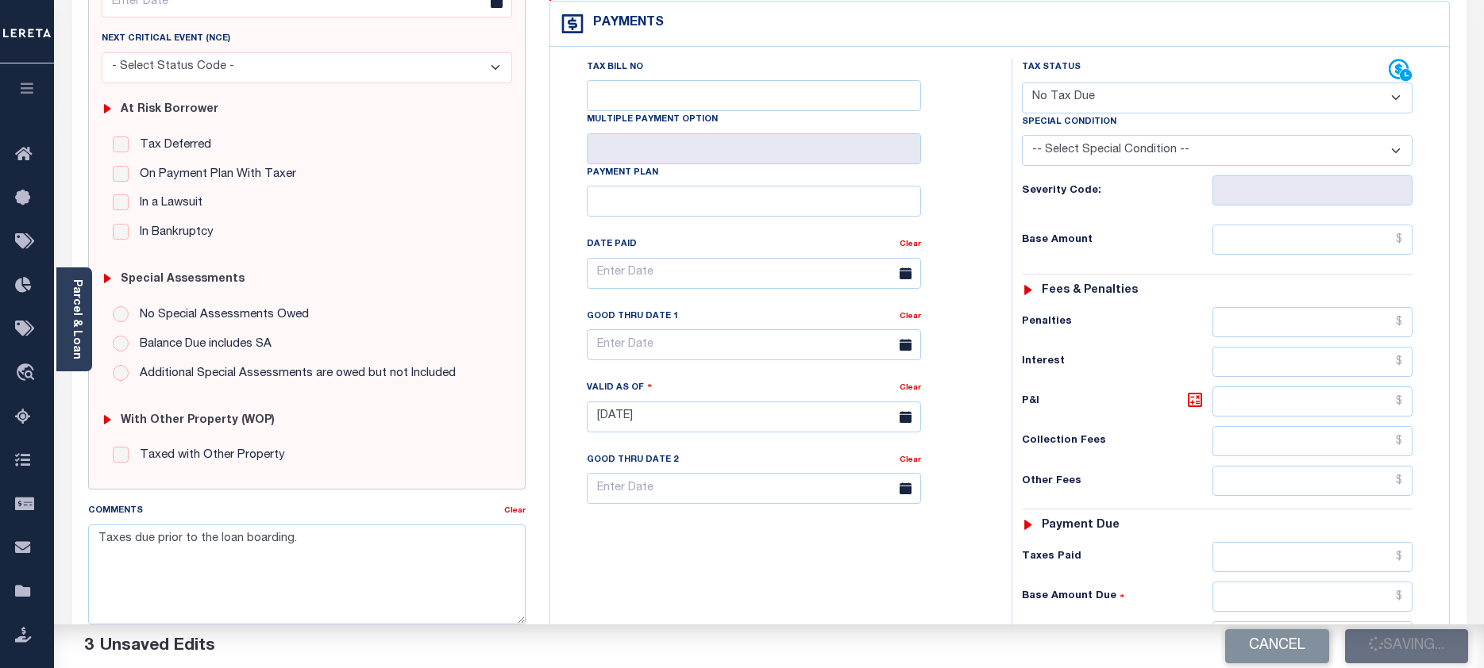
checkbox input "false"
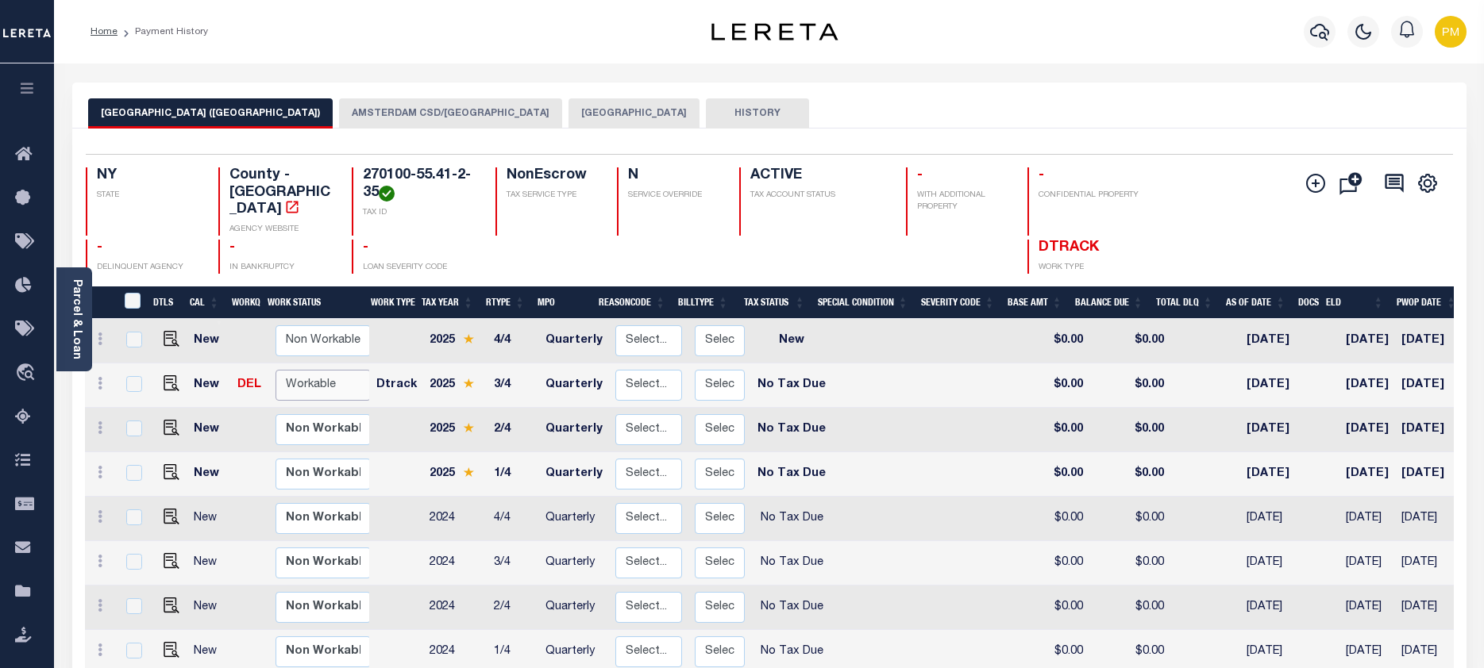
click at [328, 371] on select "Non Workable Workable" at bounding box center [322, 385] width 95 height 31
checkbox input "true"
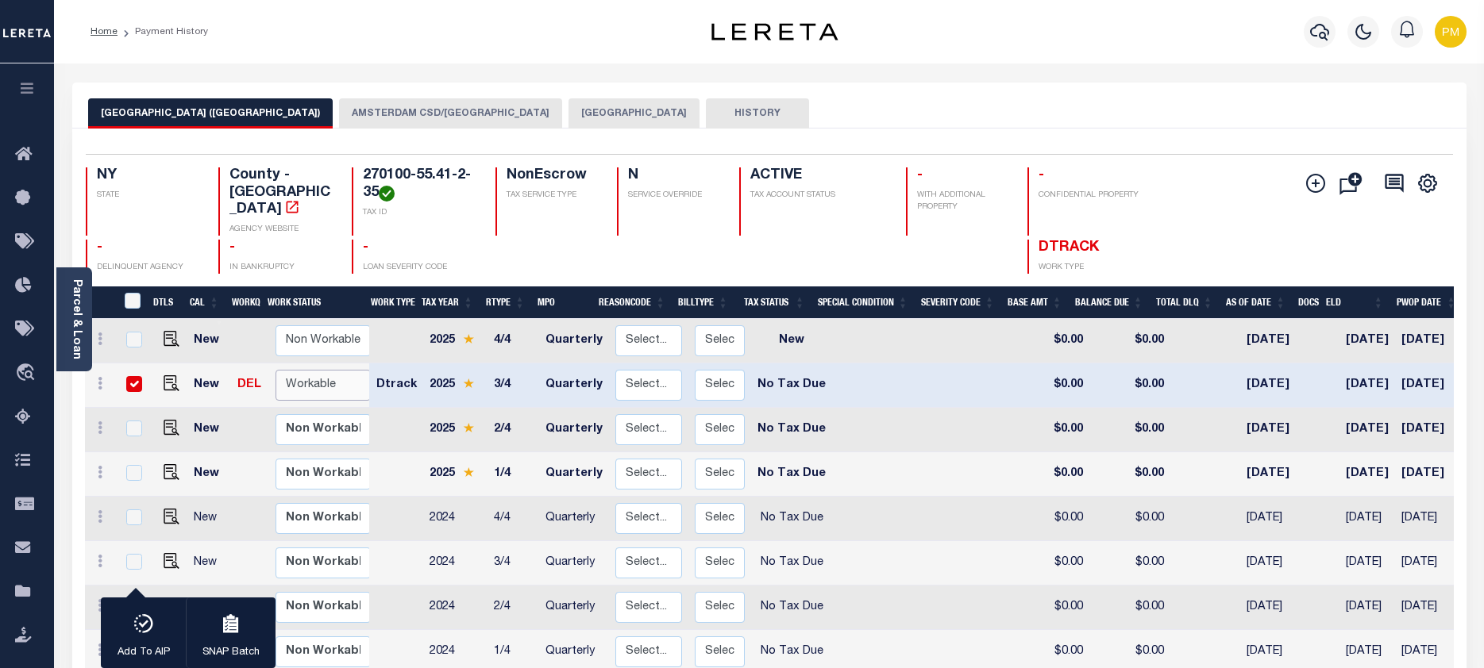
select select "true"
click at [275, 370] on select "Non Workable Workable" at bounding box center [322, 385] width 95 height 31
checkbox input "false"
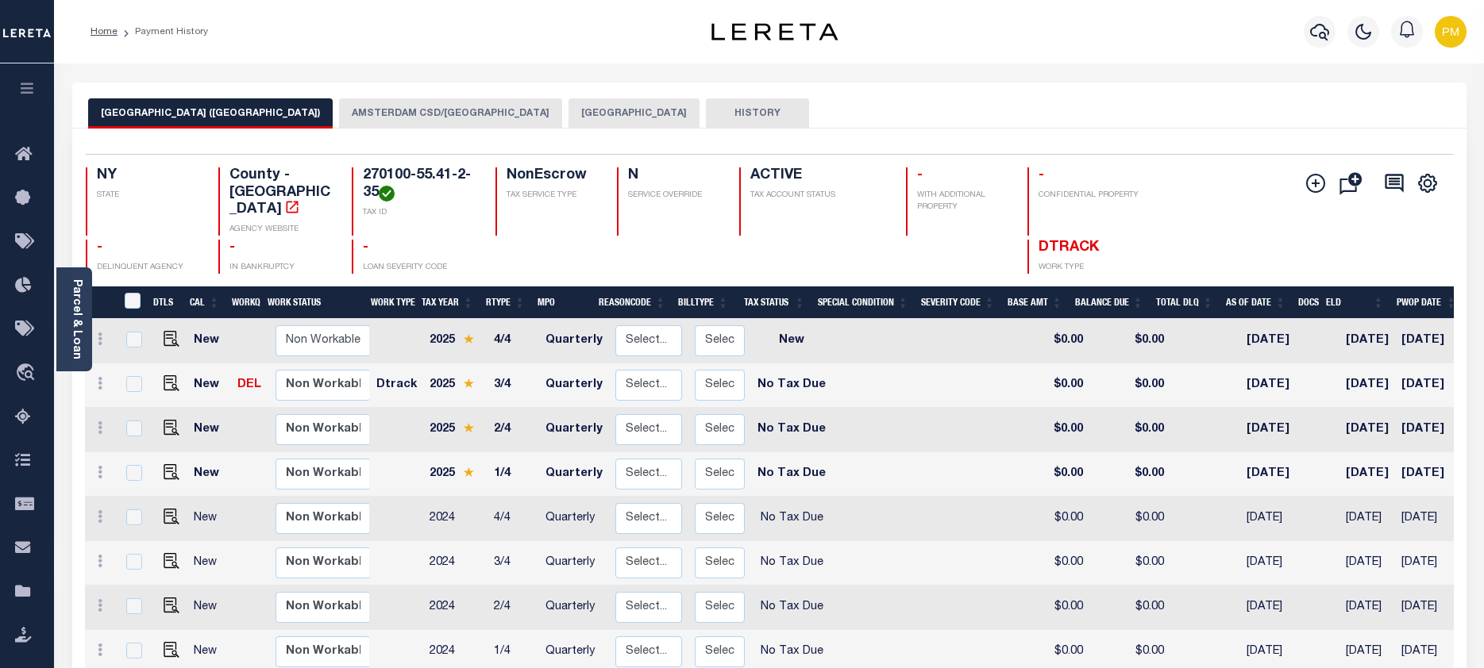
click at [430, 113] on button "AMSTERDAM CSD/AMSTERDAM CITY" at bounding box center [450, 113] width 223 height 30
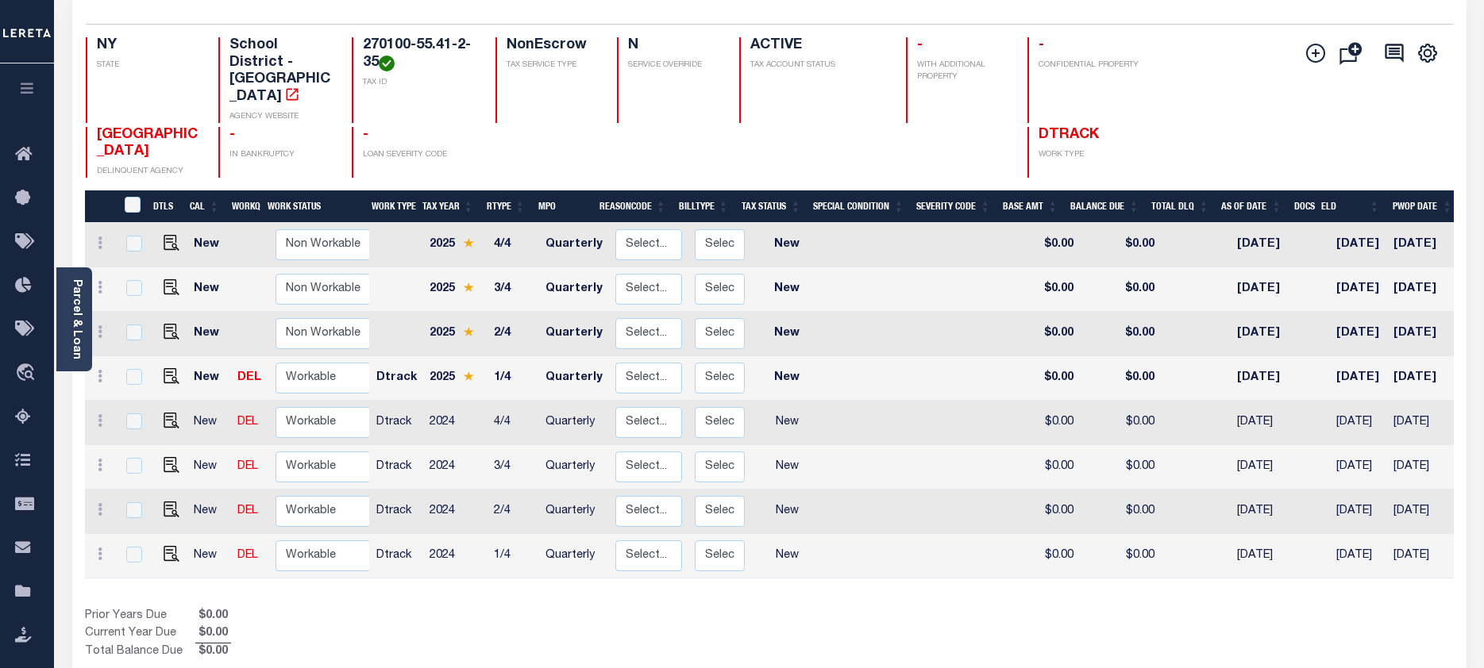
scroll to position [159, 0]
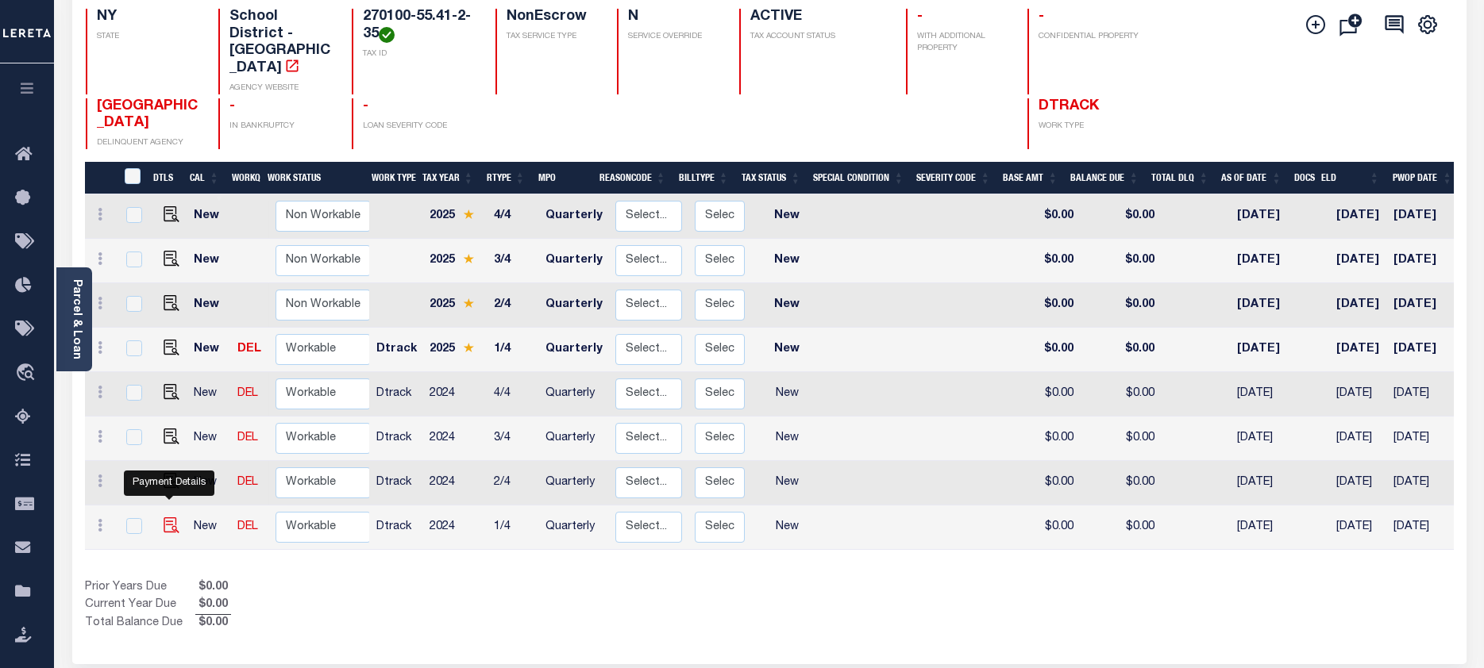
click at [167, 518] on img "" at bounding box center [172, 526] width 16 height 16
checkbox input "true"
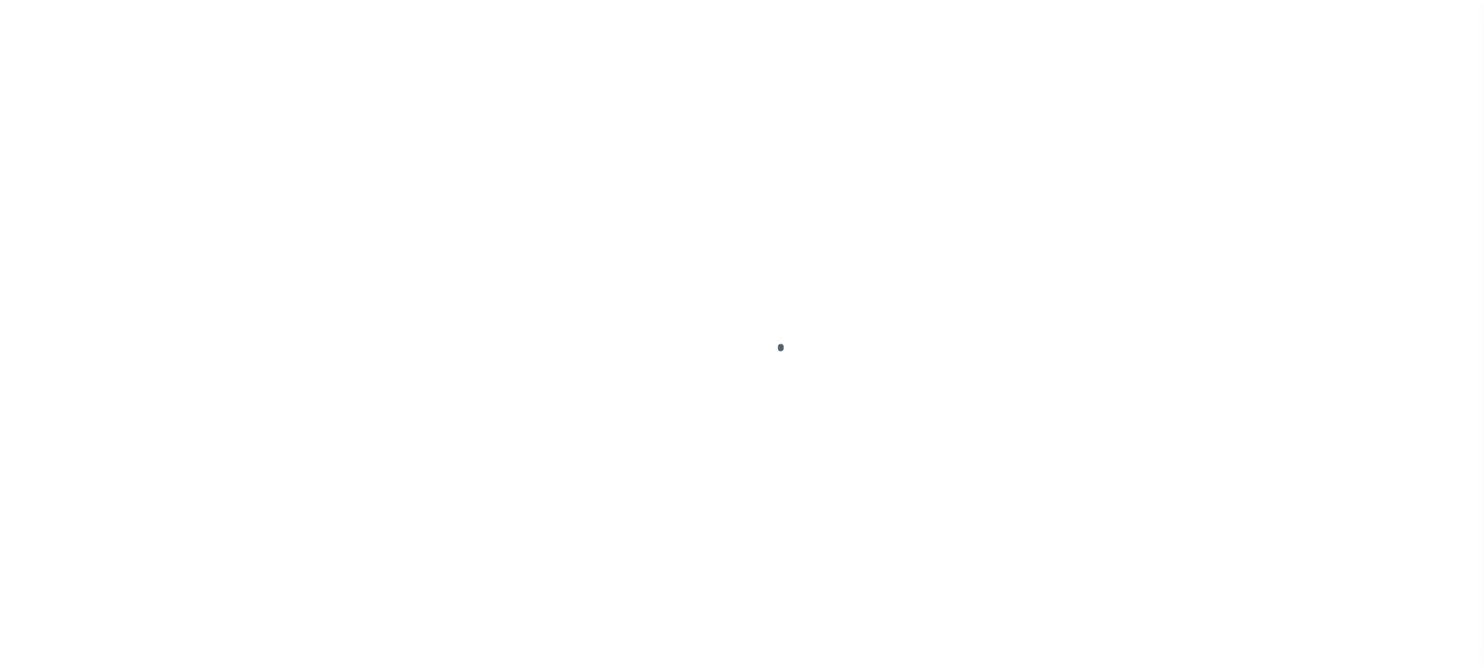
select select "NW2"
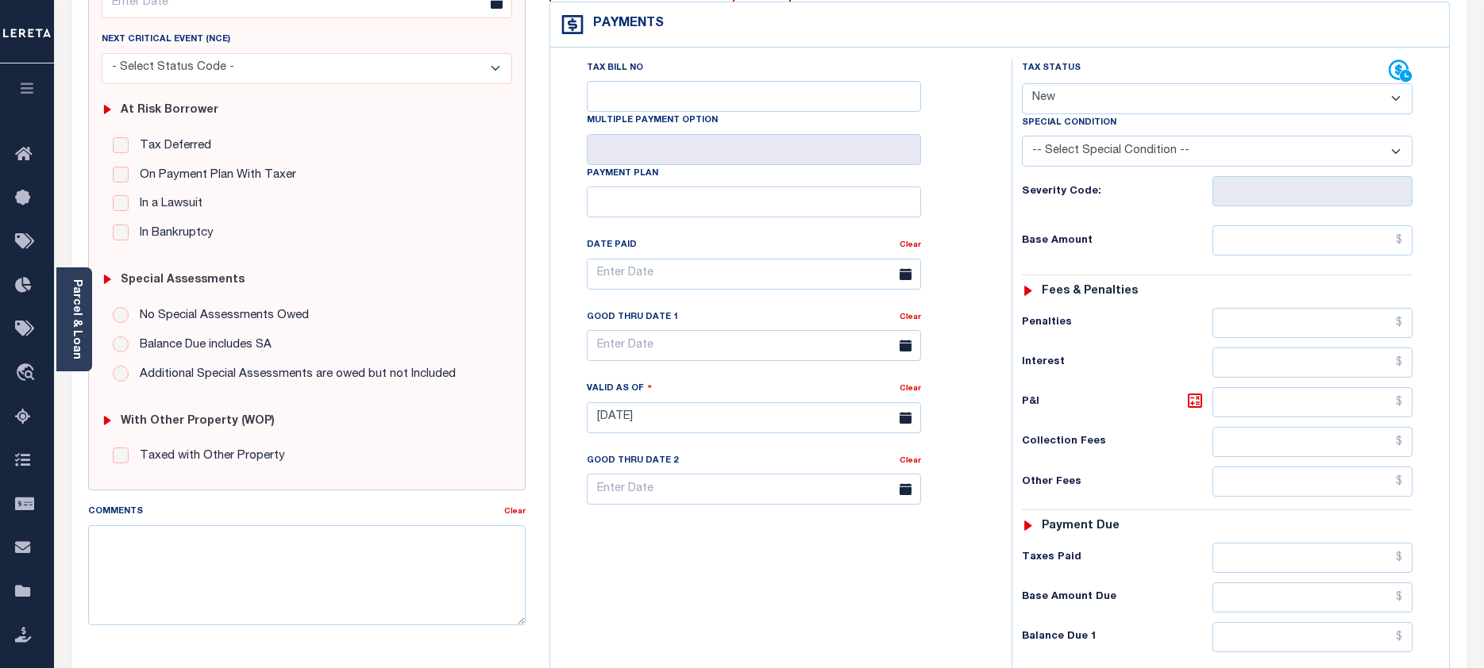
scroll to position [238, 0]
click at [121, 544] on textarea "Comments" at bounding box center [307, 575] width 438 height 100
paste textarea "Taxes due prior to the loan boarding."
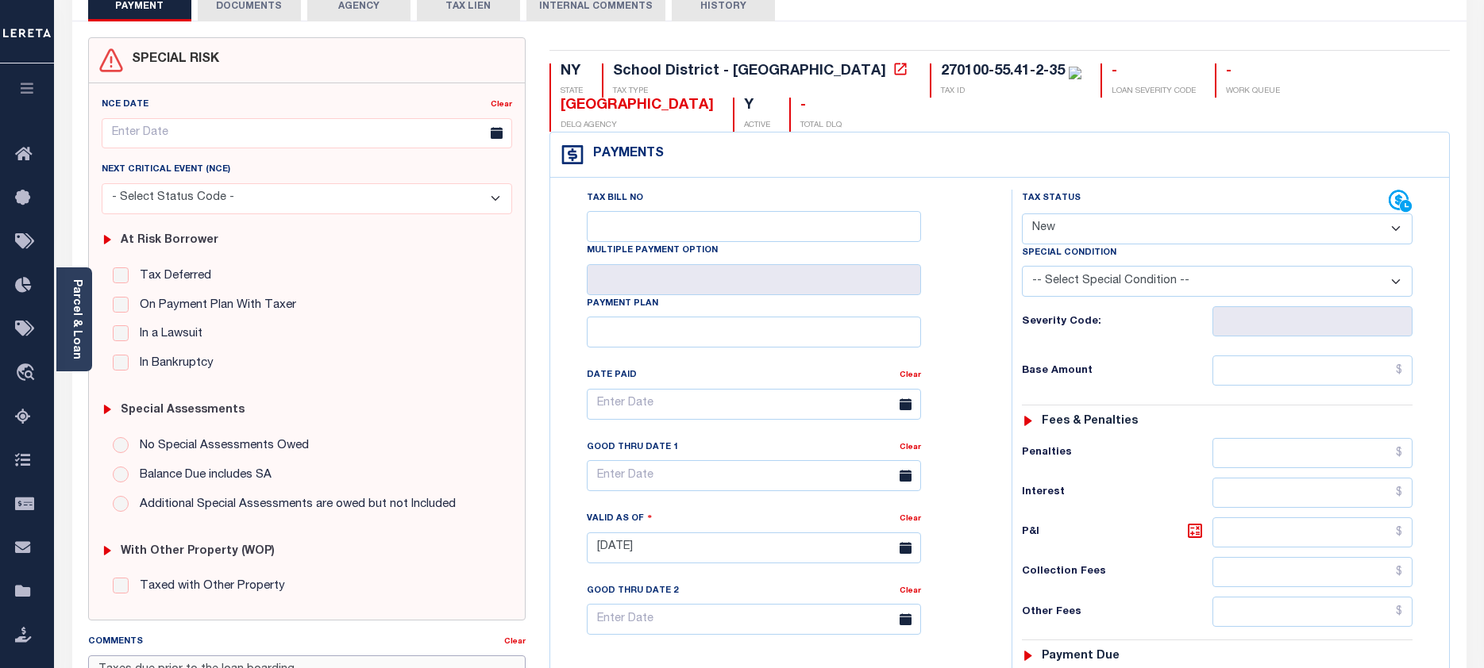
scroll to position [79, 0]
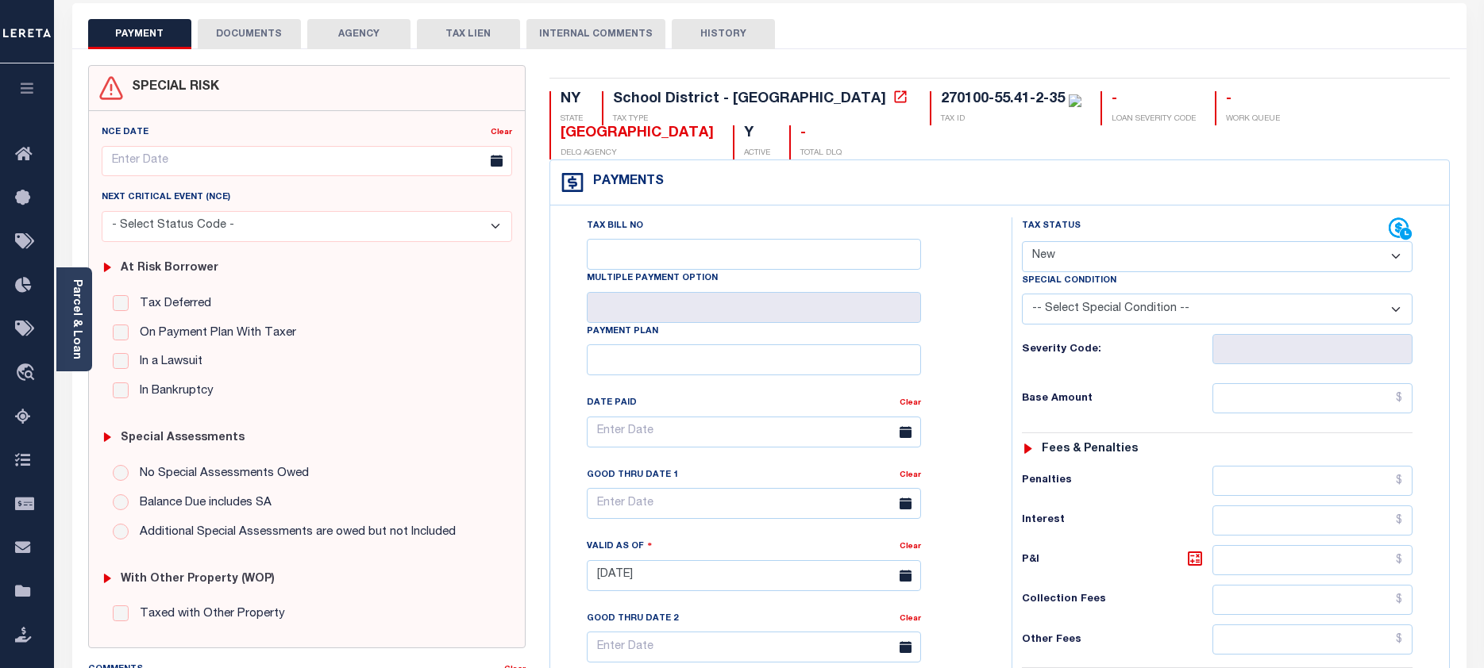
type textarea "Taxes due prior to the loan boarding."
type input "[DATE]"
click at [1395, 257] on select "- Select Status Code - Open Due/Unpaid Paid Incomplete No Tax Due Internal Refu…" at bounding box center [1217, 256] width 391 height 31
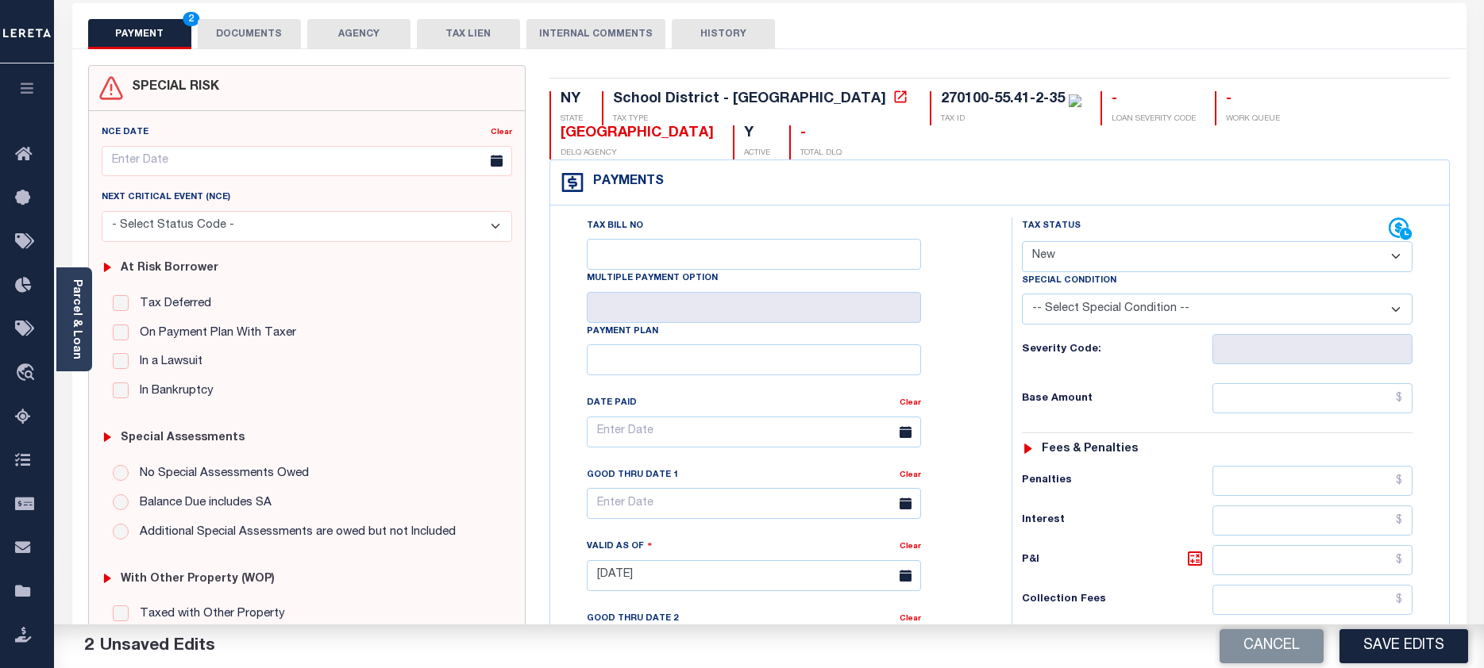
select select "NTX"
click at [1022, 242] on select "- Select Status Code - Open Due/Unpaid Paid Incomplete No Tax Due Internal Refu…" at bounding box center [1217, 256] width 391 height 31
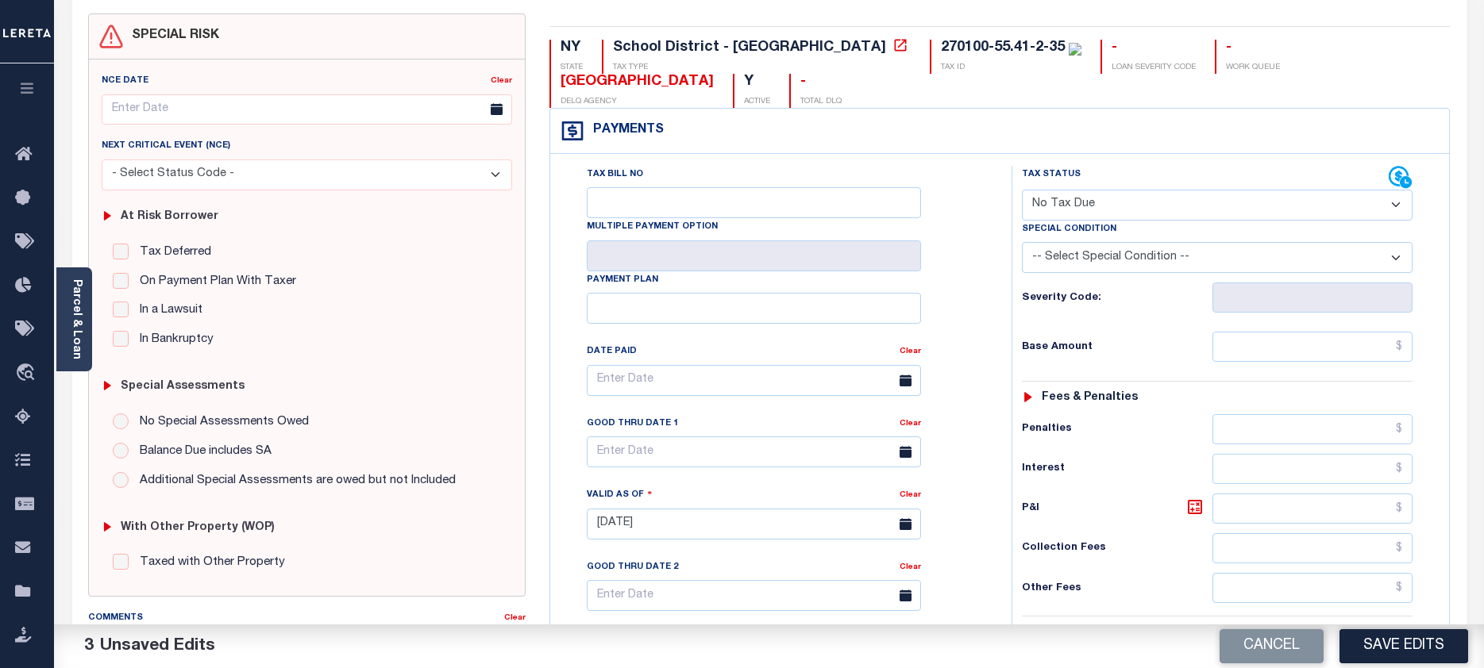
scroll to position [159, 0]
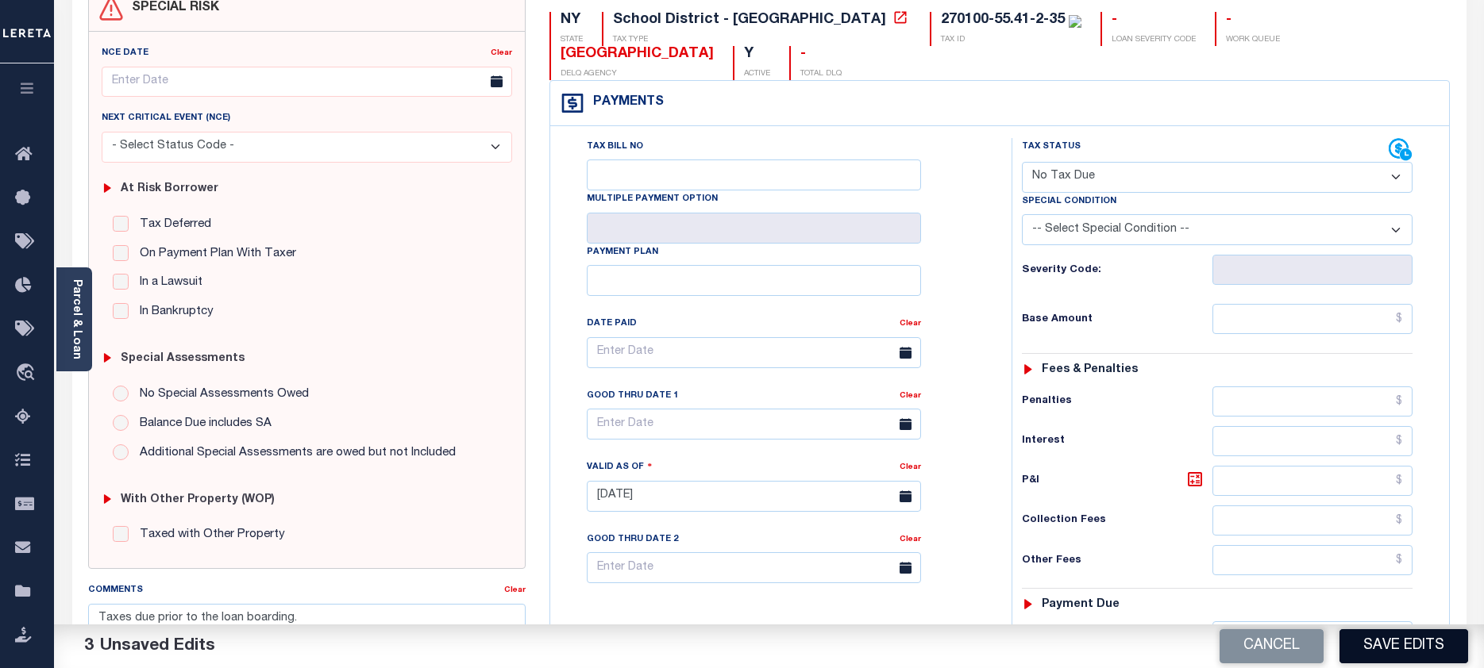
click at [1406, 645] on button "Save Edits" at bounding box center [1403, 646] width 129 height 34
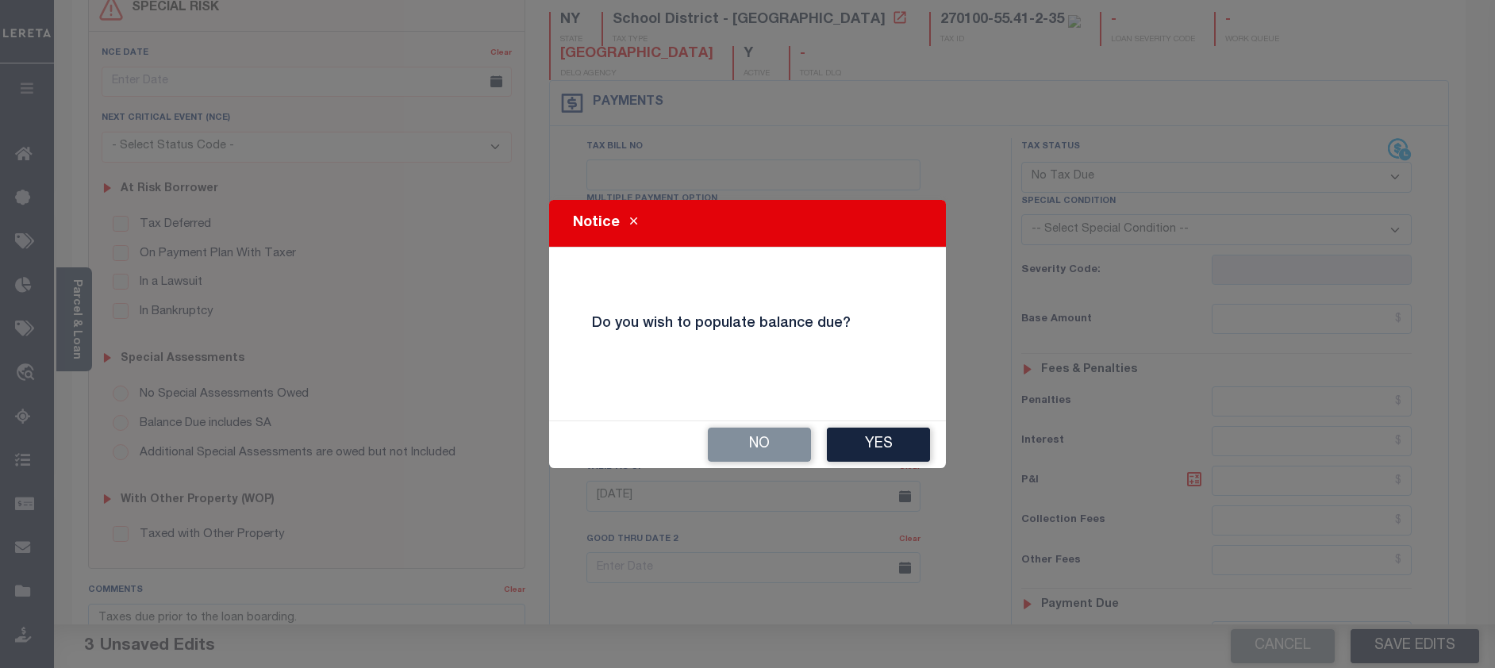
click at [754, 443] on button "No" at bounding box center [759, 445] width 103 height 34
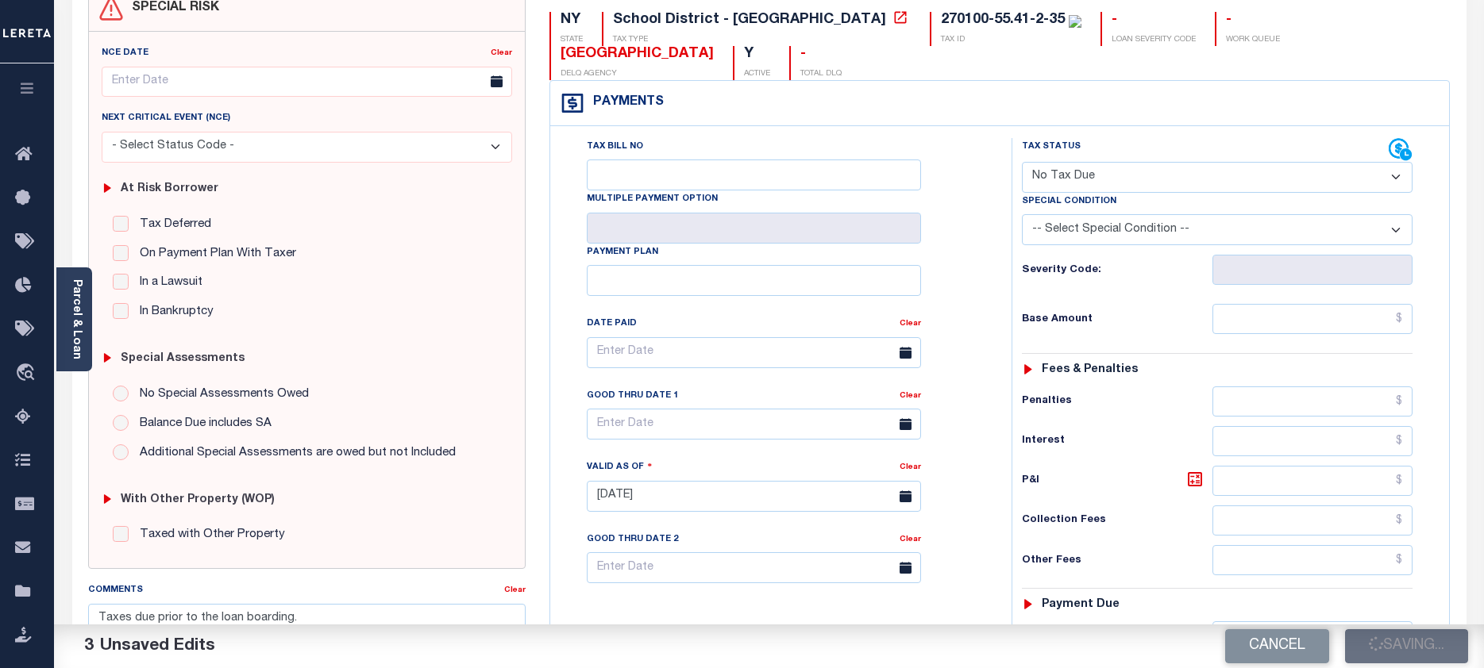
checkbox input "false"
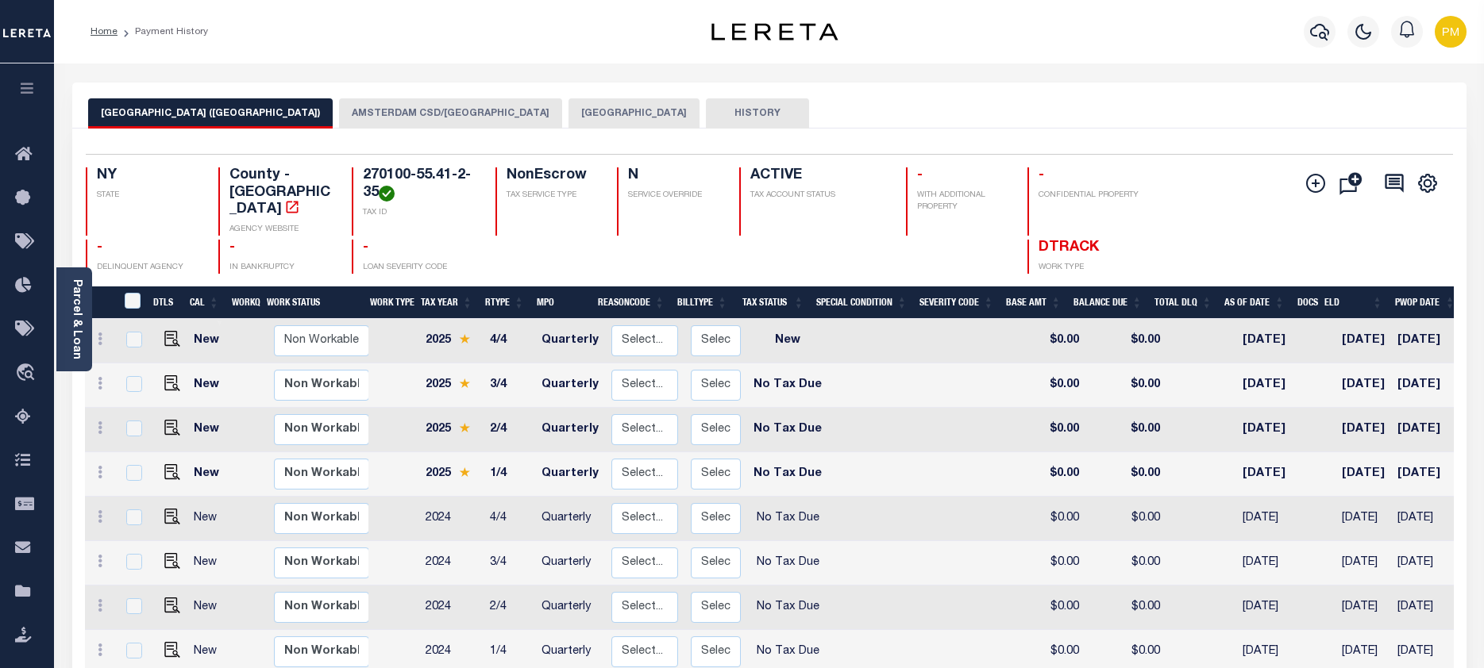
click at [398, 111] on button "AMSTERDAM CSD/[GEOGRAPHIC_DATA]" at bounding box center [450, 113] width 223 height 30
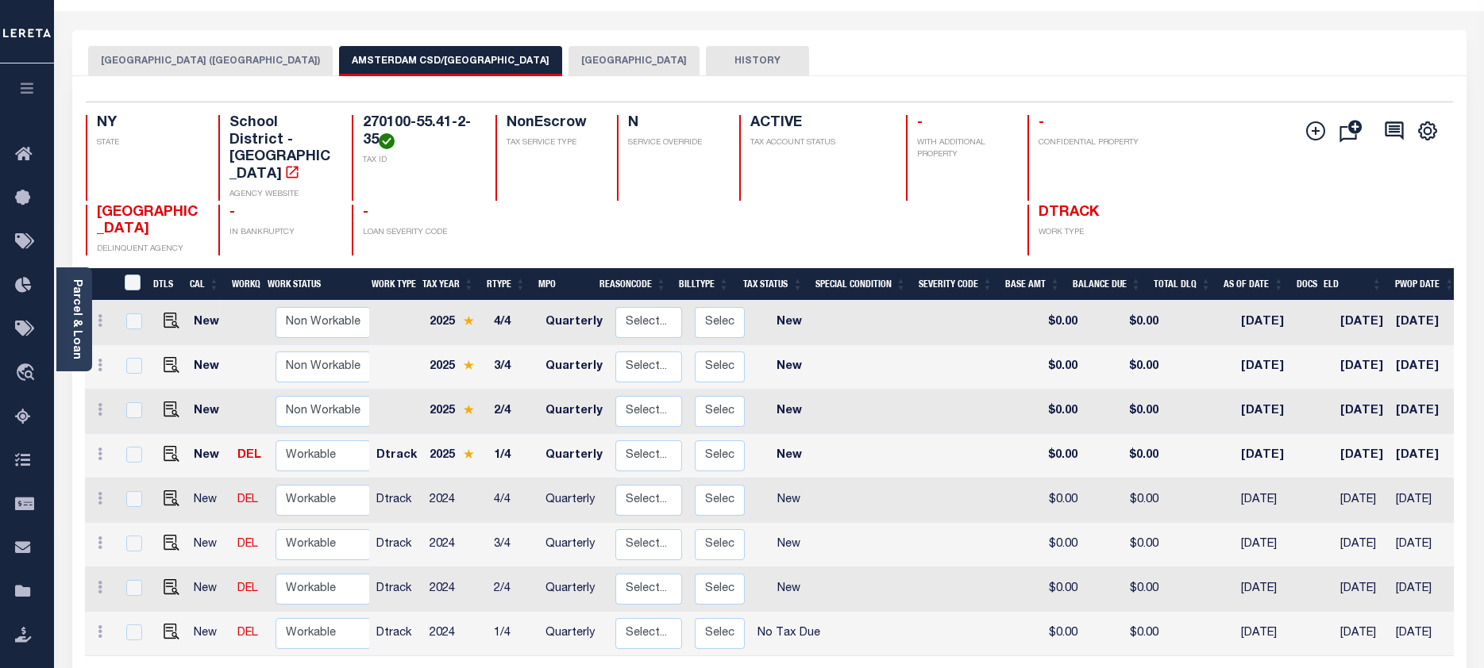
scroll to position [79, 0]
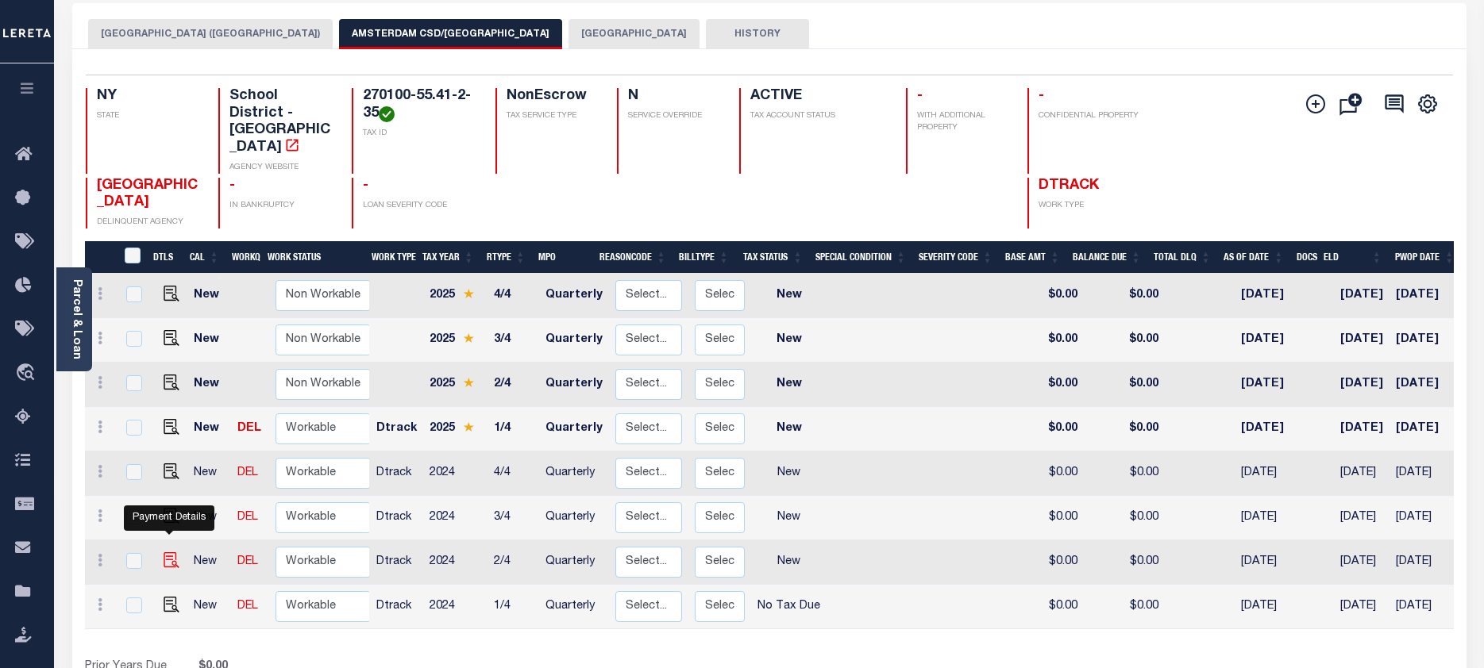
click at [169, 552] on img "" at bounding box center [172, 560] width 16 height 16
checkbox input "true"
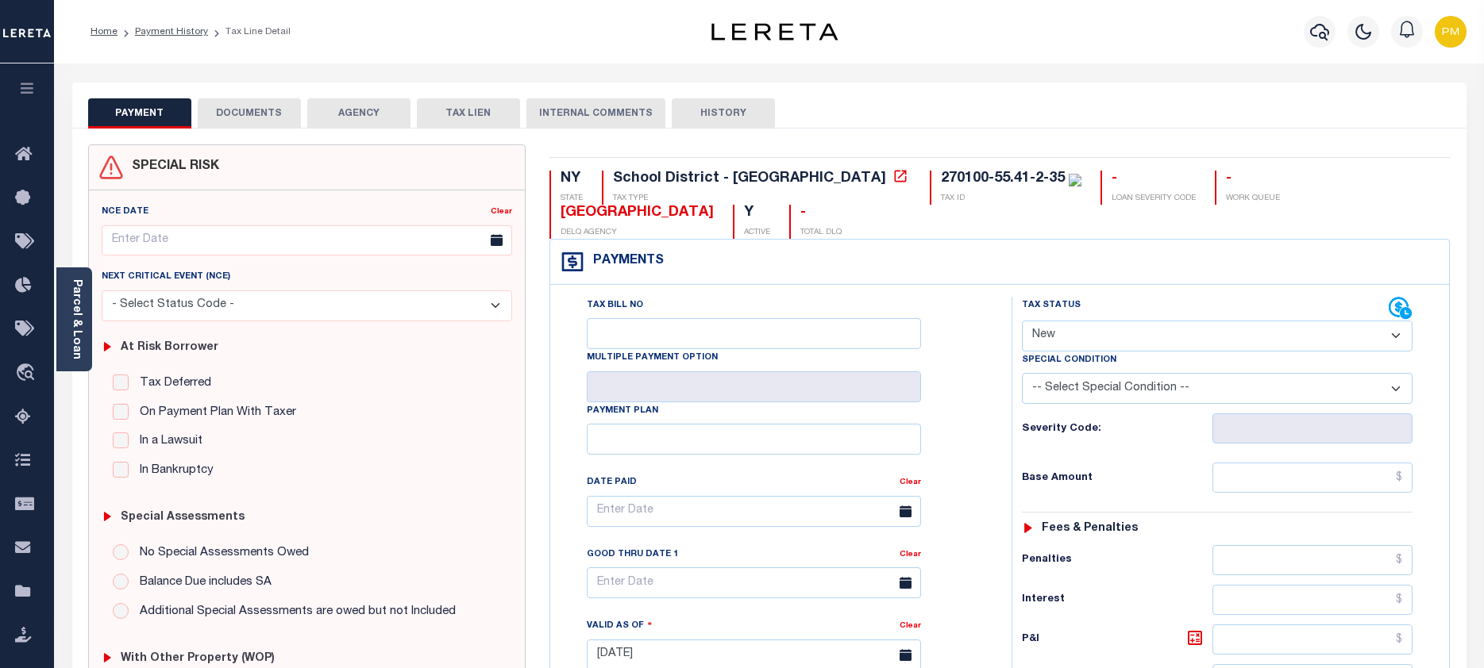
click at [1397, 337] on select "- Select Status Code - Open Due/Unpaid Paid Incomplete No Tax Due Internal Refu…" at bounding box center [1217, 336] width 391 height 31
select select "NTX"
click at [1022, 321] on select "- Select Status Code - Open Due/Unpaid Paid Incomplete No Tax Due Internal Refu…" at bounding box center [1217, 336] width 391 height 31
type input "[DATE]"
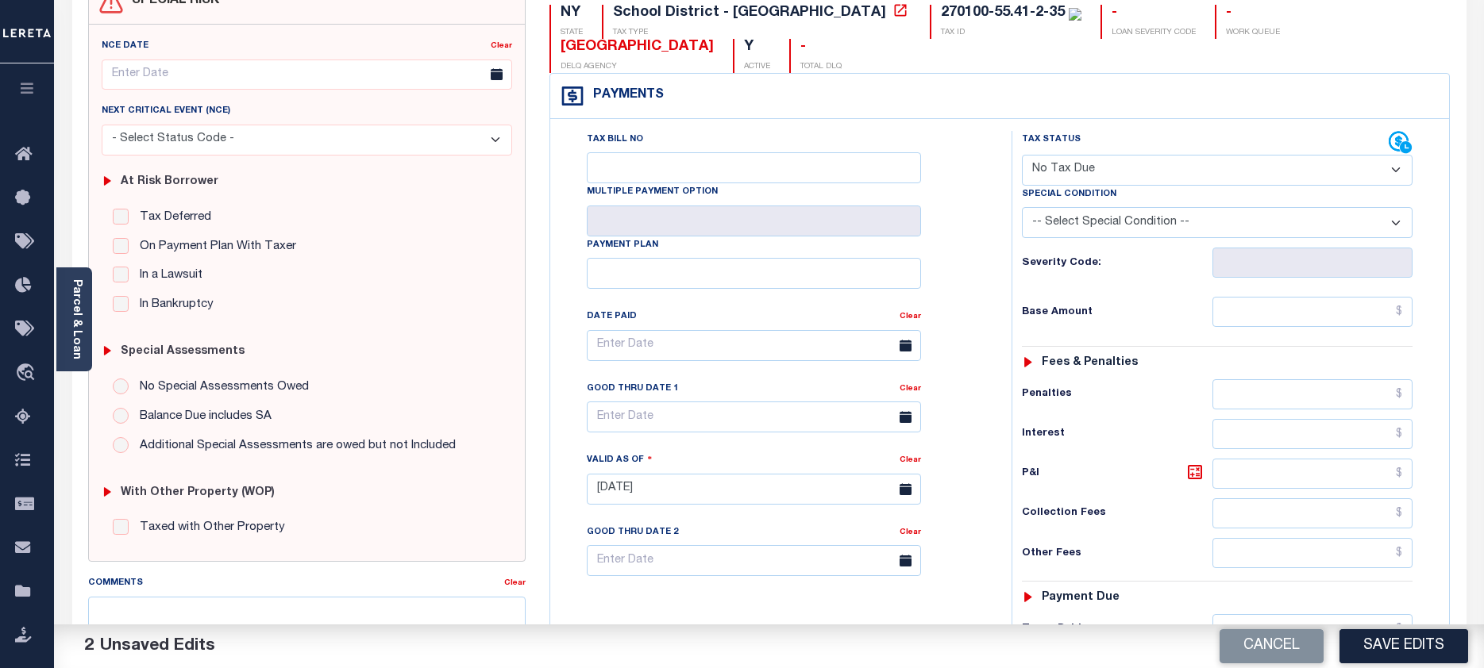
scroll to position [238, 0]
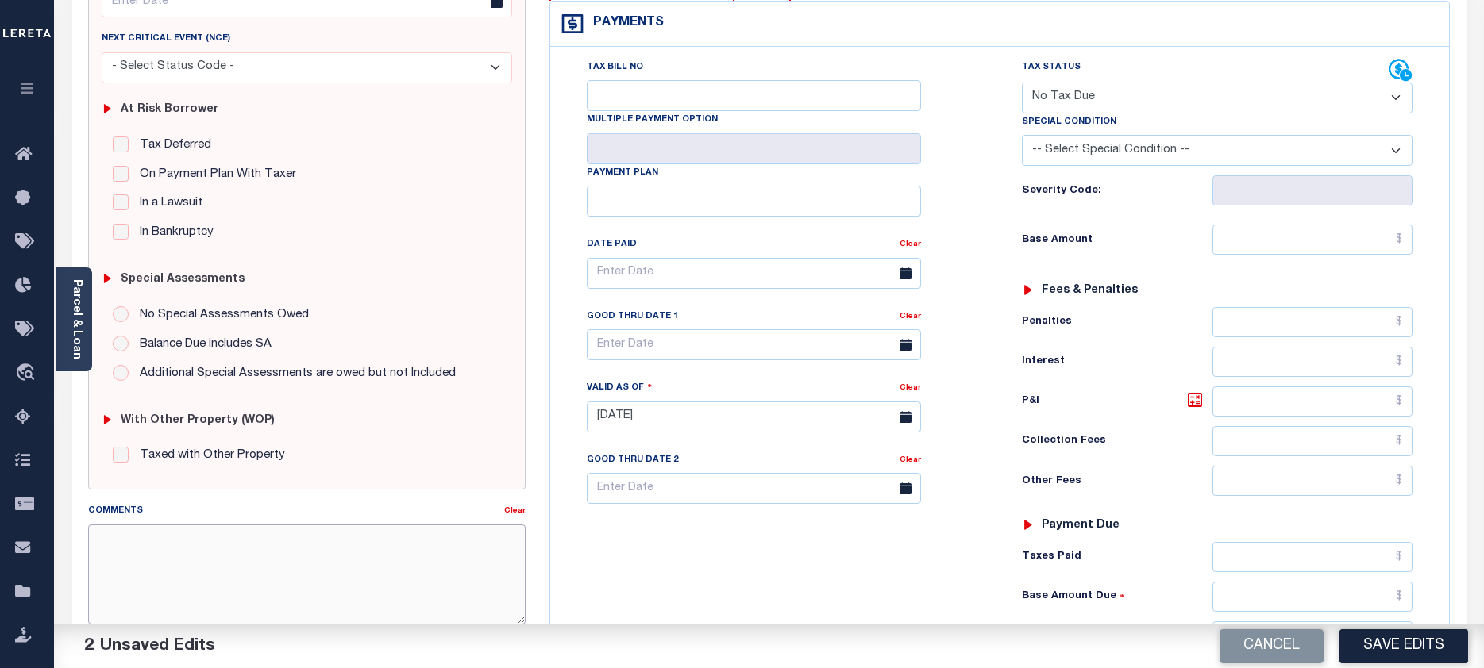
click at [111, 539] on textarea "Comments" at bounding box center [307, 575] width 438 height 100
paste textarea "Taxes due prior to the loan boarding."
type textarea "Taxes due prior to the loan boarding."
click at [1412, 644] on button "Save Edits" at bounding box center [1403, 646] width 129 height 34
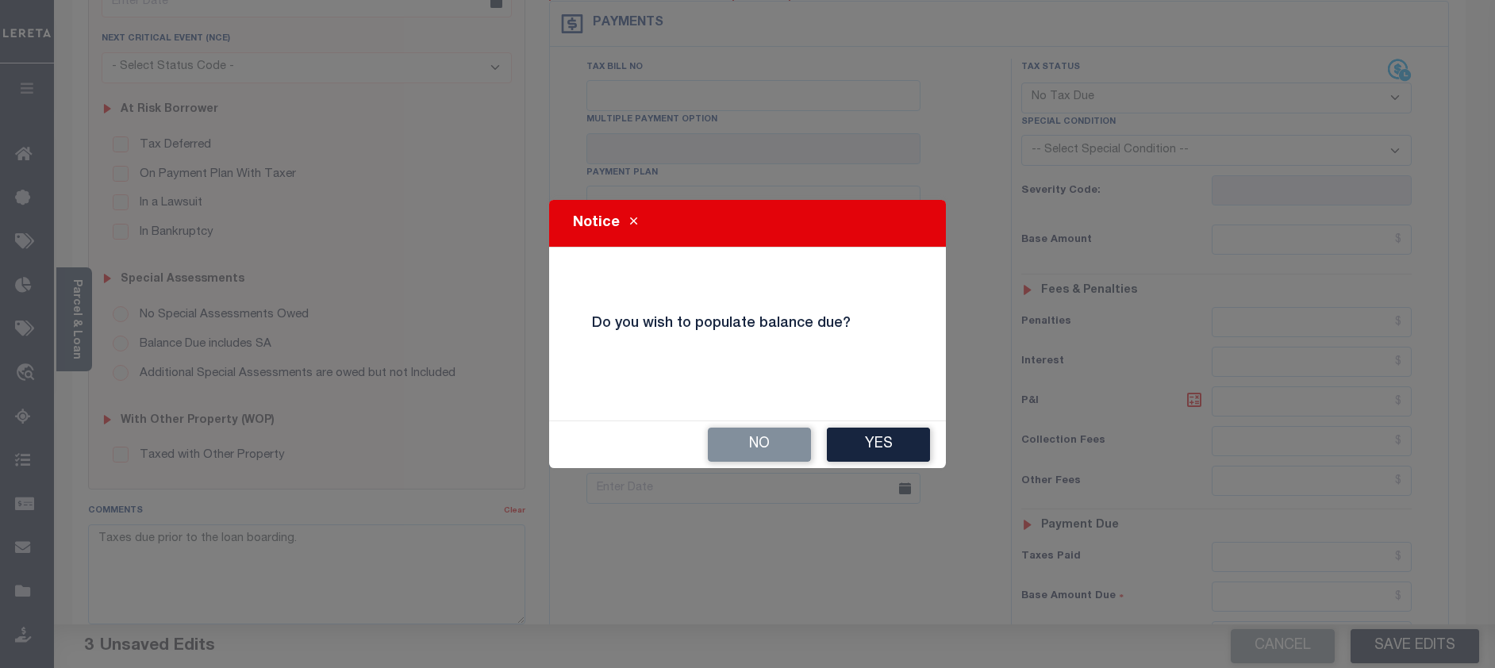
click at [733, 441] on button "No" at bounding box center [759, 445] width 103 height 34
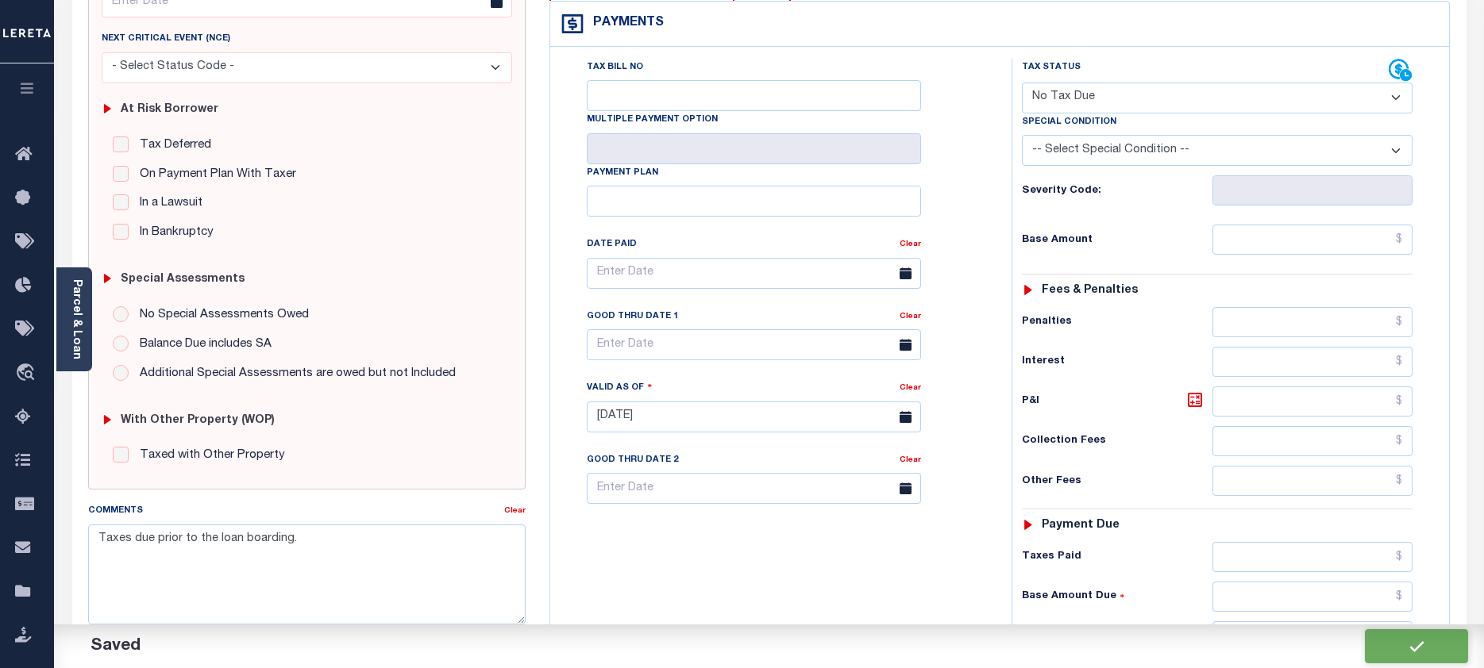
checkbox input "false"
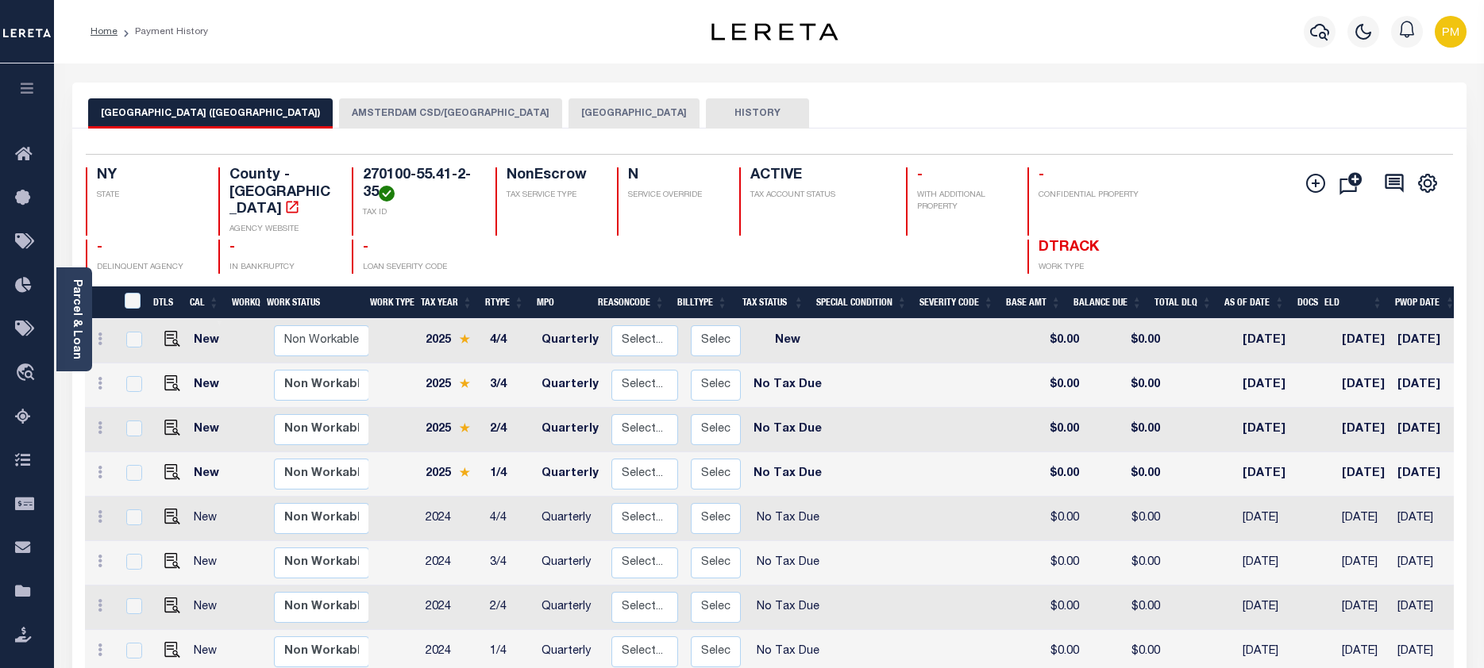
click at [400, 114] on button "AMSTERDAM CSD/[GEOGRAPHIC_DATA]" at bounding box center [450, 113] width 223 height 30
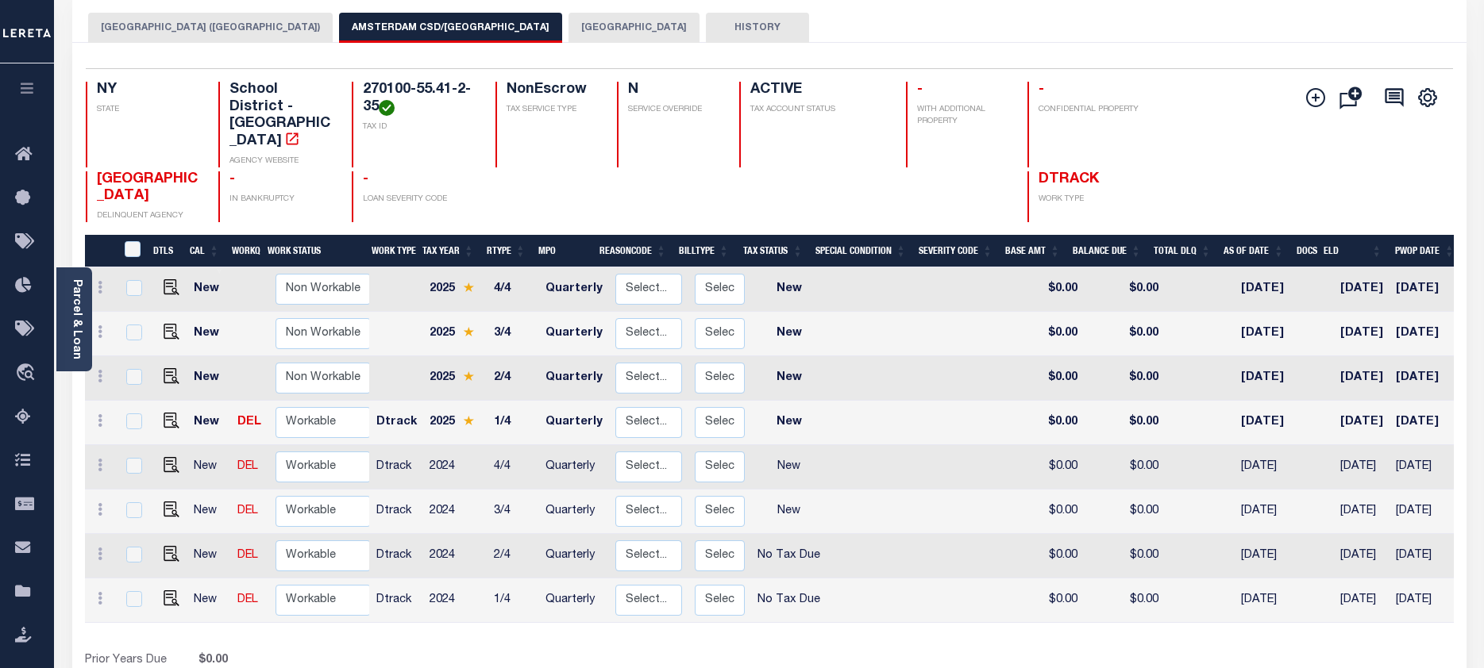
scroll to position [159, 0]
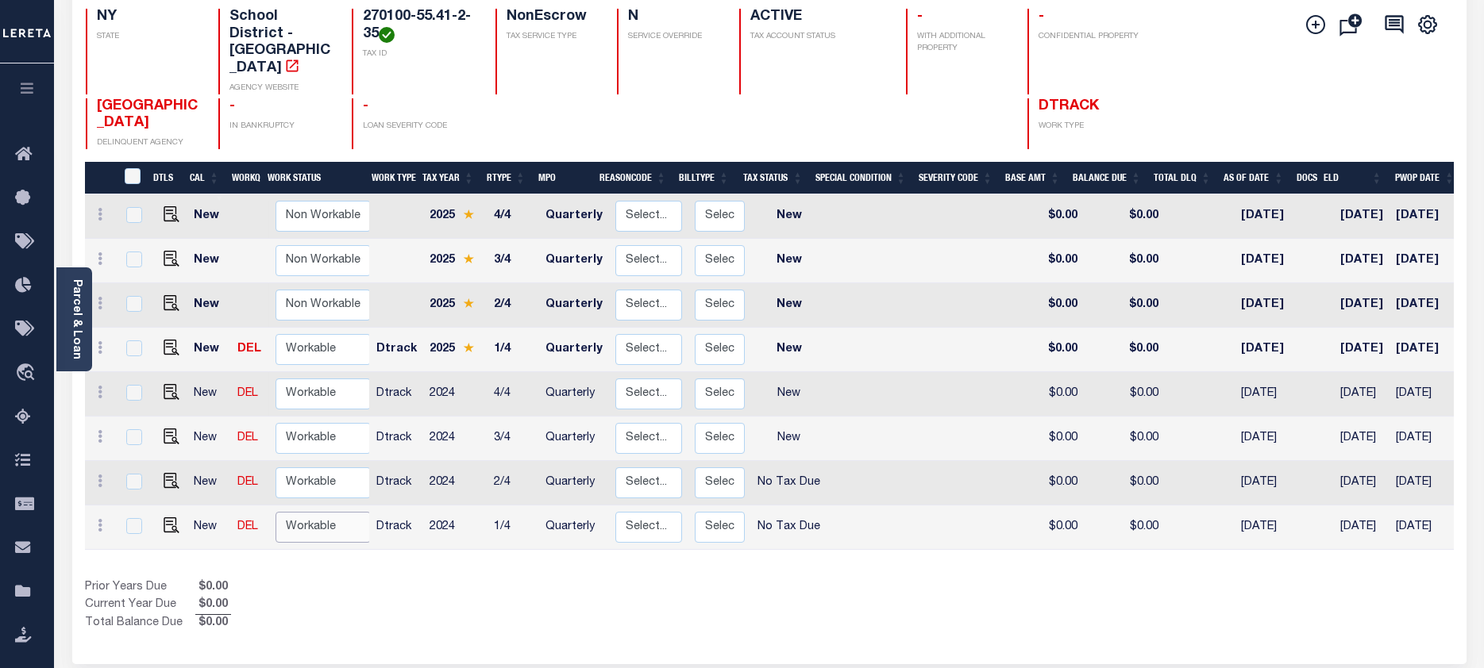
click at [303, 512] on select "Non Workable Workable" at bounding box center [322, 527] width 95 height 31
checkbox input "true"
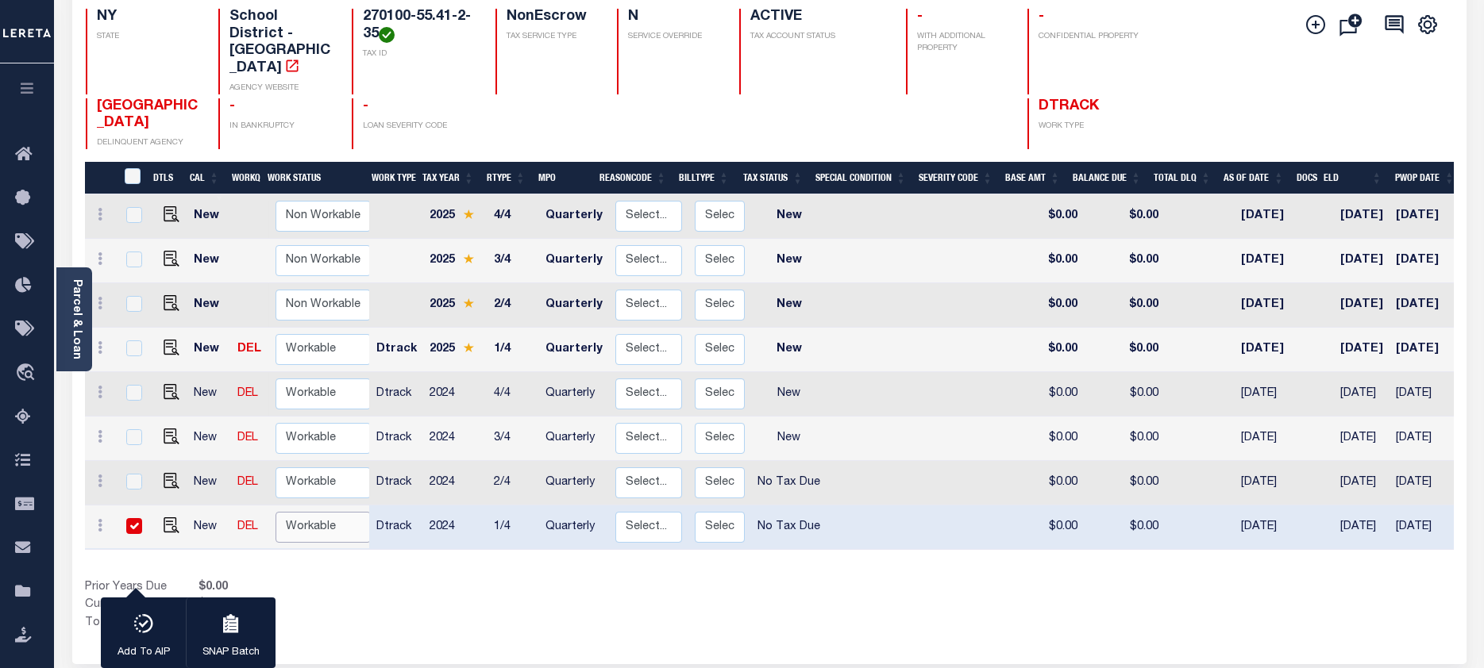
select select "true"
click at [275, 512] on select "Non Workable Workable" at bounding box center [322, 527] width 95 height 31
checkbox input "false"
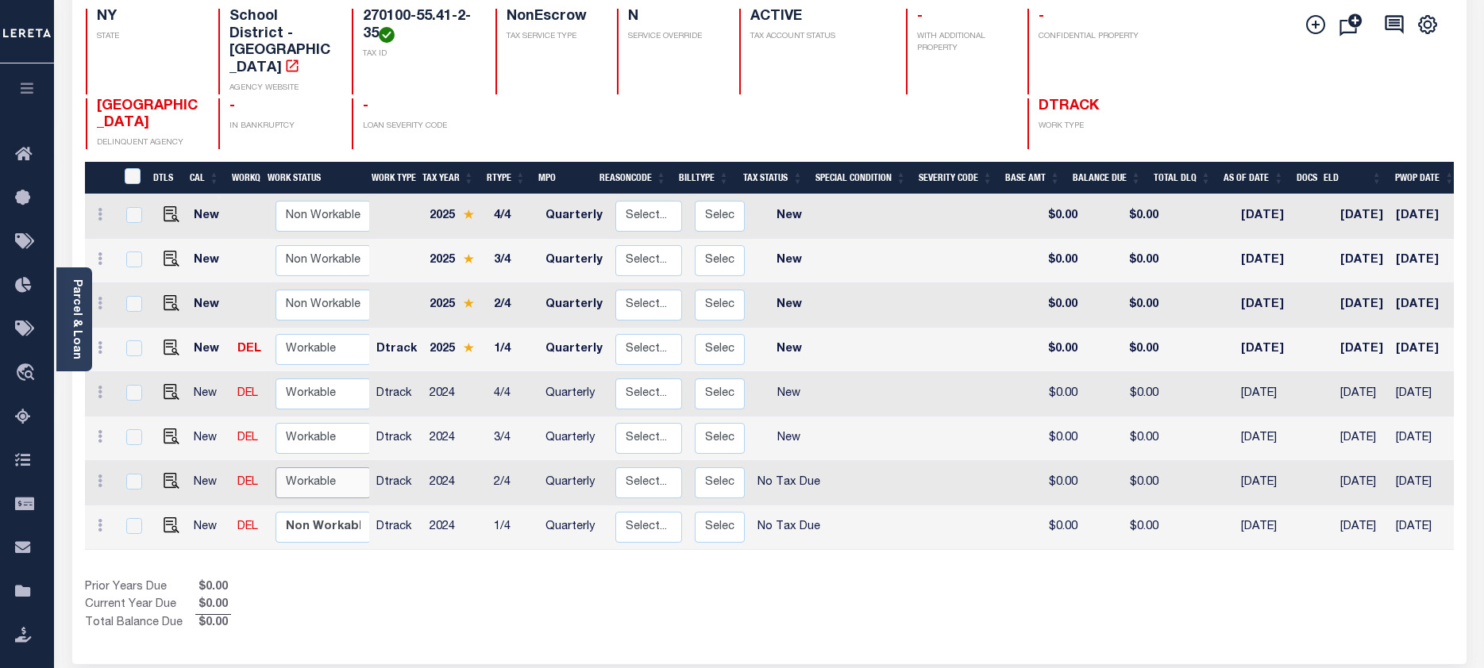
click at [306, 468] on select "Non Workable Workable" at bounding box center [322, 483] width 95 height 31
checkbox input "true"
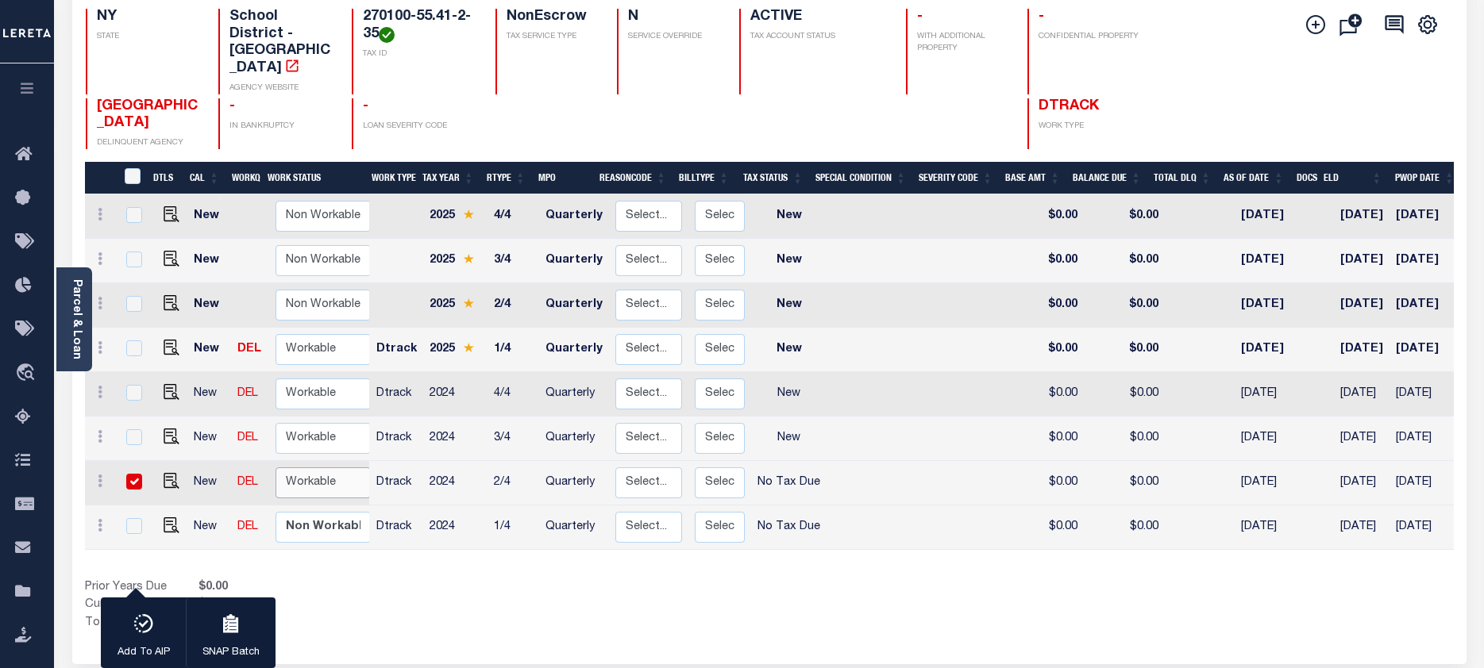
select select "true"
click at [275, 468] on select "Non Workable Workable" at bounding box center [322, 483] width 95 height 31
checkbox input "false"
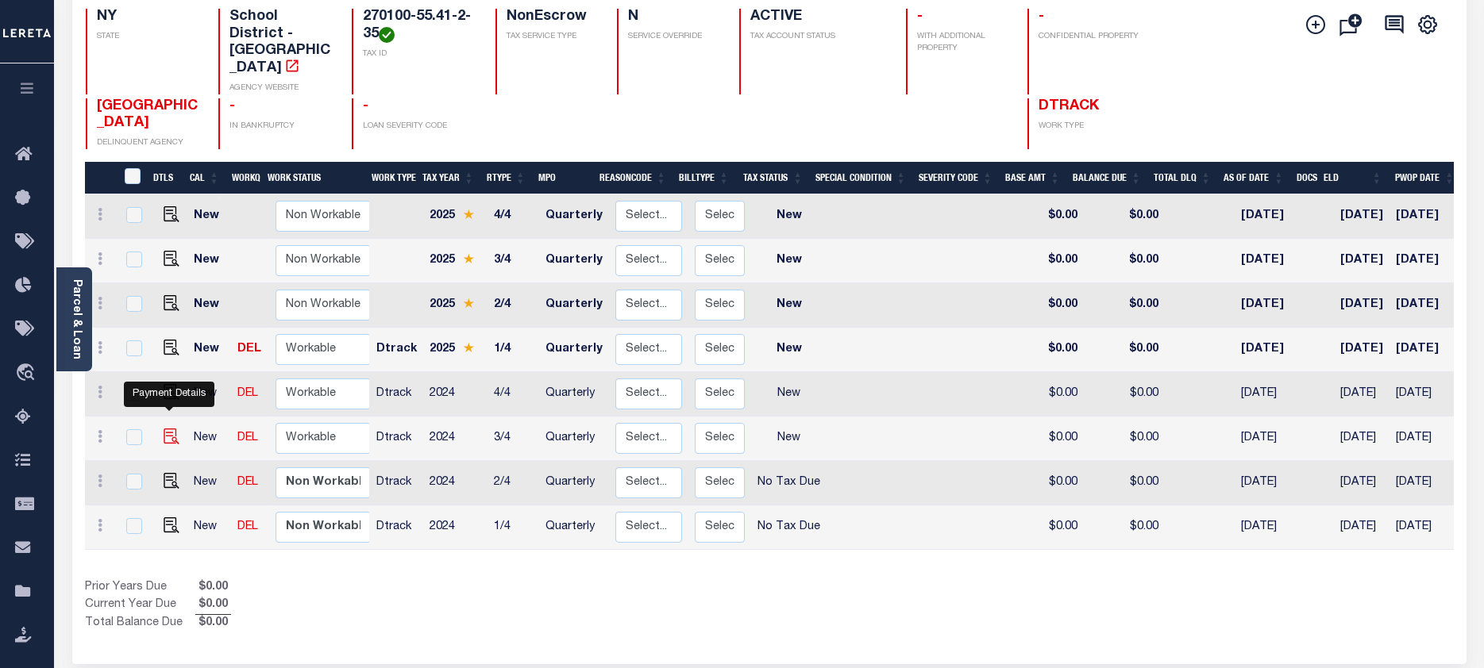
click at [170, 429] on img "" at bounding box center [172, 437] width 16 height 16
checkbox input "true"
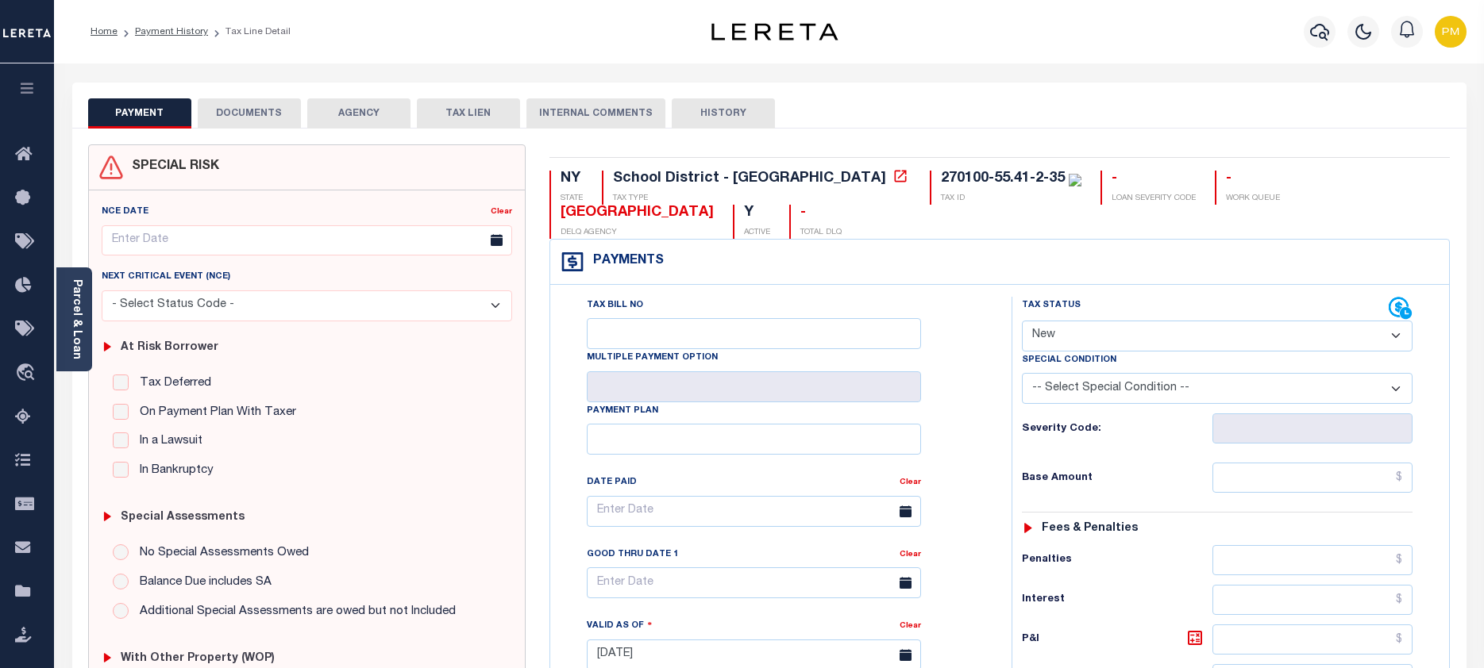
drag, startPoint x: 1393, startPoint y: 336, endPoint x: 1384, endPoint y: 340, distance: 10.3
click at [1393, 336] on select "- Select Status Code - Open Due/Unpaid Paid Incomplete No Tax Due Internal Refu…" at bounding box center [1217, 336] width 391 height 31
select select "NTX"
click at [1022, 321] on select "- Select Status Code - Open Due/Unpaid Paid Incomplete No Tax Due Internal Refu…" at bounding box center [1217, 336] width 391 height 31
type input "[DATE]"
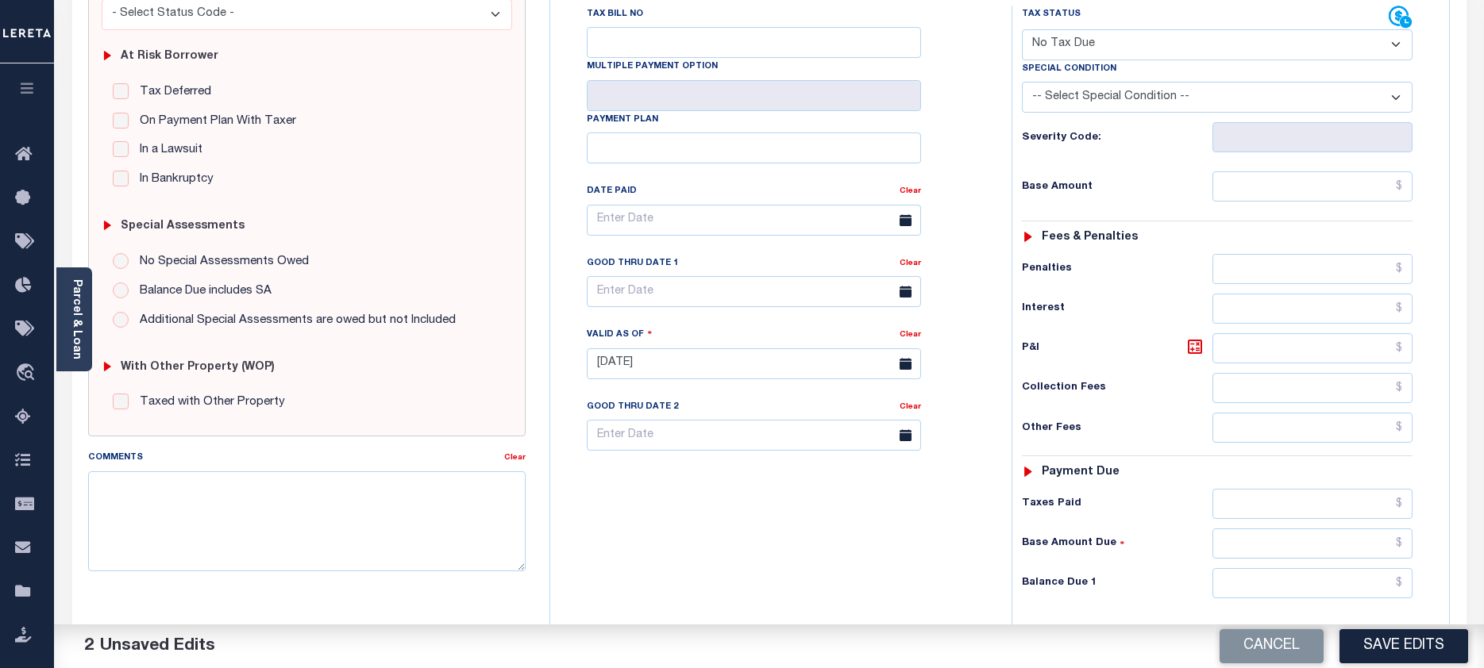
scroll to position [318, 0]
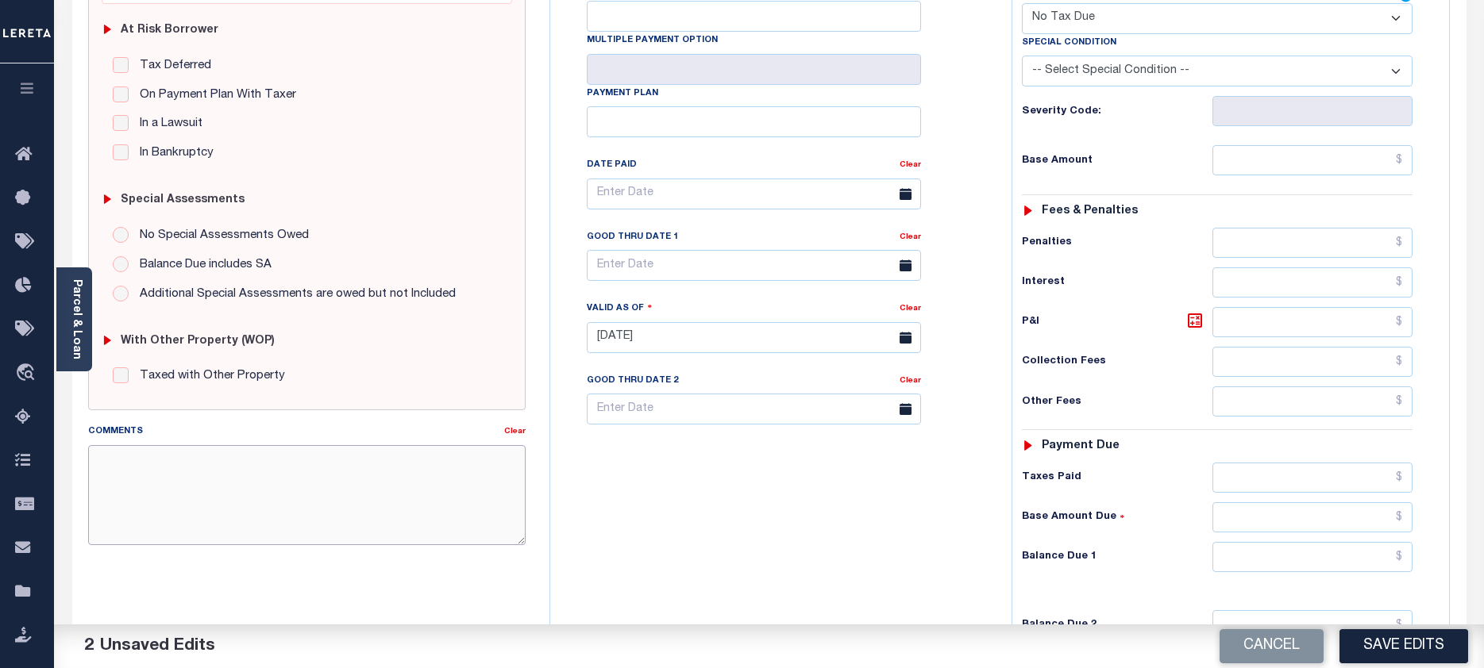
click at [107, 462] on textarea "Comments" at bounding box center [307, 495] width 438 height 100
paste textarea "Taxes due prior to the loan boarding."
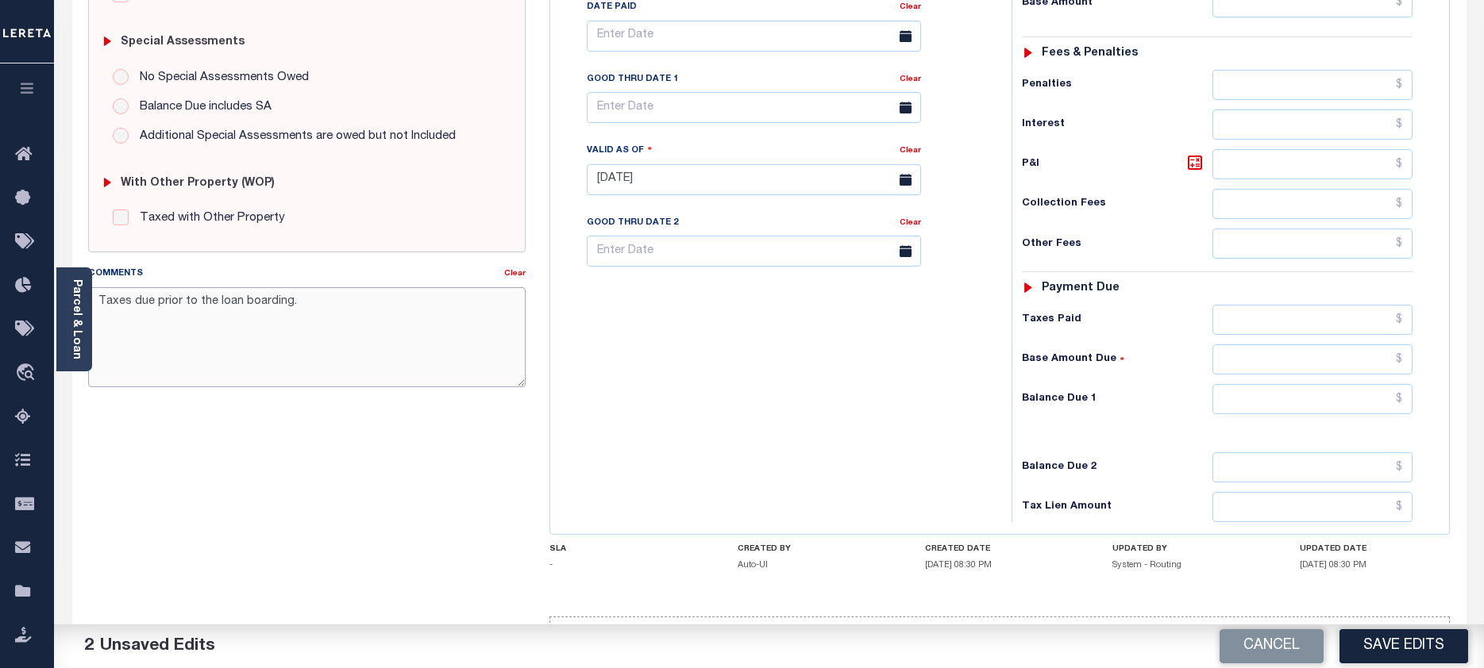
scroll to position [476, 0]
type textarea "Taxes due prior to the loan boarding."
click at [1394, 647] on button "Save Edits" at bounding box center [1403, 646] width 129 height 34
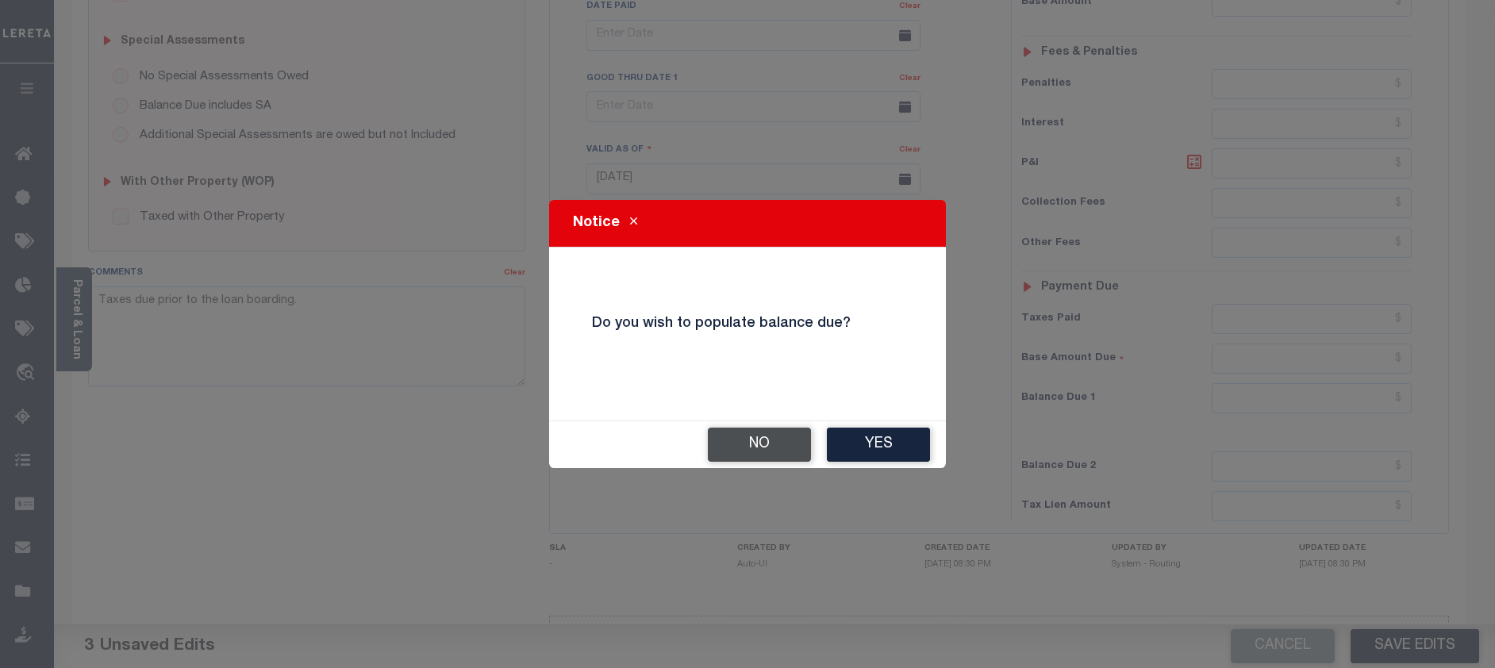
click at [760, 445] on button "No" at bounding box center [759, 445] width 103 height 34
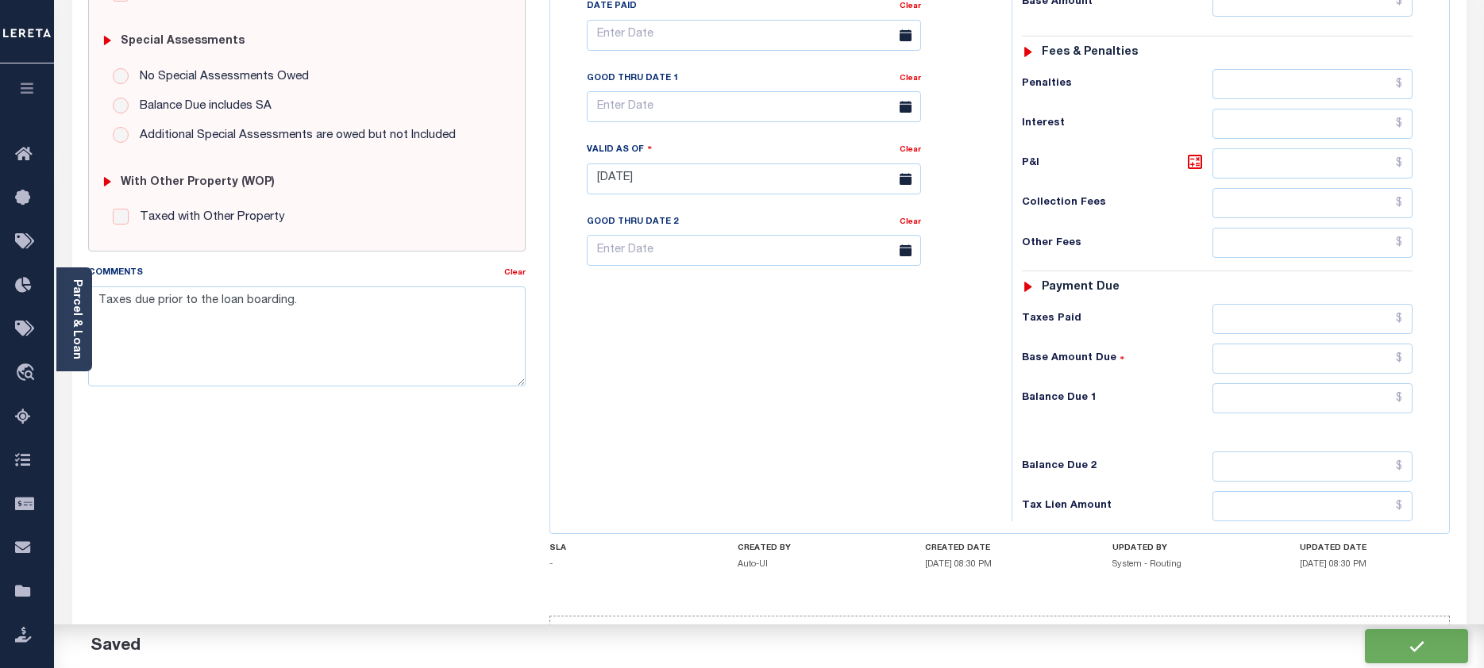
checkbox input "false"
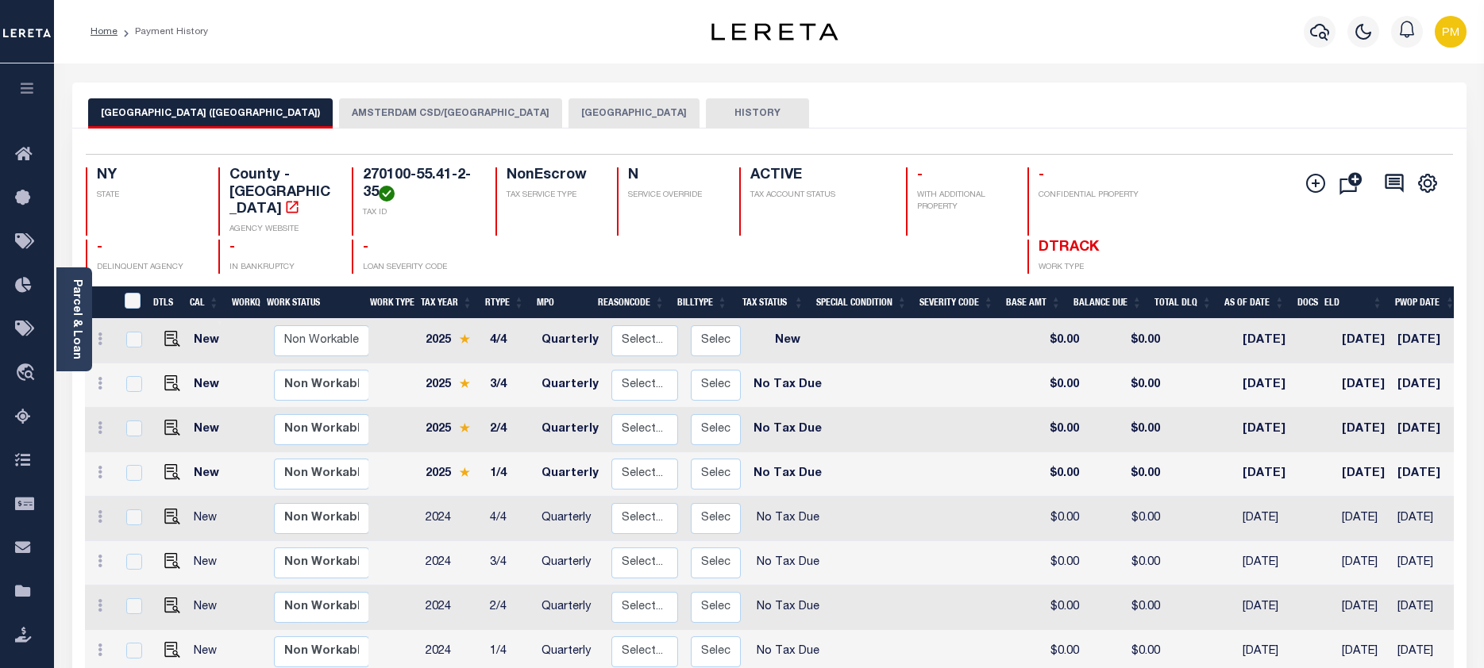
click at [436, 114] on button "AMSTERDAM CSD/[GEOGRAPHIC_DATA]" at bounding box center [450, 113] width 223 height 30
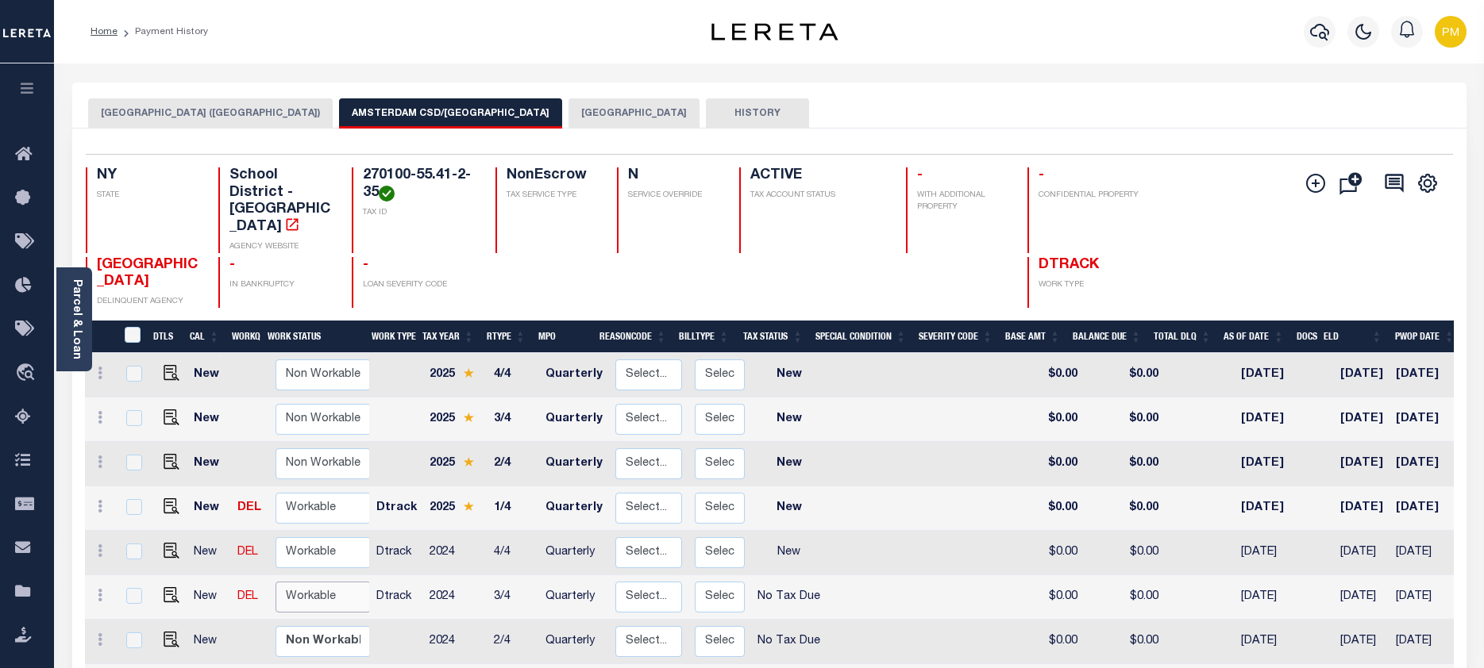
click at [318, 582] on select "Non Workable Workable" at bounding box center [322, 597] width 95 height 31
checkbox input "true"
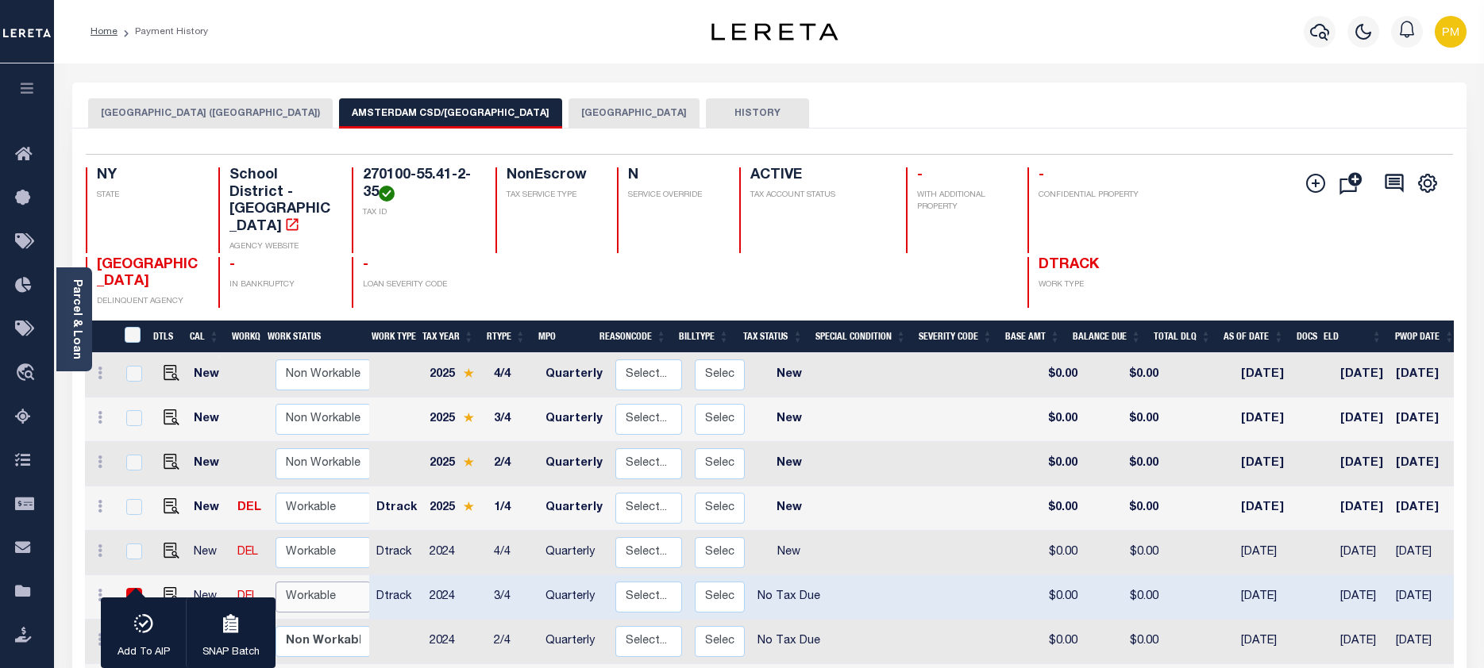
select select "true"
click at [275, 582] on select "Non Workable Workable" at bounding box center [322, 597] width 95 height 31
checkbox input "false"
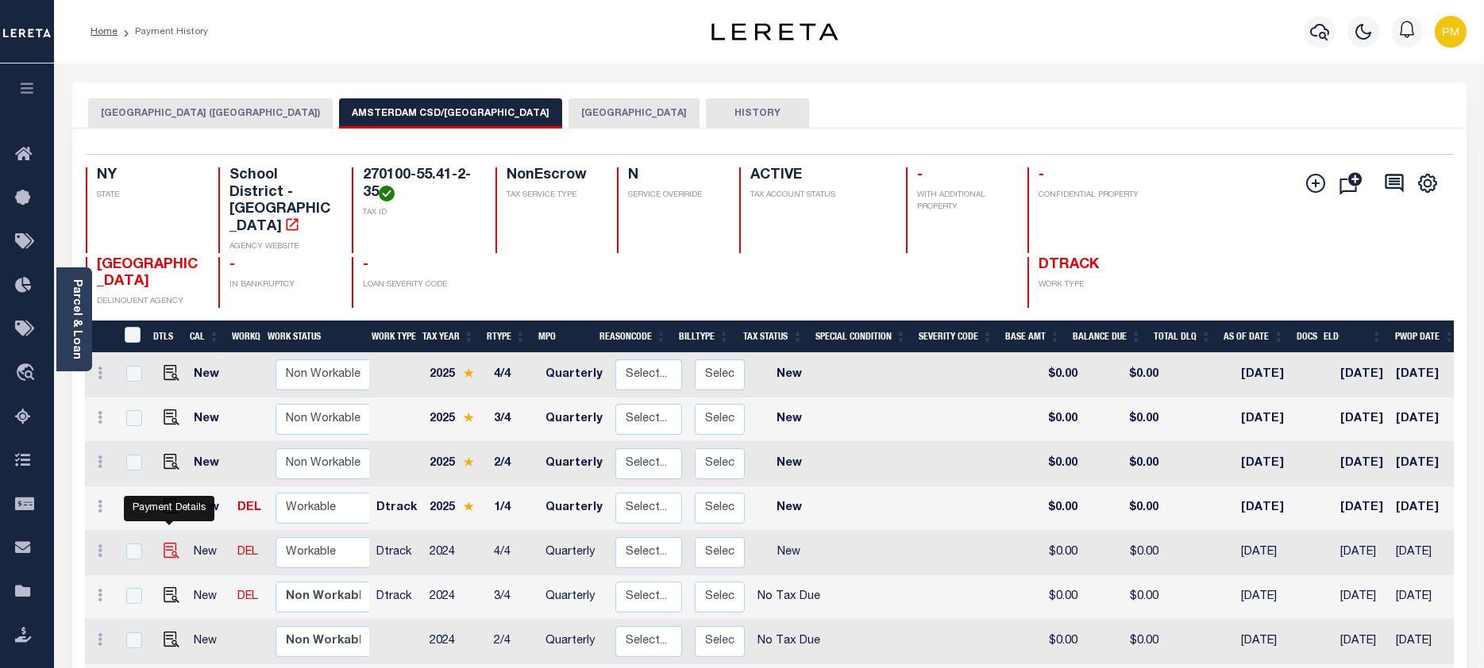
click at [166, 543] on img "" at bounding box center [172, 551] width 16 height 16
checkbox input "true"
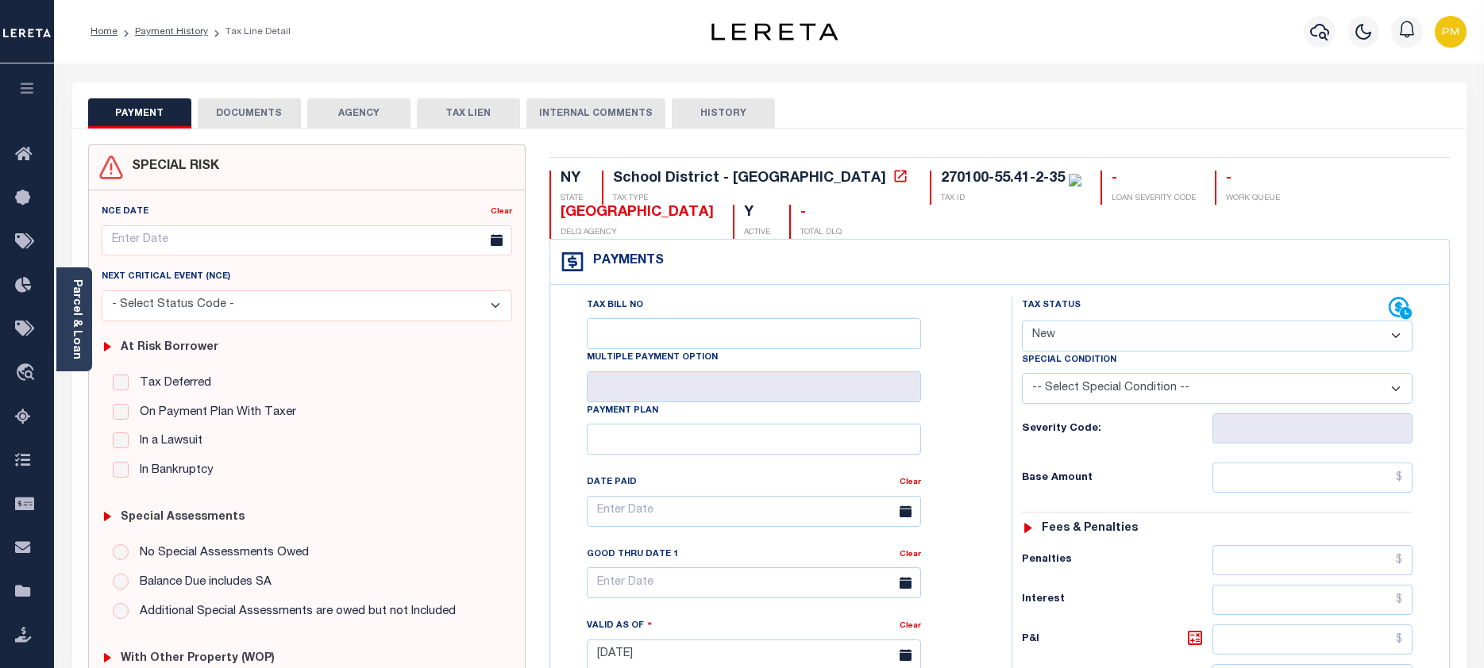
click at [1392, 337] on select "- Select Status Code - Open Due/Unpaid Paid Incomplete No Tax Due Internal Refu…" at bounding box center [1217, 336] width 391 height 31
select select "NTX"
click at [1022, 321] on select "- Select Status Code - Open Due/Unpaid Paid Incomplete No Tax Due Internal Refu…" at bounding box center [1217, 336] width 391 height 31
type input "[DATE]"
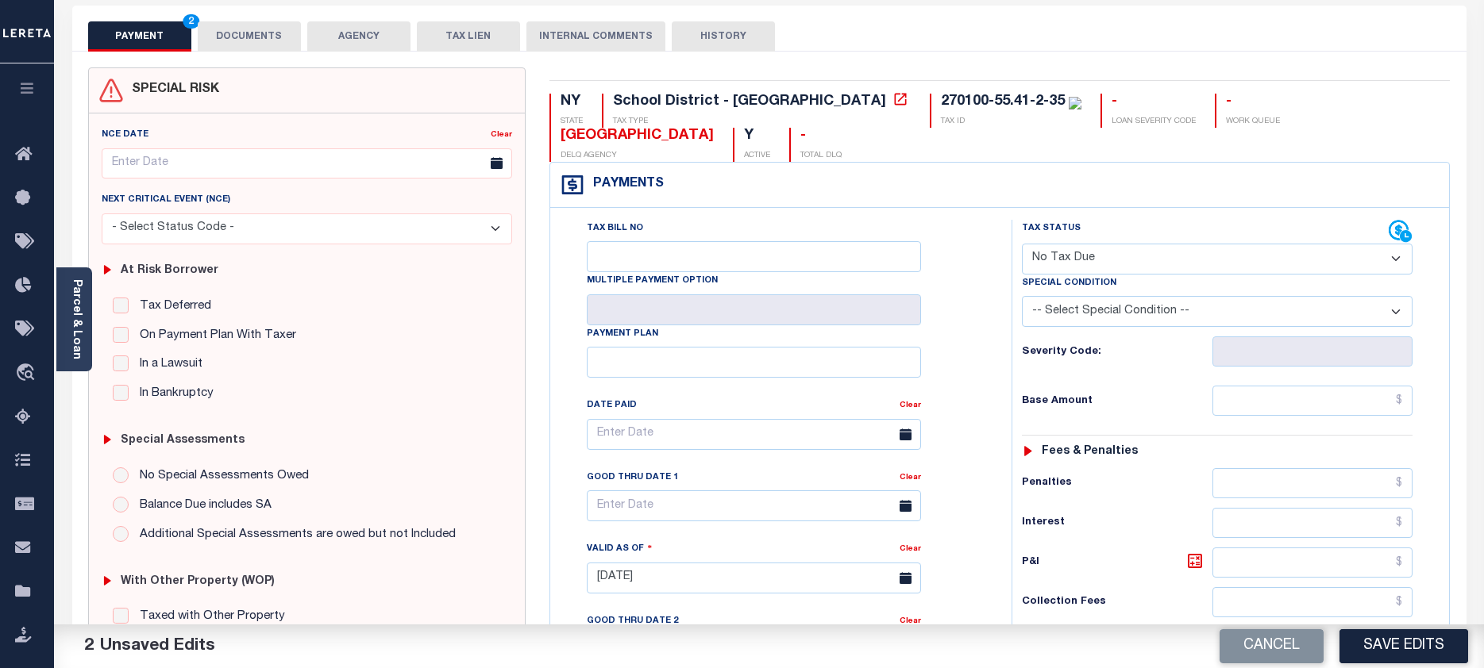
scroll to position [397, 0]
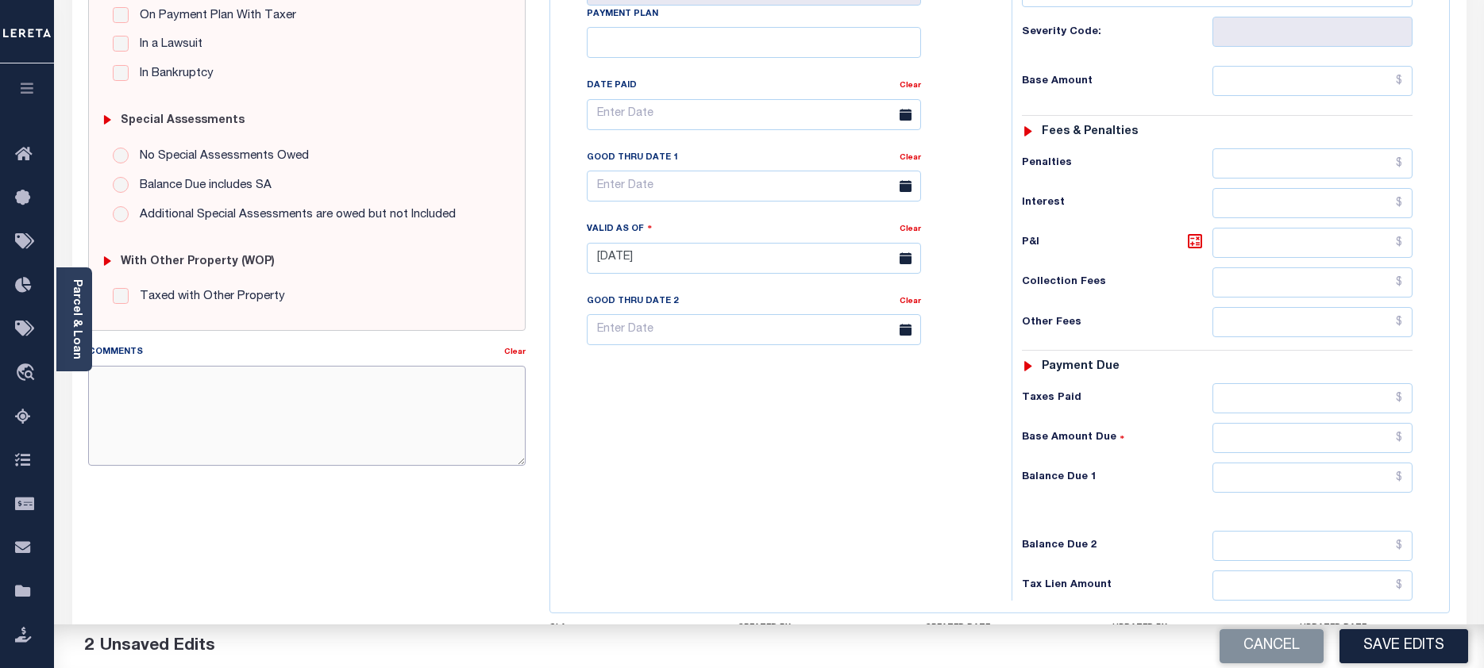
click at [197, 390] on textarea "Comments" at bounding box center [307, 416] width 438 height 100
paste textarea "Taxes due prior to the loan boarding."
type textarea "Taxes due prior to the loan boarding."
click at [1411, 643] on button "Save Edits" at bounding box center [1403, 646] width 129 height 34
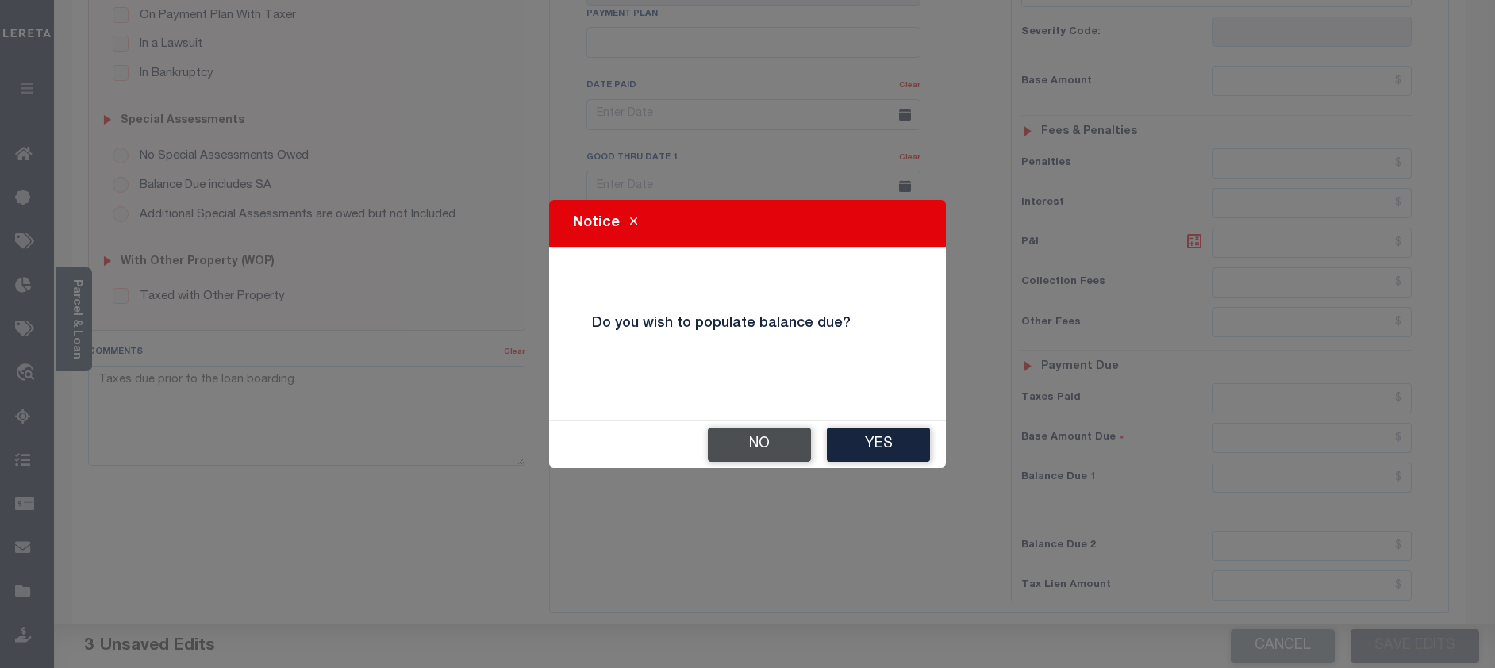
click at [742, 448] on button "No" at bounding box center [759, 445] width 103 height 34
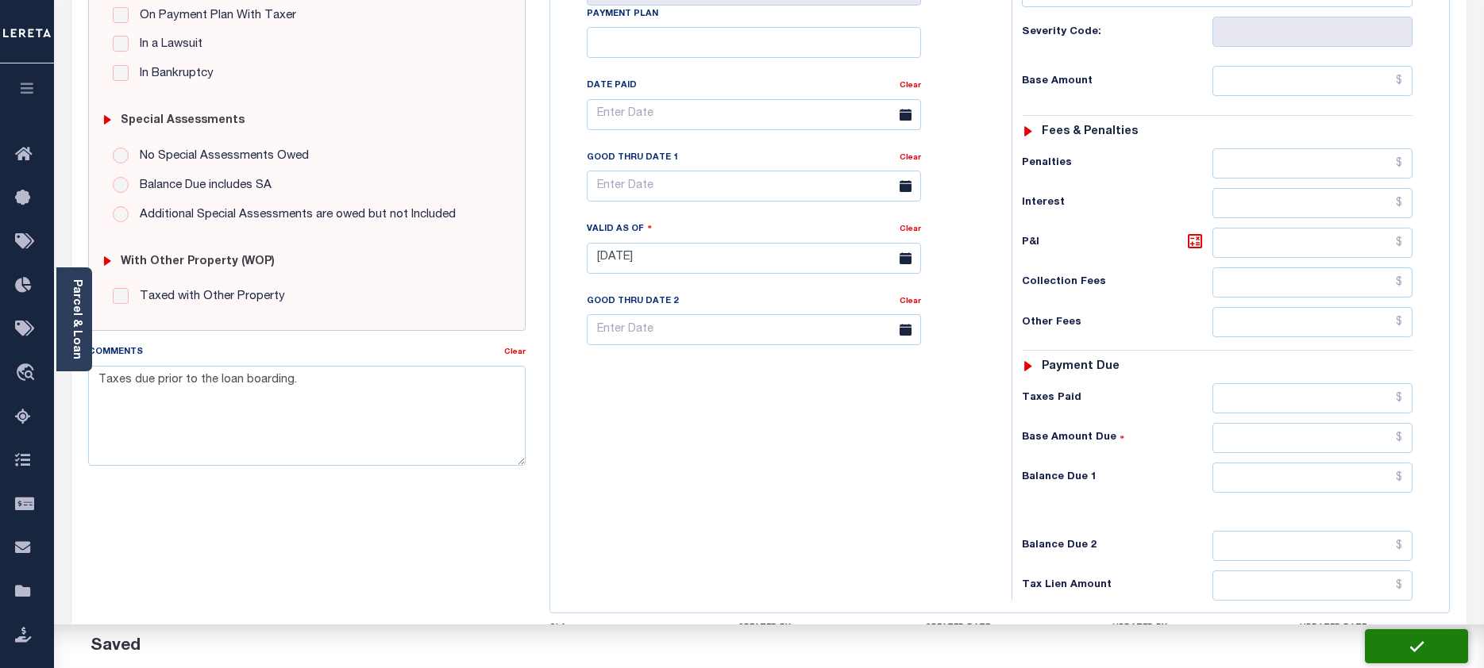
checkbox input "false"
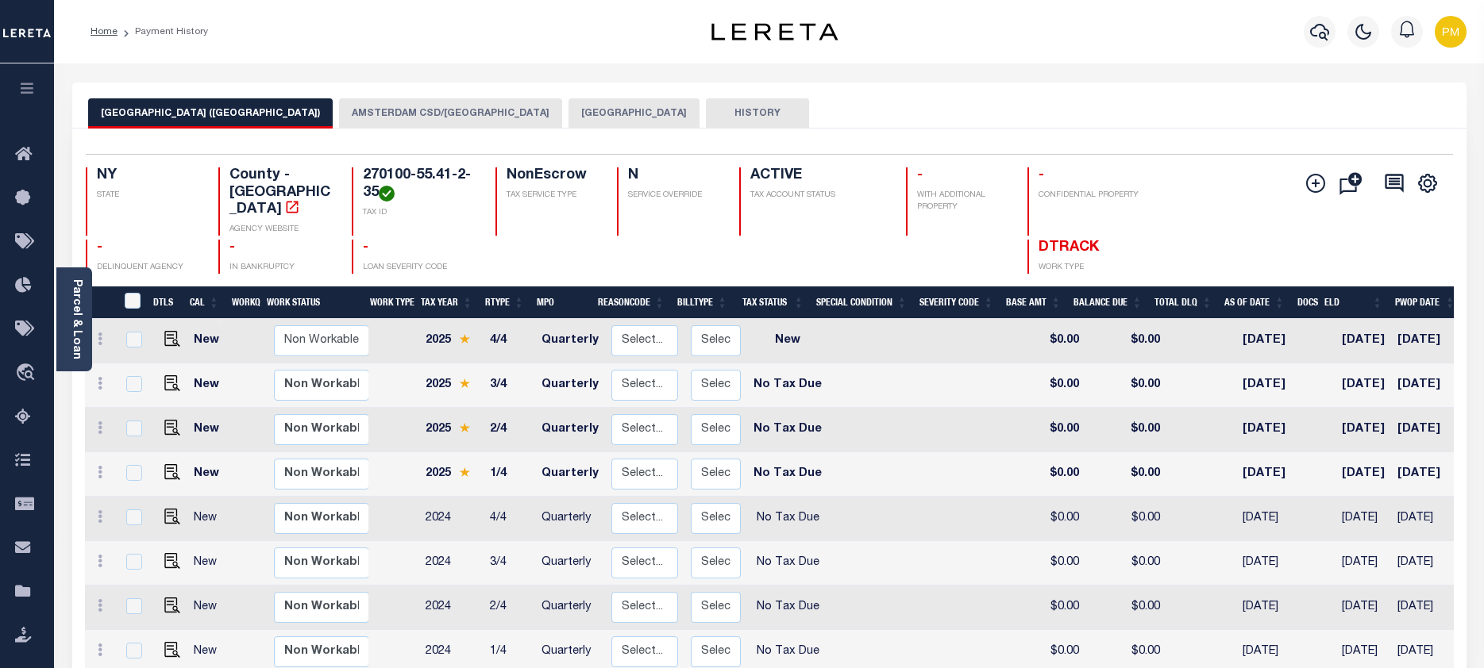
click at [442, 106] on button "AMSTERDAM CSD/[GEOGRAPHIC_DATA]" at bounding box center [450, 113] width 223 height 30
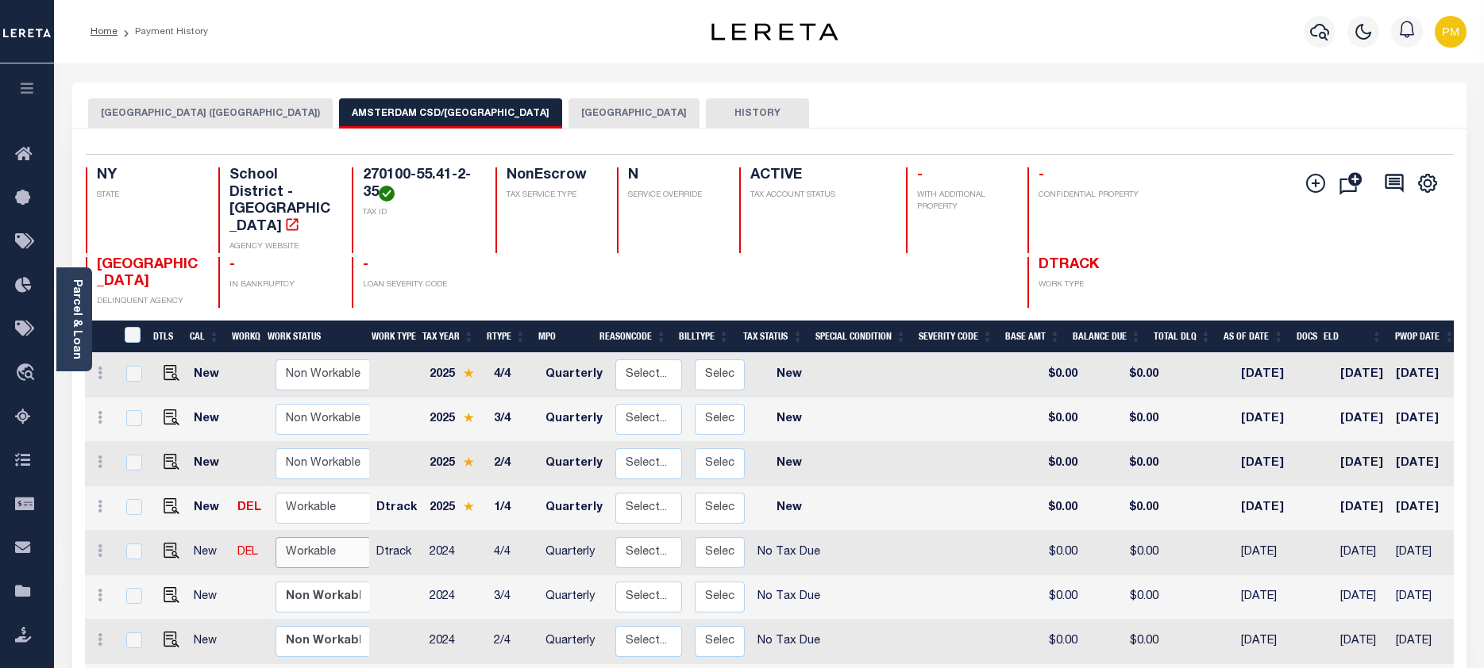
click at [303, 537] on select "Non Workable Workable" at bounding box center [322, 552] width 95 height 31
checkbox input "true"
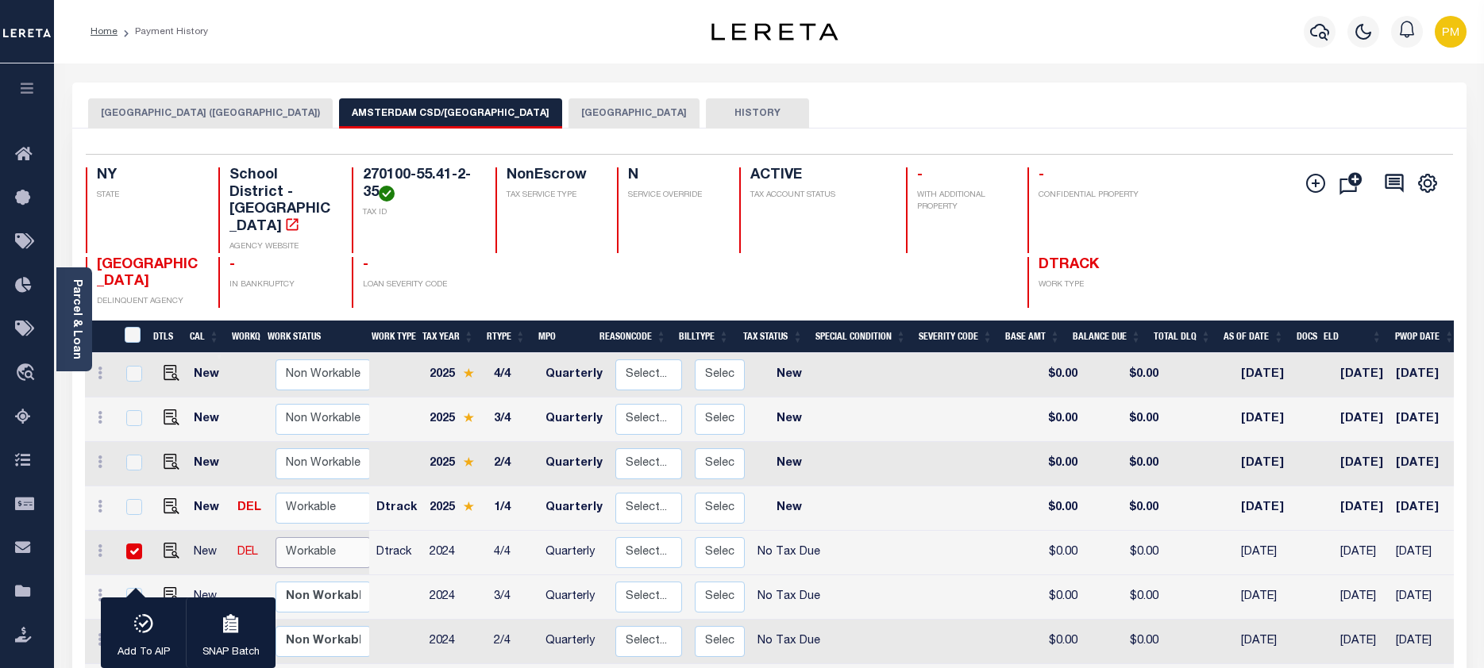
select select "true"
click at [275, 537] on select "Non Workable Workable" at bounding box center [322, 552] width 95 height 31
checkbox input "false"
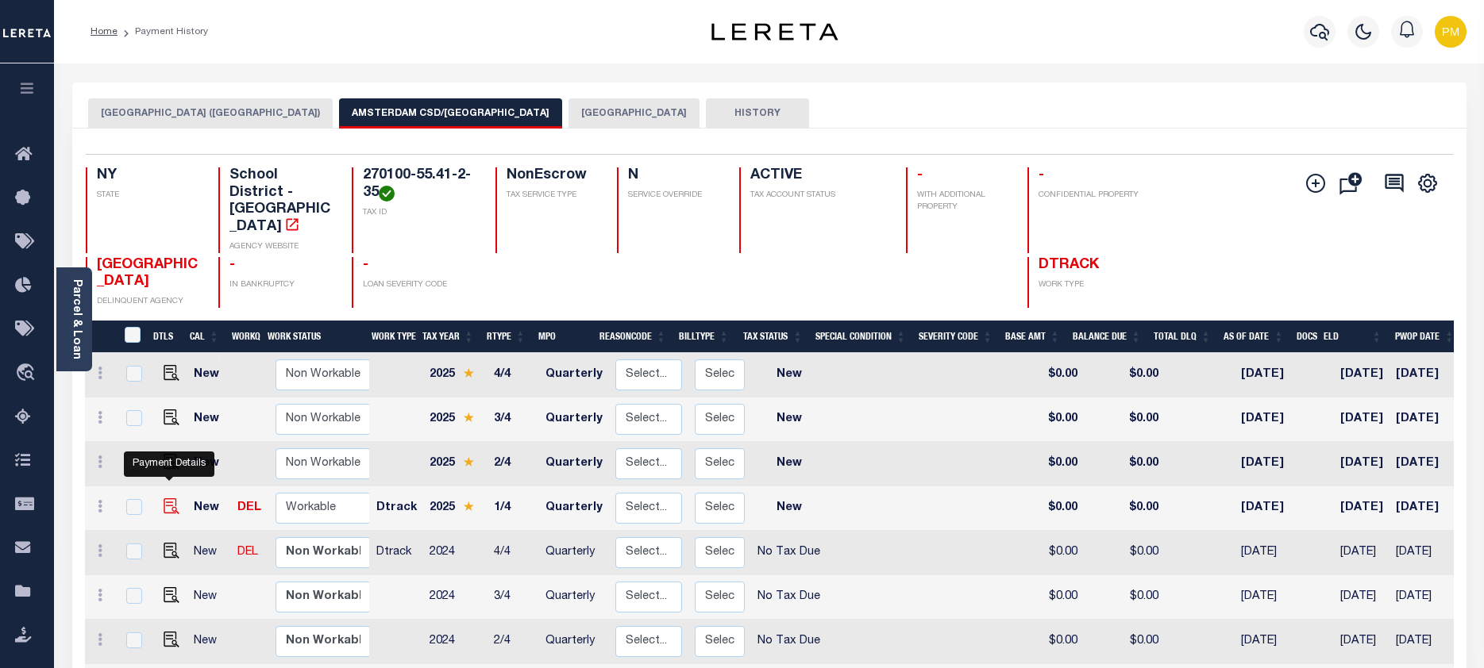
click at [168, 498] on img "" at bounding box center [172, 506] width 16 height 16
checkbox input "true"
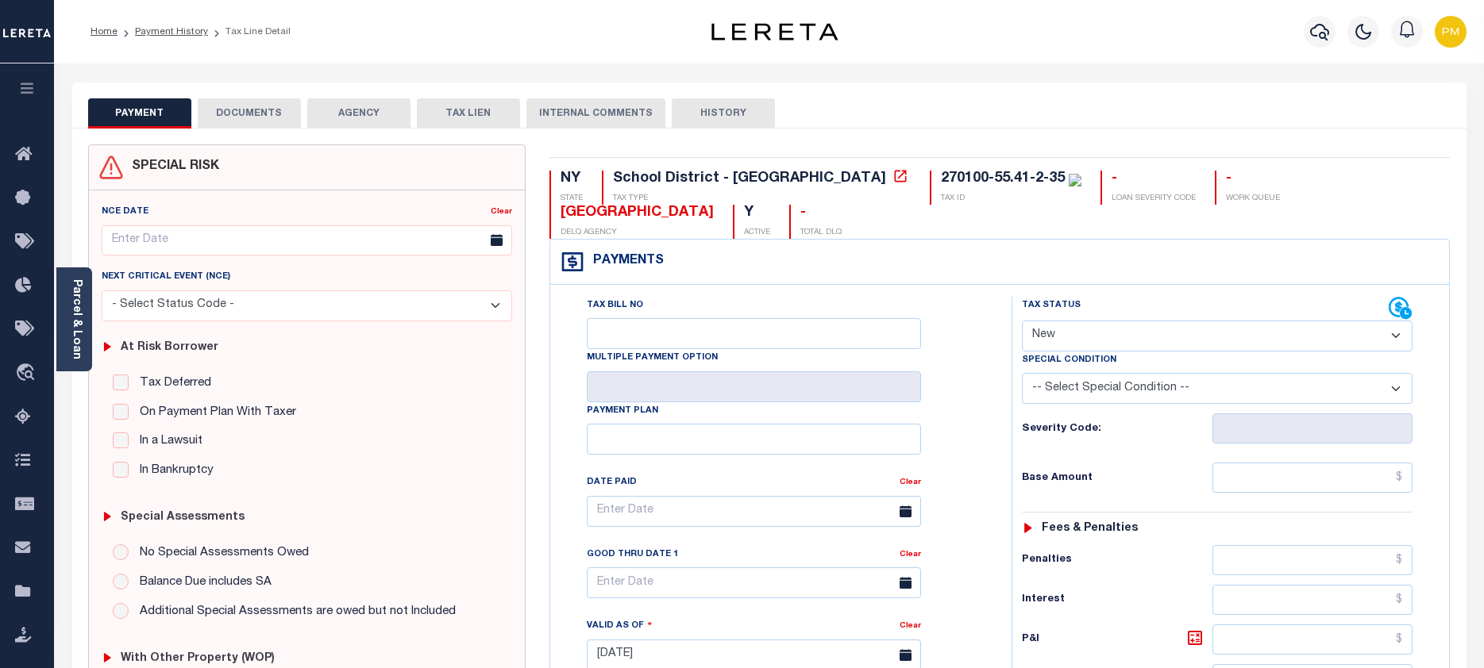
click at [1392, 333] on select "- Select Status Code - Open Due/Unpaid Paid Incomplete No Tax Due Internal Refu…" at bounding box center [1217, 336] width 391 height 31
select select "NTX"
click at [1022, 321] on select "- Select Status Code - Open Due/Unpaid Paid Incomplete No Tax Due Internal Refu…" at bounding box center [1217, 336] width 391 height 31
type input "[DATE]"
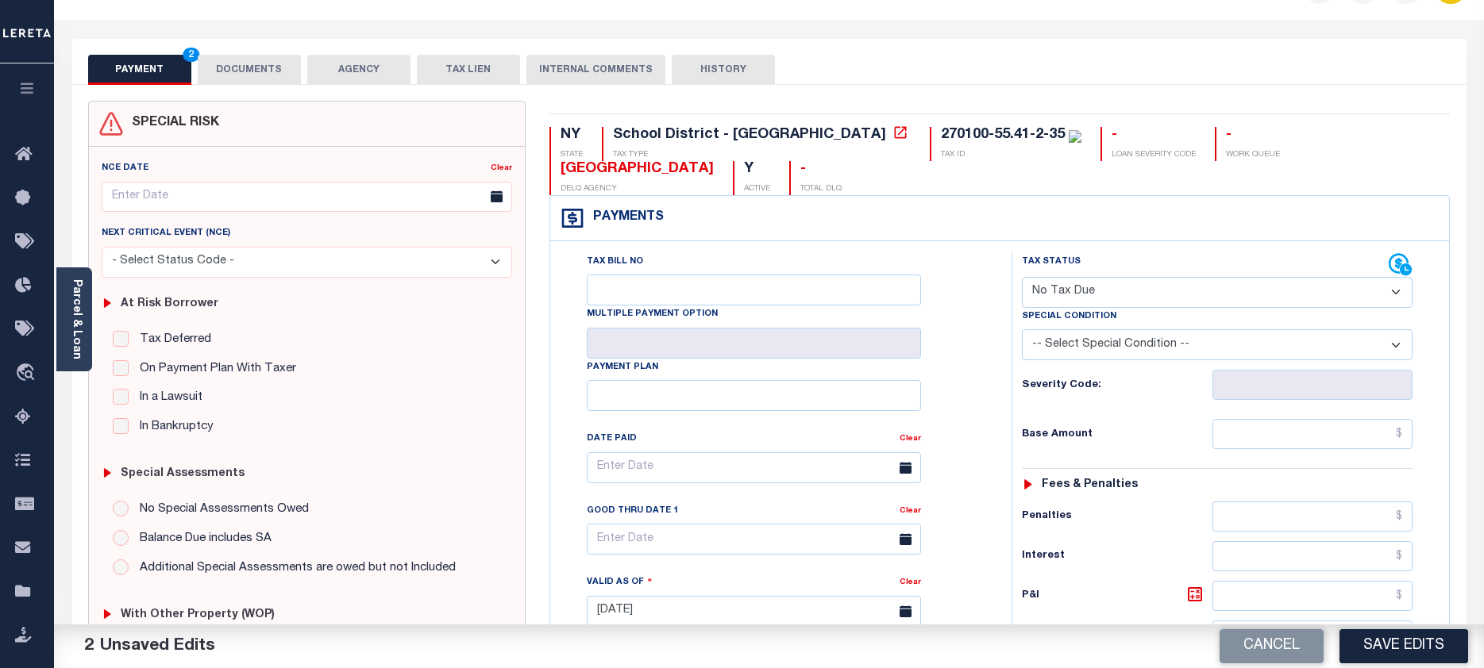
scroll to position [238, 0]
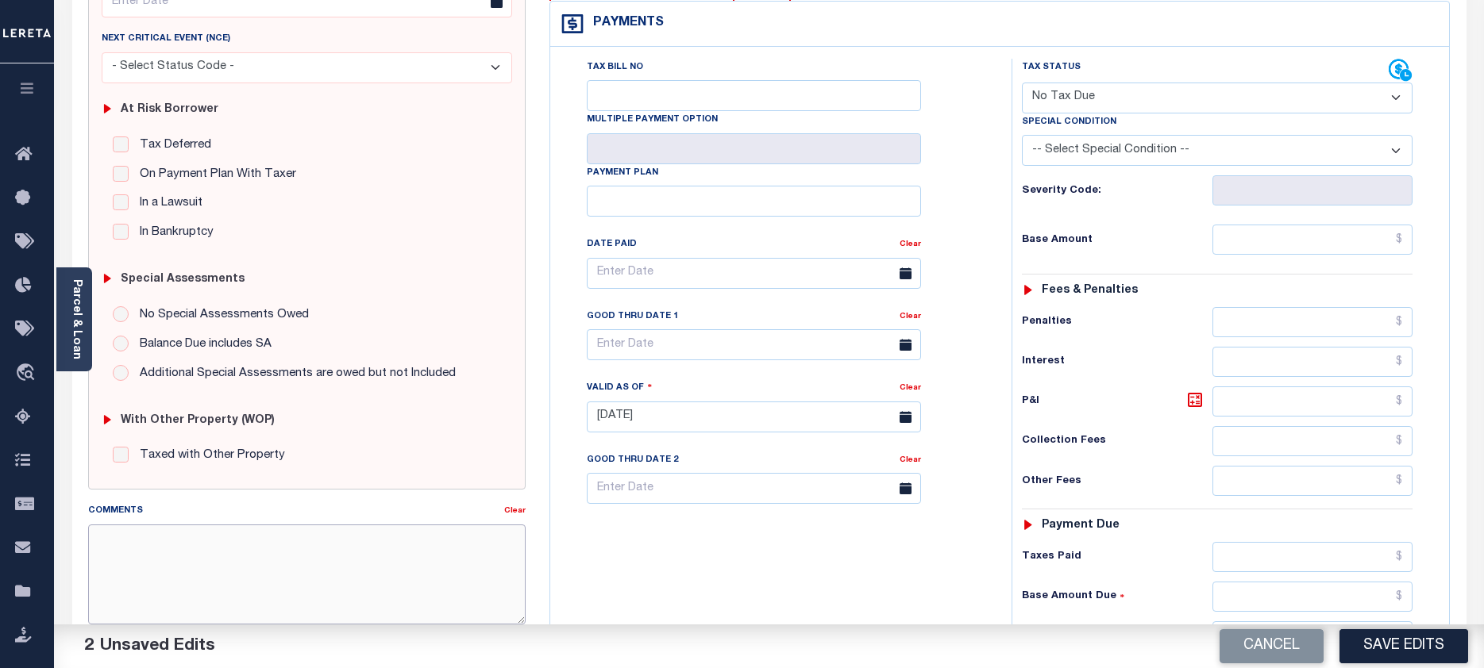
click at [108, 533] on textarea "Comments" at bounding box center [307, 575] width 438 height 100
paste textarea "Taxes due prior to the loan boarding."
type textarea "Taxes due prior to the loan boarding."
click at [1435, 643] on button "Save Edits" at bounding box center [1403, 646] width 129 height 34
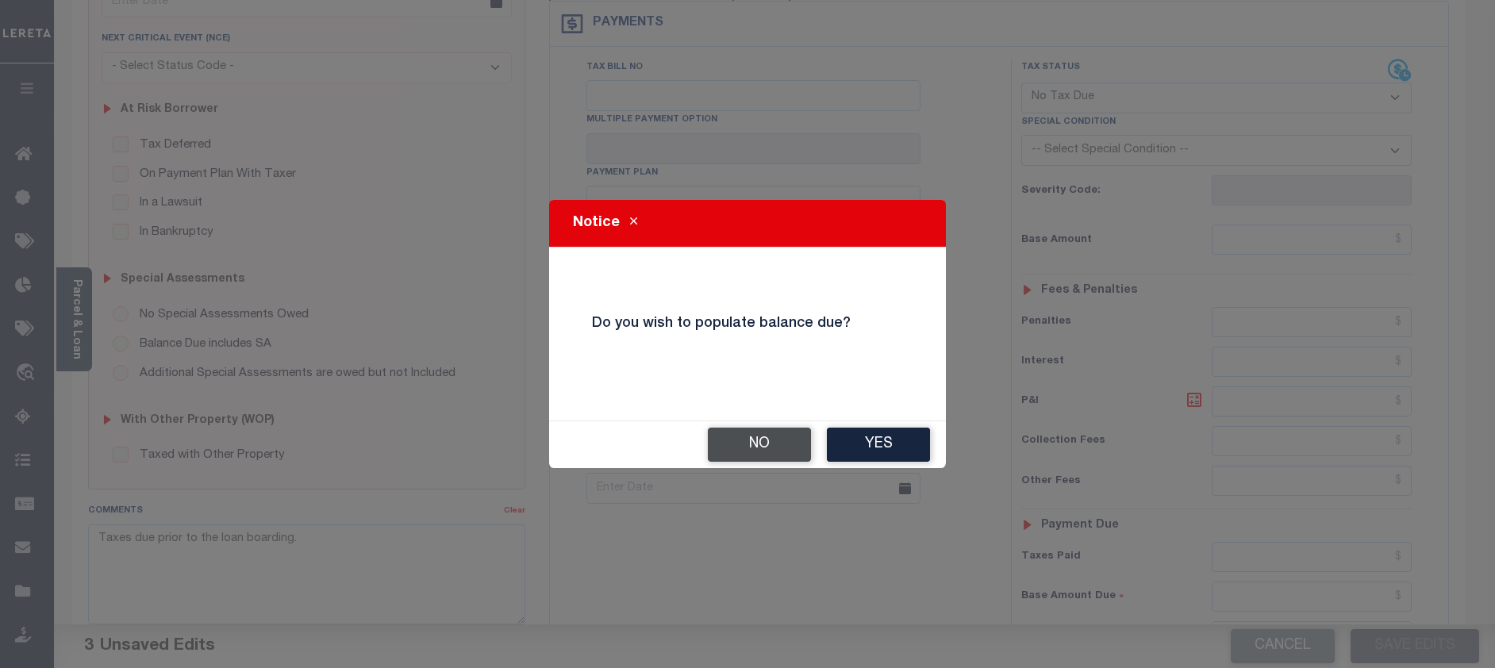
click at [755, 446] on button "No" at bounding box center [759, 445] width 103 height 34
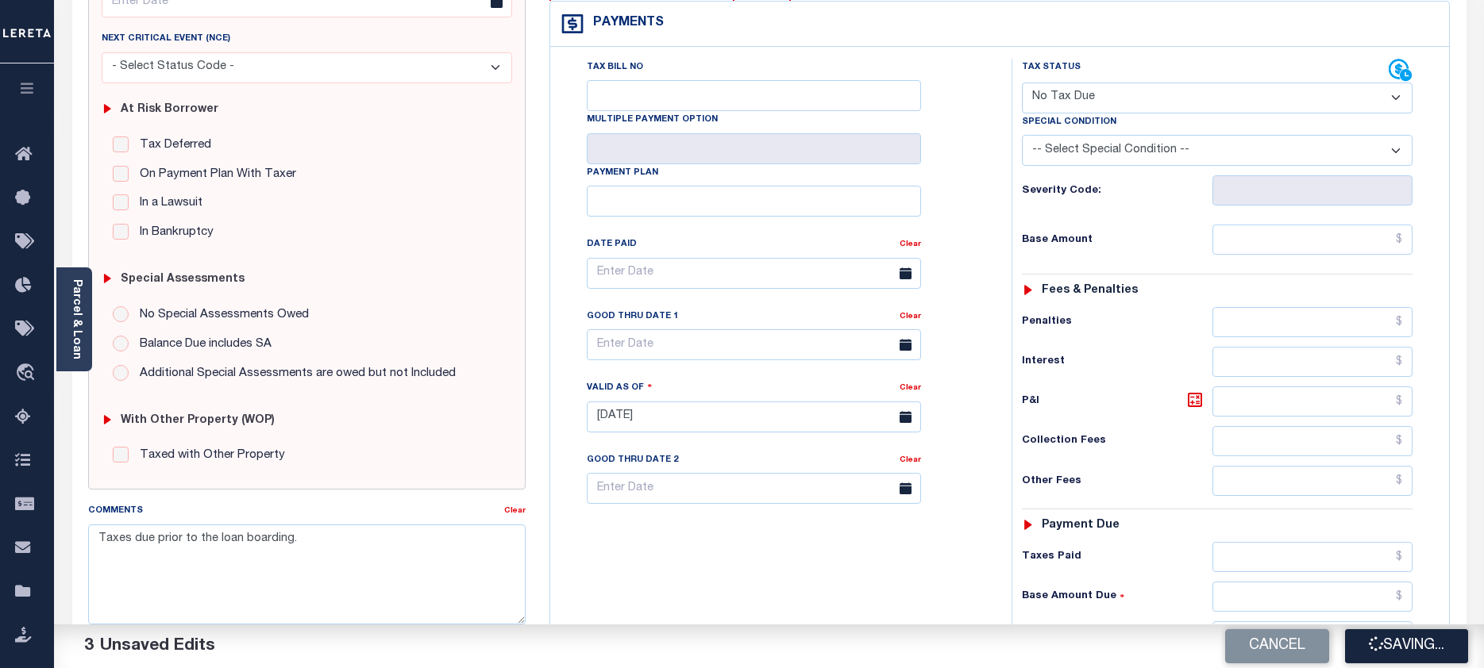
checkbox input "false"
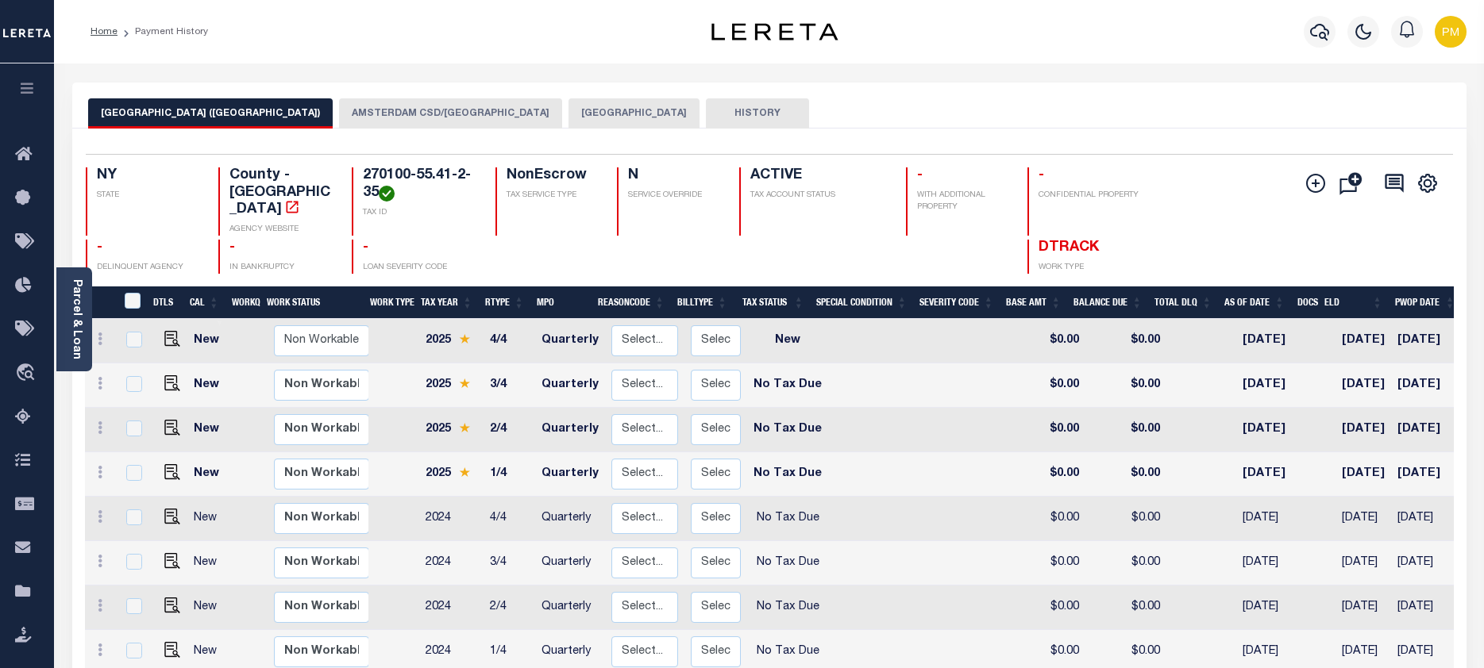
click at [431, 112] on button "AMSTERDAM CSD/[GEOGRAPHIC_DATA]" at bounding box center [450, 113] width 223 height 30
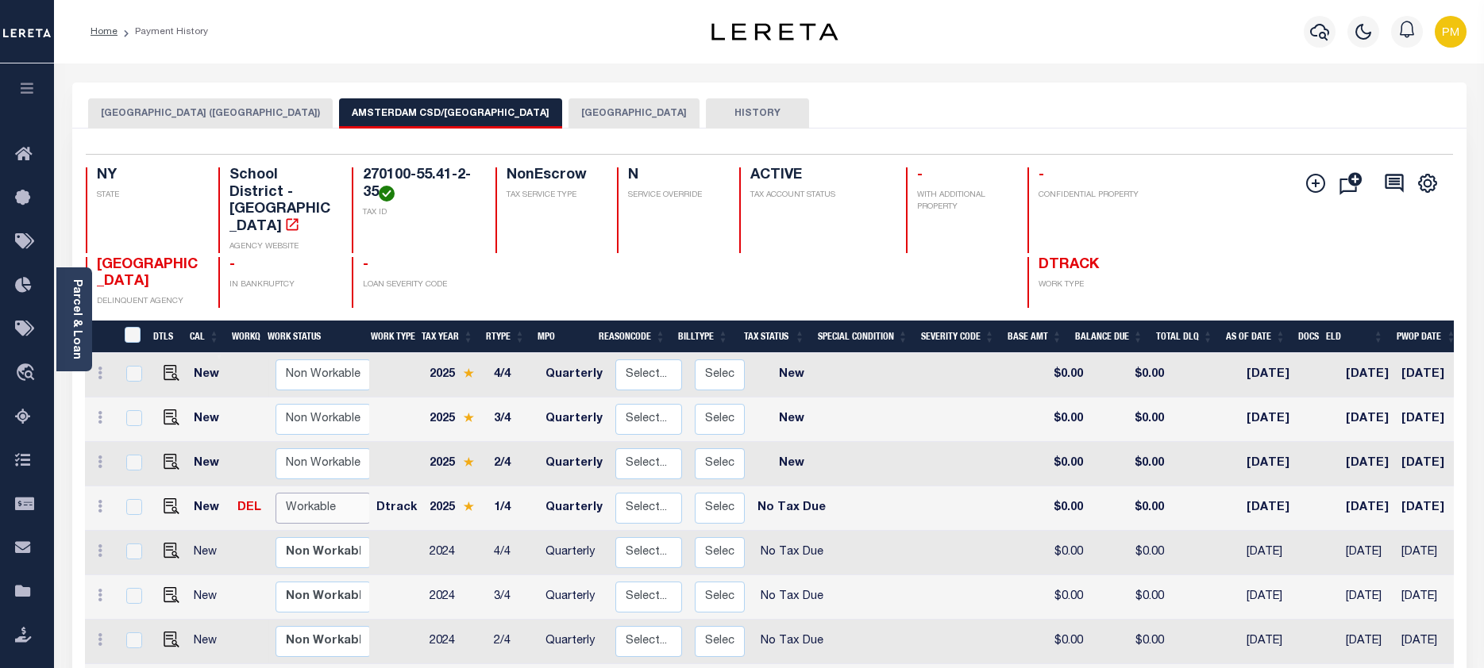
click at [298, 493] on select "Non Workable Workable" at bounding box center [322, 508] width 95 height 31
checkbox input "true"
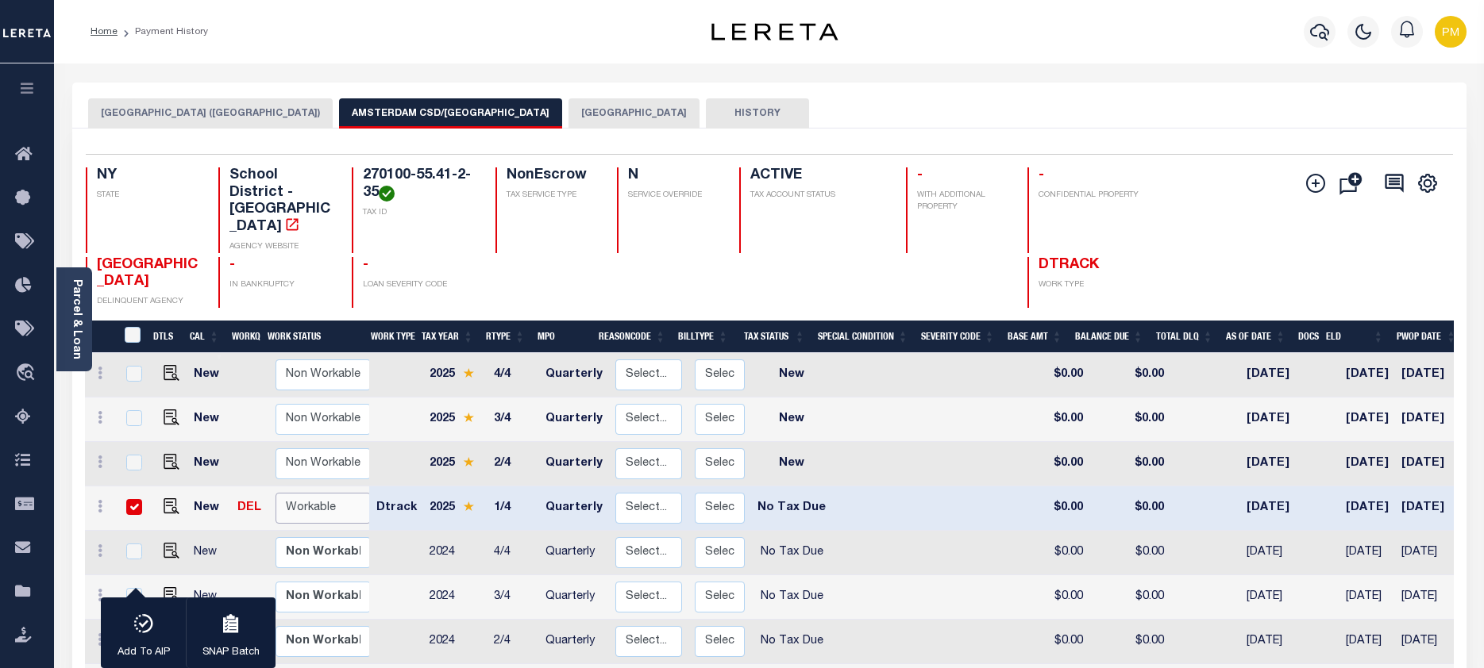
select select "true"
click at [275, 493] on select "Non Workable Workable" at bounding box center [322, 508] width 95 height 31
checkbox input "false"
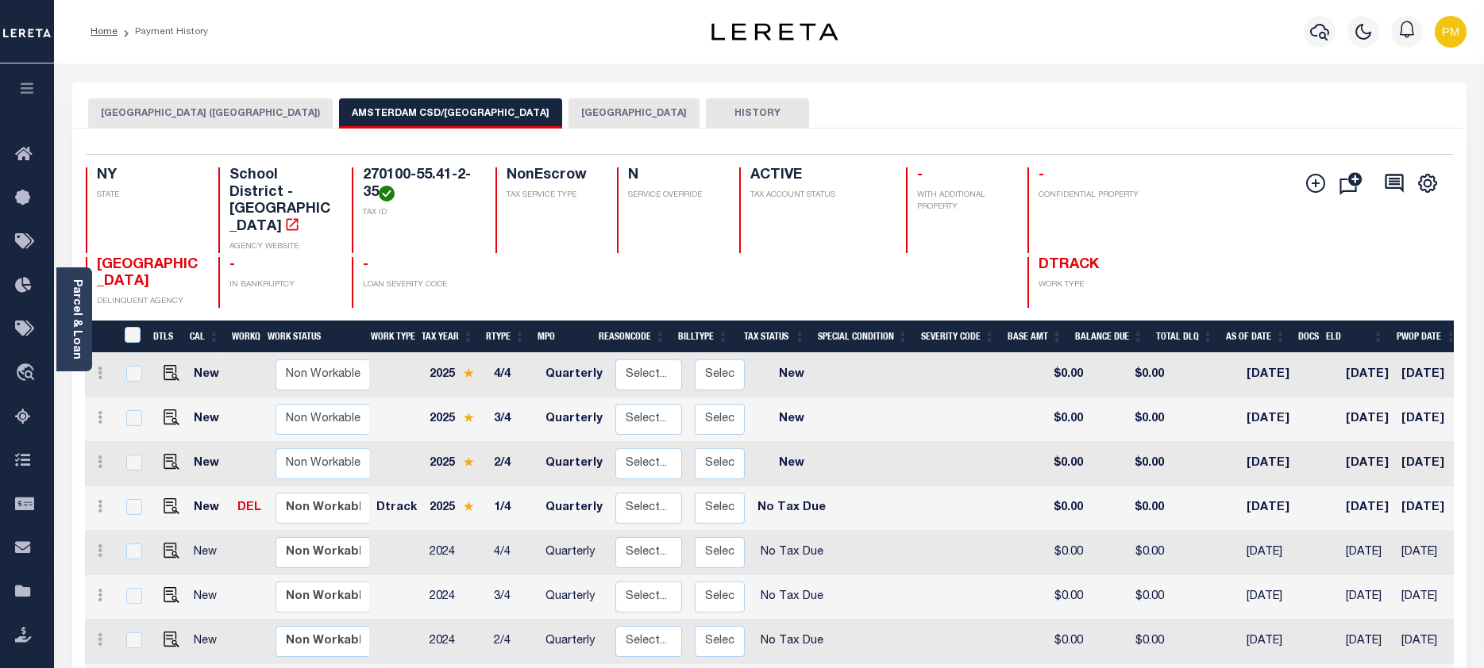
click at [597, 111] on button "[GEOGRAPHIC_DATA]" at bounding box center [633, 113] width 131 height 30
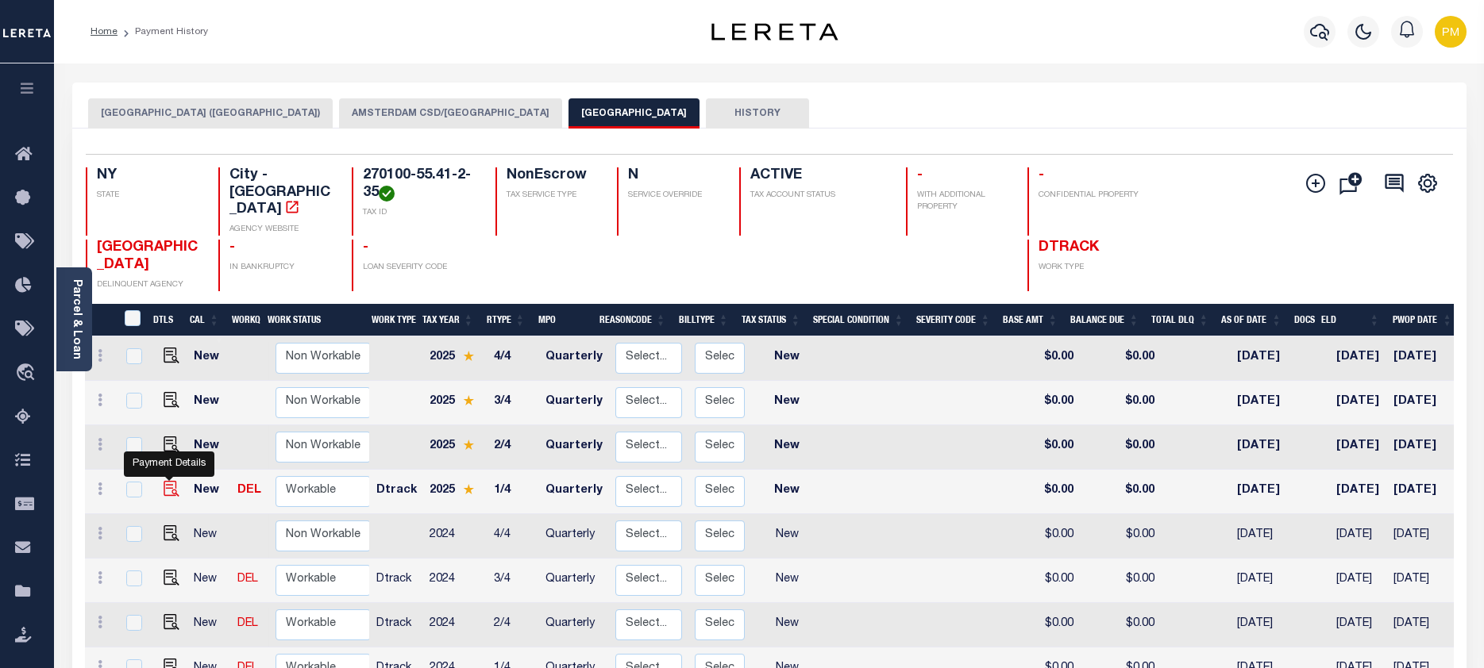
click at [166, 481] on img "" at bounding box center [172, 489] width 16 height 16
checkbox input "true"
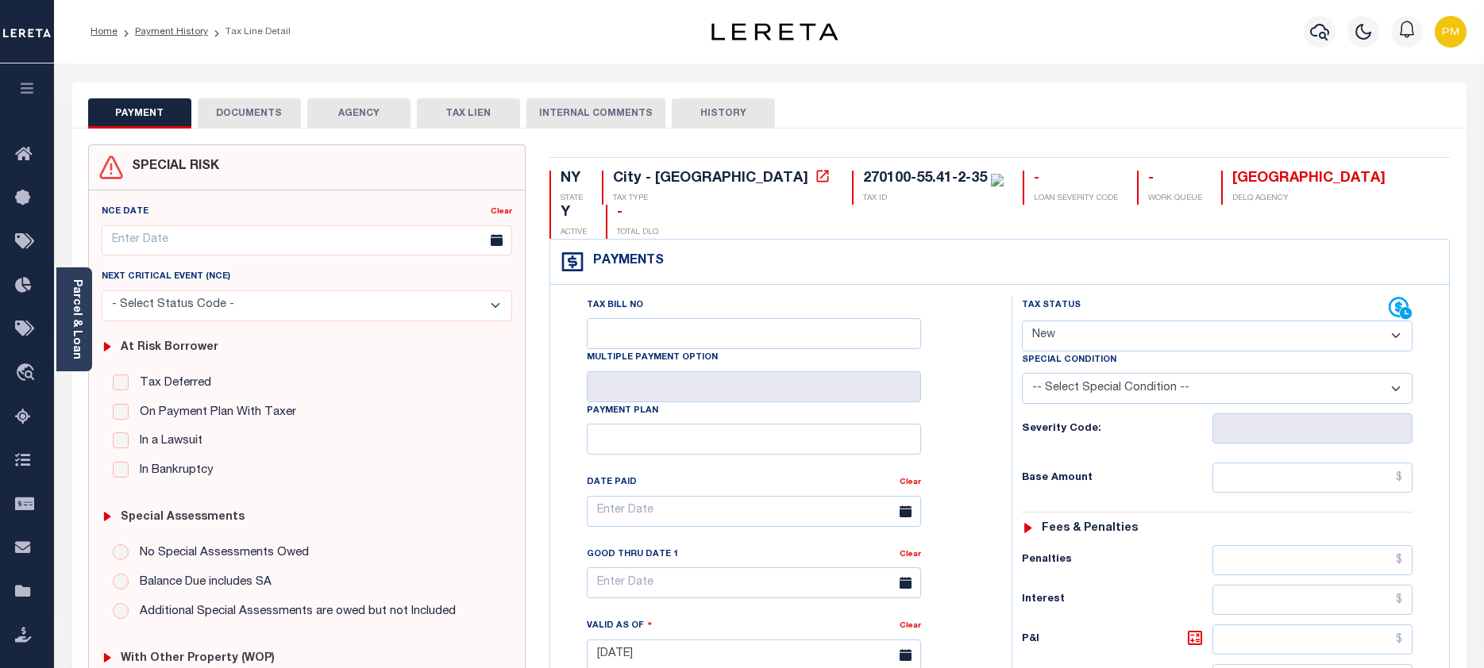
drag, startPoint x: 1391, startPoint y: 302, endPoint x: 1365, endPoint y: 308, distance: 26.0
click at [1391, 321] on select "- Select Status Code - Open Due/Unpaid Paid Incomplete No Tax Due Internal Refu…" at bounding box center [1217, 336] width 391 height 31
select select "NTX"
click at [1022, 321] on select "- Select Status Code - Open Due/Unpaid Paid Incomplete No Tax Due Internal Refu…" at bounding box center [1217, 336] width 391 height 31
type input "[DATE]"
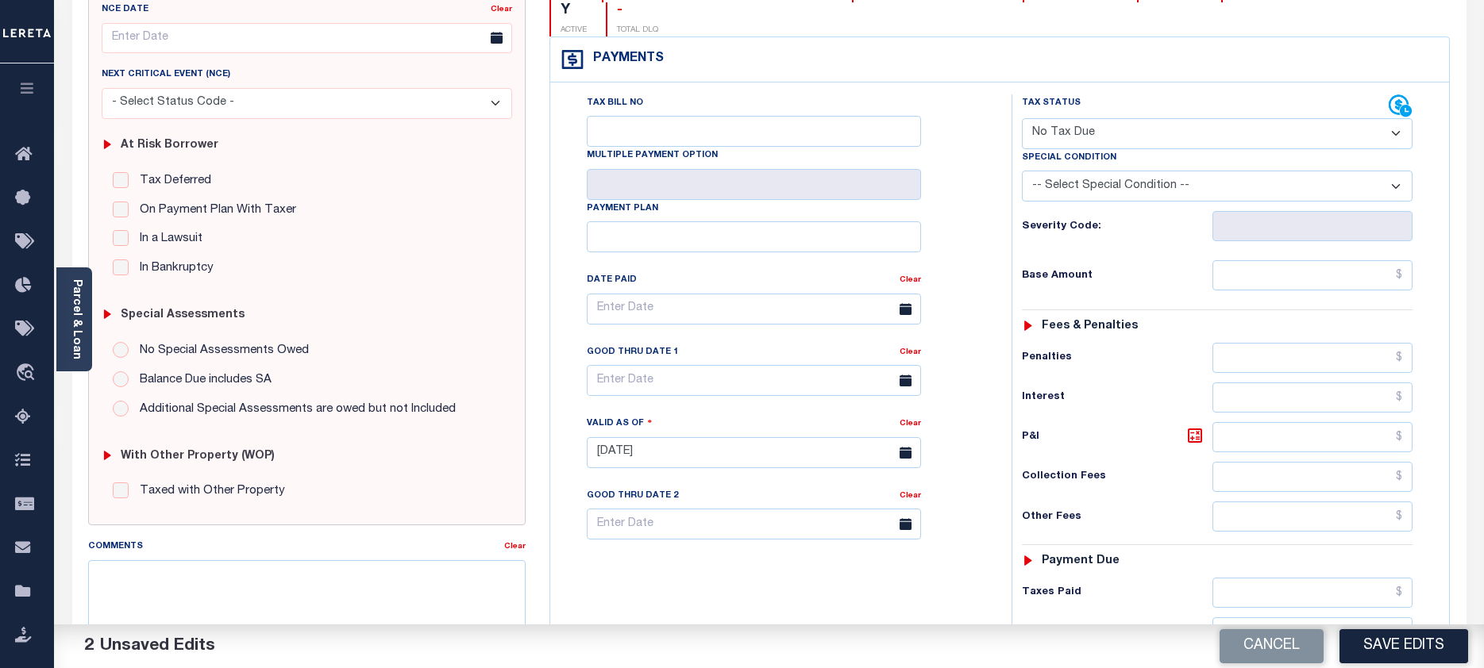
scroll to position [238, 0]
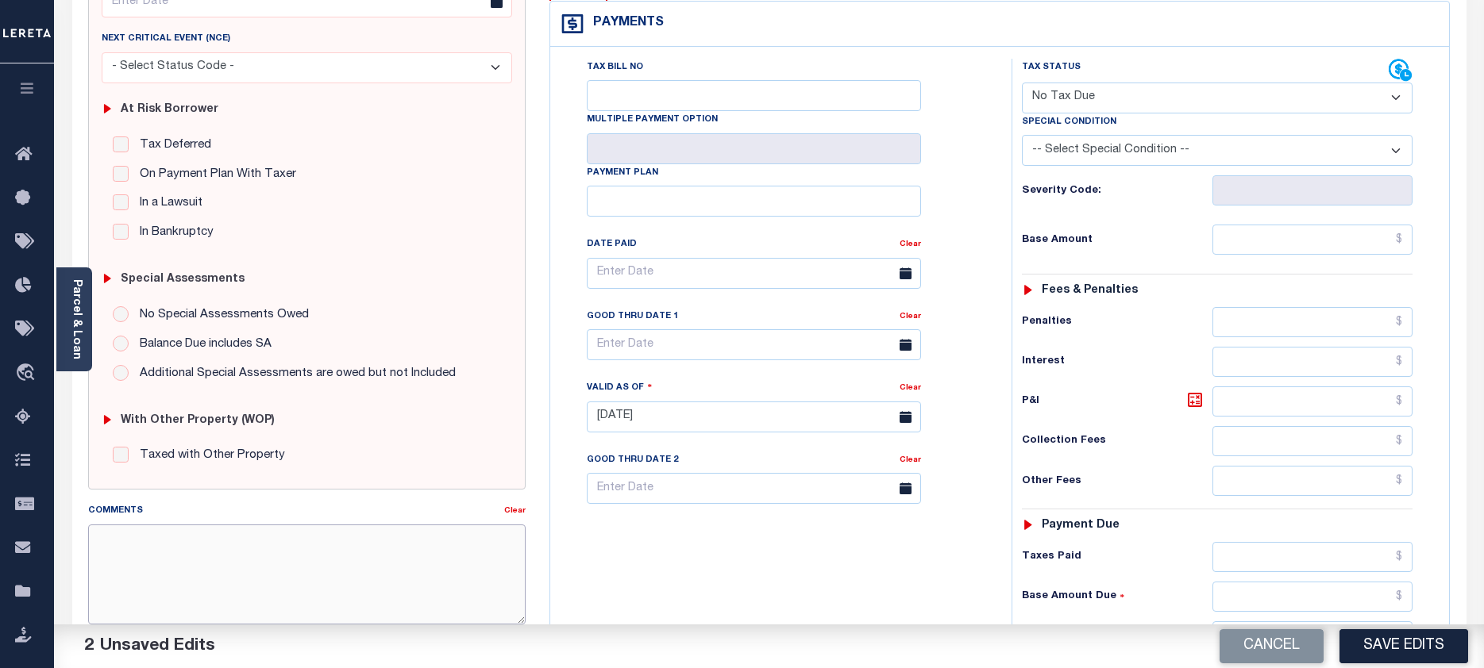
click at [99, 541] on textarea "Comments" at bounding box center [307, 575] width 438 height 100
paste textarea "Taxes due prior to the loan boarding."
type textarea "Taxes due prior to the loan boarding."
click at [1415, 648] on button "Save Edits" at bounding box center [1403, 646] width 129 height 34
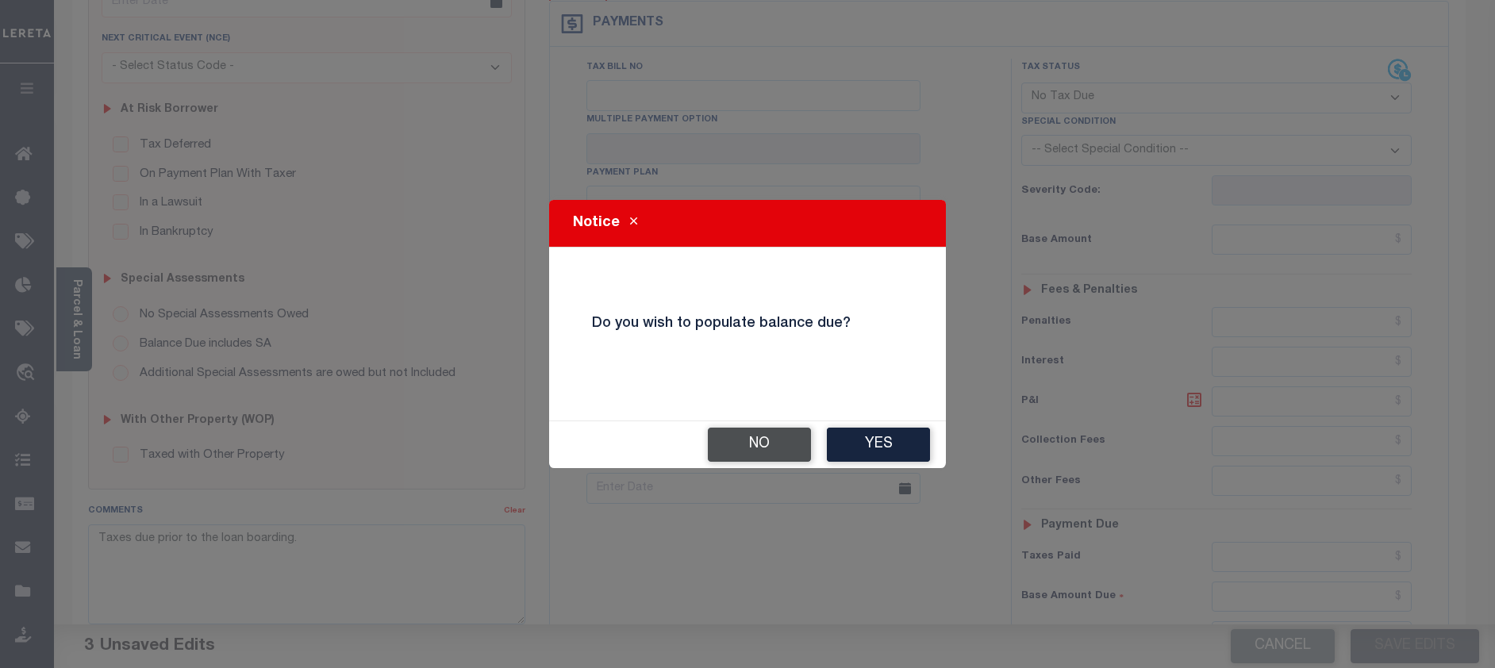
click at [749, 437] on button "No" at bounding box center [759, 445] width 103 height 34
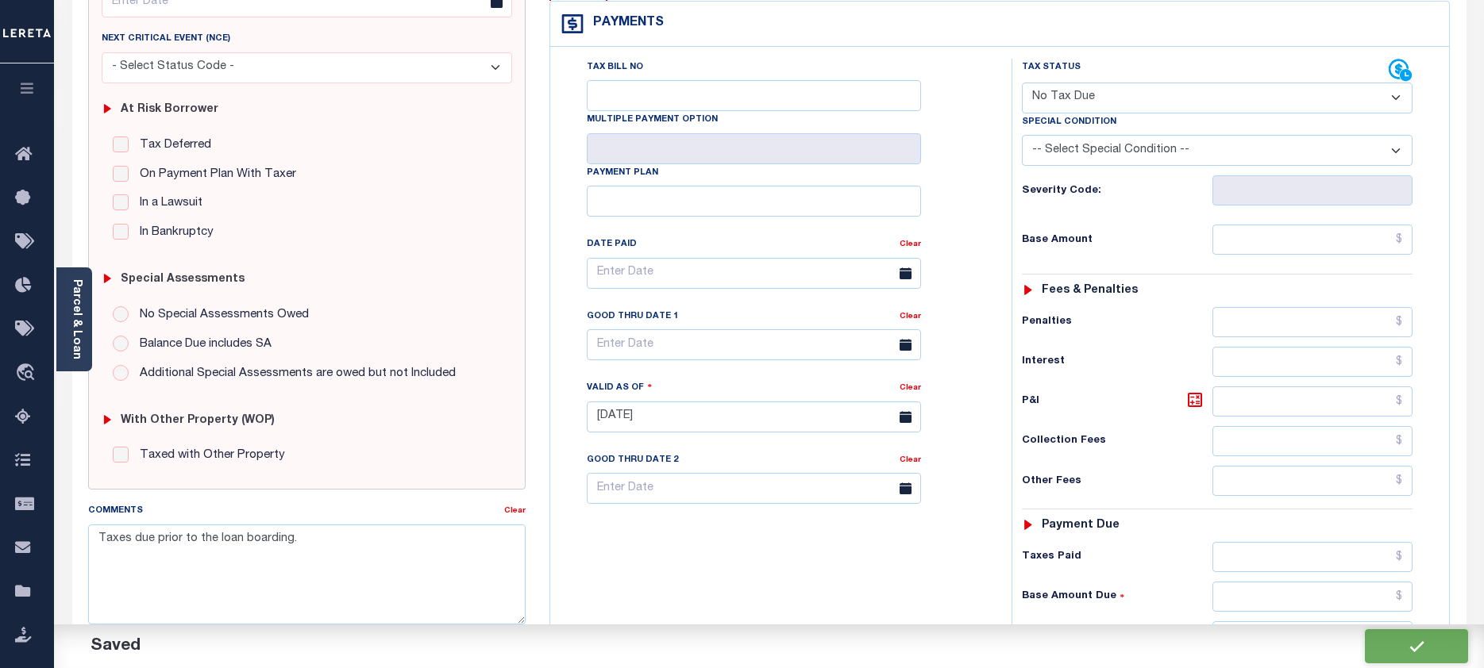
checkbox input "false"
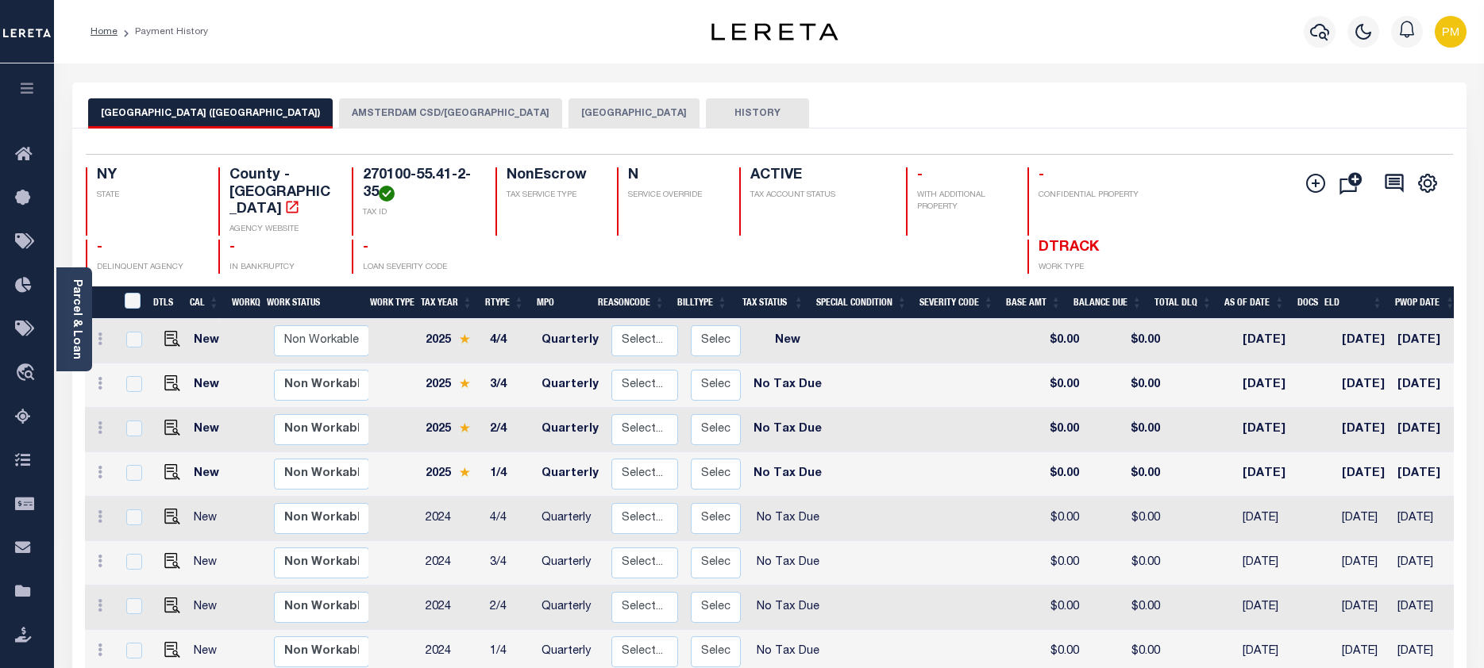
click at [573, 117] on button "[GEOGRAPHIC_DATA]" at bounding box center [633, 113] width 131 height 30
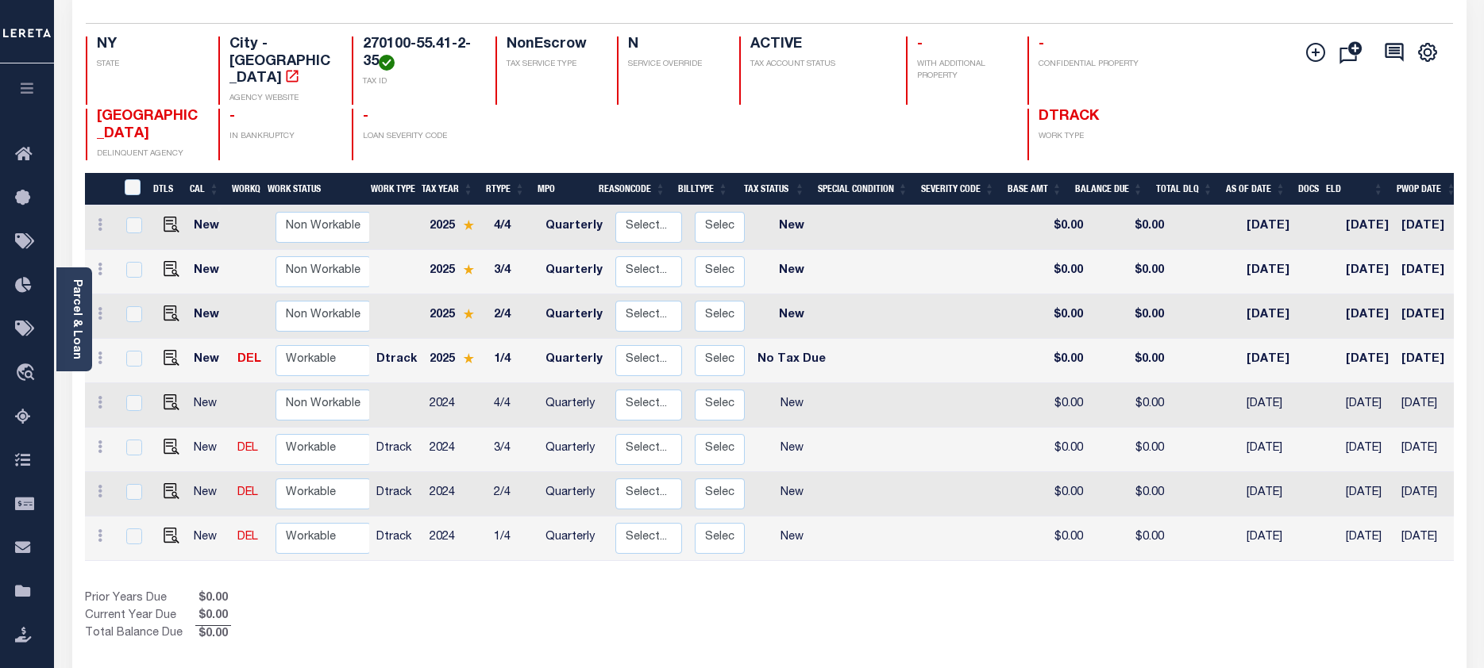
scroll to position [159, 0]
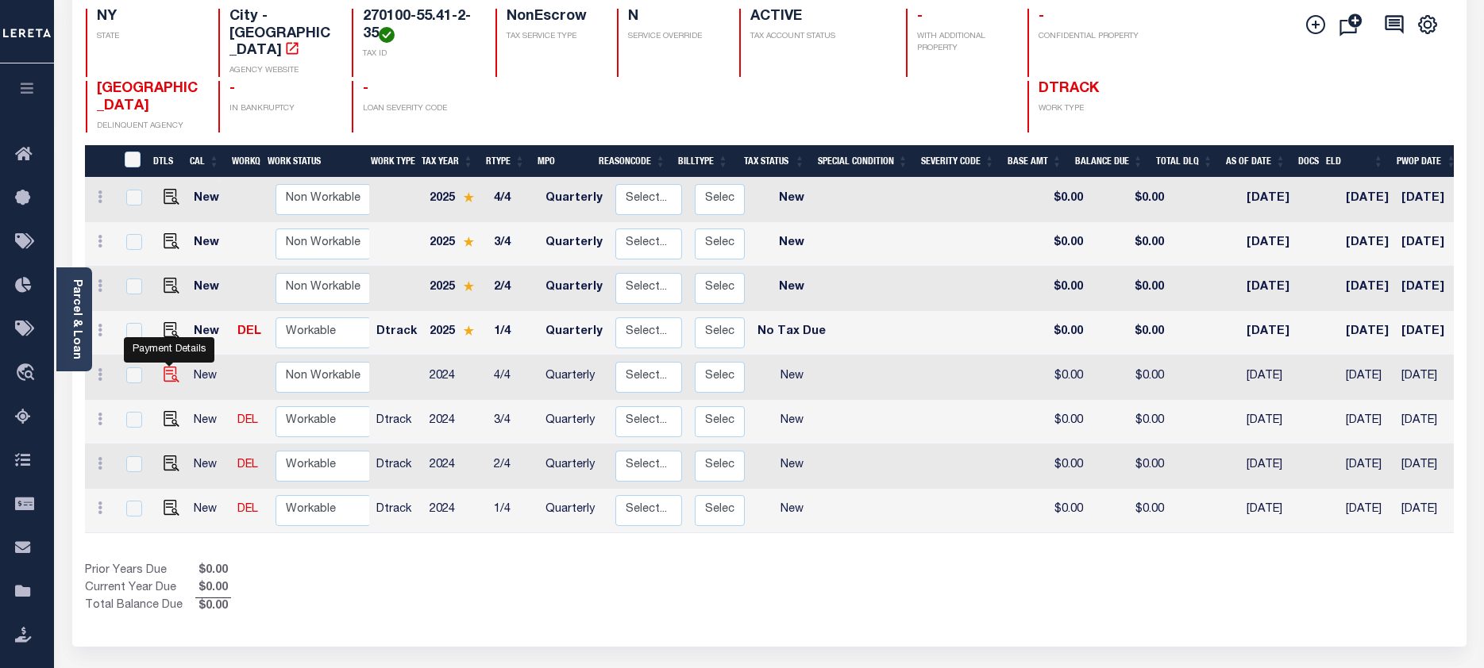
click at [166, 367] on img "" at bounding box center [172, 375] width 16 height 16
checkbox input "true"
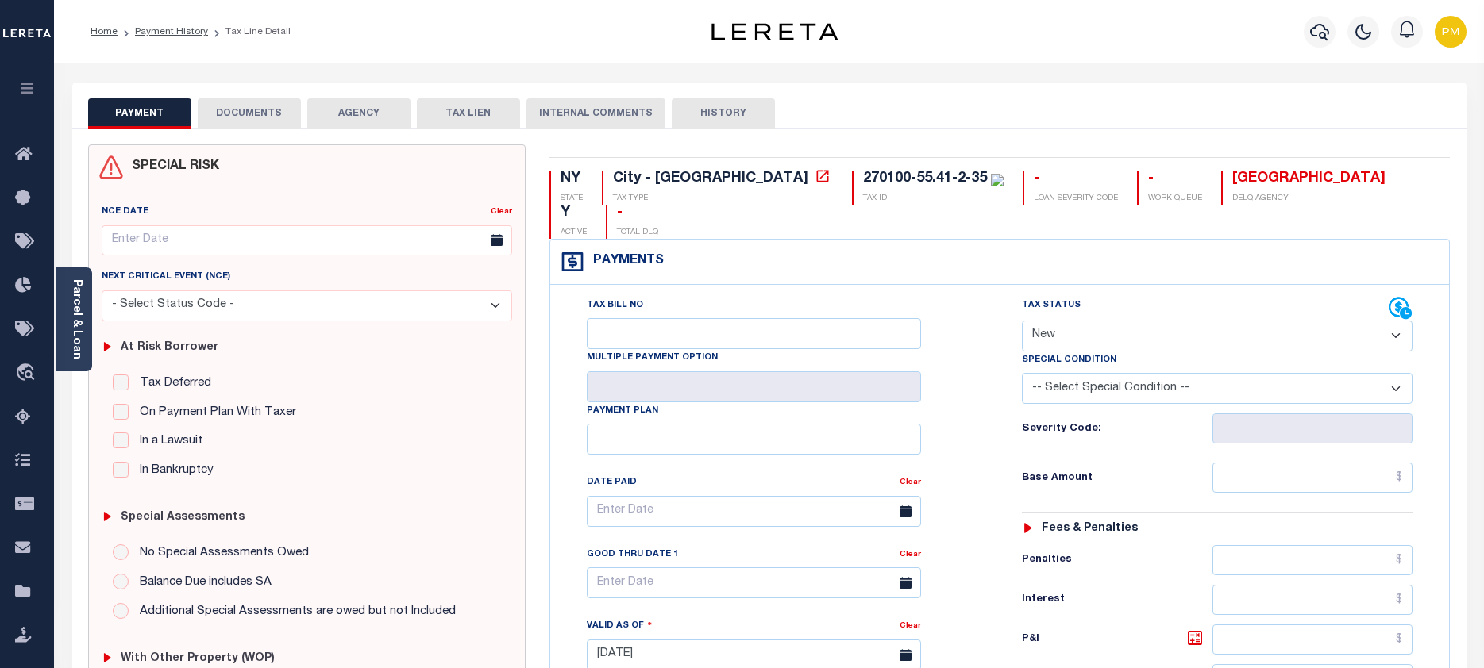
click at [1410, 321] on select "- Select Status Code - Open Due/Unpaid Paid Incomplete No Tax Due Internal Refu…" at bounding box center [1217, 336] width 391 height 31
select select "NTX"
click at [1022, 321] on select "- Select Status Code - Open Due/Unpaid Paid Incomplete No Tax Due Internal Refu…" at bounding box center [1217, 336] width 391 height 31
type input "[DATE]"
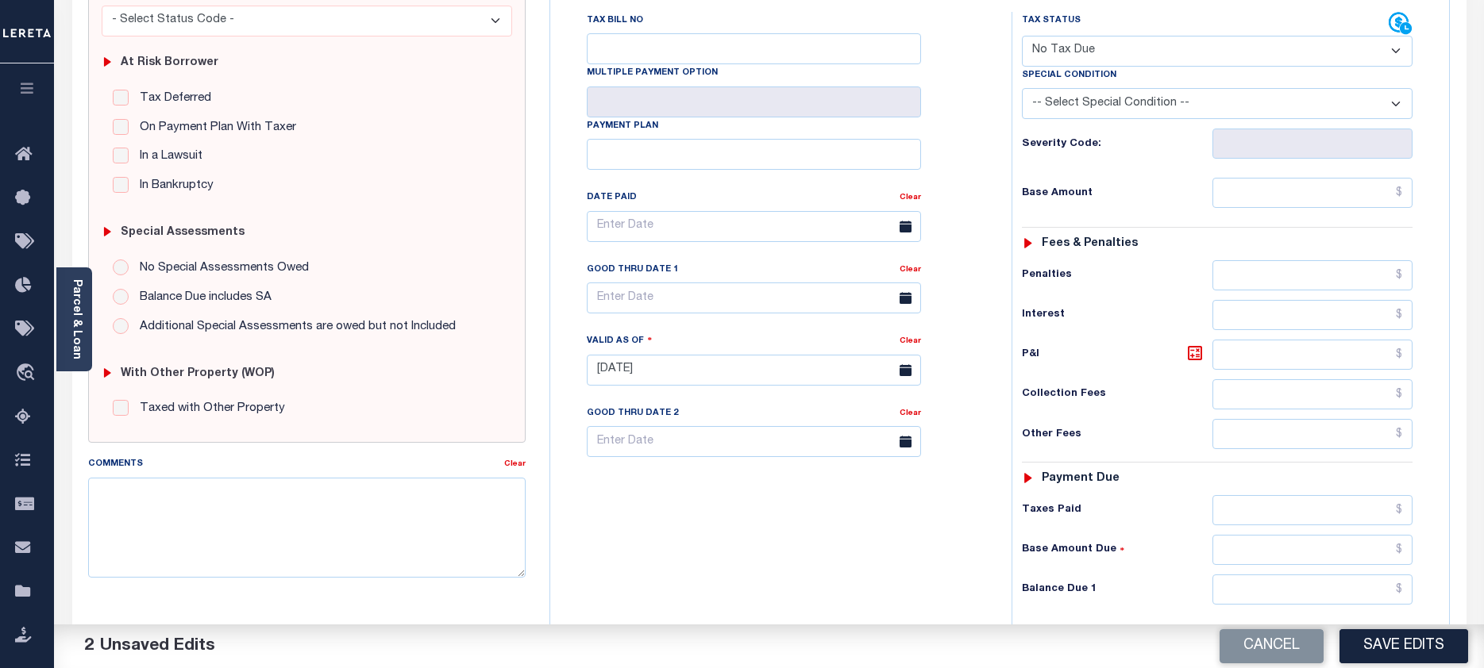
scroll to position [318, 0]
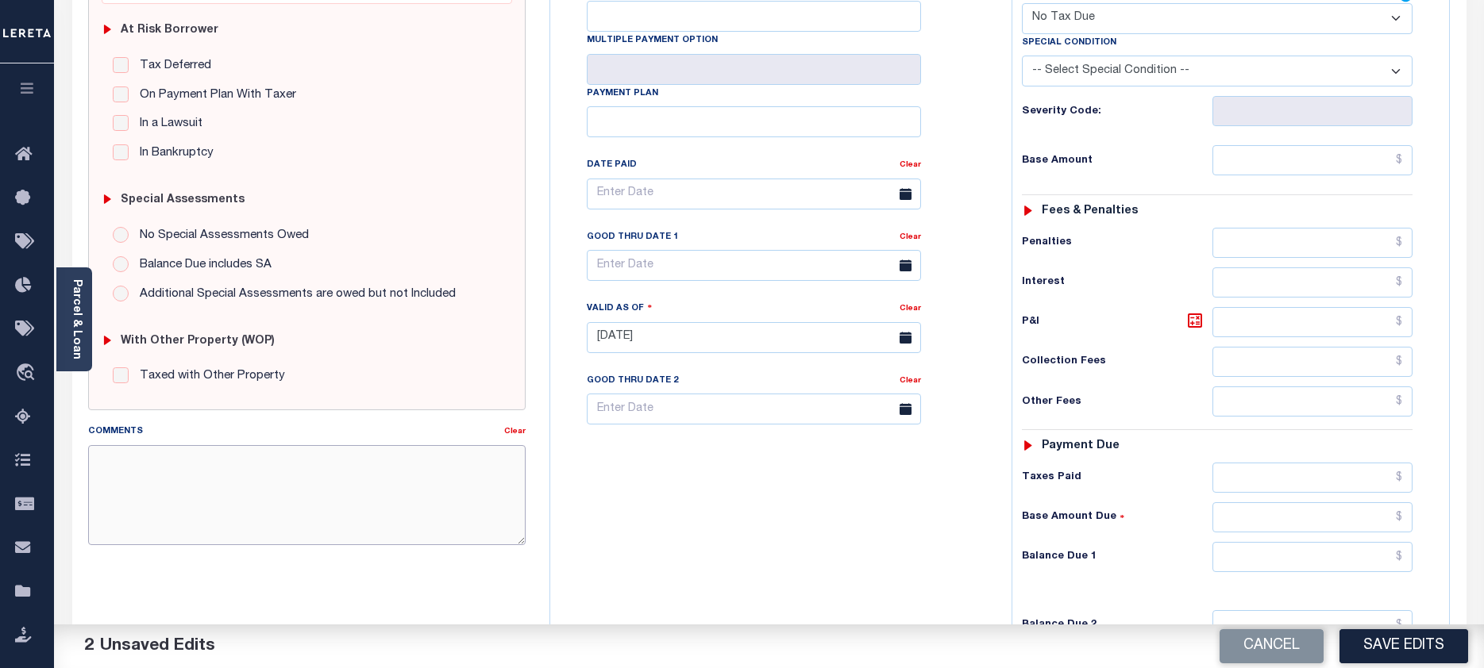
click at [108, 464] on textarea "Comments" at bounding box center [307, 495] width 438 height 100
paste textarea "Taxes due prior to the loan boarding."
type textarea "Taxes due prior to the loan boarding."
click at [1423, 645] on button "Save Edits" at bounding box center [1403, 646] width 129 height 34
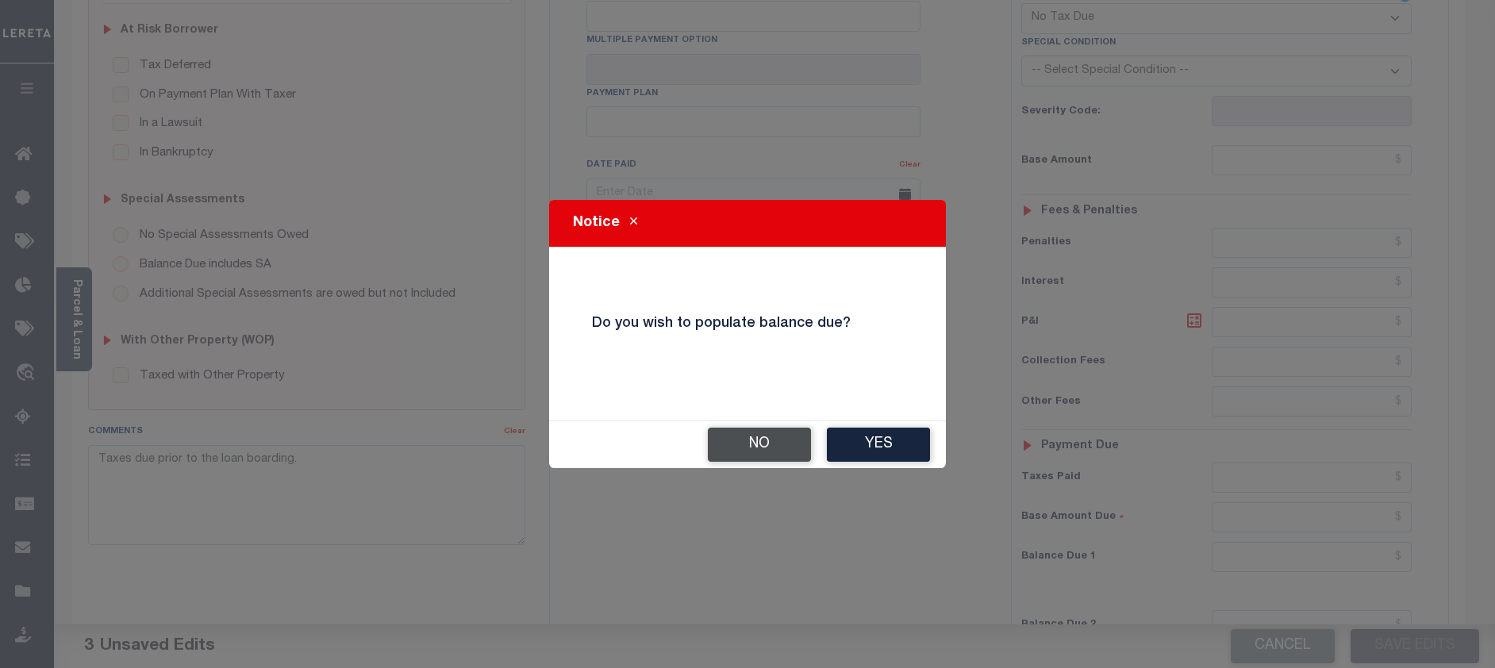
click at [760, 443] on button "No" at bounding box center [759, 445] width 103 height 34
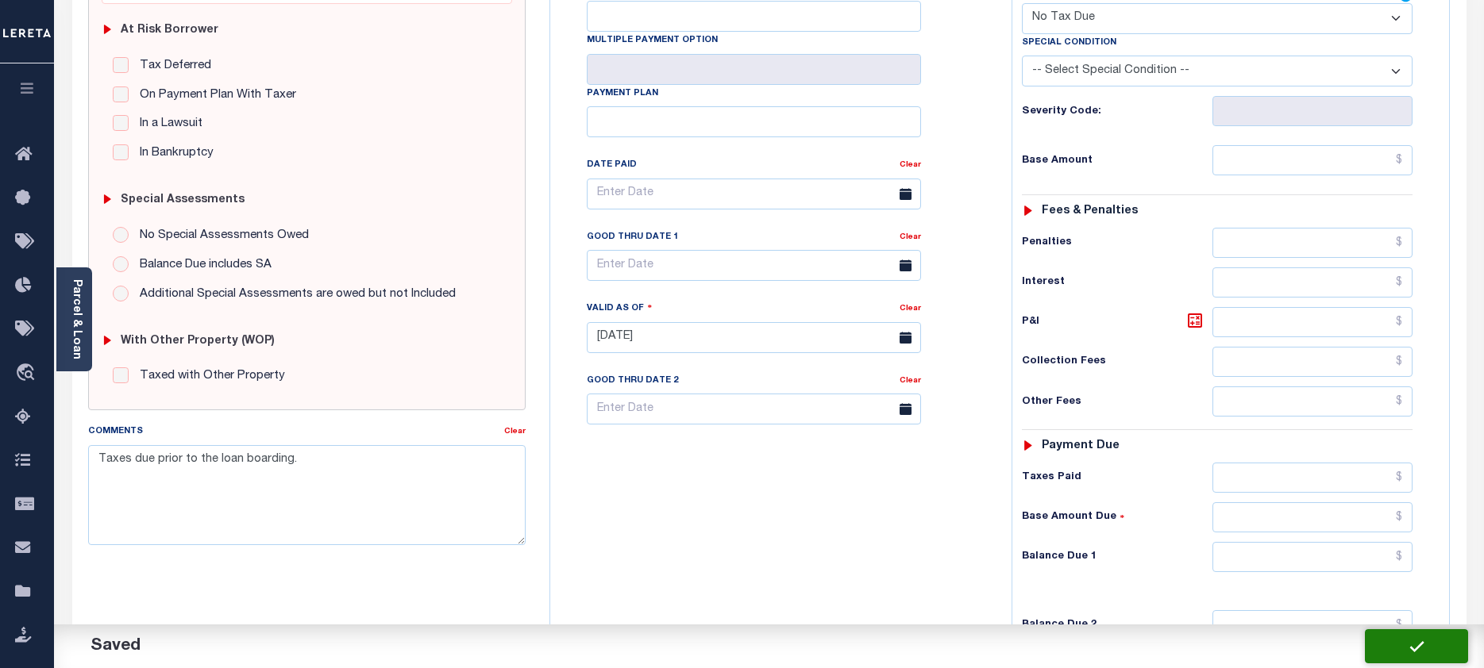
checkbox input "false"
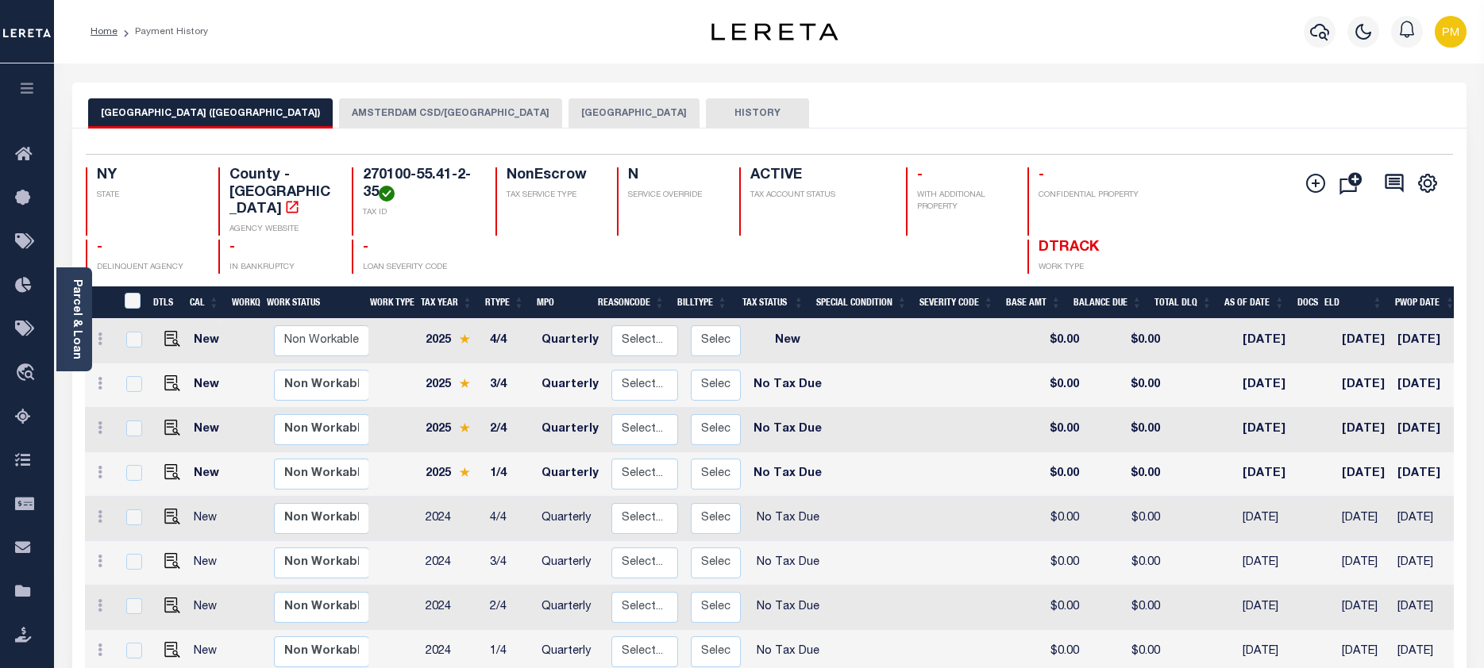
click at [576, 113] on button "[GEOGRAPHIC_DATA]" at bounding box center [633, 113] width 131 height 30
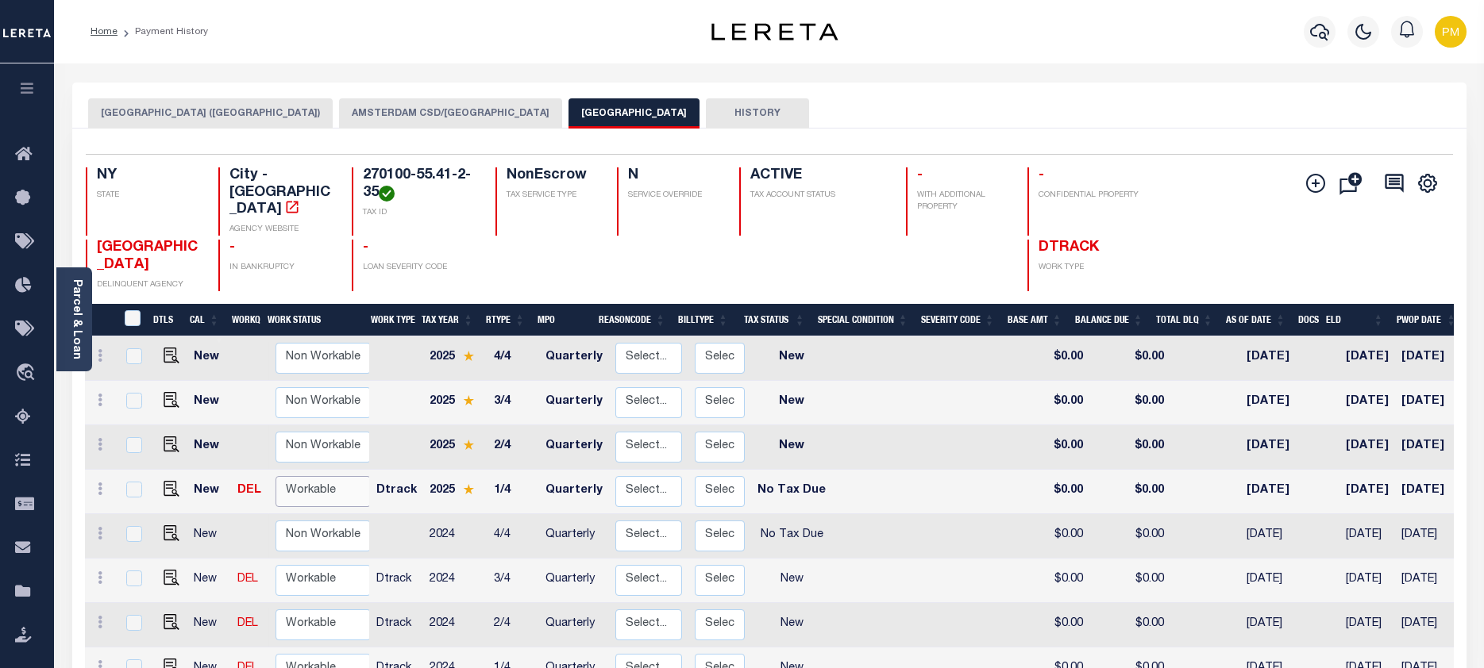
click at [300, 476] on select "Non Workable Workable" at bounding box center [322, 491] width 95 height 31
checkbox input "true"
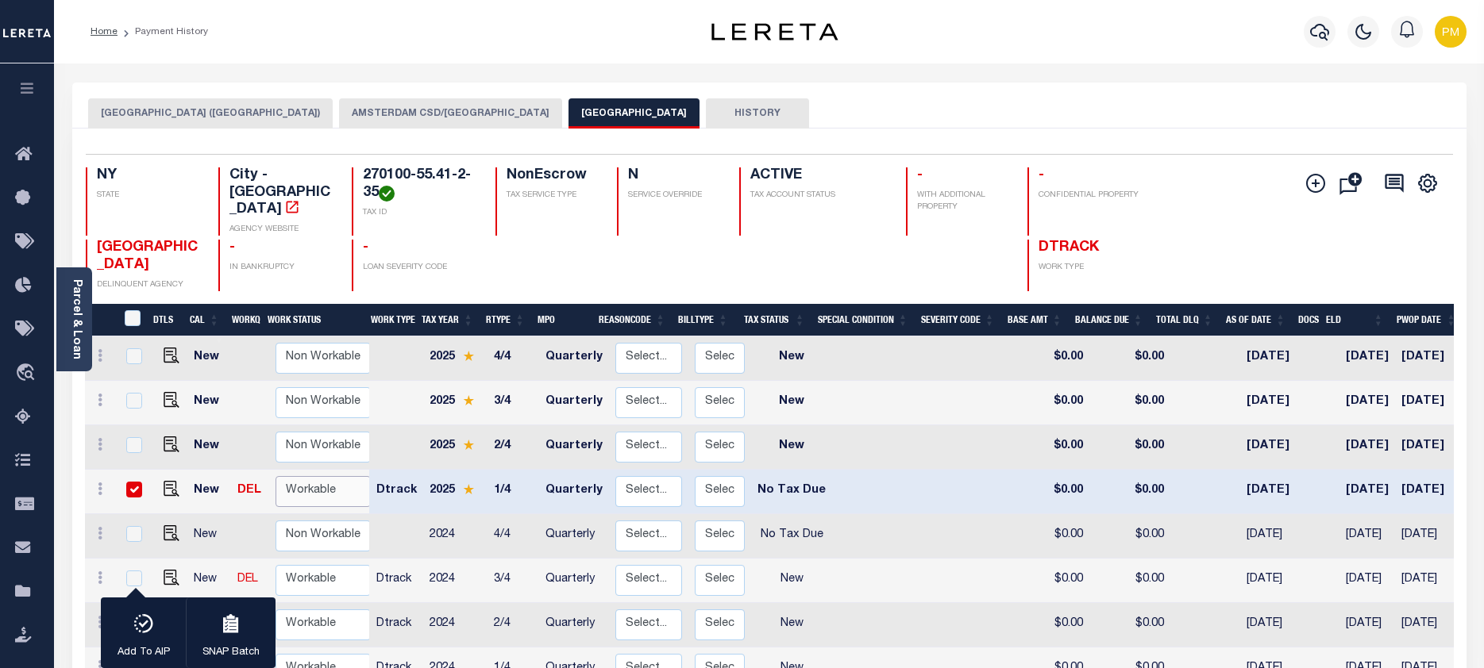
select select "true"
click at [275, 476] on select "Non Workable Workable" at bounding box center [322, 491] width 95 height 31
checkbox input "false"
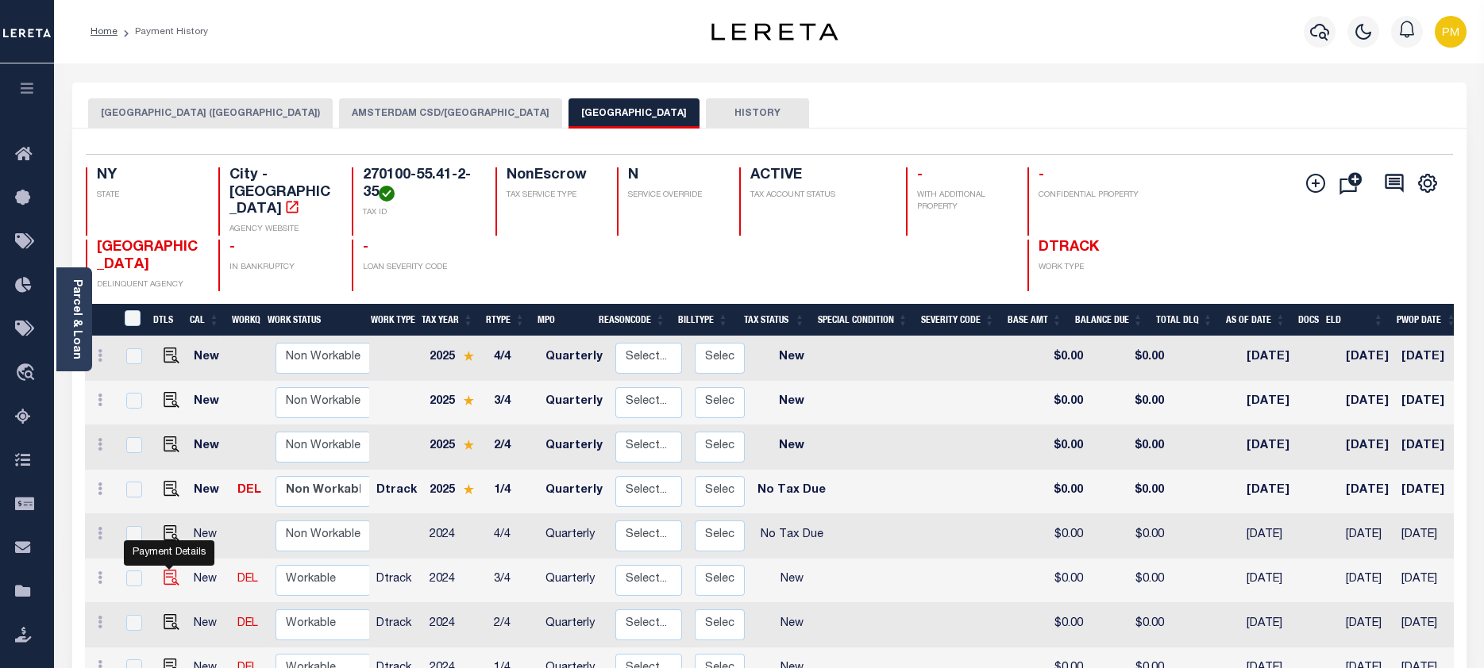
click at [164, 570] on img "" at bounding box center [172, 578] width 16 height 16
checkbox input "true"
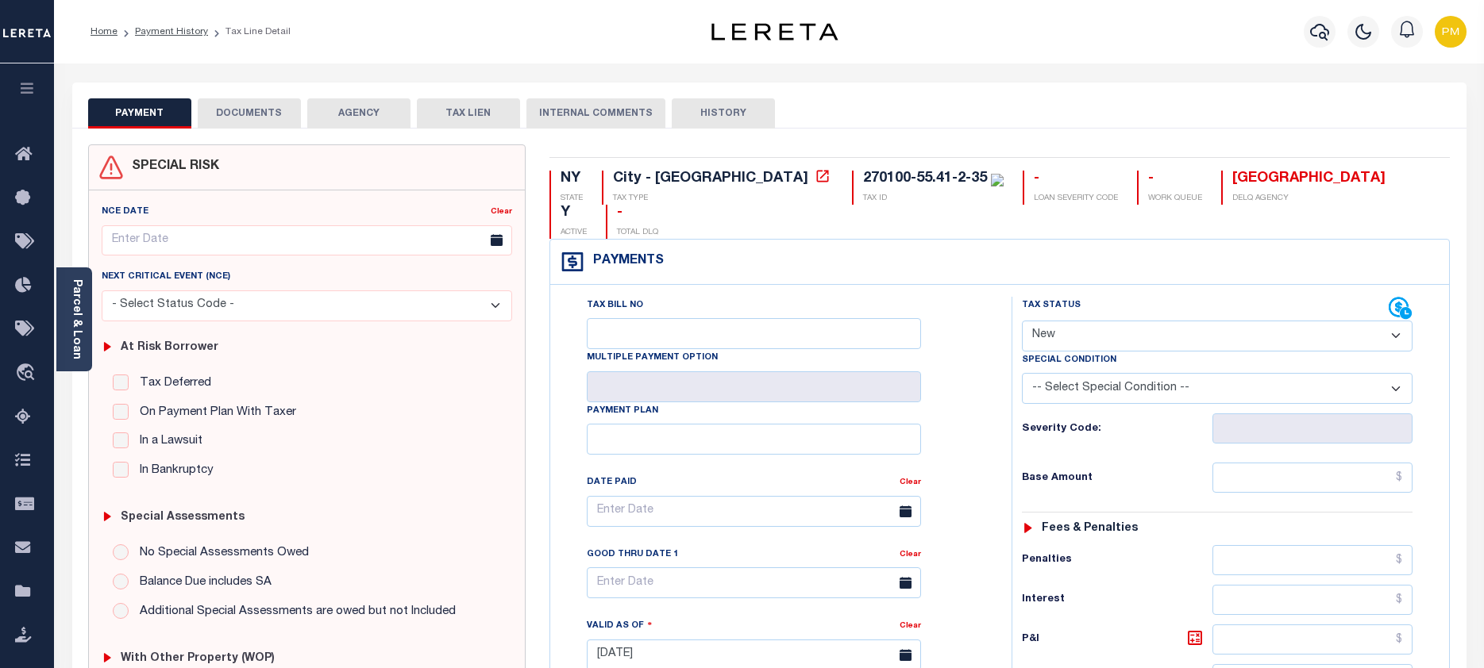
click at [1396, 321] on select "- Select Status Code - Open Due/Unpaid Paid Incomplete No Tax Due Internal Refu…" at bounding box center [1217, 336] width 391 height 31
select select "NTX"
click at [1022, 321] on select "- Select Status Code - Open Due/Unpaid Paid Incomplete No Tax Due Internal Refu…" at bounding box center [1217, 336] width 391 height 31
type input "[DATE]"
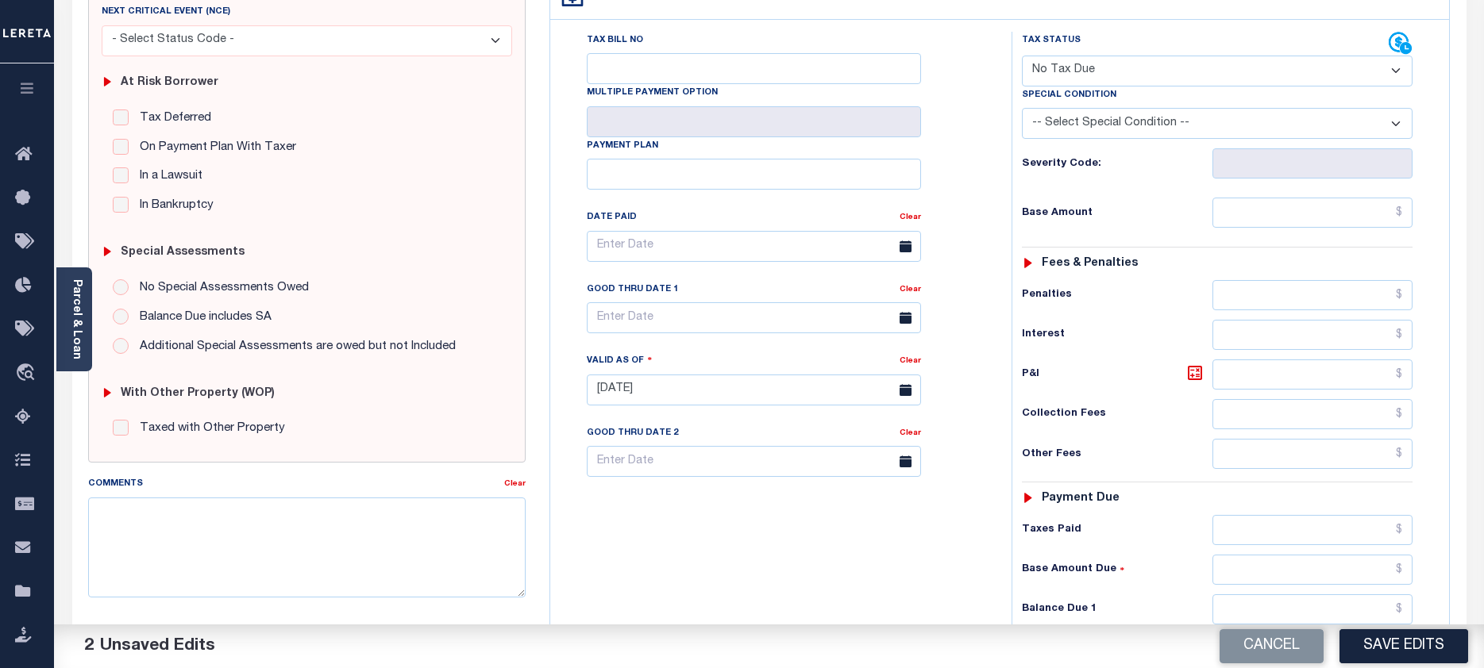
scroll to position [318, 0]
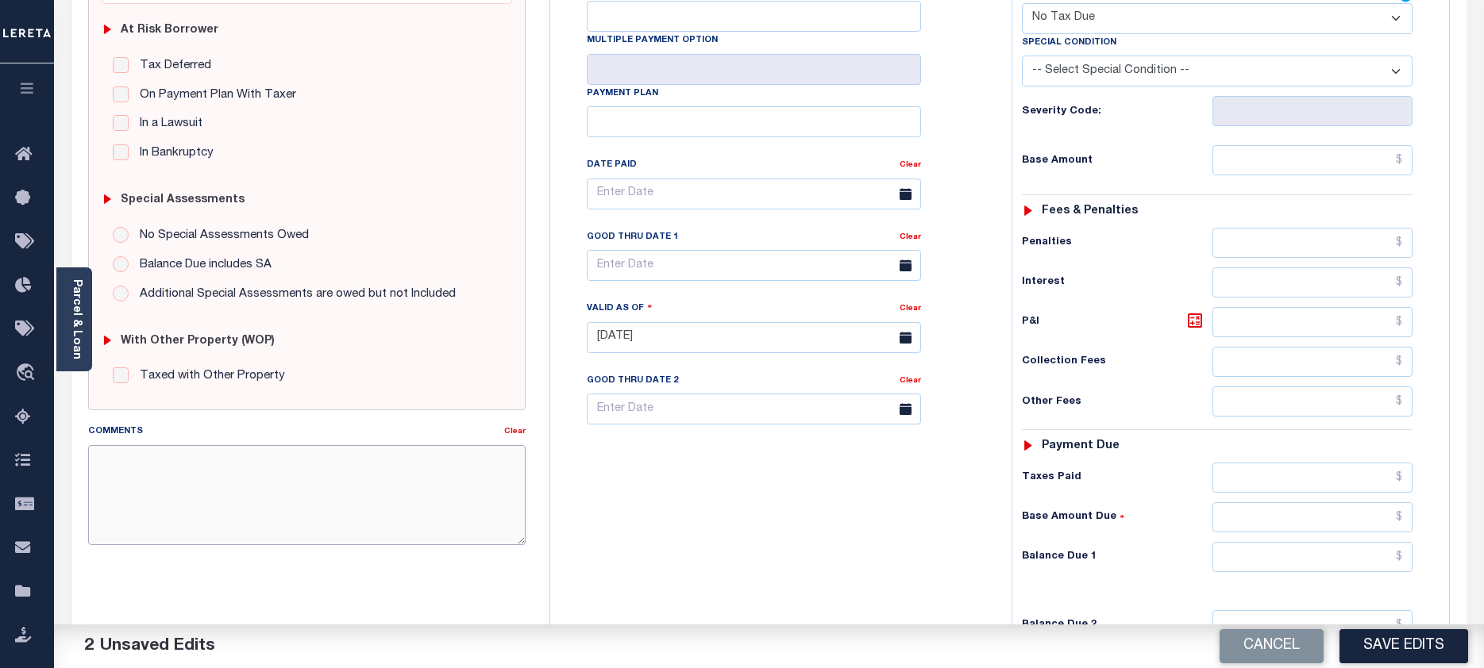
click at [122, 462] on textarea "Comments" at bounding box center [307, 495] width 438 height 100
paste textarea "Taxes due prior to the loan boarding."
type textarea "Taxes due prior to the loan boarding."
click at [1401, 647] on button "Save Edits" at bounding box center [1403, 646] width 129 height 34
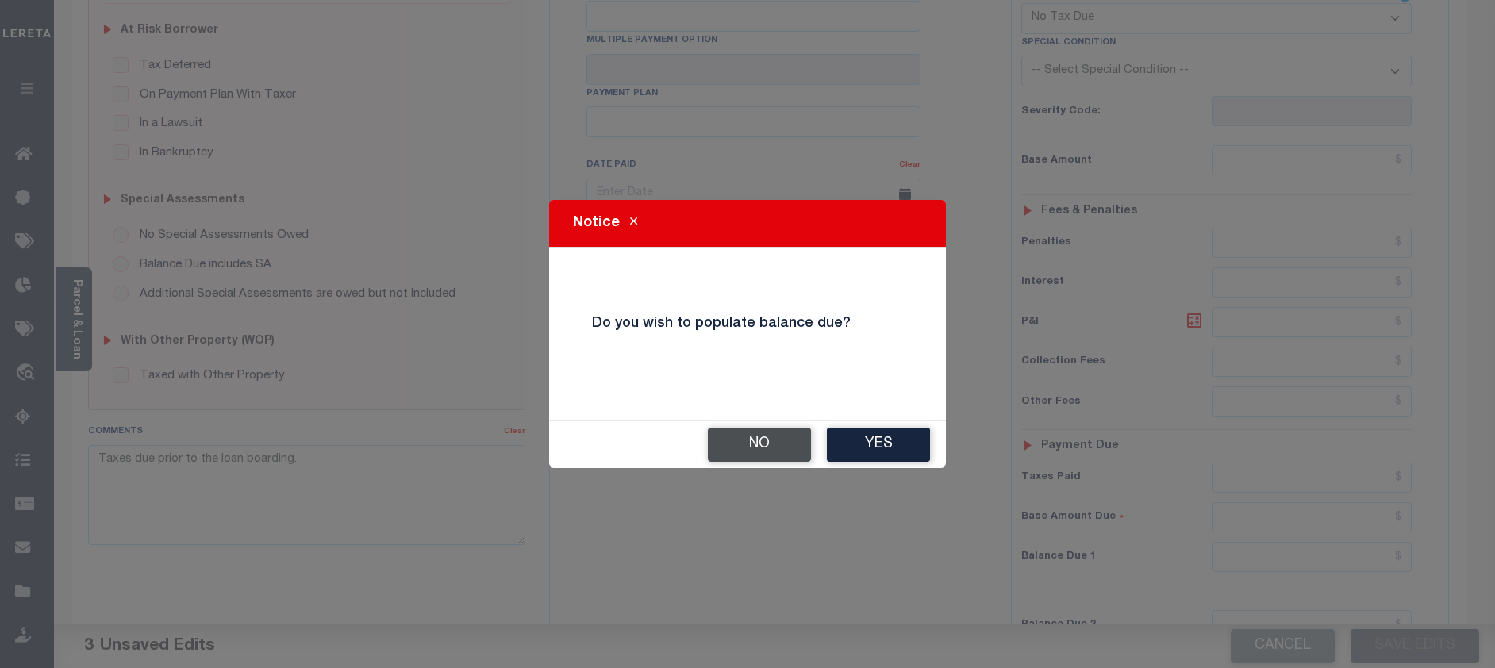
click at [786, 437] on button "No" at bounding box center [759, 445] width 103 height 34
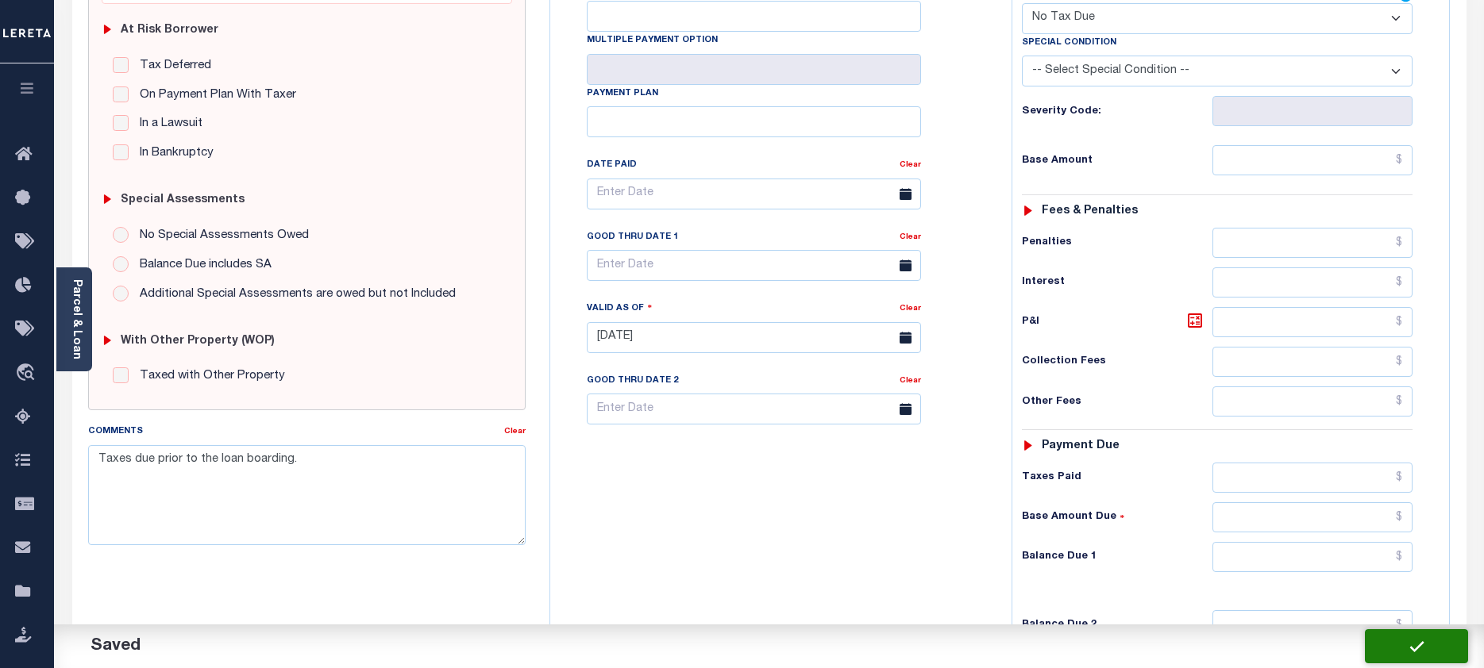
checkbox input "false"
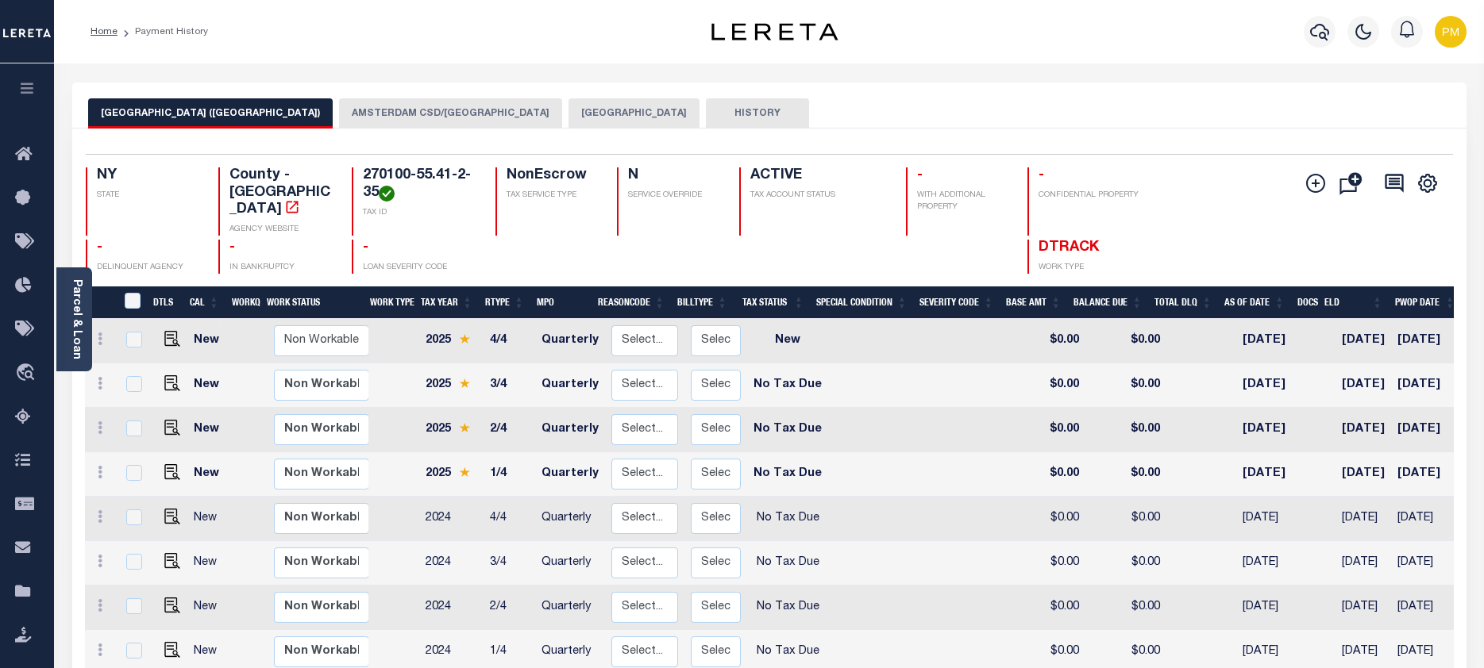
click at [468, 115] on button "AMSTERDAM CSD/[GEOGRAPHIC_DATA]" at bounding box center [450, 113] width 223 height 30
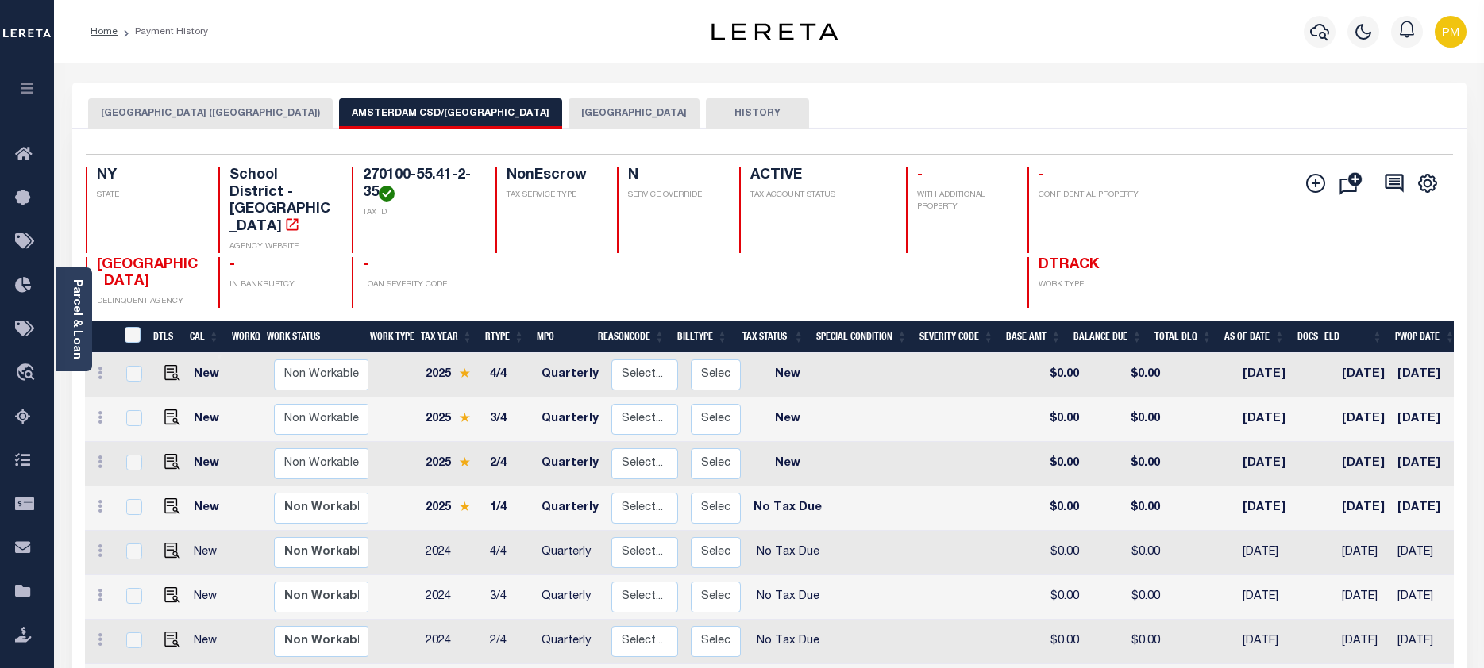
click at [581, 106] on button "[GEOGRAPHIC_DATA]" at bounding box center [633, 113] width 131 height 30
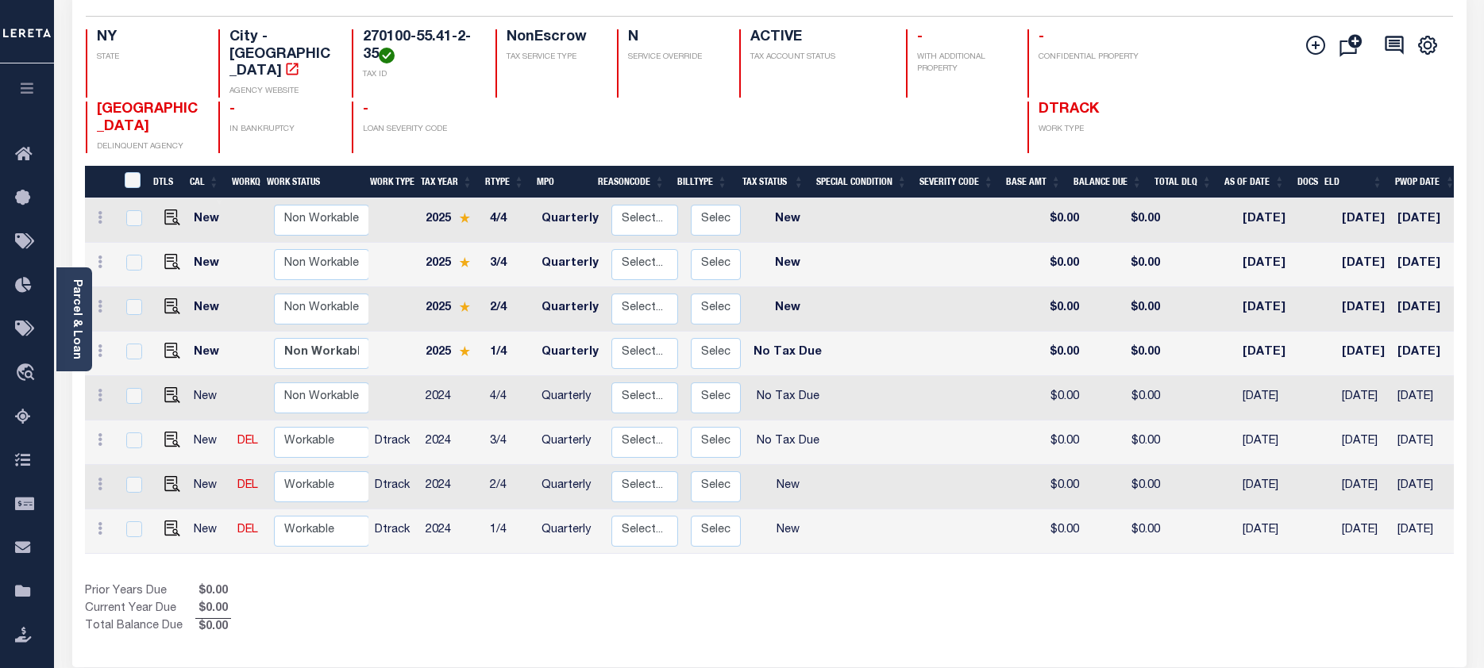
scroll to position [159, 0]
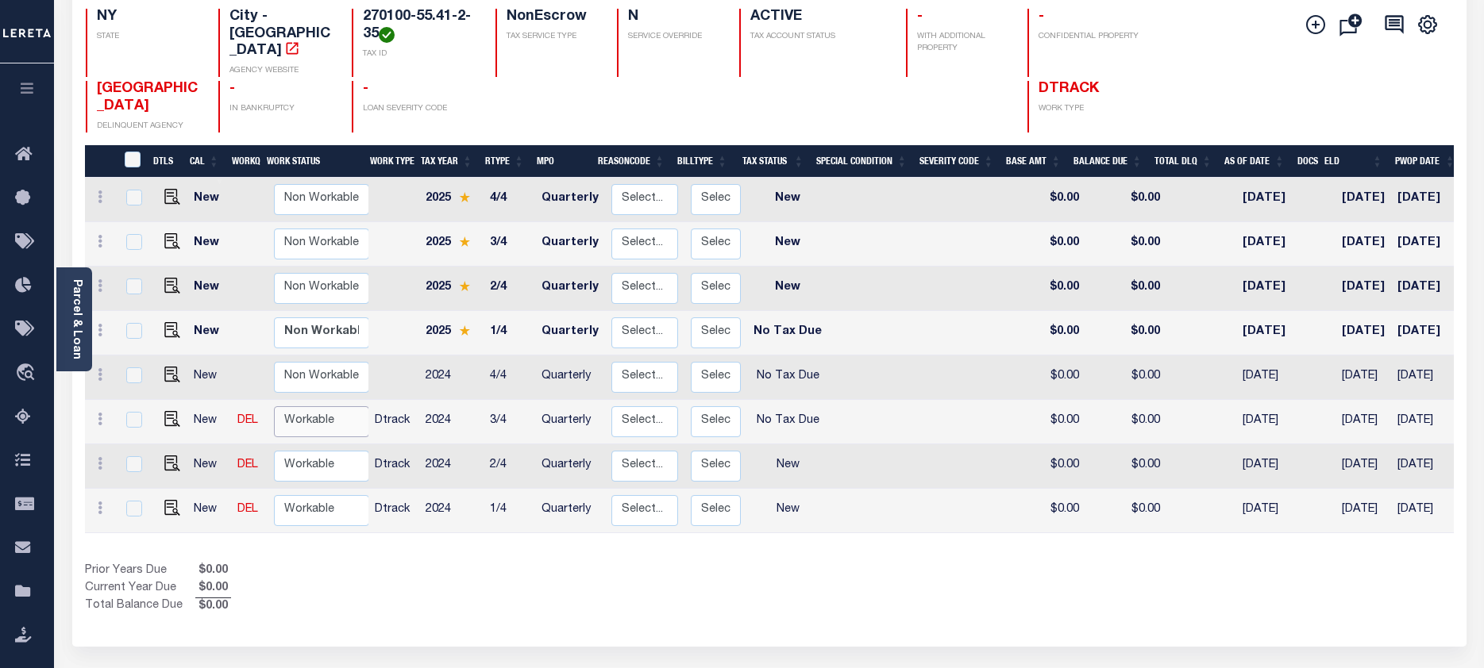
click at [304, 406] on select "Non Workable Workable" at bounding box center [321, 421] width 95 height 31
checkbox input "true"
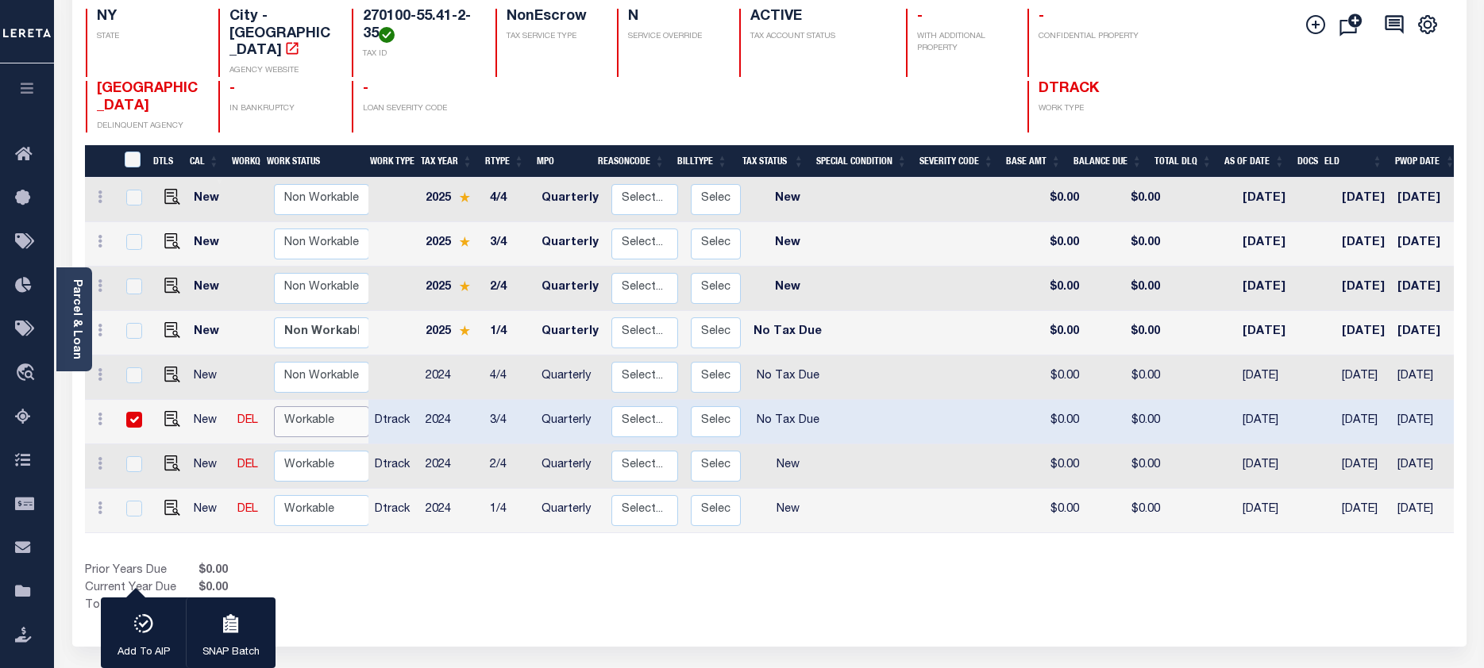
select select "true"
click at [274, 406] on select "Non Workable Workable" at bounding box center [321, 421] width 95 height 31
checkbox input "false"
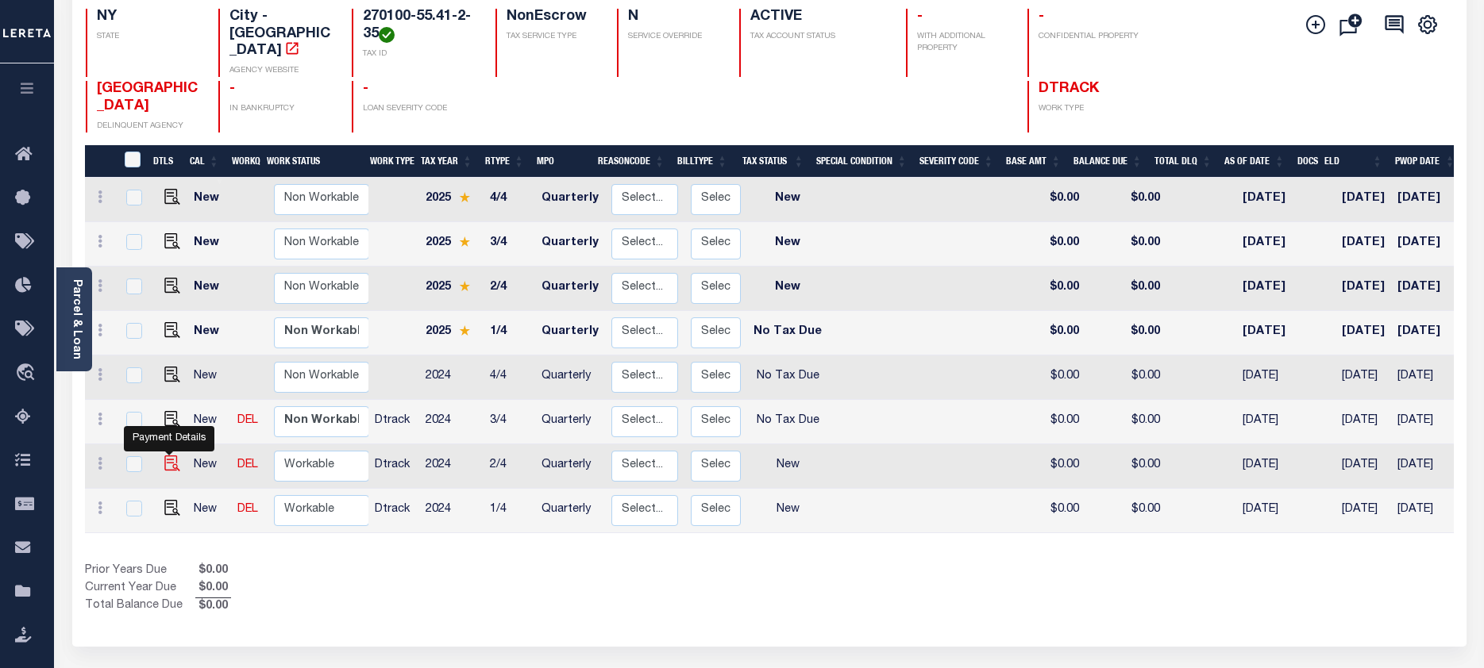
click at [165, 456] on img "" at bounding box center [172, 464] width 16 height 16
checkbox input "true"
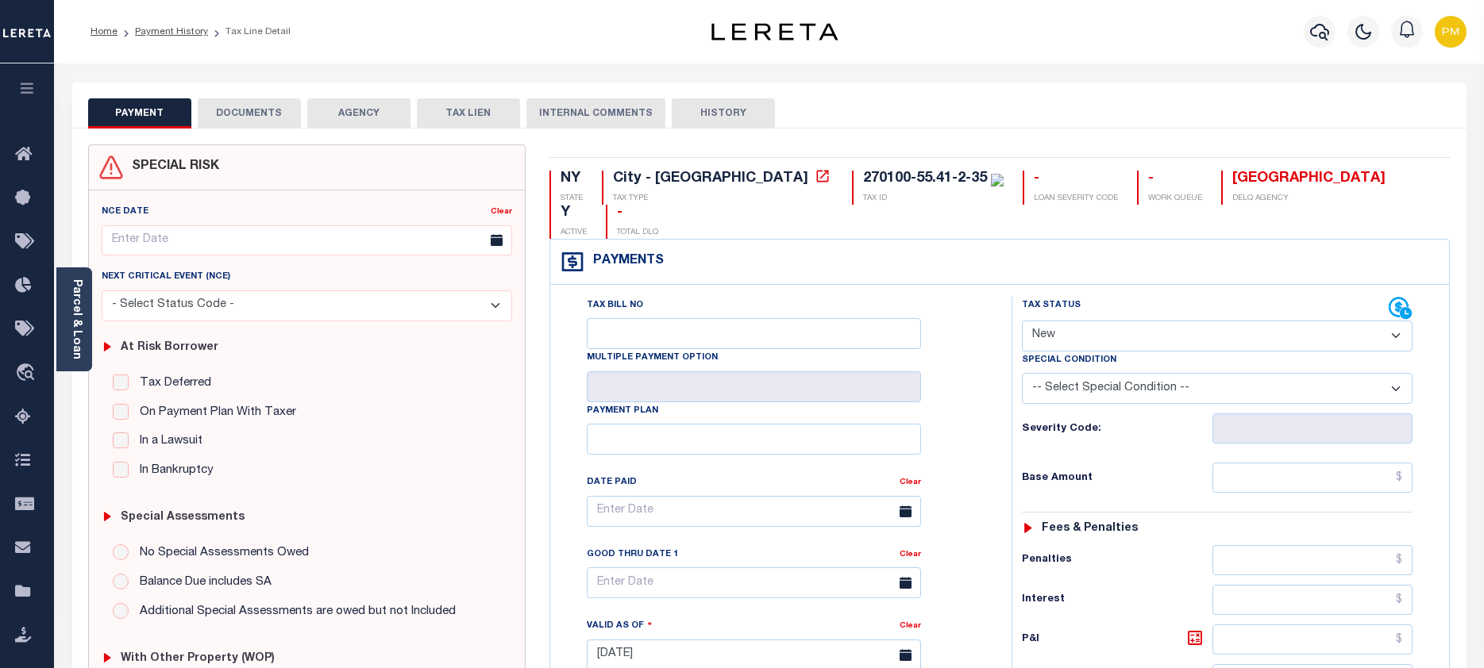
click at [1395, 321] on select "- Select Status Code - Open Due/Unpaid Paid Incomplete No Tax Due Internal Refu…" at bounding box center [1217, 336] width 391 height 31
select select "NTX"
click at [1022, 321] on select "- Select Status Code - Open Due/Unpaid Paid Incomplete No Tax Due Internal Refu…" at bounding box center [1217, 336] width 391 height 31
type input "[DATE]"
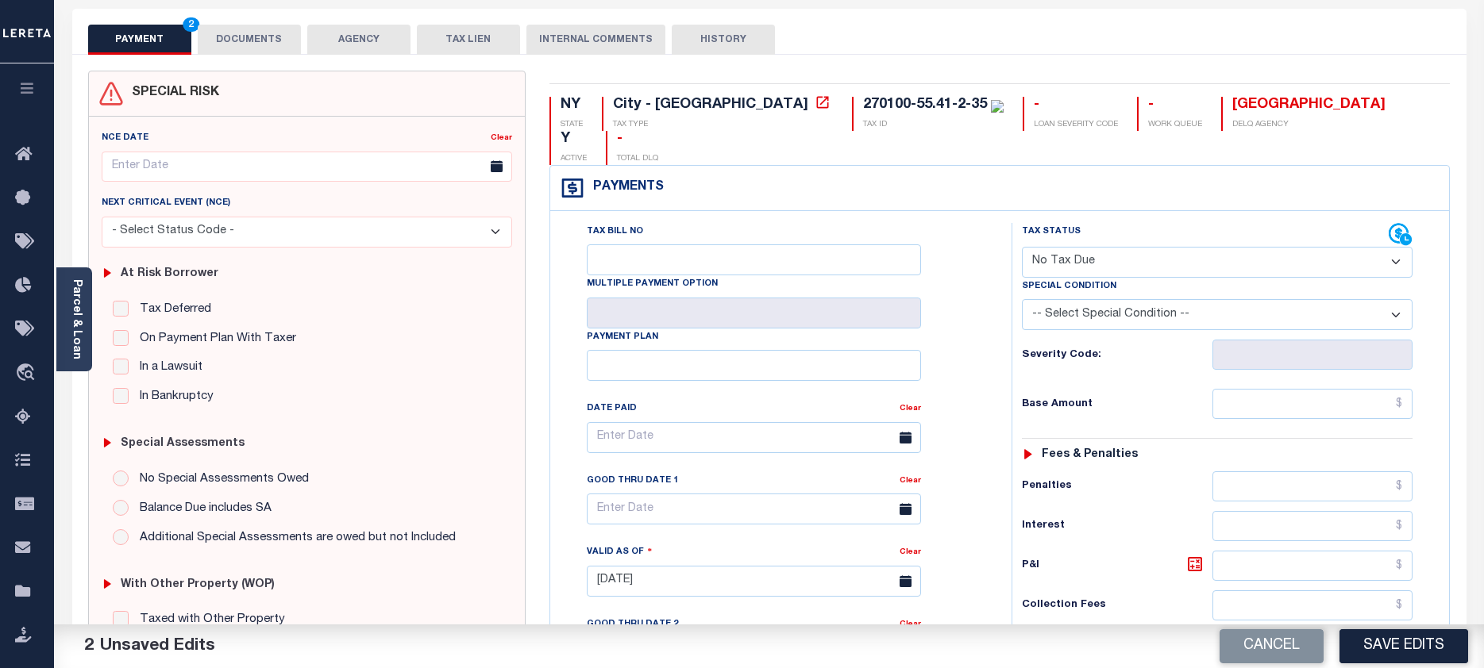
scroll to position [318, 0]
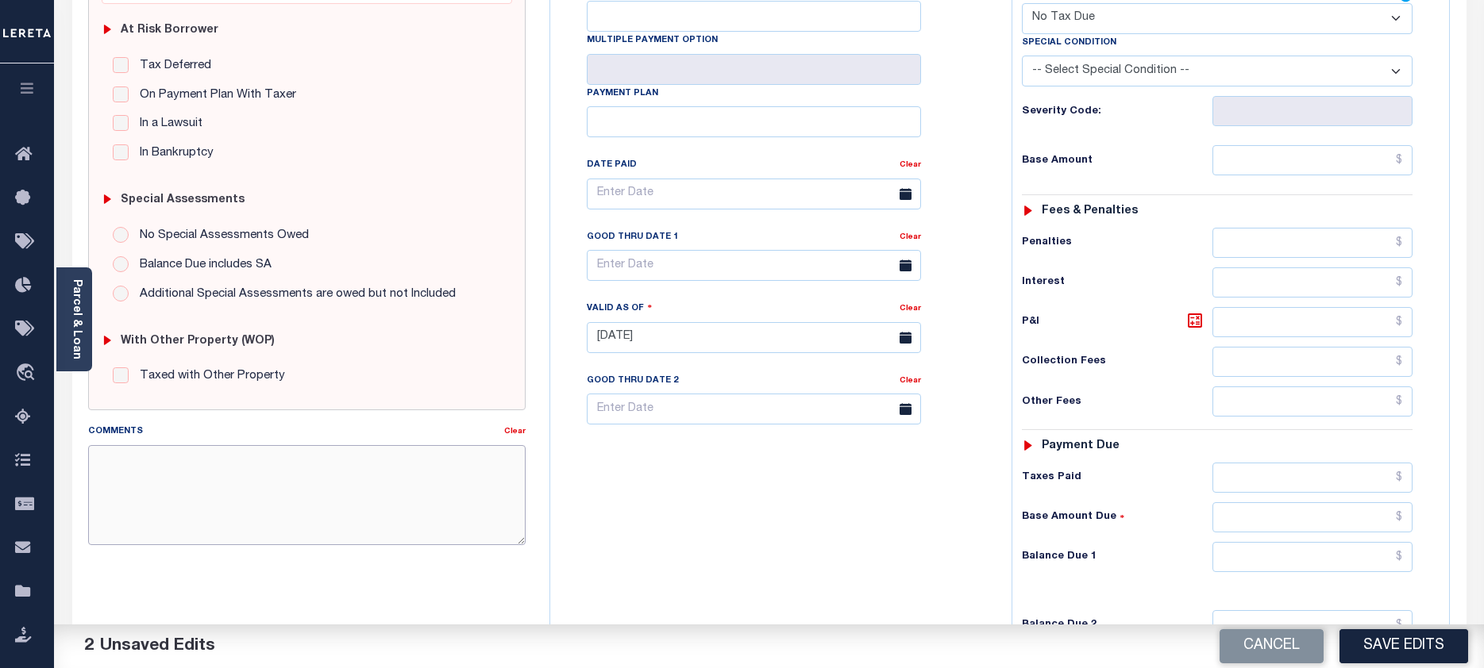
click at [221, 469] on textarea "Comments" at bounding box center [307, 495] width 438 height 100
paste textarea "Taxes due prior to the loan boarding."
type textarea "Taxes due prior to the loan boarding."
click at [1423, 646] on button "Save Edits" at bounding box center [1403, 646] width 129 height 34
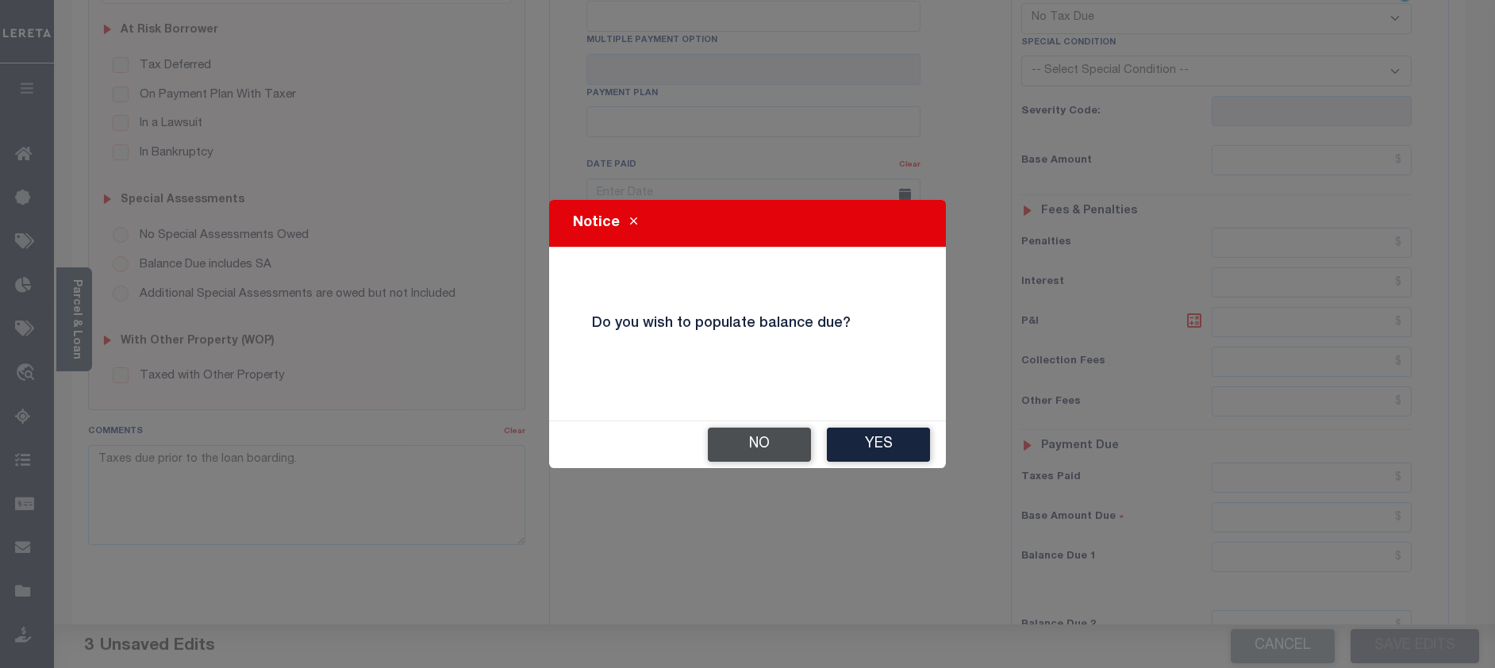
click at [747, 443] on button "No" at bounding box center [759, 445] width 103 height 34
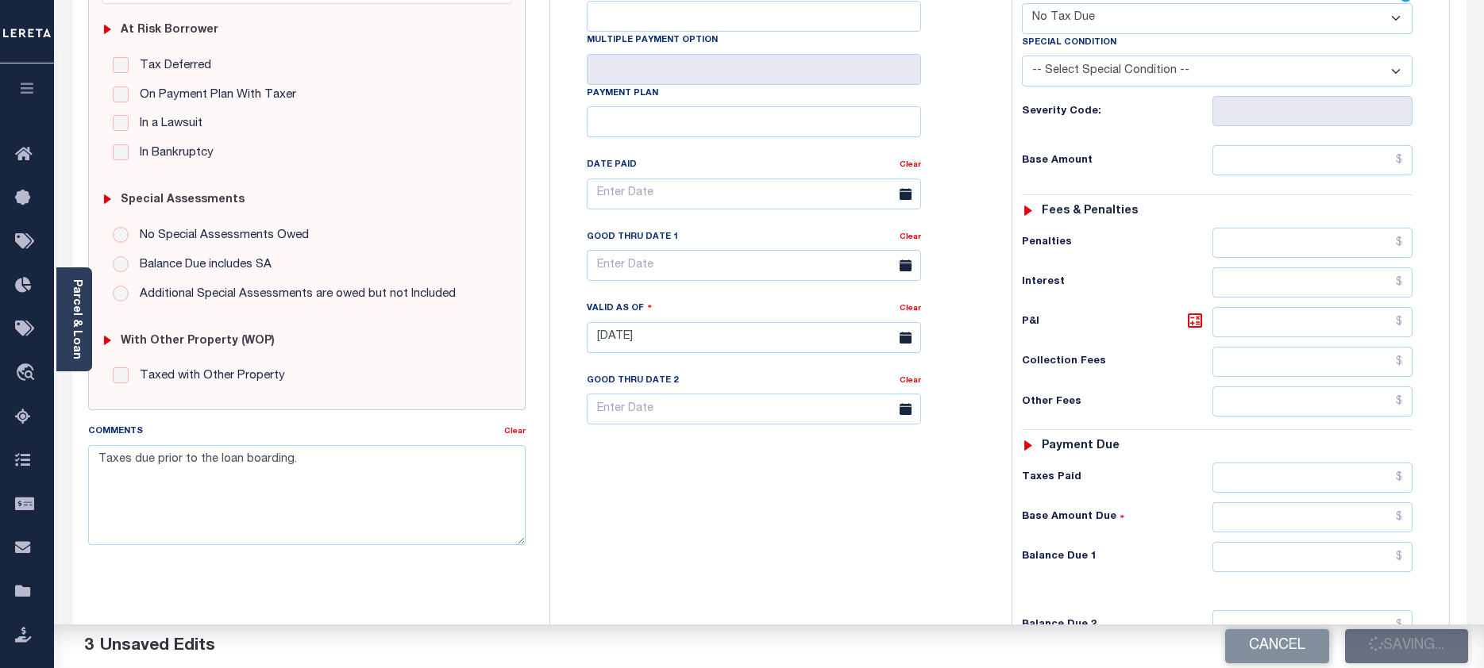
checkbox input "false"
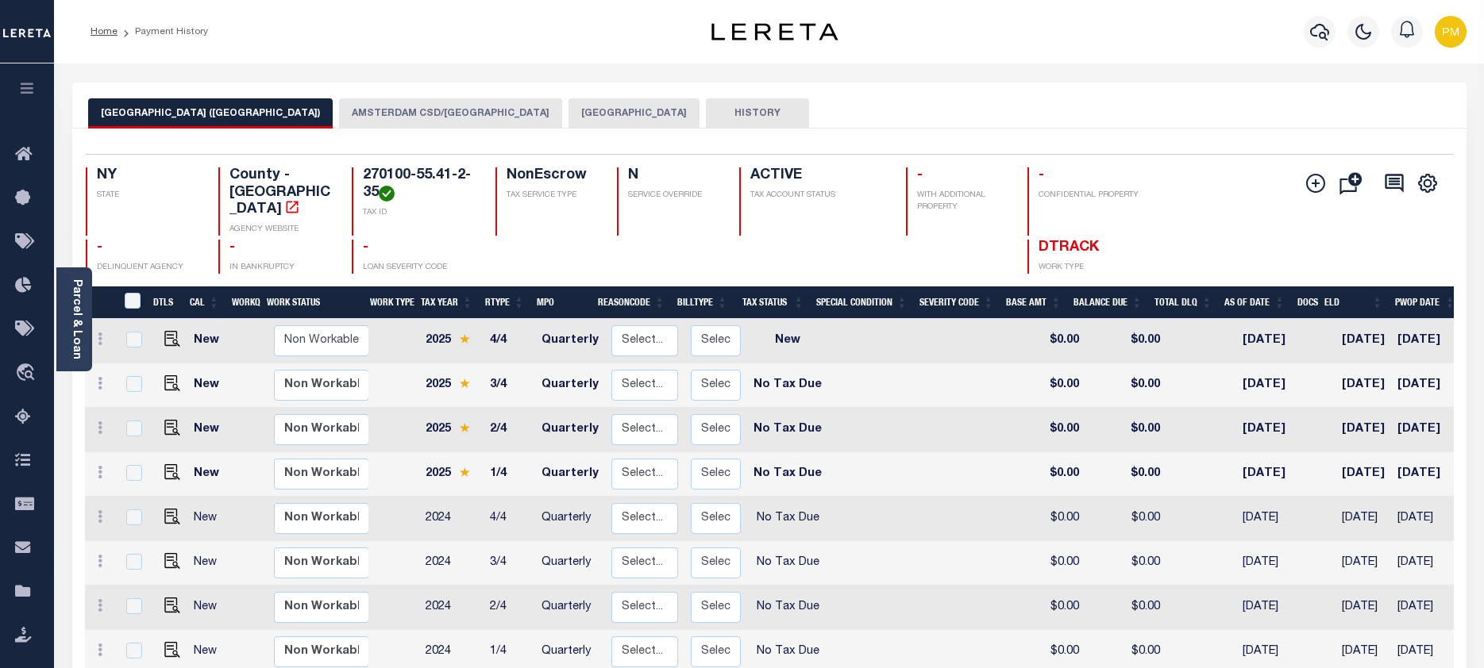
click at [584, 114] on button "[GEOGRAPHIC_DATA]" at bounding box center [633, 113] width 131 height 30
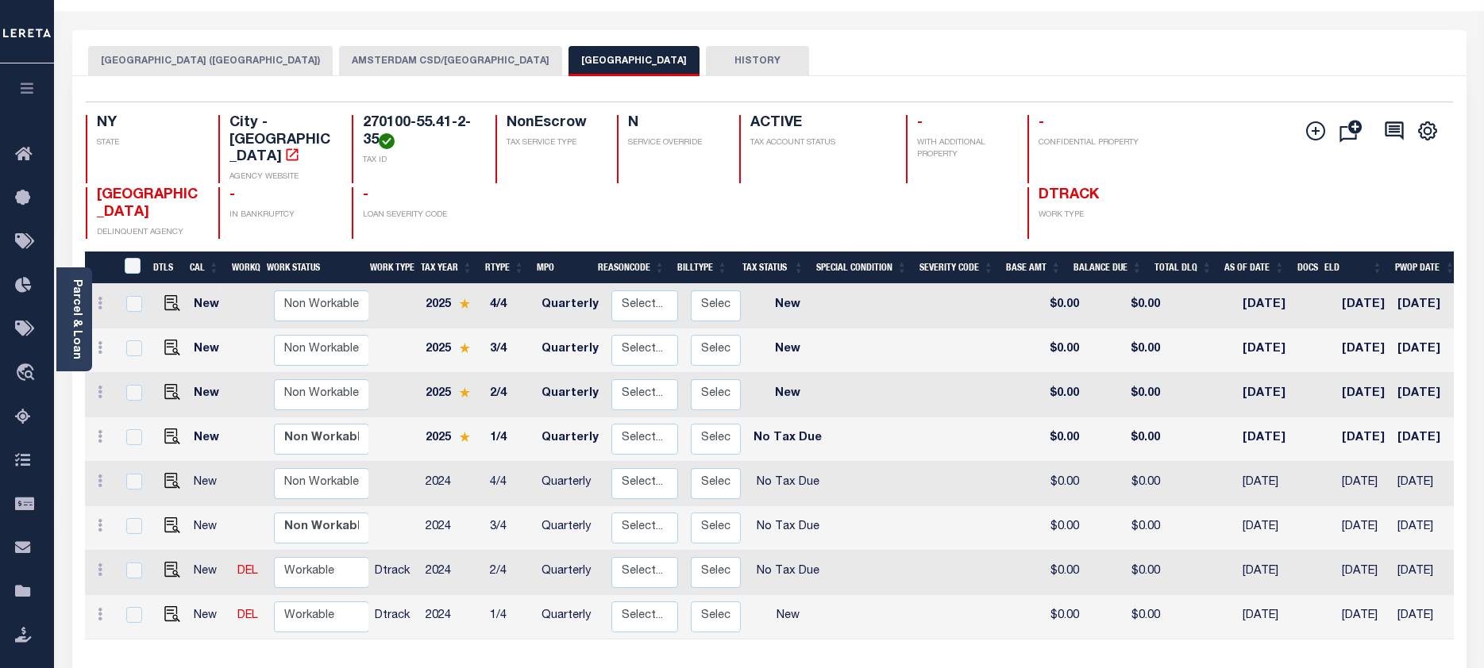
scroll to position [79, 0]
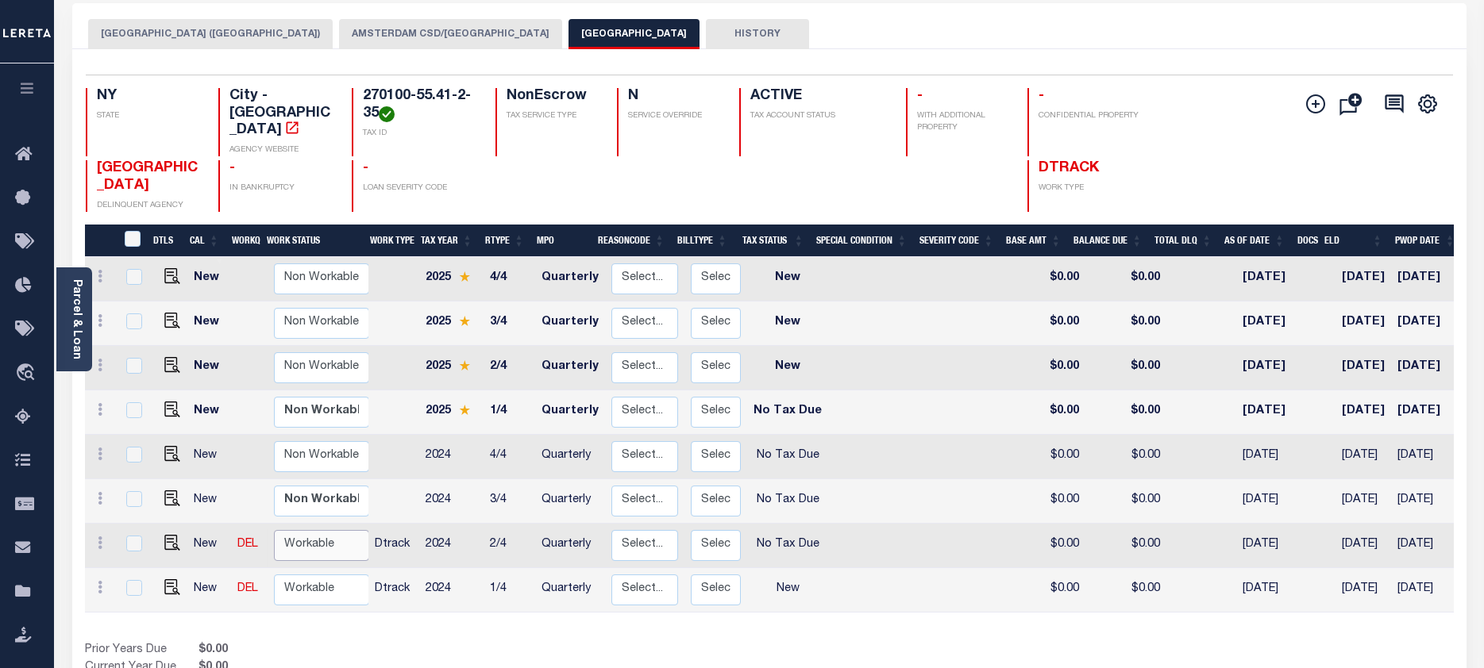
click at [307, 530] on select "Non Workable Workable" at bounding box center [321, 545] width 95 height 31
checkbox input "true"
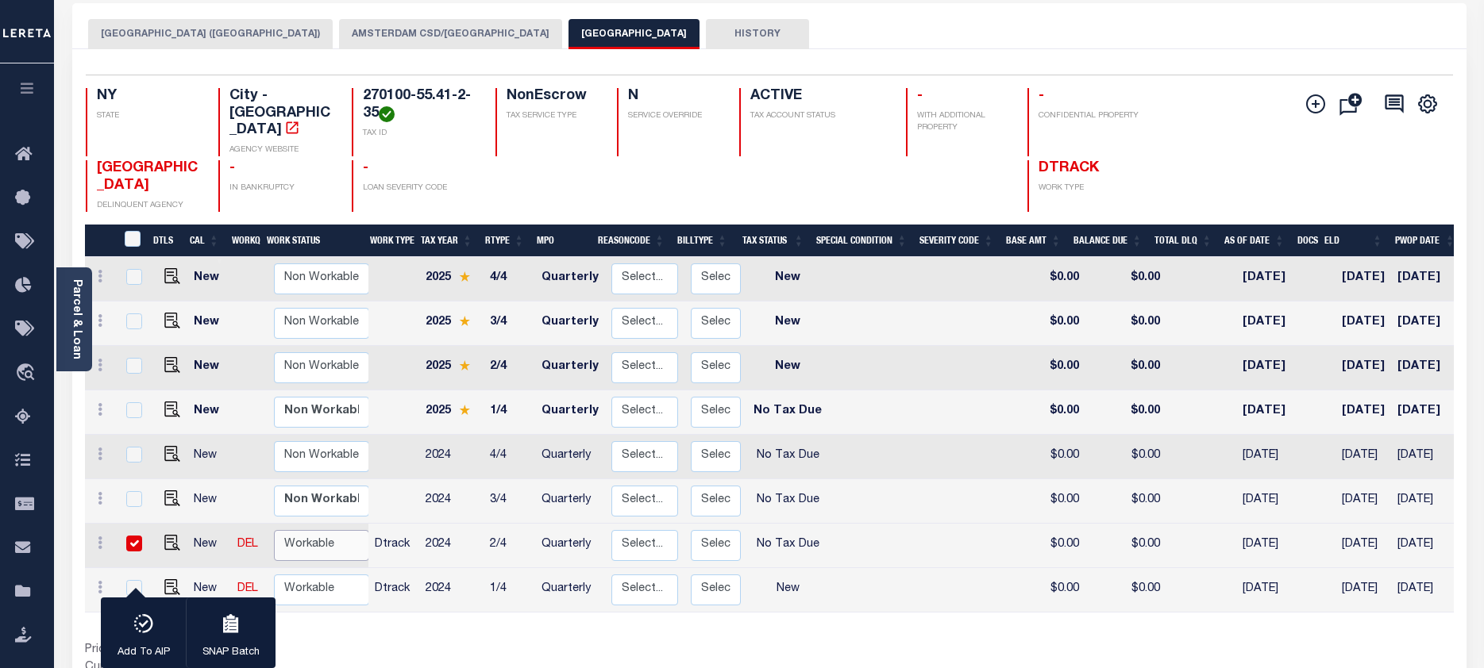
select select "true"
click at [274, 530] on select "Non Workable Workable" at bounding box center [321, 545] width 95 height 31
checkbox input "false"
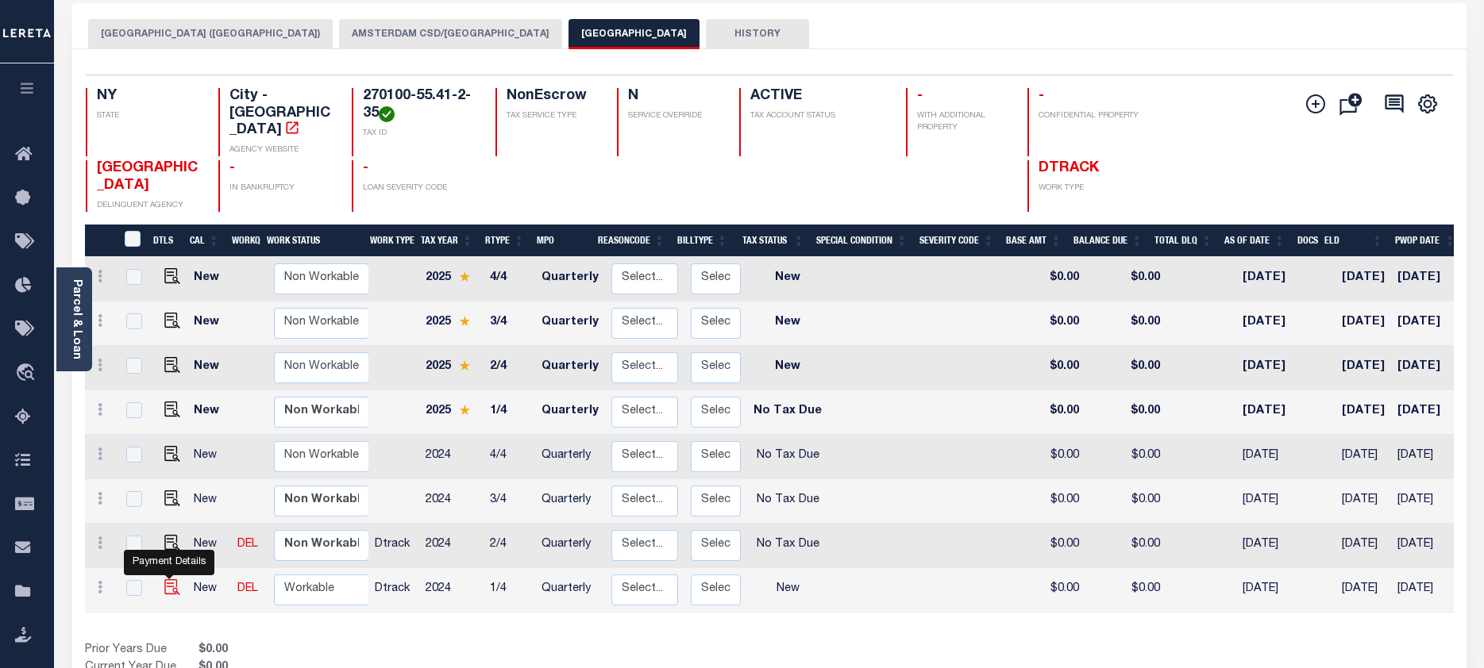
click at [170, 579] on img "" at bounding box center [172, 587] width 16 height 16
checkbox input "true"
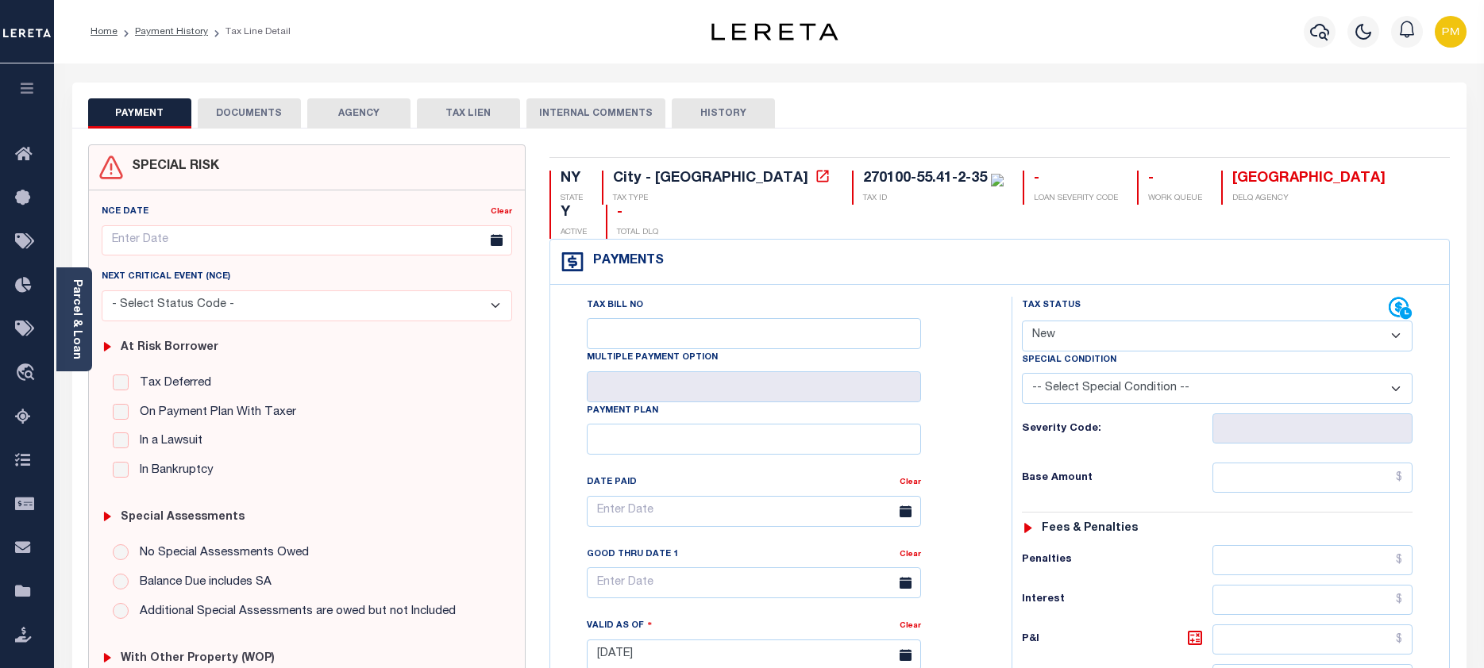
click at [1395, 321] on select "- Select Status Code - Open Due/Unpaid Paid Incomplete No Tax Due Internal Refu…" at bounding box center [1217, 336] width 391 height 31
select select "NTX"
click at [1022, 321] on select "- Select Status Code - Open Due/Unpaid Paid Incomplete No Tax Due Internal Refu…" at bounding box center [1217, 336] width 391 height 31
type input "[DATE]"
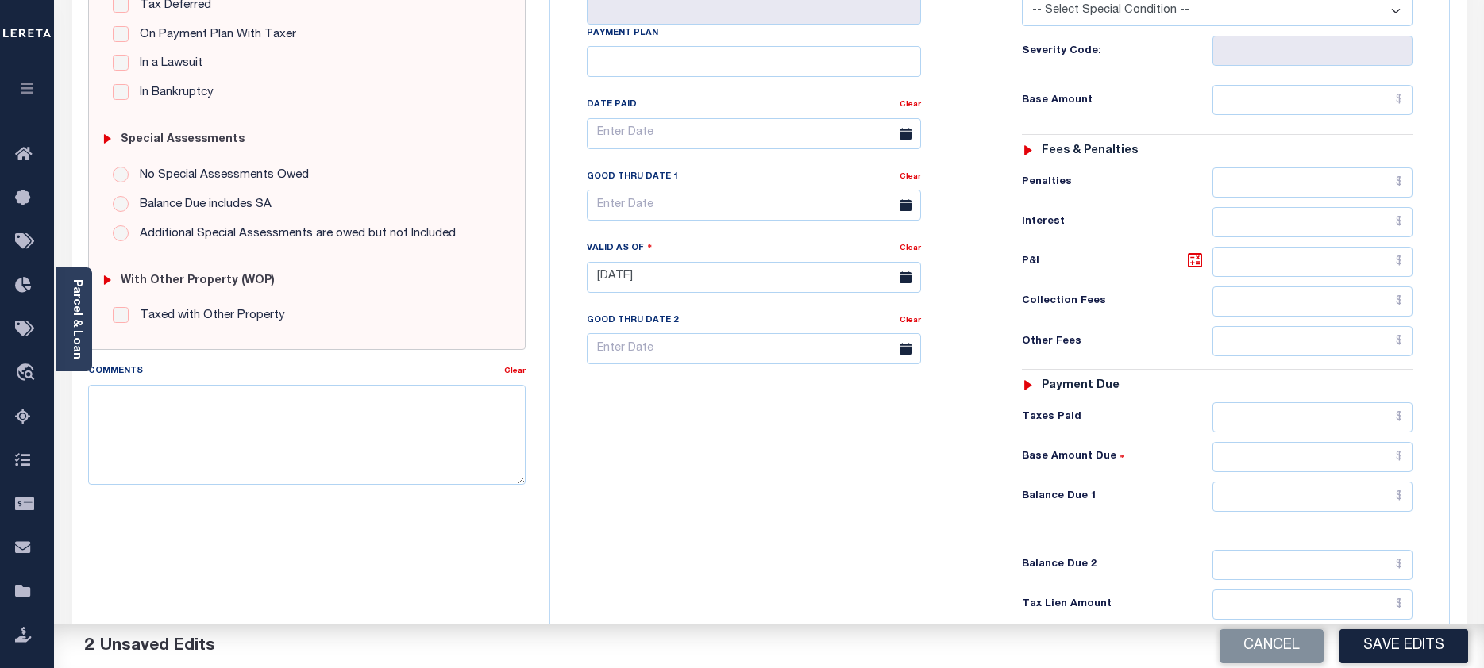
scroll to position [397, 0]
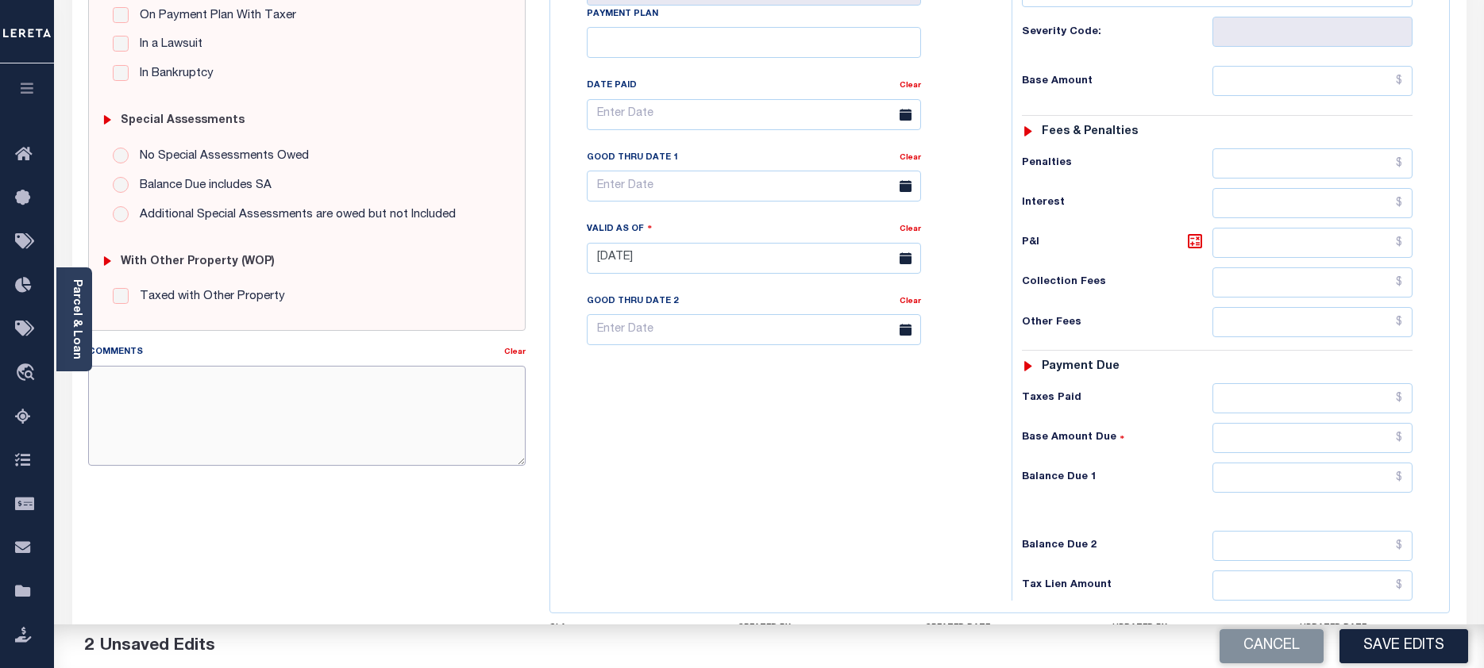
click at [102, 383] on textarea "Comments" at bounding box center [307, 416] width 438 height 100
paste textarea "Taxes due prior to the loan boarding."
type textarea "Taxes due prior to the loan boarding."
click at [1415, 650] on button "Save Edits" at bounding box center [1403, 646] width 129 height 34
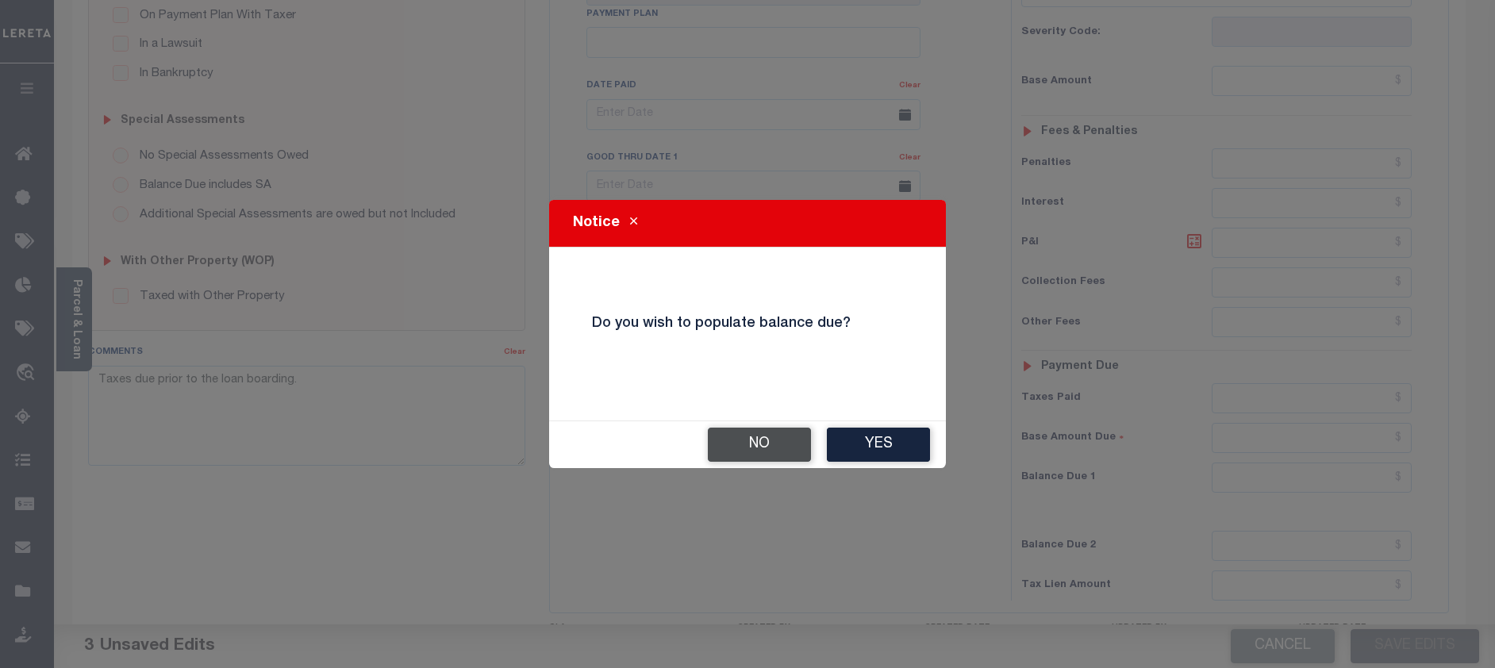
click at [757, 449] on button "No" at bounding box center [759, 445] width 103 height 34
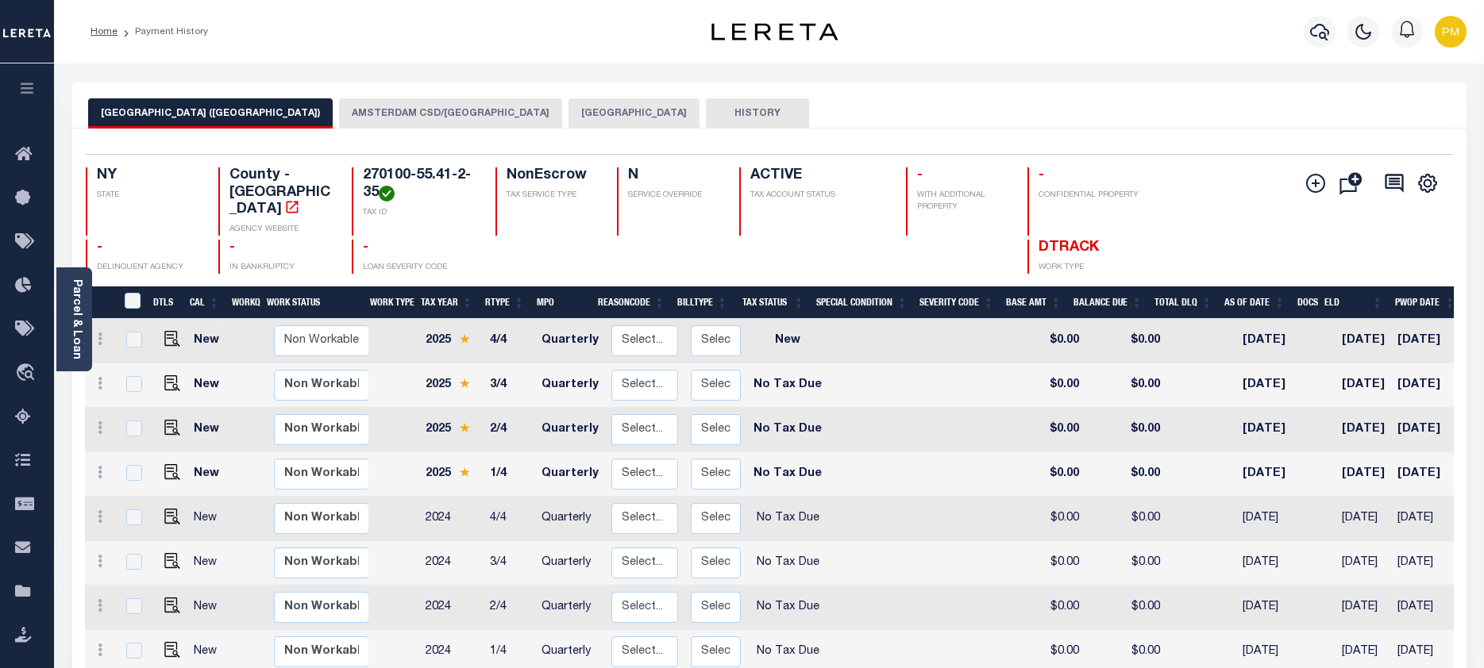
click at [586, 112] on button "[GEOGRAPHIC_DATA]" at bounding box center [633, 113] width 131 height 30
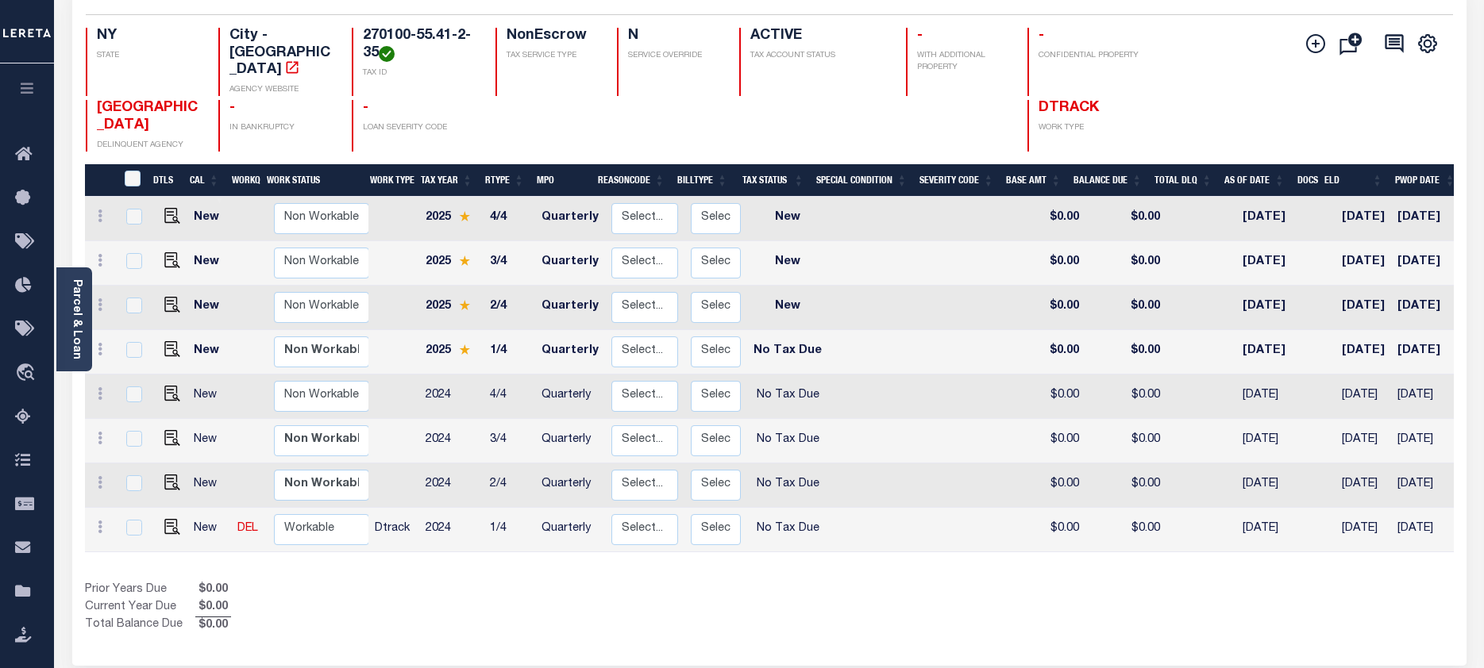
scroll to position [159, 0]
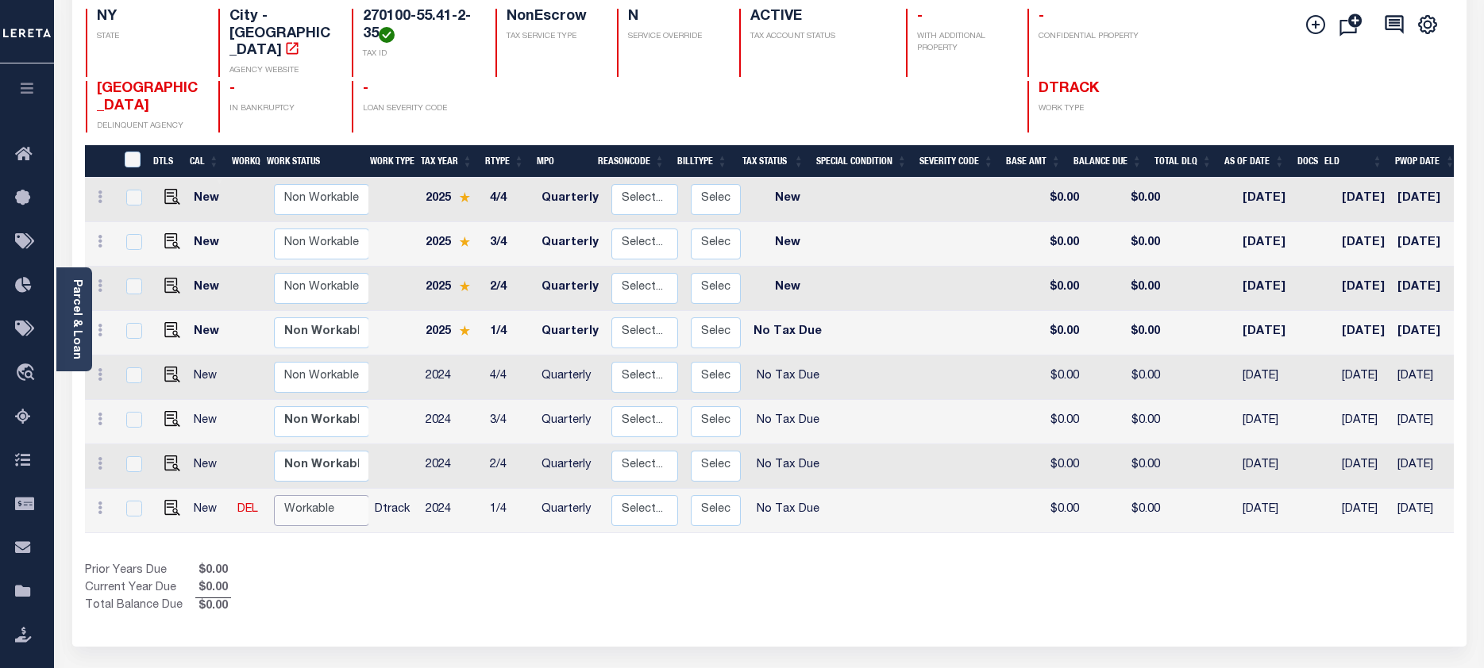
click at [300, 497] on select "Non Workable Workable" at bounding box center [321, 510] width 95 height 31
checkbox input "true"
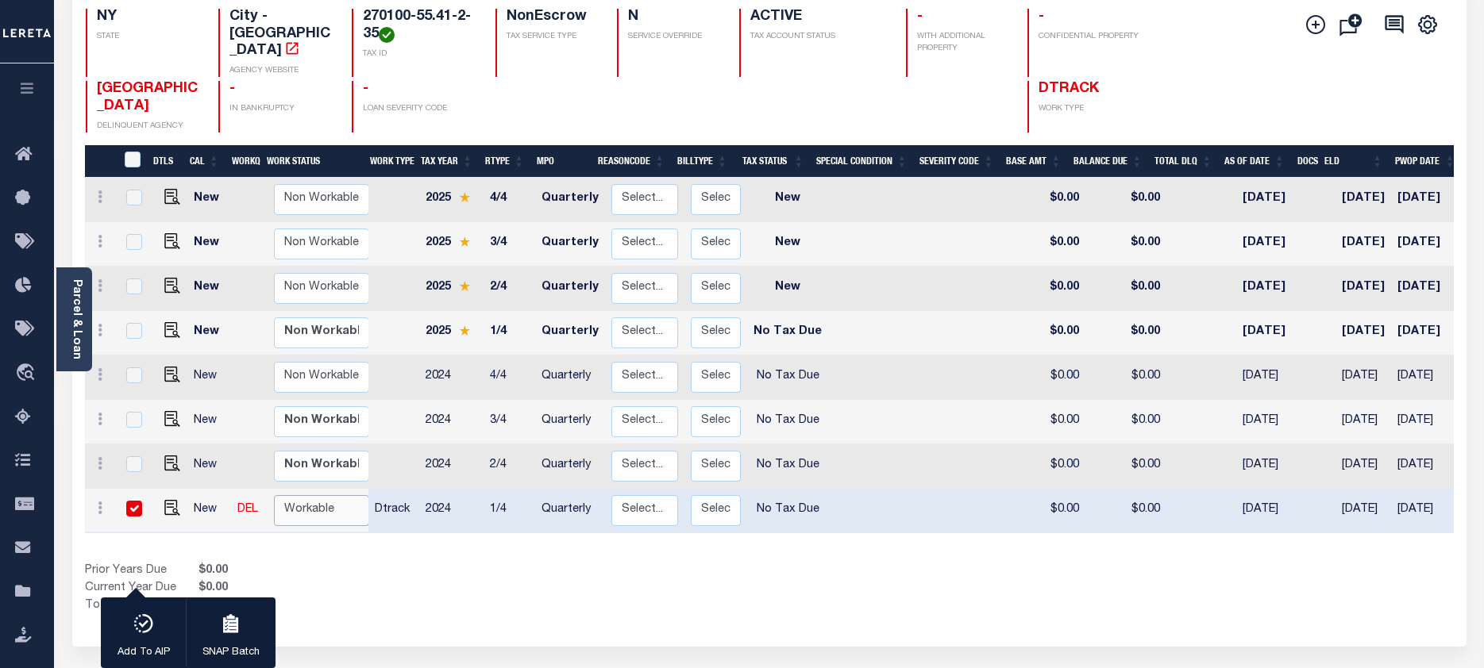
select select "true"
click at [274, 495] on select "Non Workable Workable" at bounding box center [321, 510] width 95 height 31
checkbox input "false"
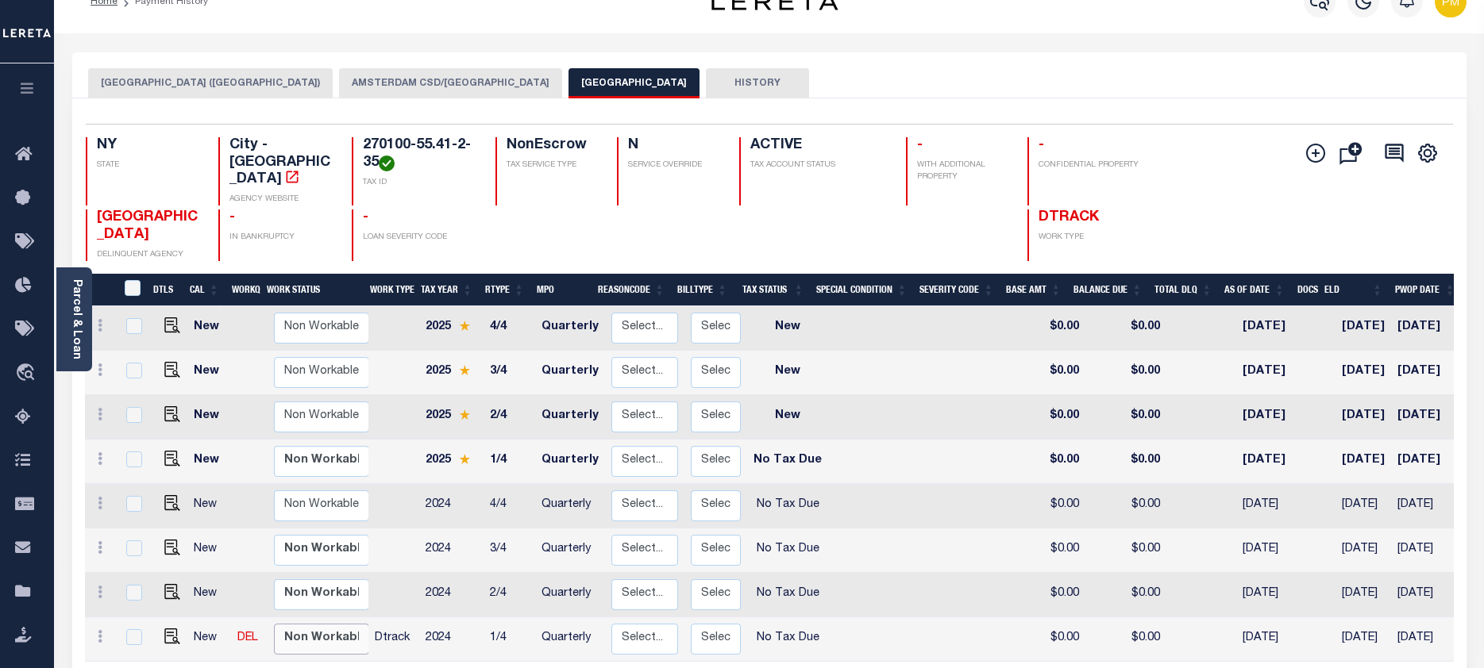
scroll to position [0, 0]
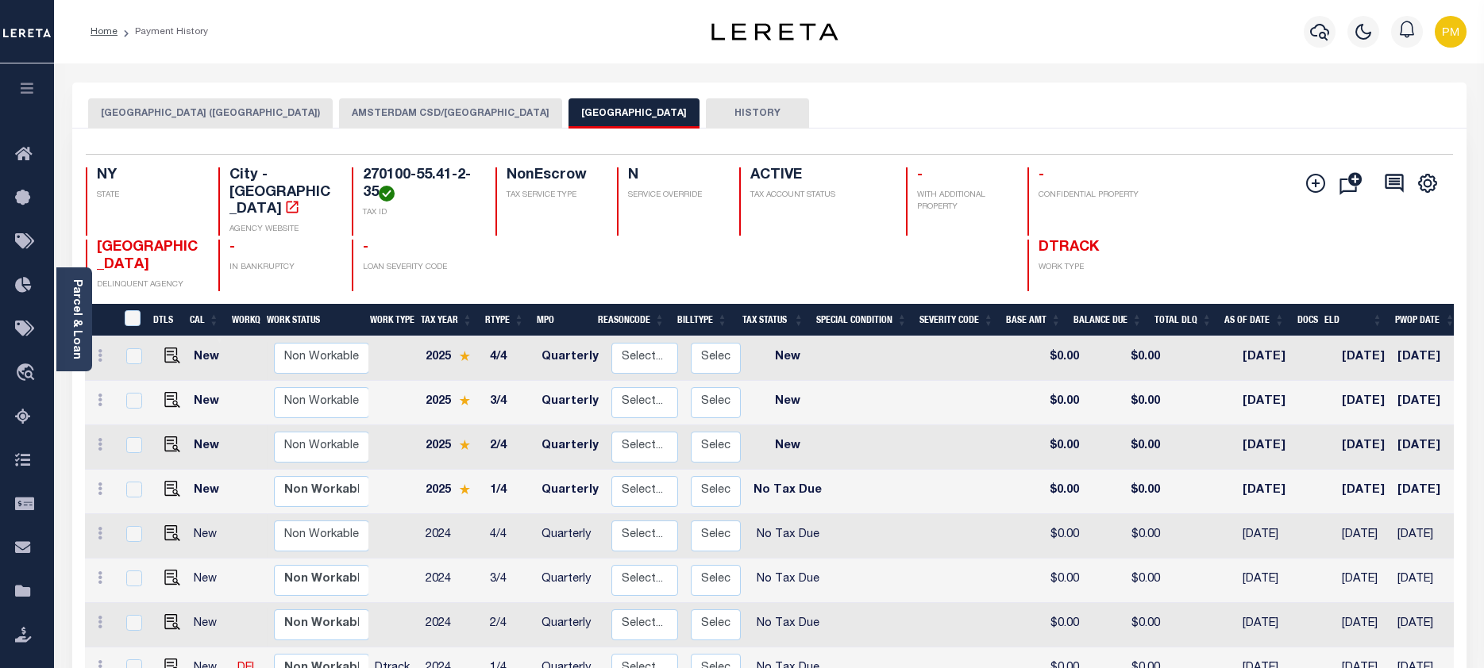
click at [436, 109] on button "AMSTERDAM CSD/[GEOGRAPHIC_DATA]" at bounding box center [450, 113] width 223 height 30
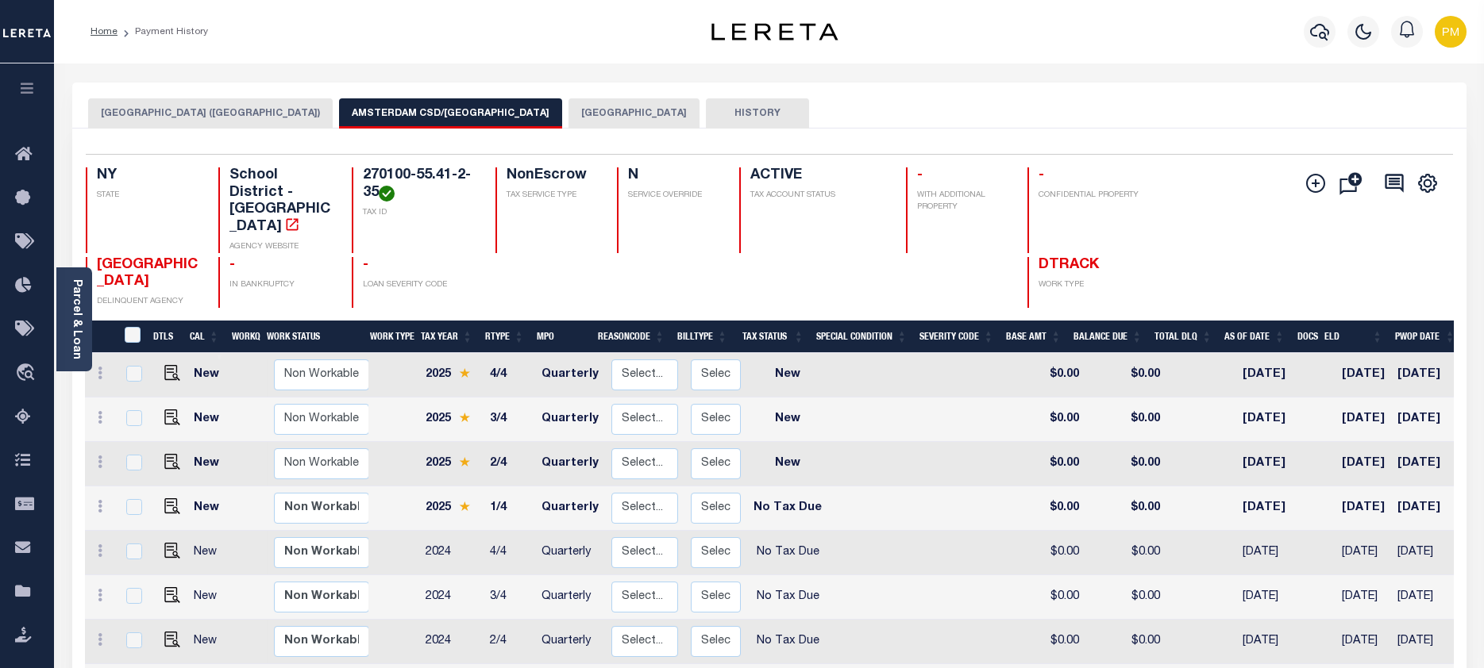
click at [247, 112] on button "[GEOGRAPHIC_DATA] ([GEOGRAPHIC_DATA])" at bounding box center [210, 113] width 244 height 30
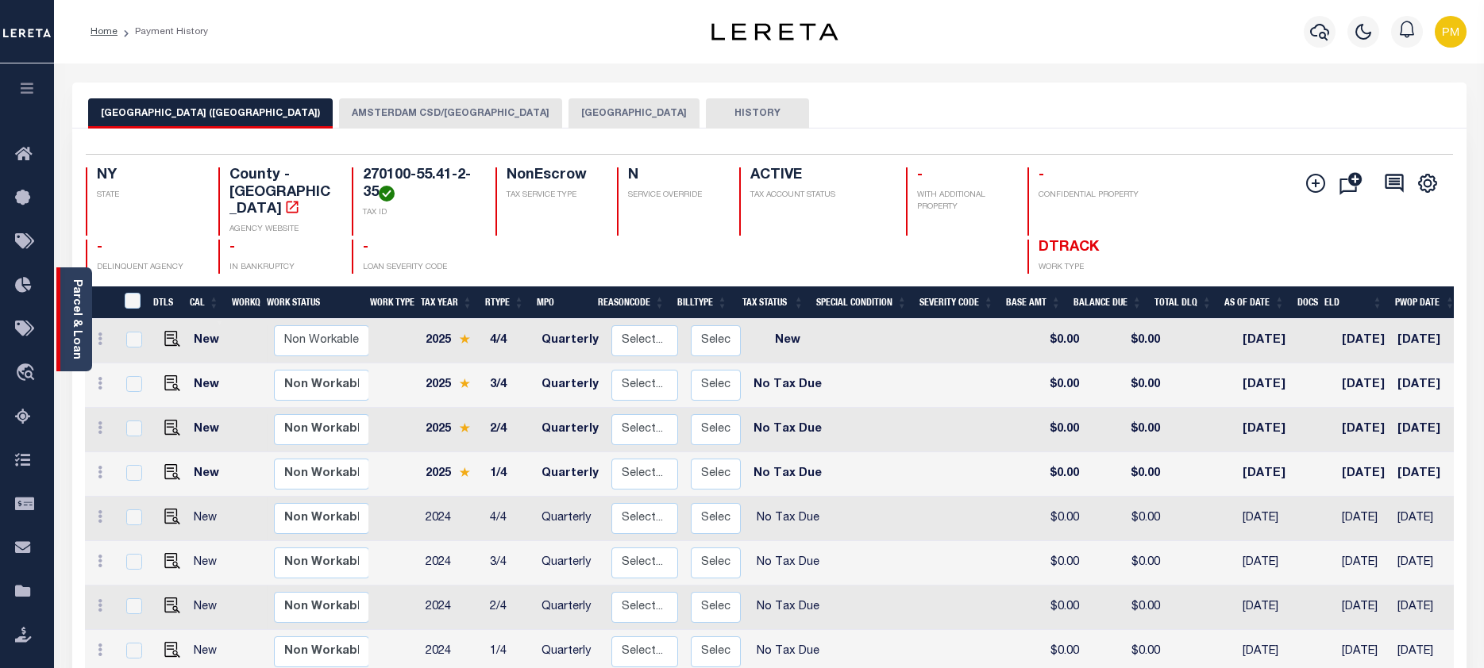
click at [81, 288] on link "Parcel & Loan" at bounding box center [76, 319] width 11 height 80
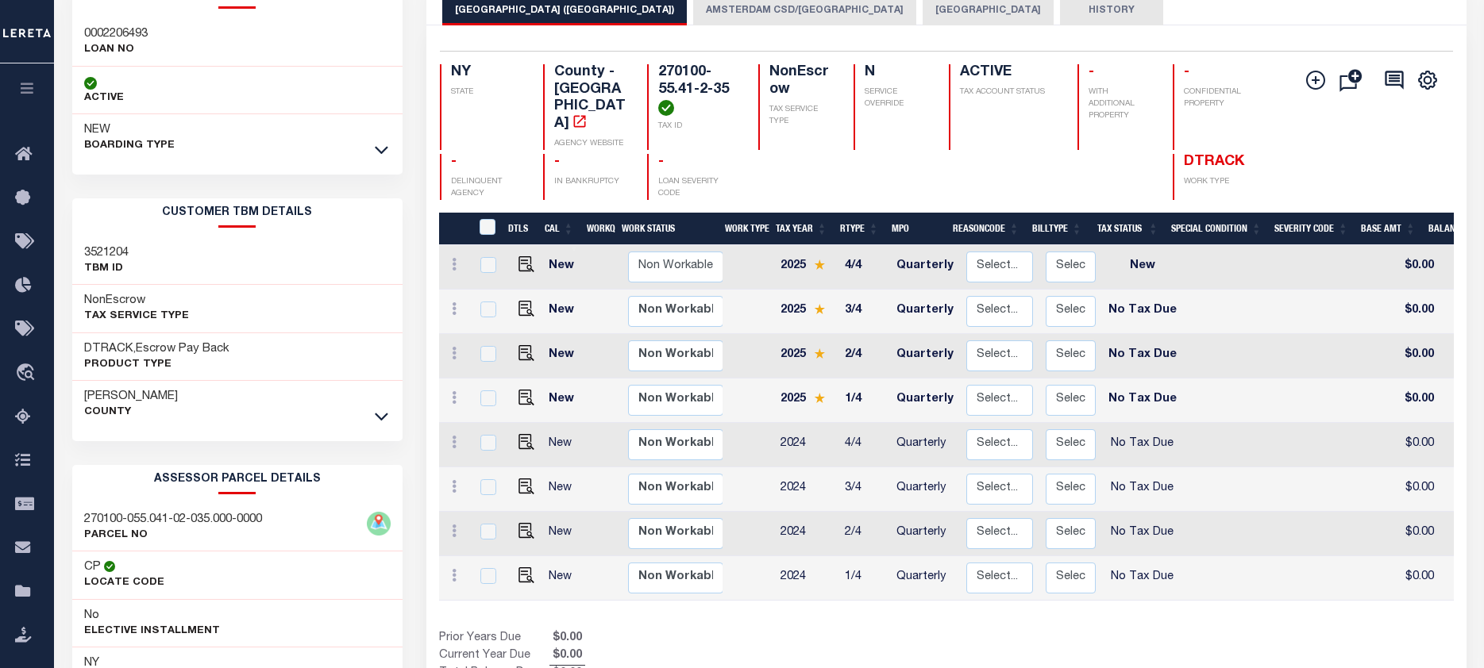
scroll to position [79, 0]
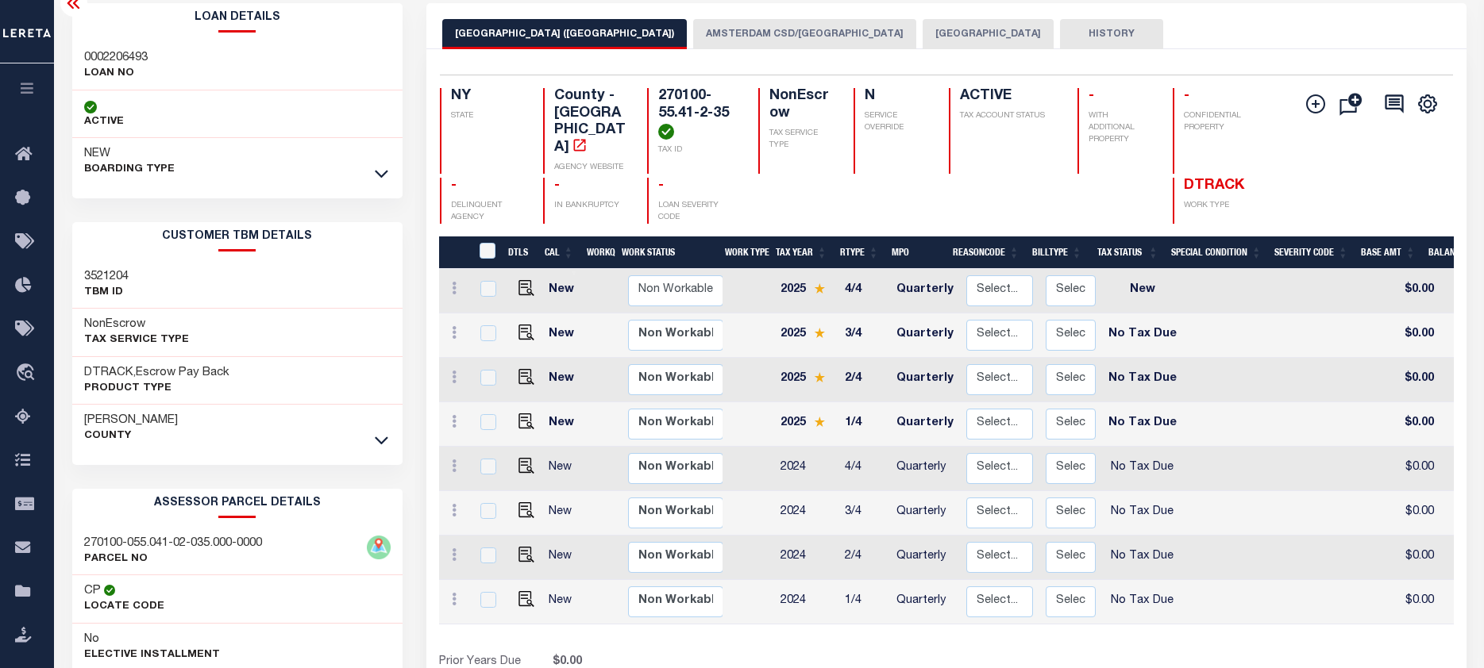
click at [736, 37] on button "AMSTERDAM CSD/[GEOGRAPHIC_DATA]" at bounding box center [804, 34] width 223 height 30
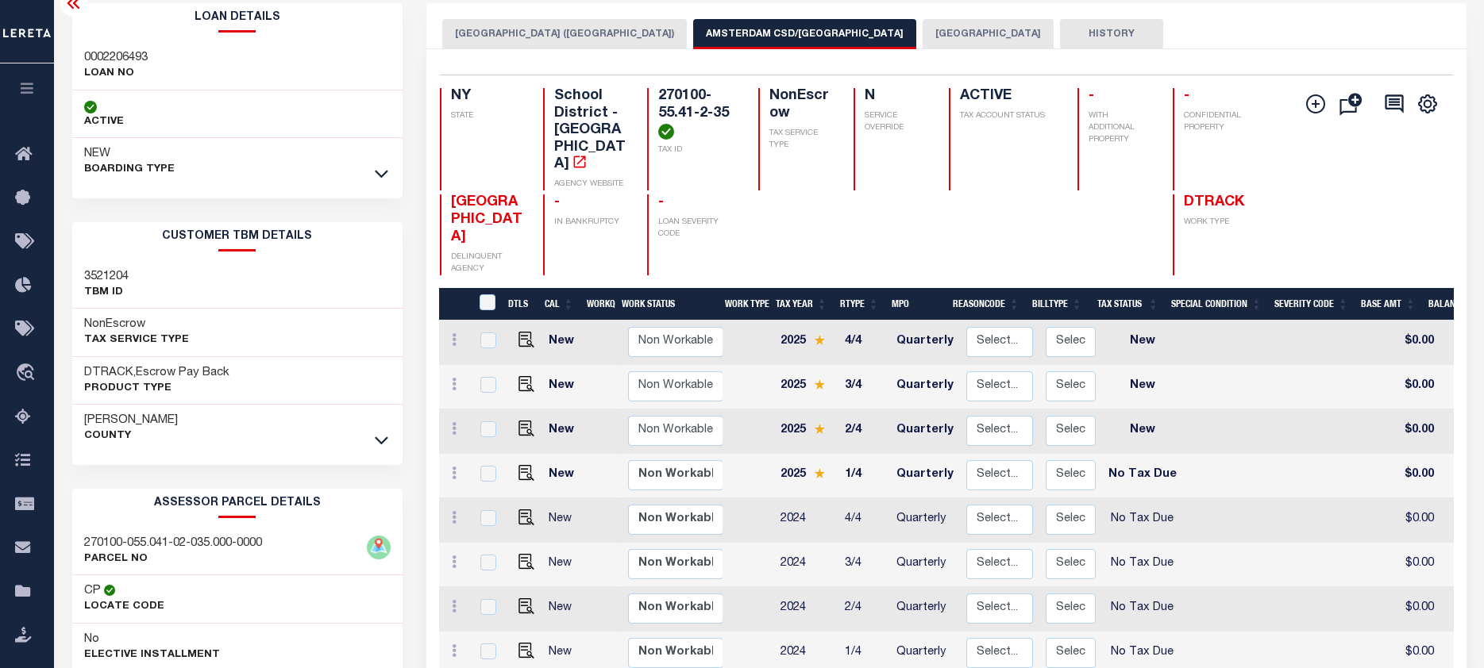
click at [930, 31] on button "[GEOGRAPHIC_DATA]" at bounding box center [987, 34] width 131 height 30
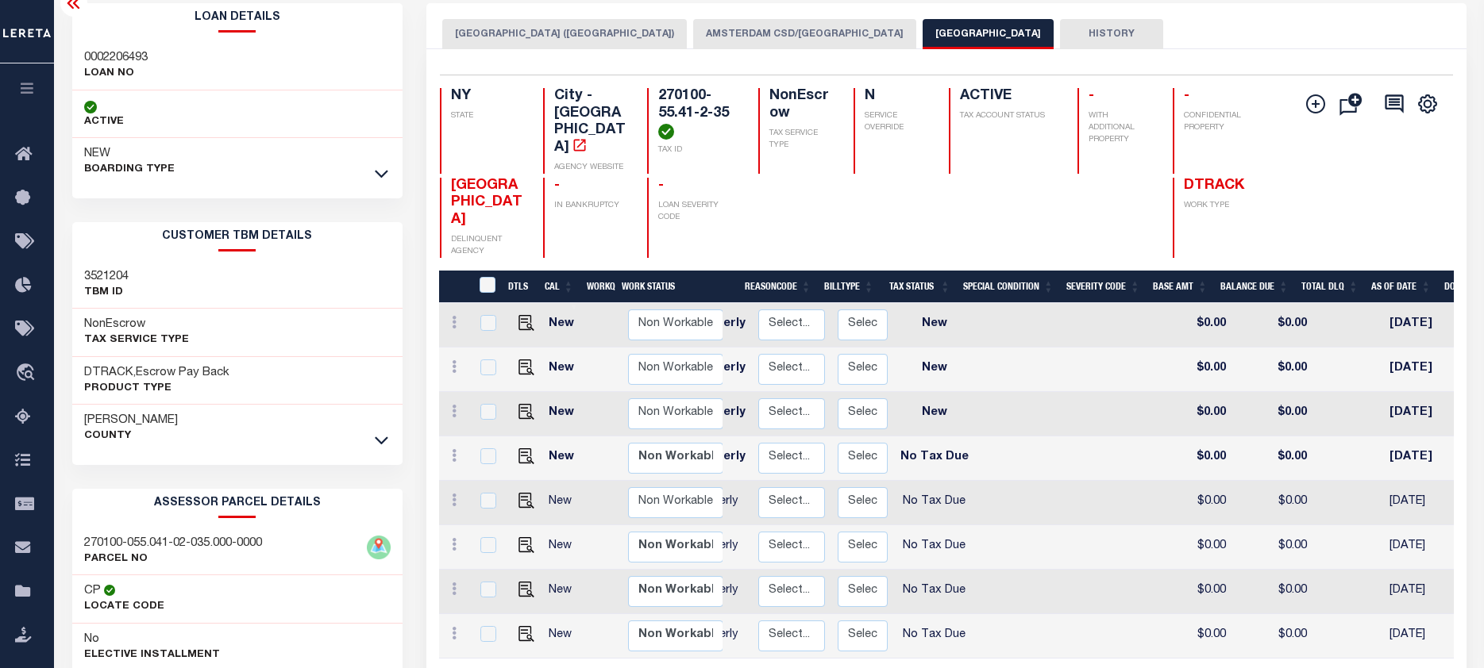
scroll to position [0, 0]
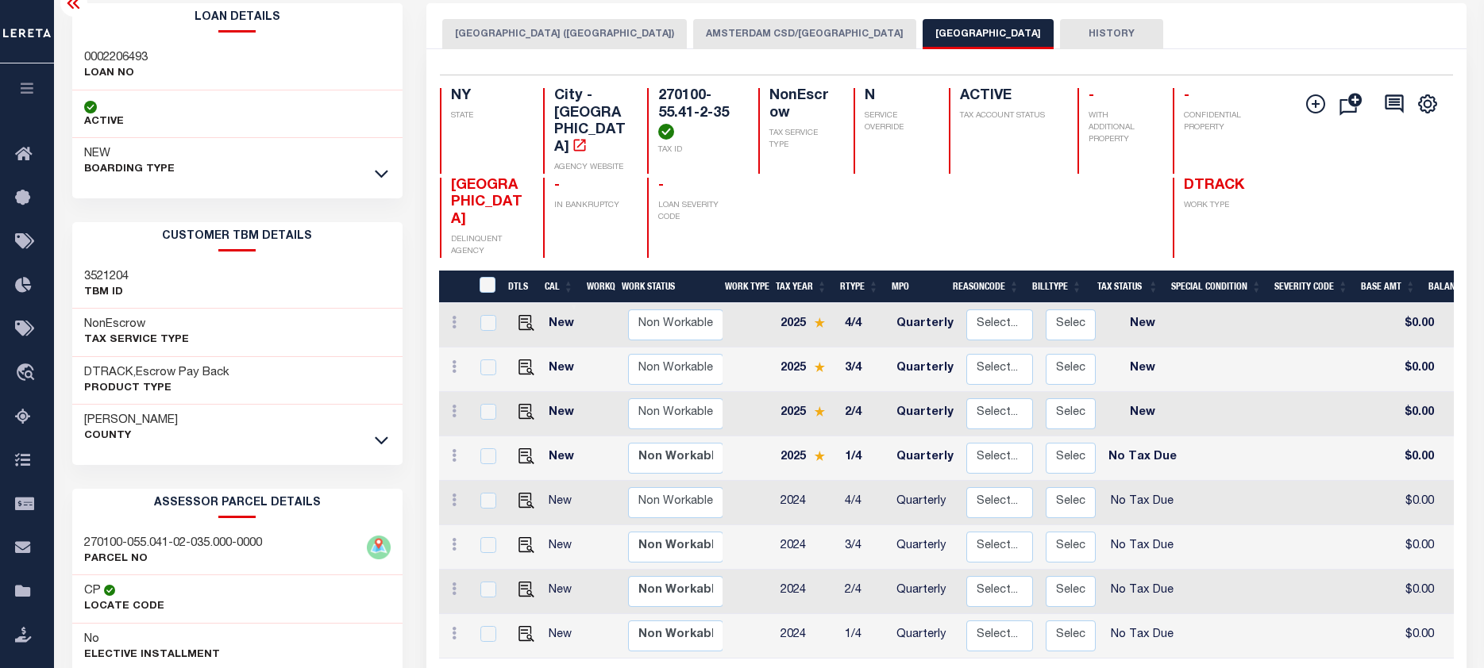
click at [783, 37] on button "AMSTERDAM CSD/[GEOGRAPHIC_DATA]" at bounding box center [804, 34] width 223 height 30
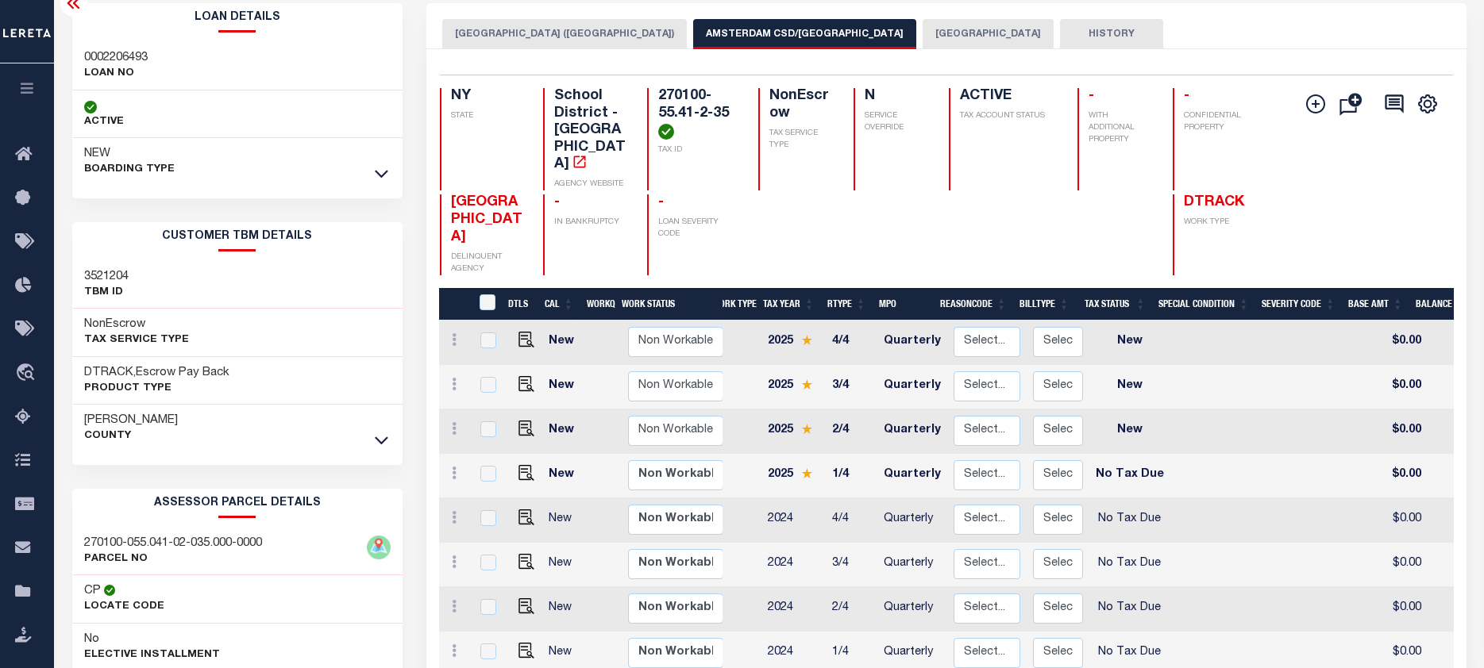
click at [528, 31] on button "[GEOGRAPHIC_DATA] ([GEOGRAPHIC_DATA])" at bounding box center [564, 34] width 244 height 30
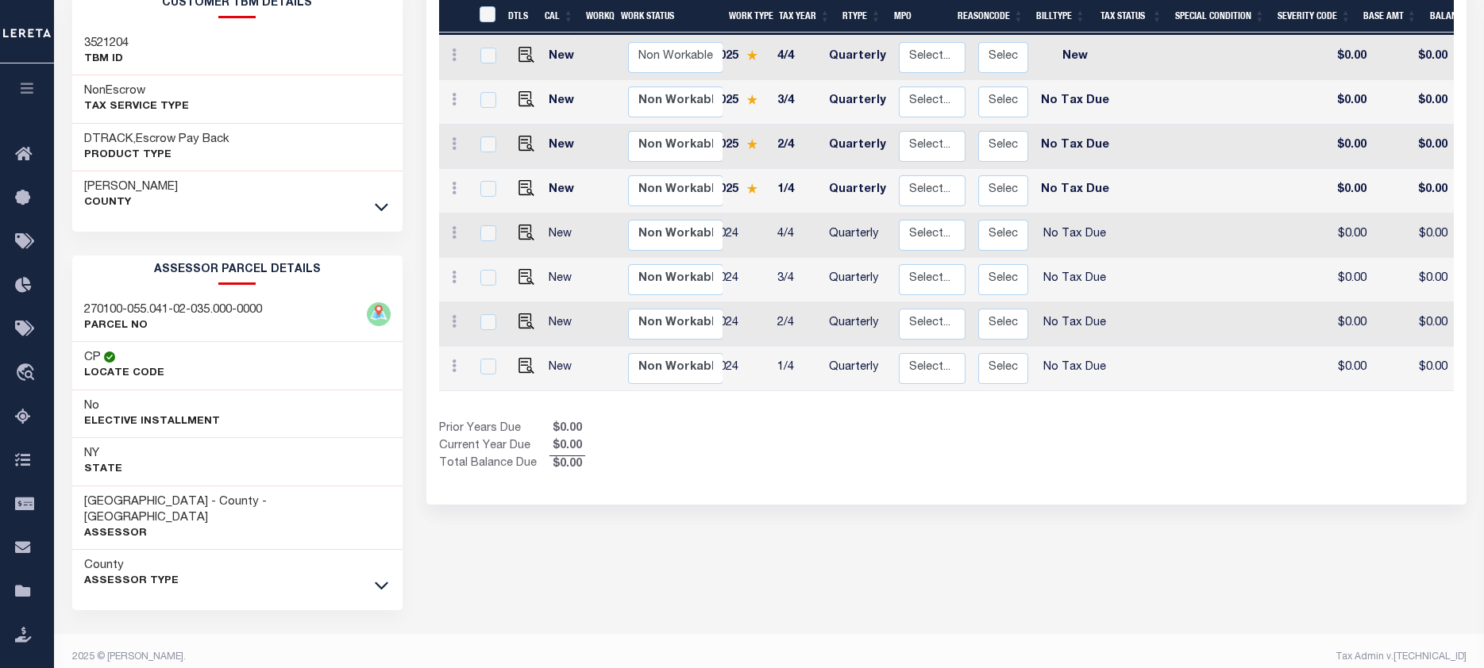
scroll to position [0, 67]
